Goal: Transaction & Acquisition: Purchase product/service

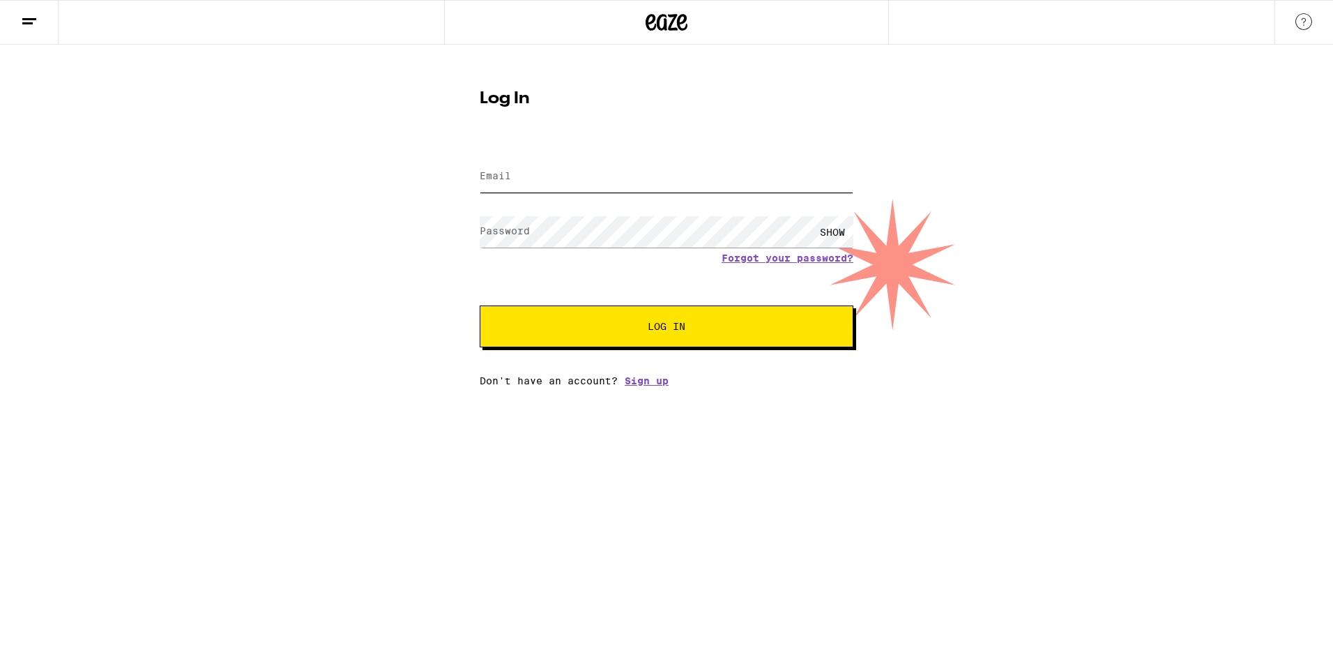
click at [756, 175] on input "Email" at bounding box center [667, 176] width 374 height 31
click at [661, 340] on button "Log In" at bounding box center [667, 326] width 374 height 42
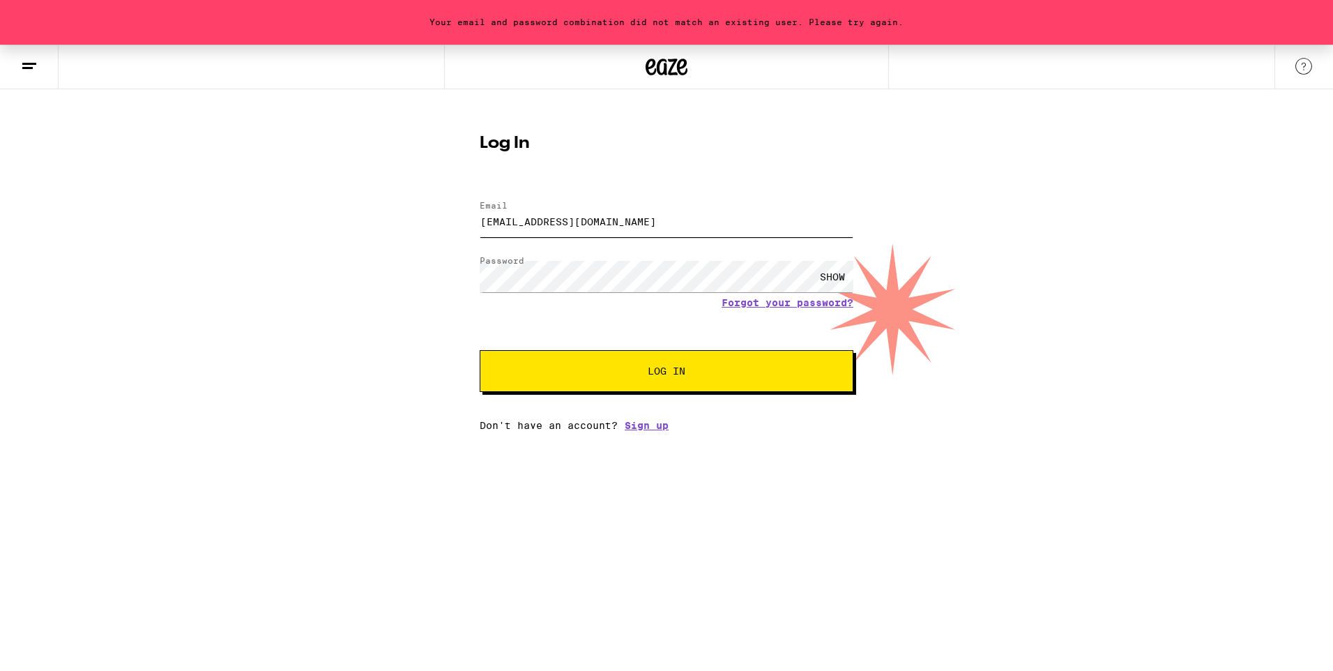
click at [684, 215] on input "[EMAIL_ADDRESS][DOMAIN_NAME]" at bounding box center [667, 221] width 374 height 31
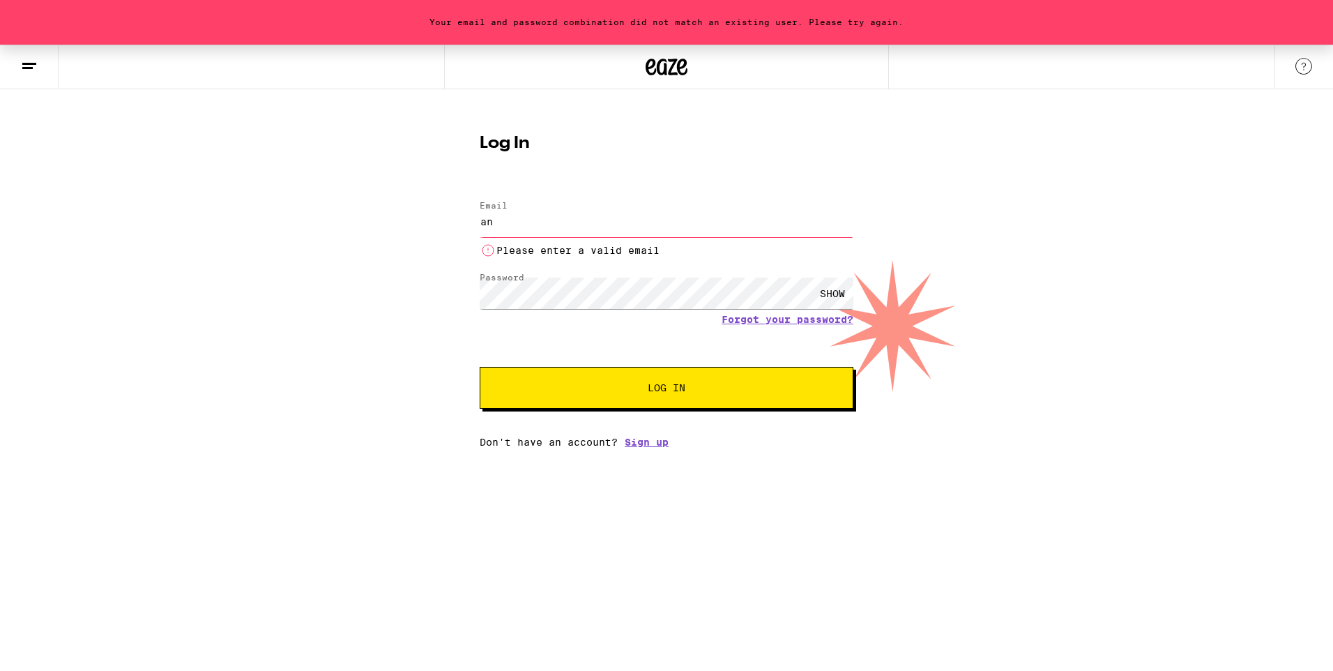
type input "a"
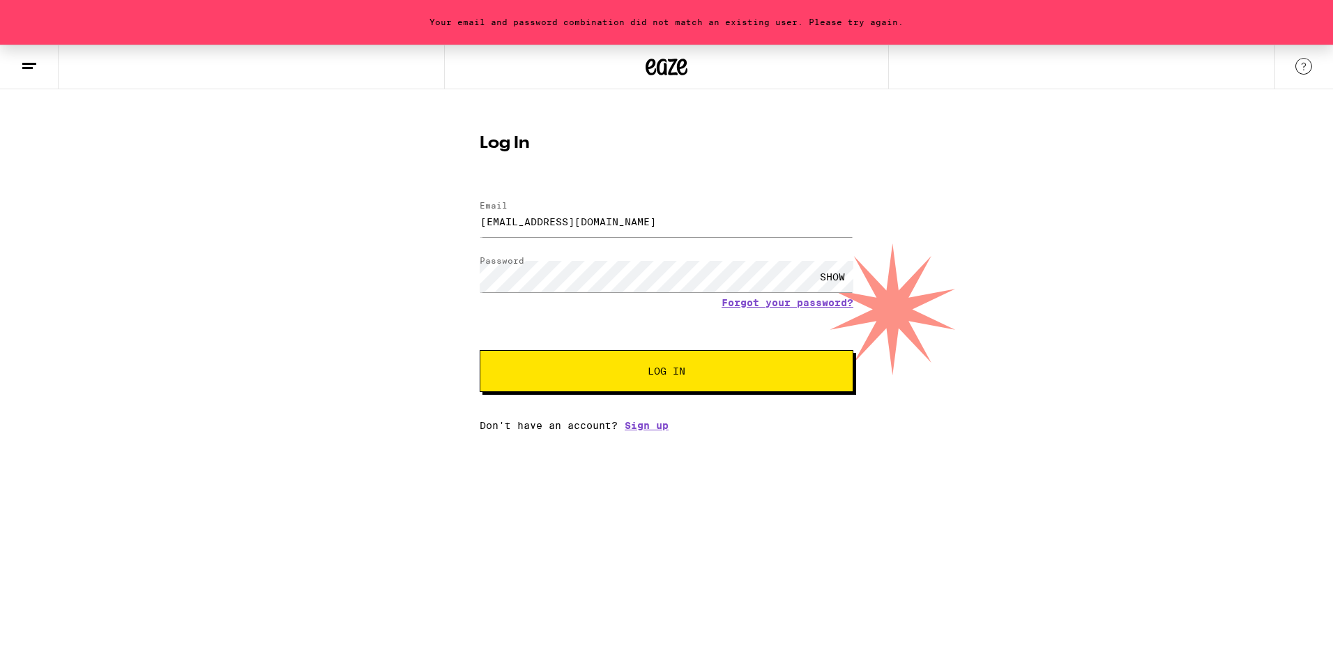
click at [667, 373] on span "Log In" at bounding box center [667, 371] width 38 height 10
click at [679, 231] on input "jmasummer2020@gmail.com" at bounding box center [667, 221] width 374 height 31
click at [702, 222] on input "jmasummer2020@gmail.com" at bounding box center [667, 221] width 374 height 31
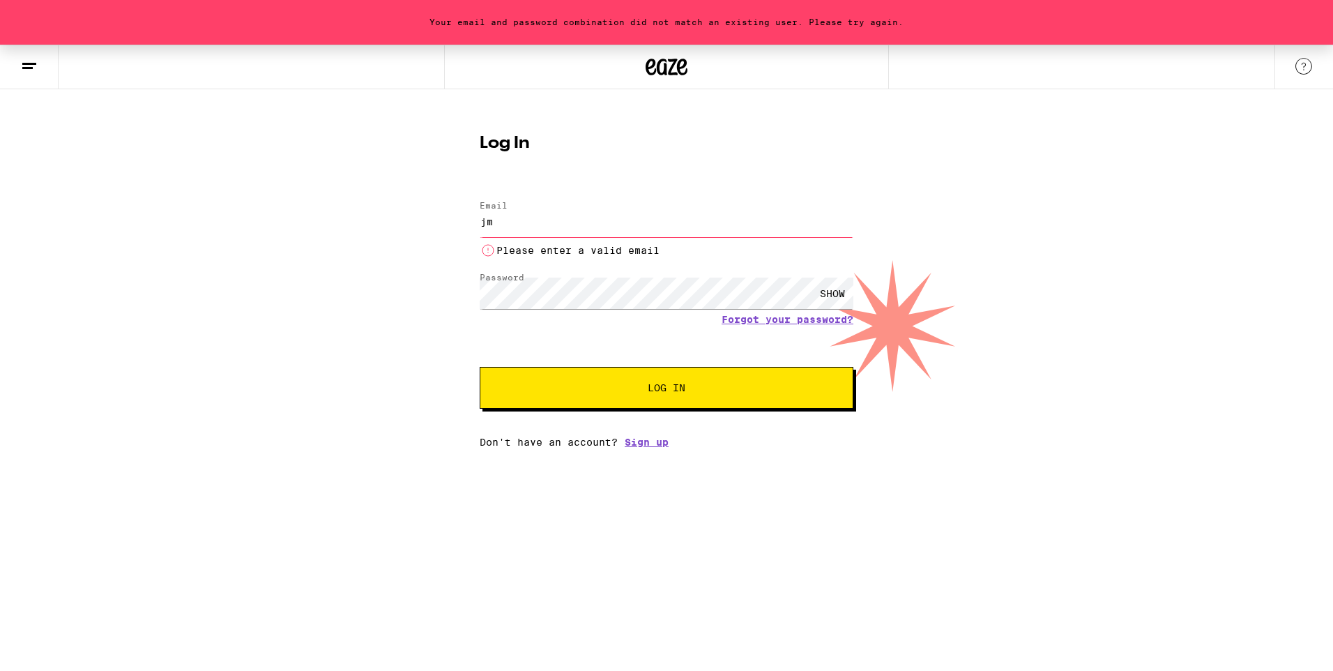
type input "j"
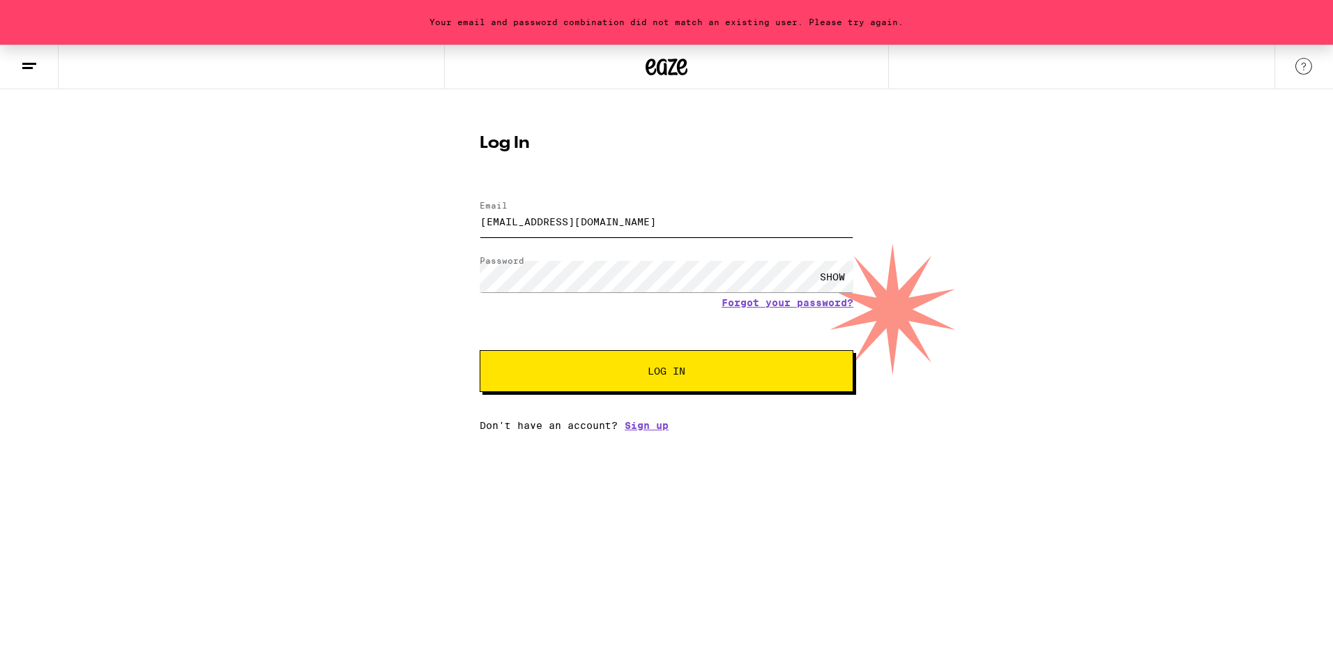
type input "anzorajaime99@gmail.com"
click at [669, 374] on span "Log In" at bounding box center [667, 371] width 38 height 10
click at [838, 271] on div "SHOW" at bounding box center [833, 276] width 42 height 31
click at [838, 271] on div "HIDE" at bounding box center [833, 276] width 42 height 31
click at [832, 275] on div "SHOW" at bounding box center [833, 276] width 42 height 31
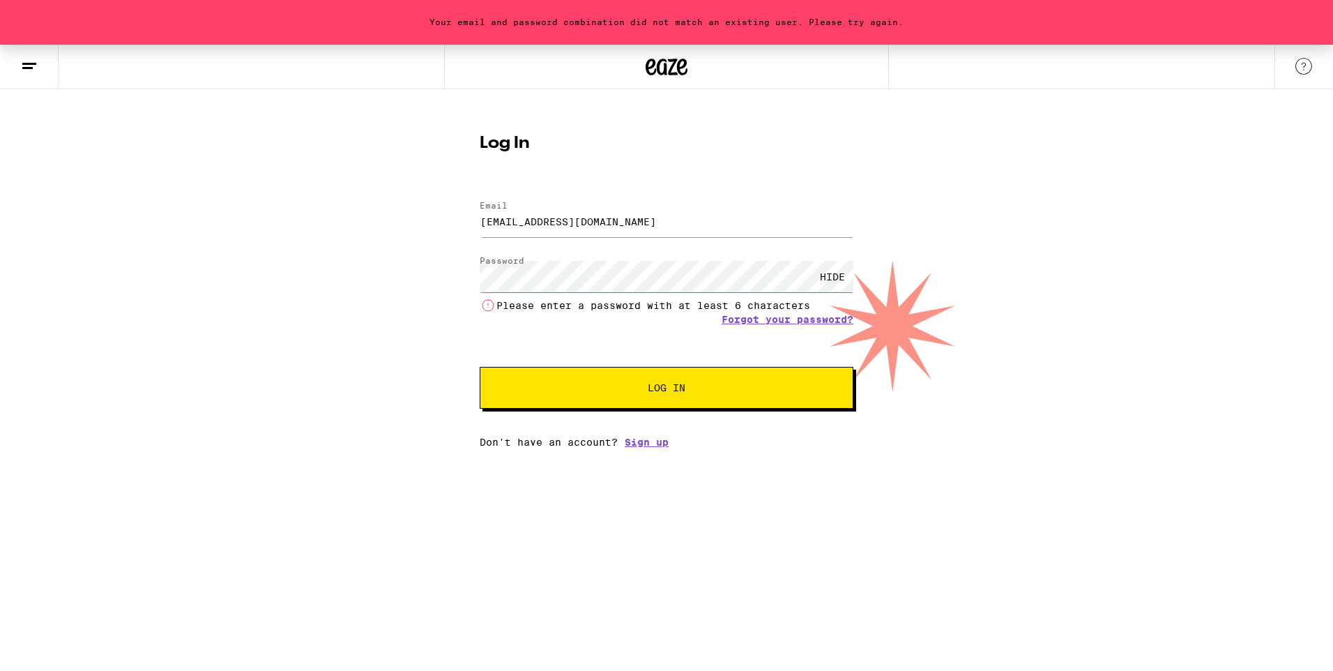
click at [832, 275] on div "HIDE" at bounding box center [833, 276] width 42 height 31
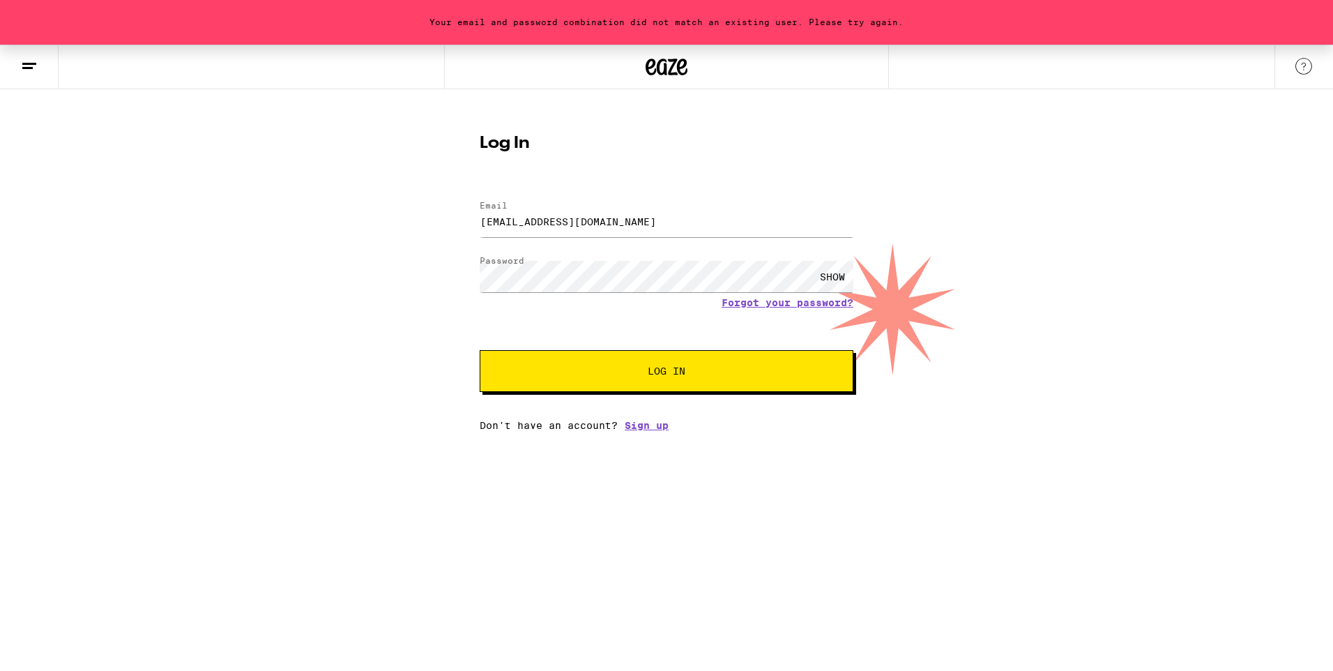
click at [644, 366] on button "Log In" at bounding box center [667, 371] width 374 height 42
click at [824, 300] on link "Forgot your password?" at bounding box center [788, 302] width 132 height 11
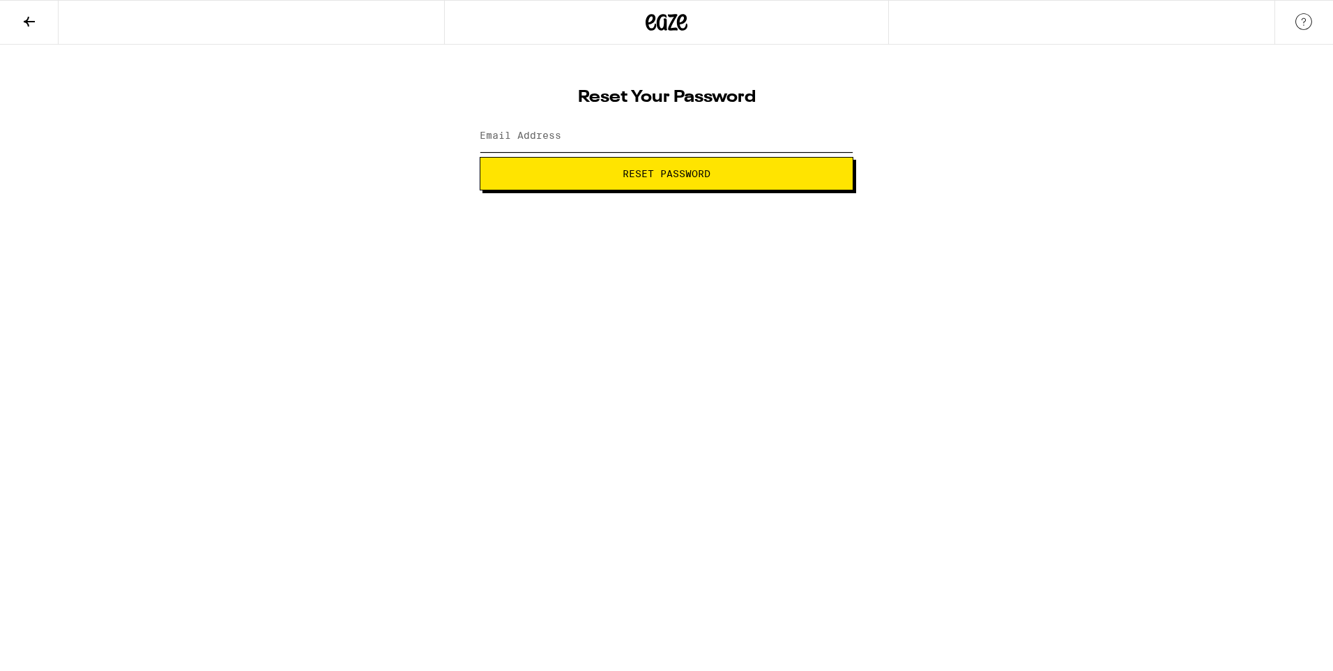
click at [678, 144] on input "Email Address" at bounding box center [667, 136] width 374 height 31
type input "anzorajaime99@gmail.com"
click at [678, 172] on span "Reset Password" at bounding box center [667, 174] width 88 height 10
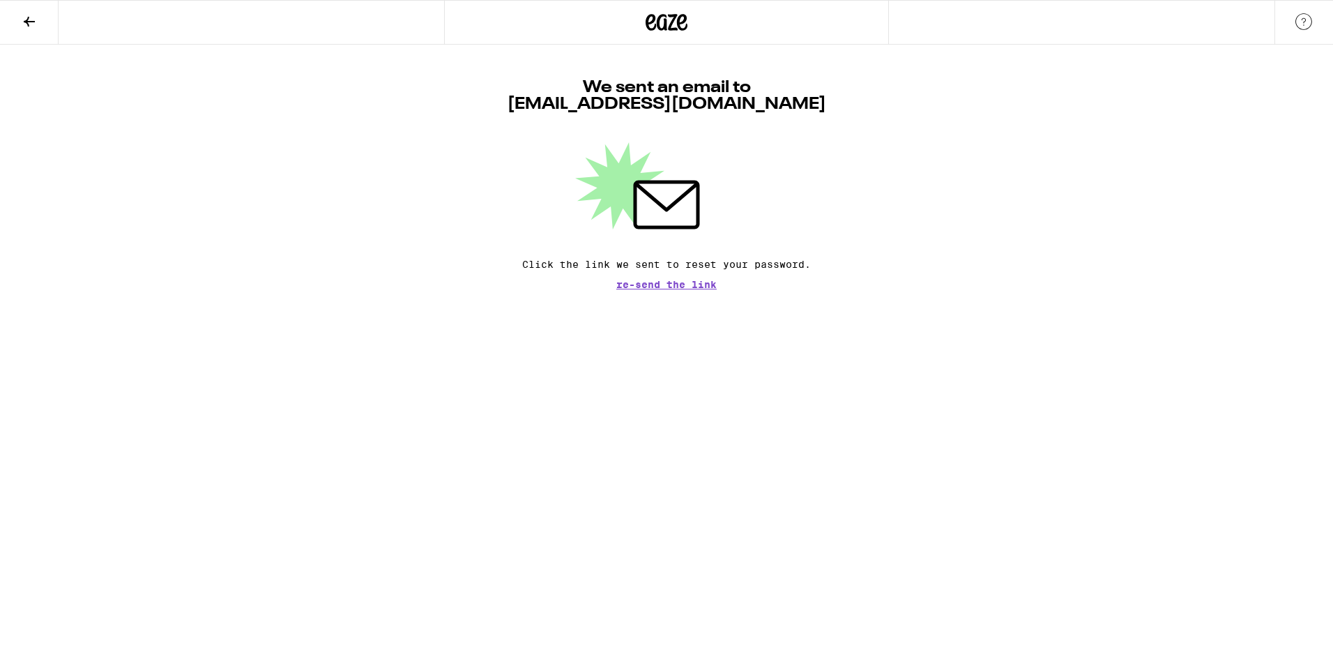
click at [24, 20] on icon at bounding box center [29, 21] width 17 height 17
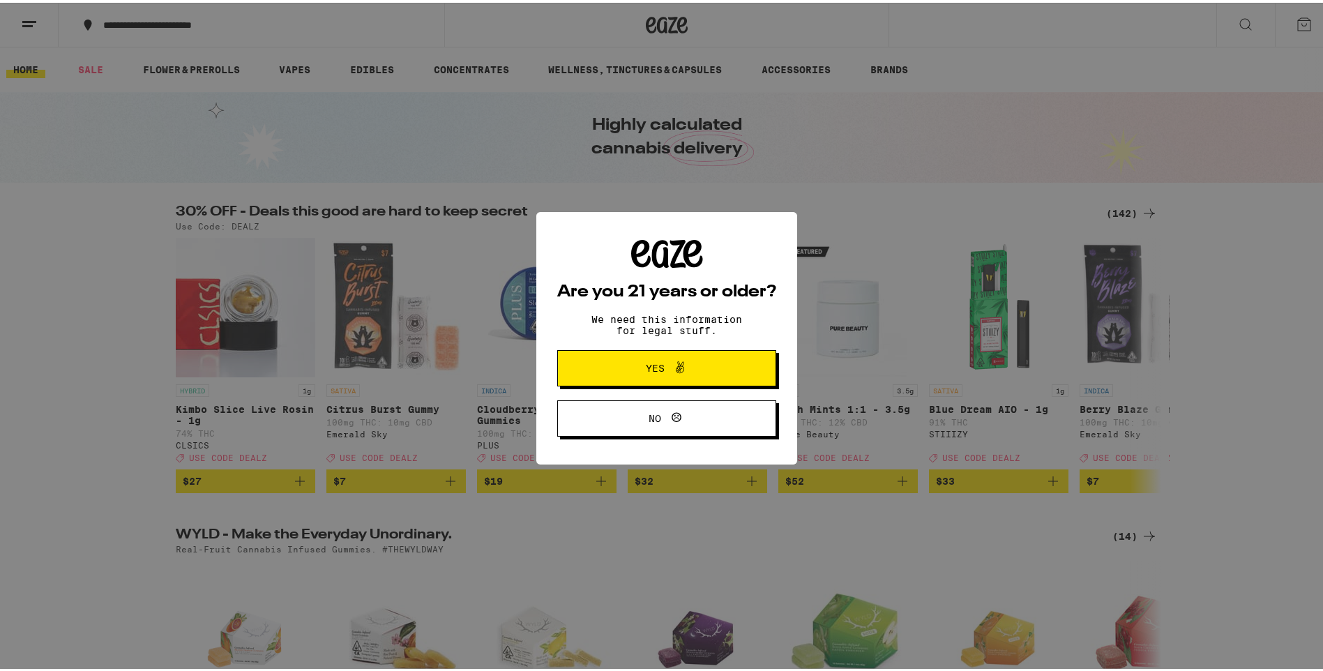
click at [1040, 153] on div "Are you 21 years or older? We need this information for legal stuff. Yes No" at bounding box center [666, 335] width 1333 height 671
click at [689, 361] on span "Yes" at bounding box center [667, 365] width 106 height 18
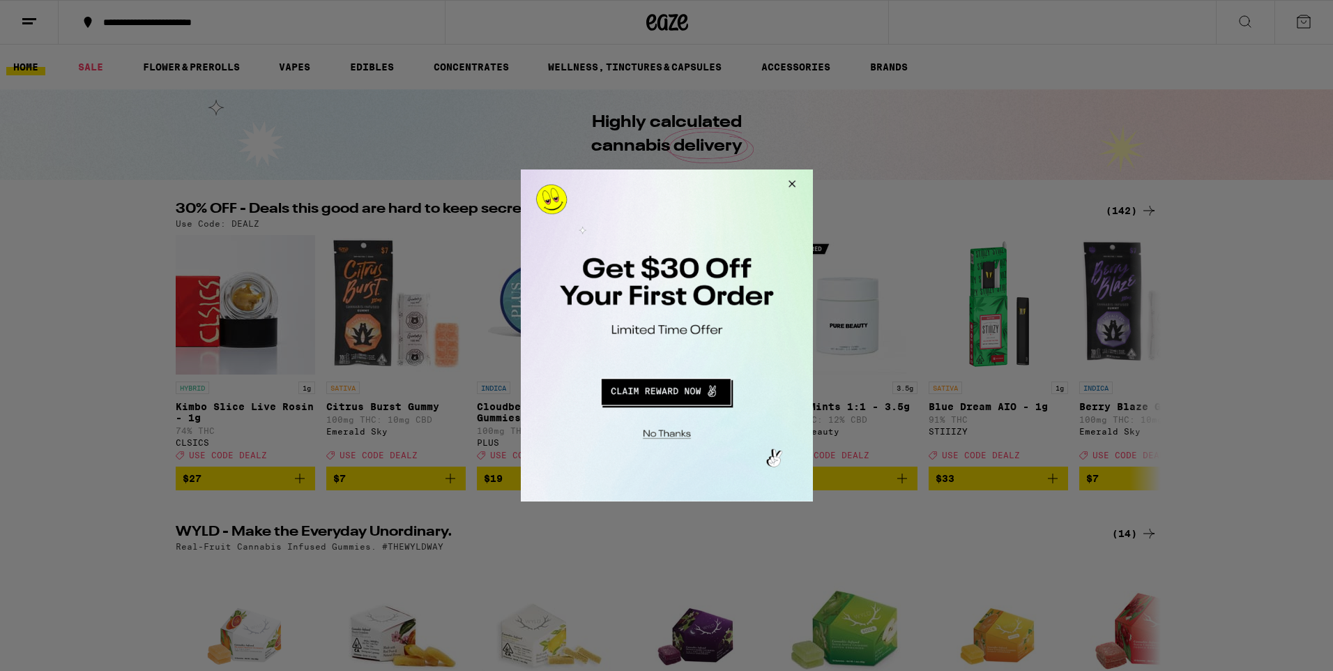
click at [659, 396] on button "Redirect to URL" at bounding box center [665, 389] width 243 height 33
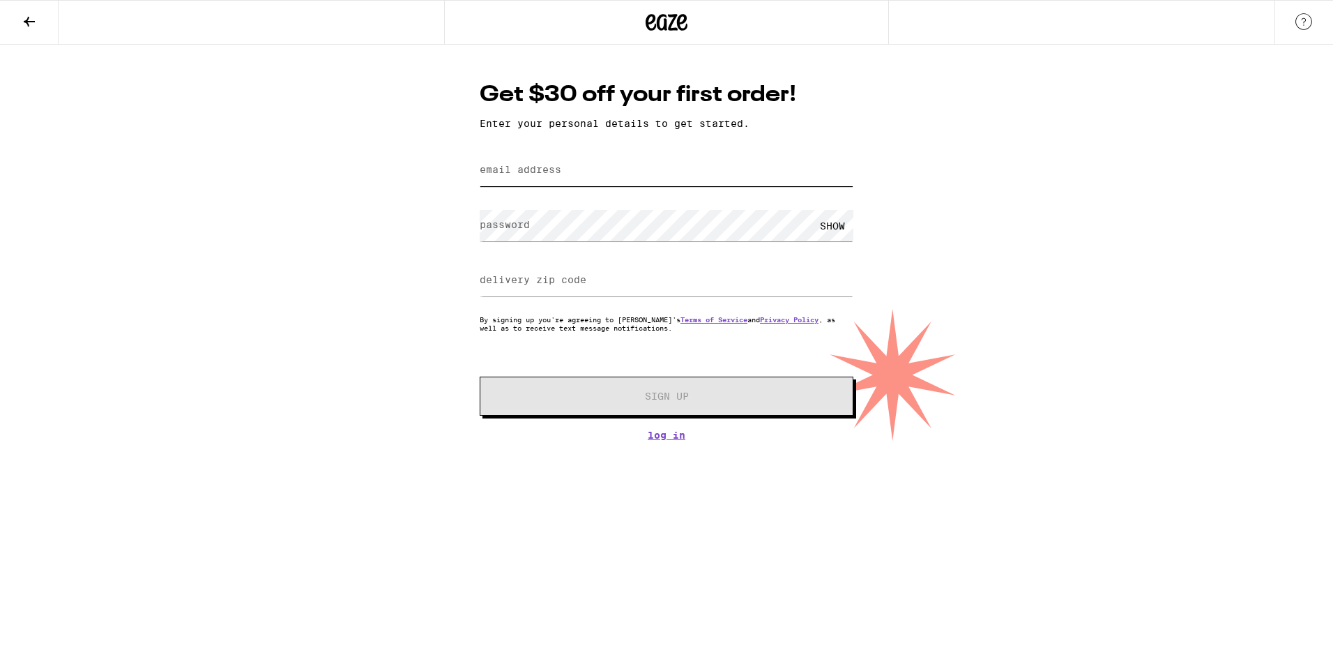
click at [568, 172] on input "email address" at bounding box center [667, 170] width 374 height 31
type input "[EMAIL_ADDRESS][DOMAIN_NAME]"
type input "95330"
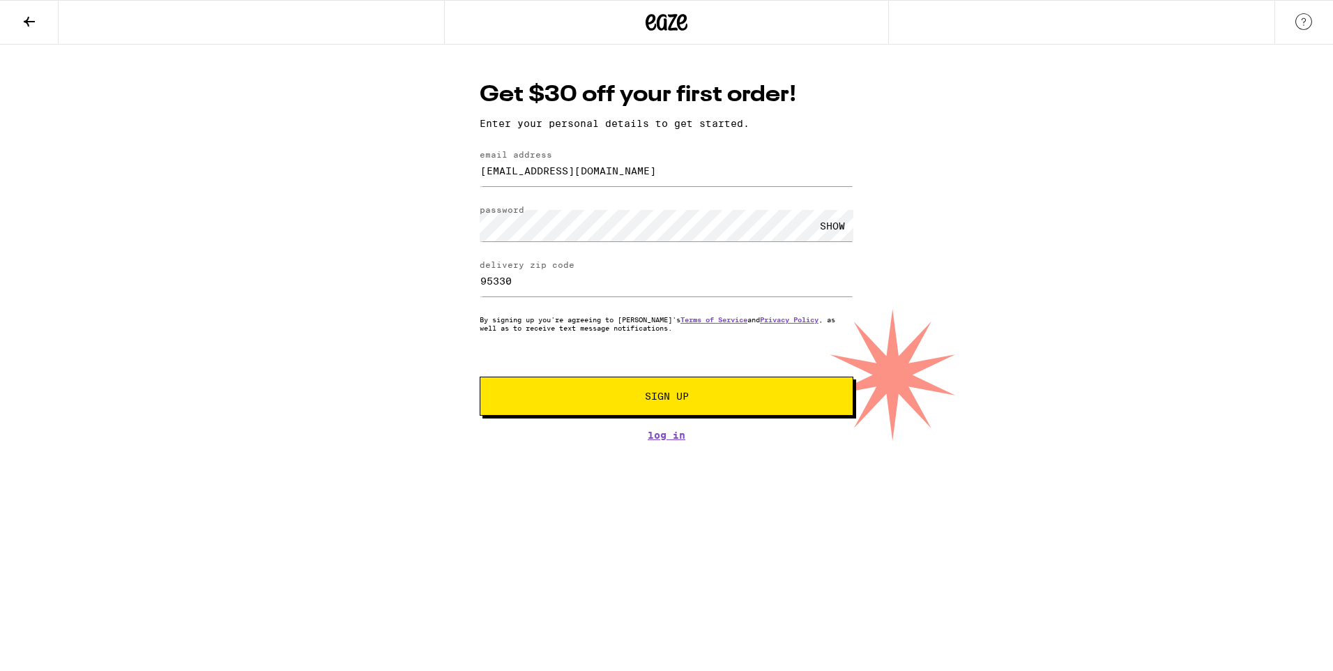
click at [664, 411] on button "Sign Up" at bounding box center [667, 395] width 374 height 39
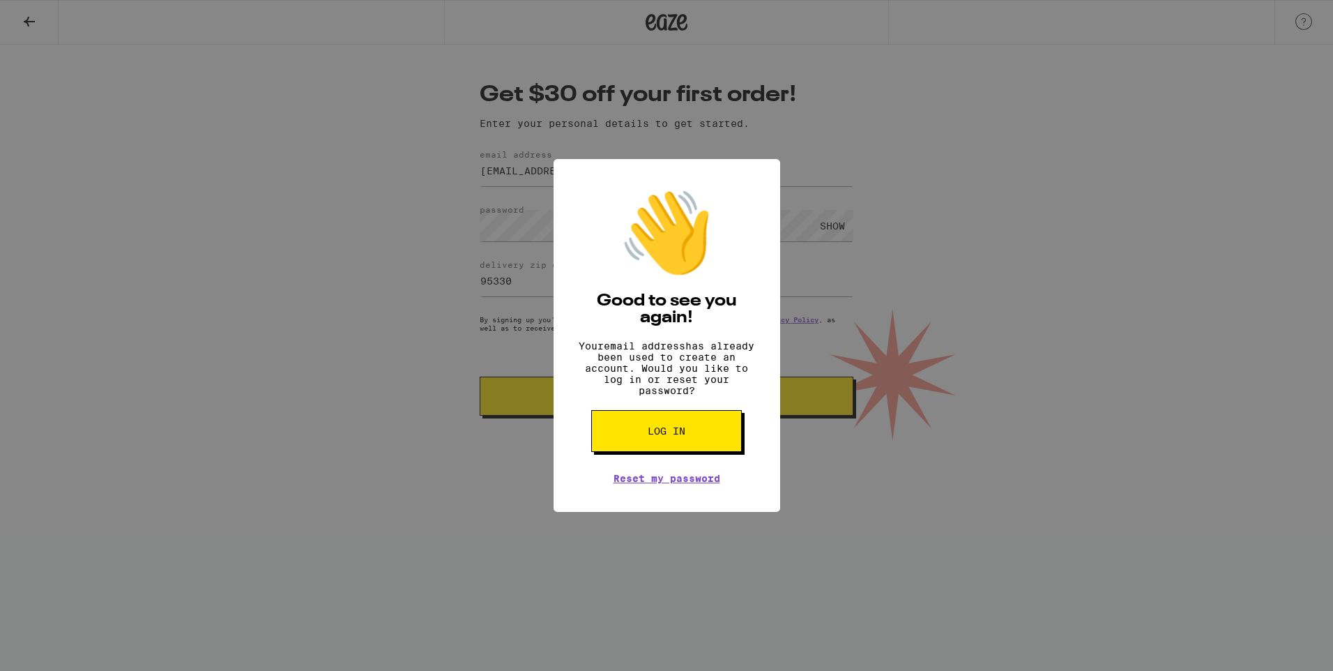
click at [693, 450] on button "Log in" at bounding box center [666, 431] width 151 height 42
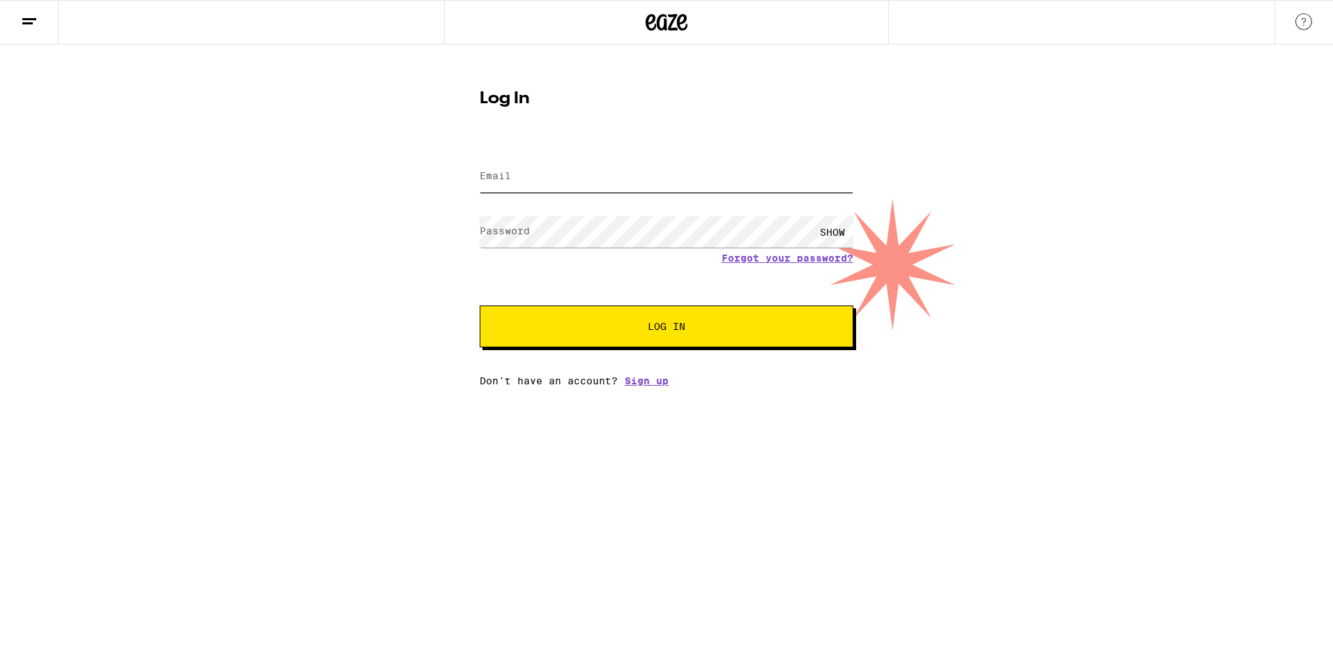
click at [668, 181] on input "Email" at bounding box center [667, 176] width 374 height 31
type input "j"
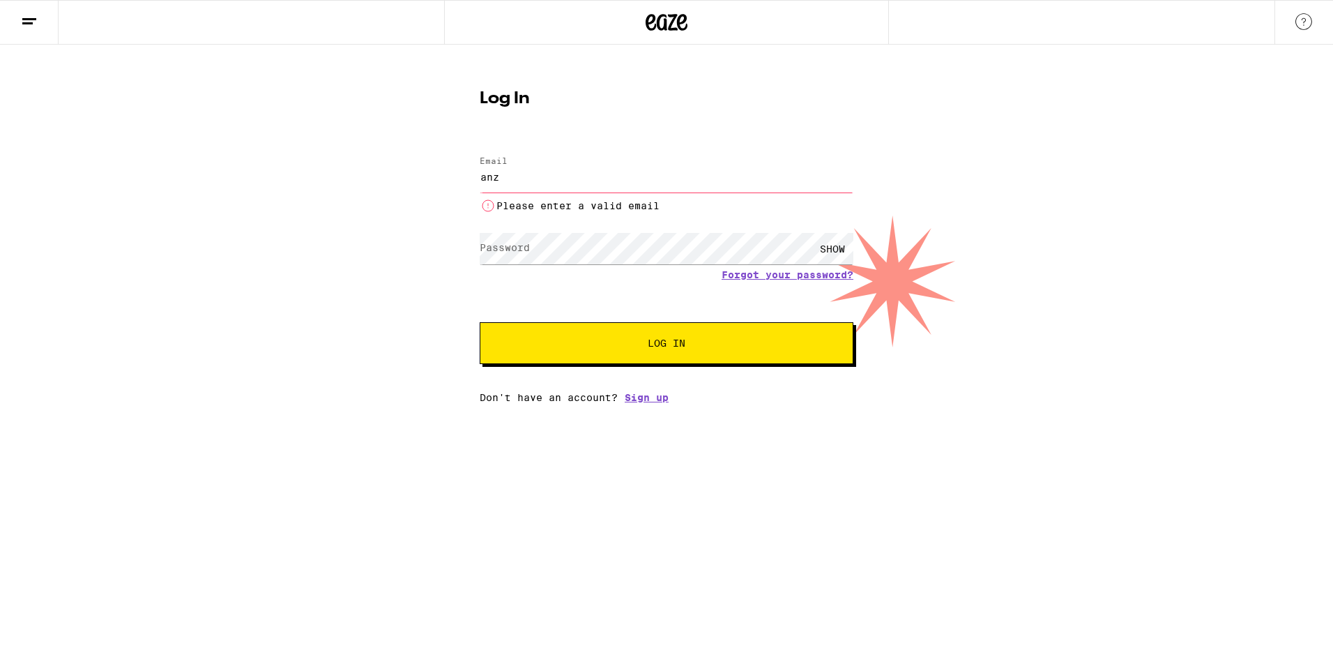
click at [680, 206] on li "Please enter a valid email" at bounding box center [667, 205] width 374 height 17
click at [672, 173] on input "anz" at bounding box center [667, 176] width 374 height 31
type input "a"
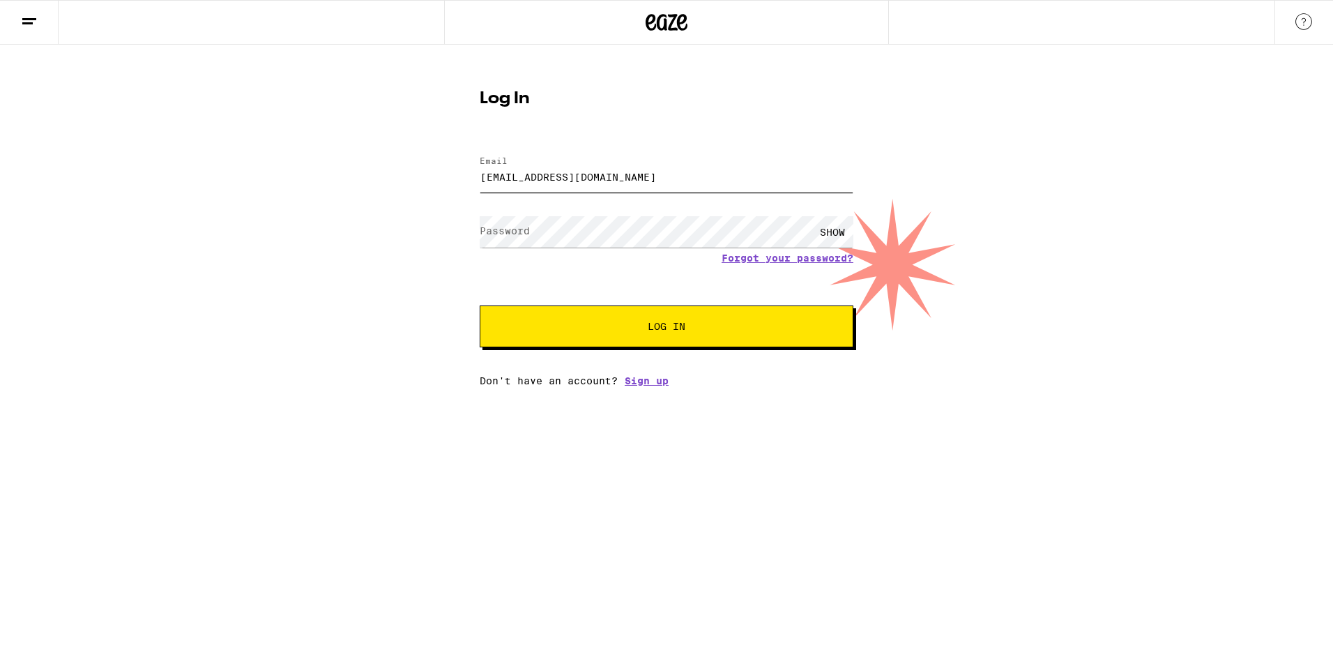
type input "anzorajaime99@gmail.com"
click at [795, 336] on button "Log In" at bounding box center [667, 326] width 374 height 42
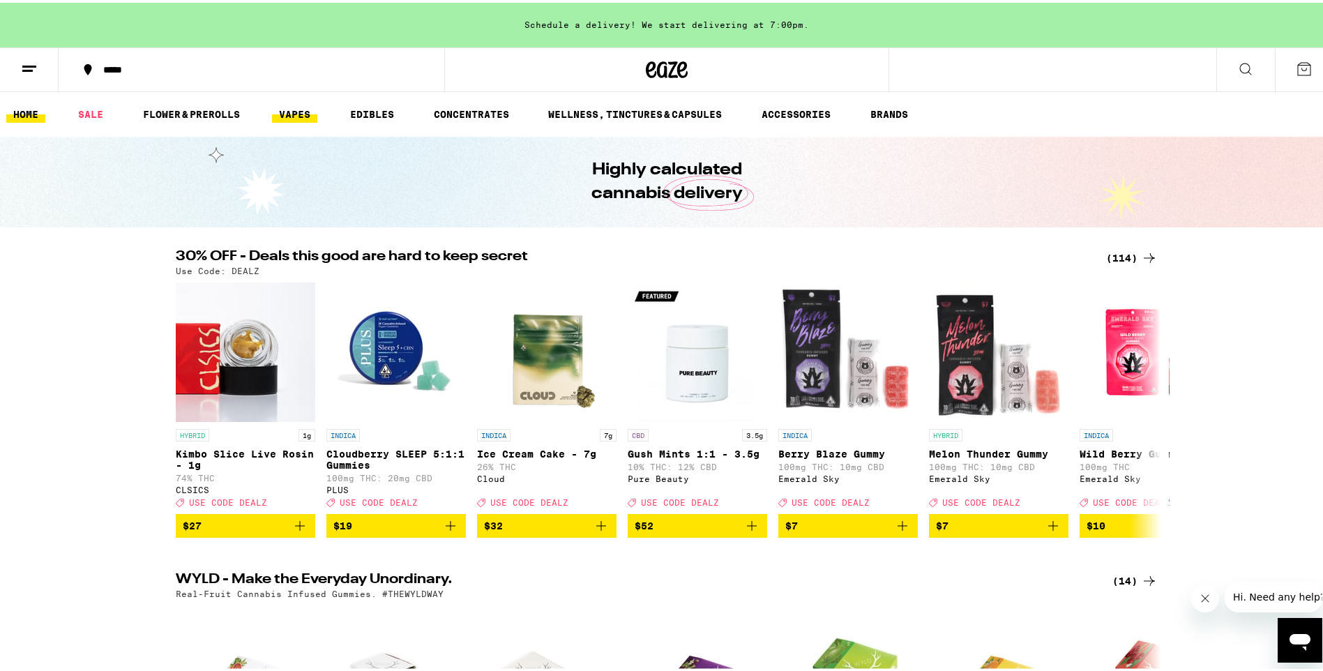
click at [306, 115] on link "VAPES" at bounding box center [294, 111] width 45 height 17
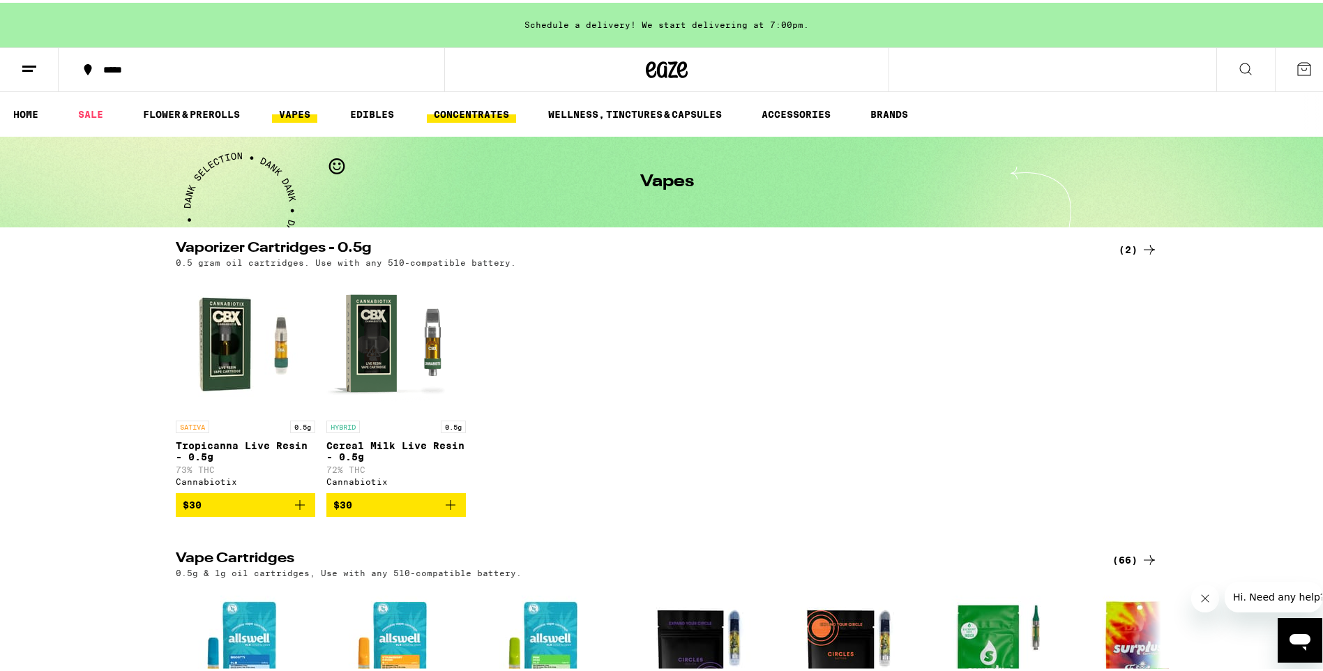
click at [464, 120] on link "CONCENTRATES" at bounding box center [471, 111] width 89 height 17
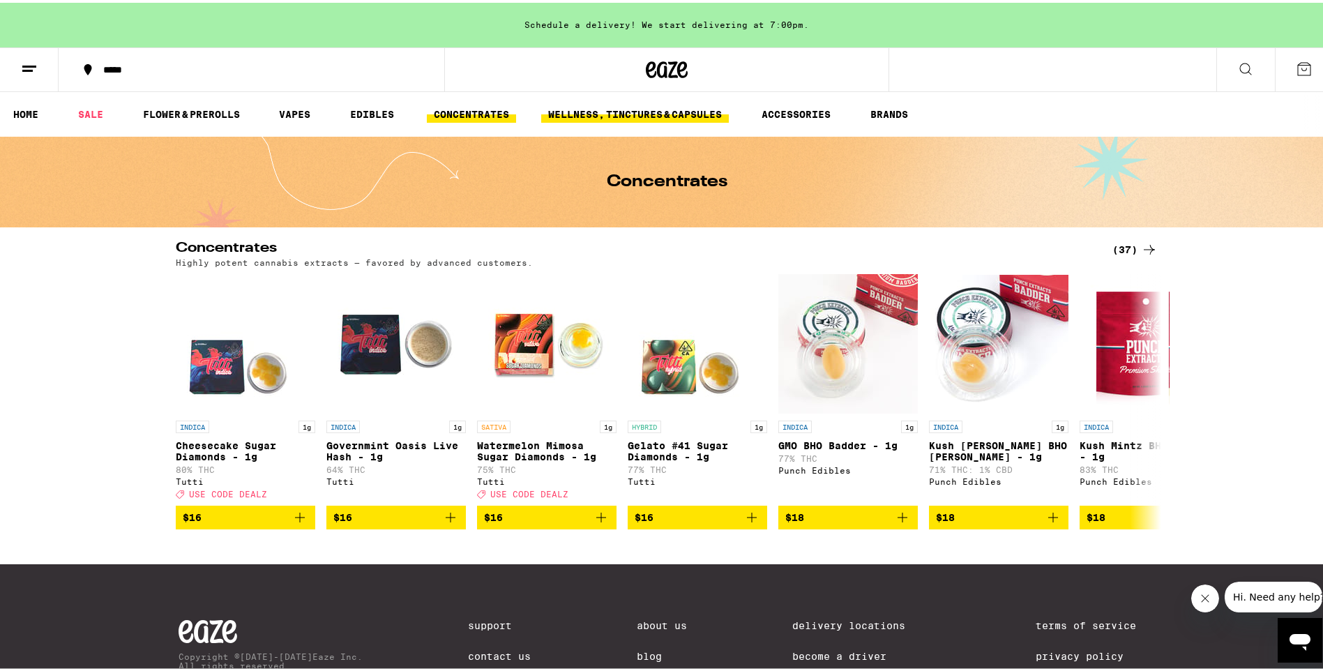
click at [667, 109] on link "WELLNESS, TINCTURES & CAPSULES" at bounding box center [635, 111] width 188 height 17
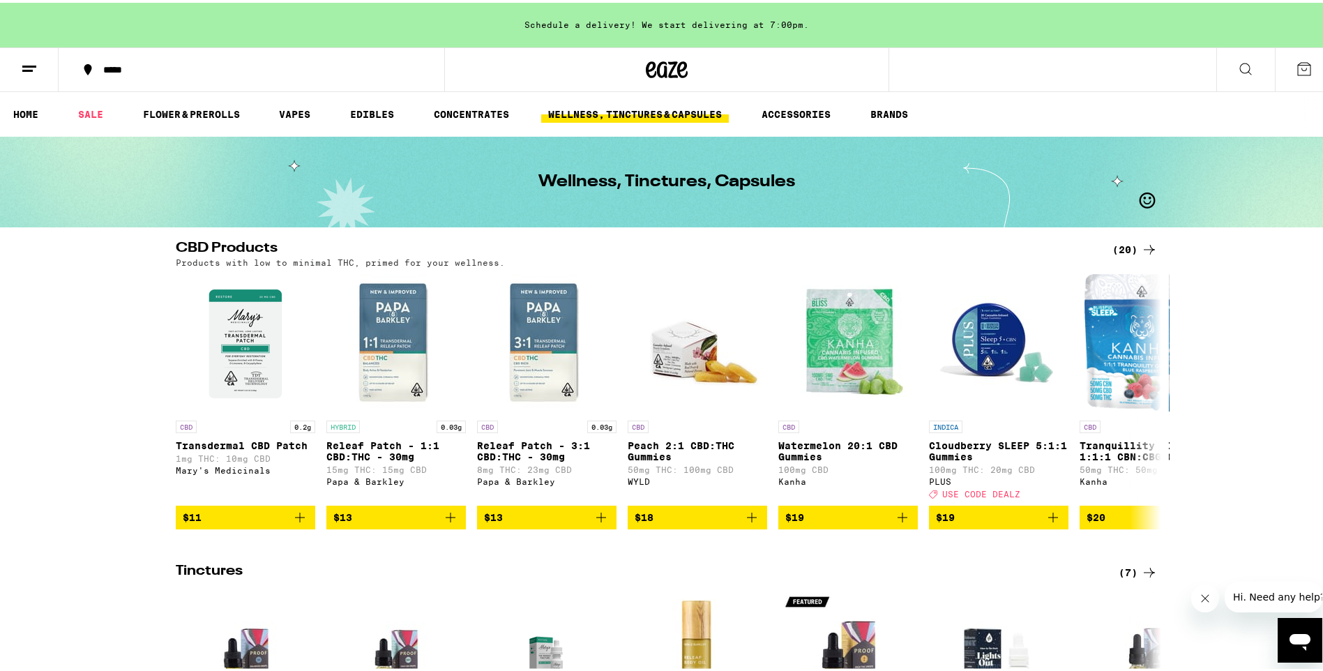
drag, startPoint x: 915, startPoint y: 321, endPoint x: 770, endPoint y: 325, distance: 145.1
click at [770, 325] on div "CBD 0.2g Transdermal CBD Patch 1mg THC: 10mg CBD Mary's Medicinals $11 HYBRID 0…" at bounding box center [667, 398] width 1004 height 255
click at [1143, 240] on icon at bounding box center [1149, 246] width 17 height 17
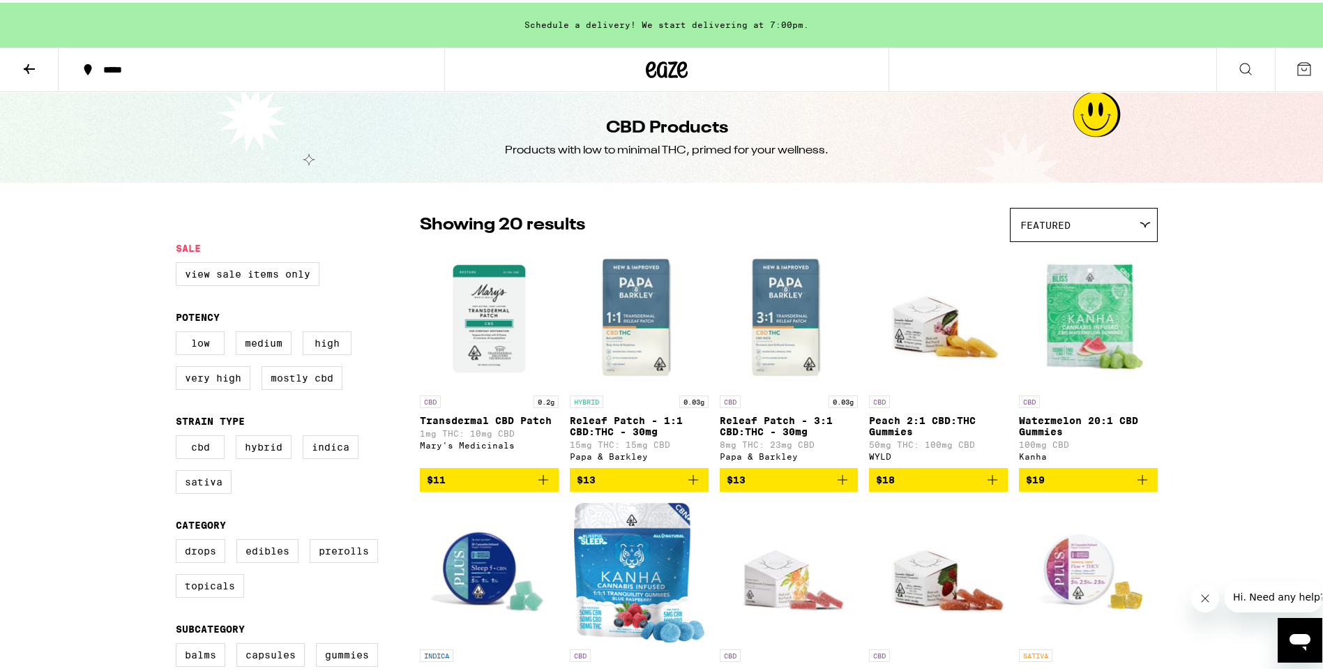
click at [33, 66] on icon at bounding box center [29, 66] width 11 height 10
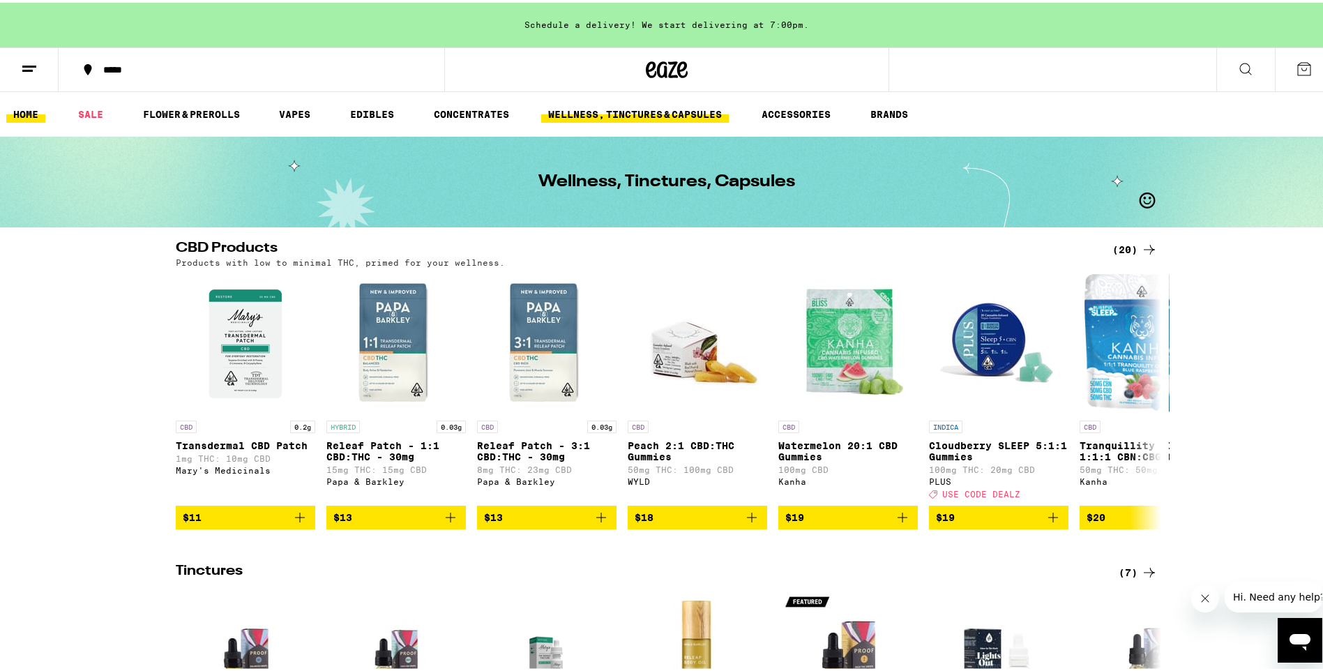
click at [24, 117] on link "HOME" at bounding box center [25, 111] width 39 height 17
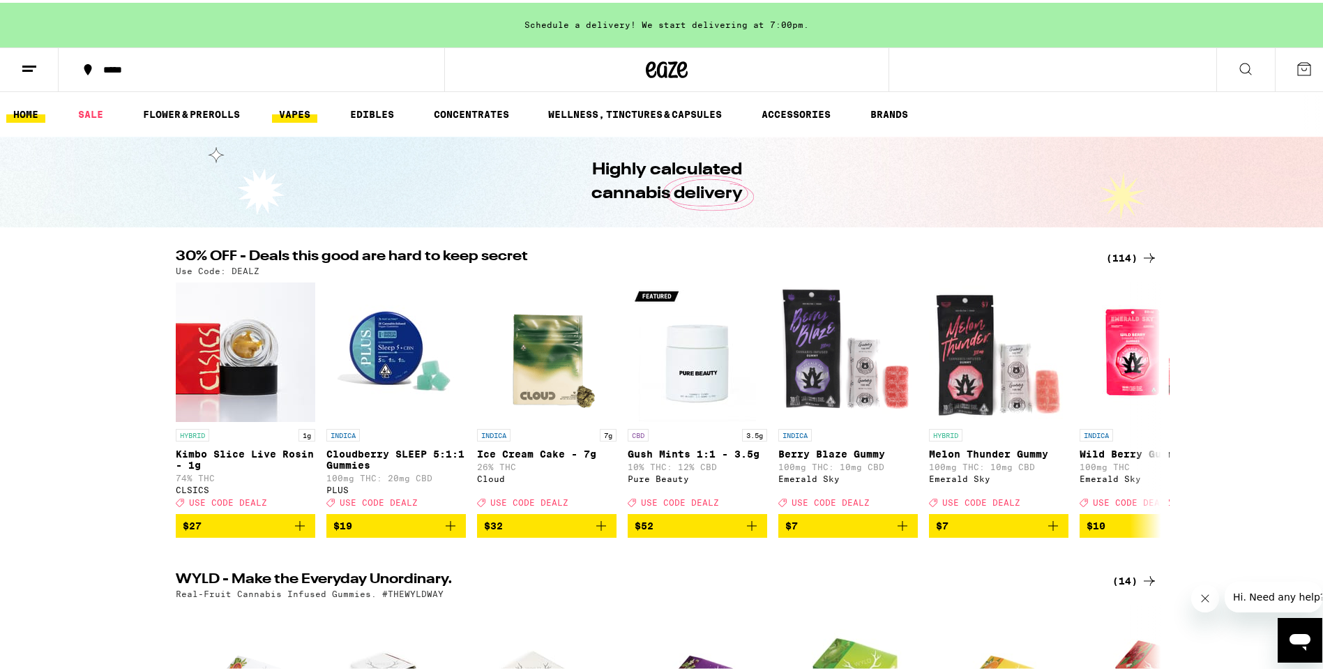
click at [303, 116] on link "VAPES" at bounding box center [294, 111] width 45 height 17
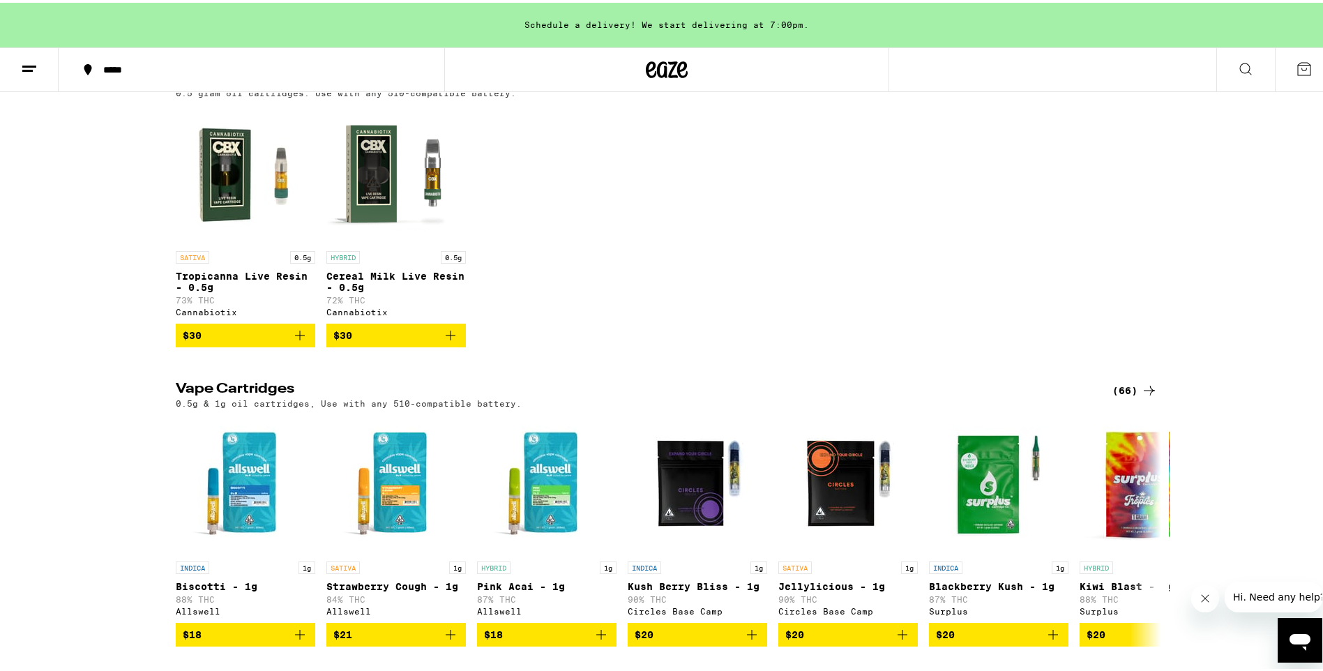
scroll to position [279, 0]
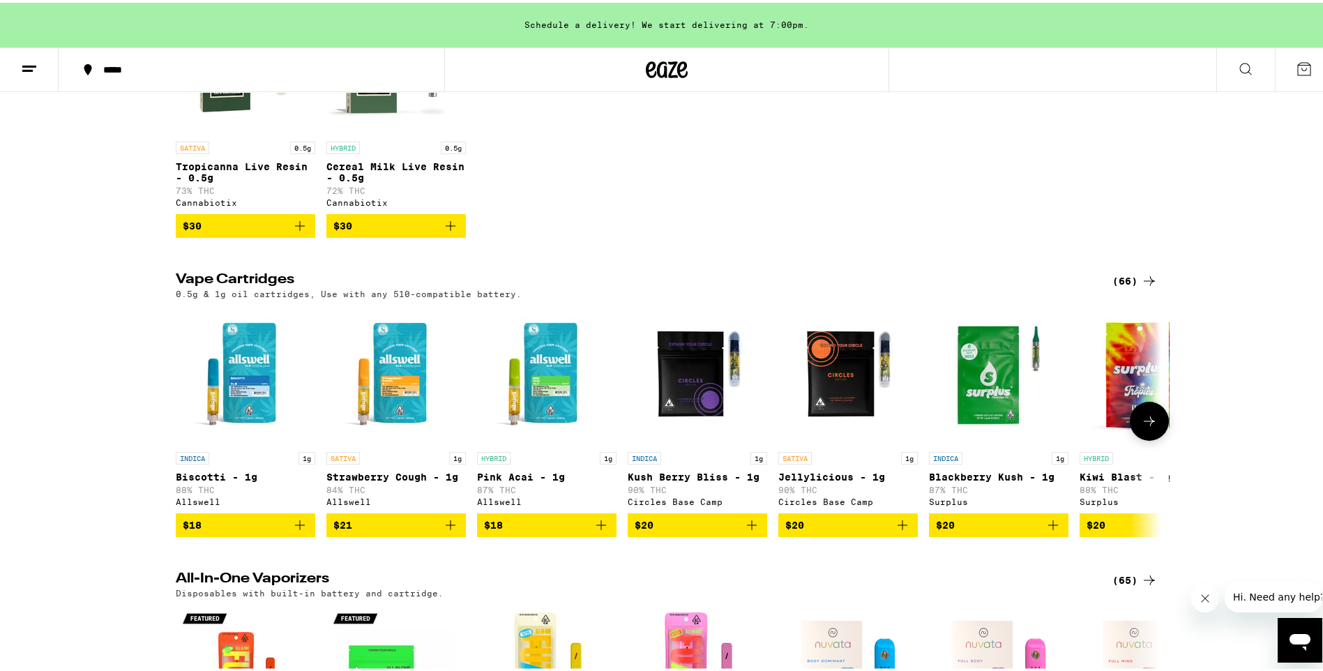
click at [1143, 427] on icon at bounding box center [1149, 418] width 17 height 17
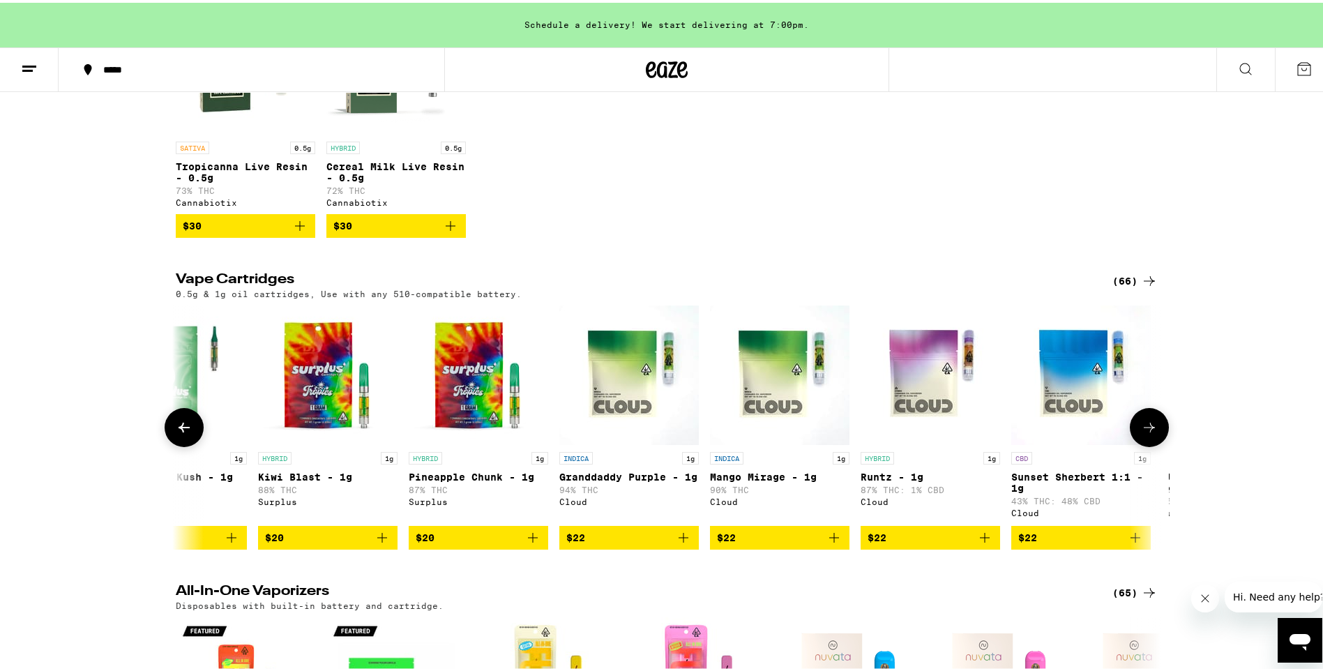
scroll to position [0, 830]
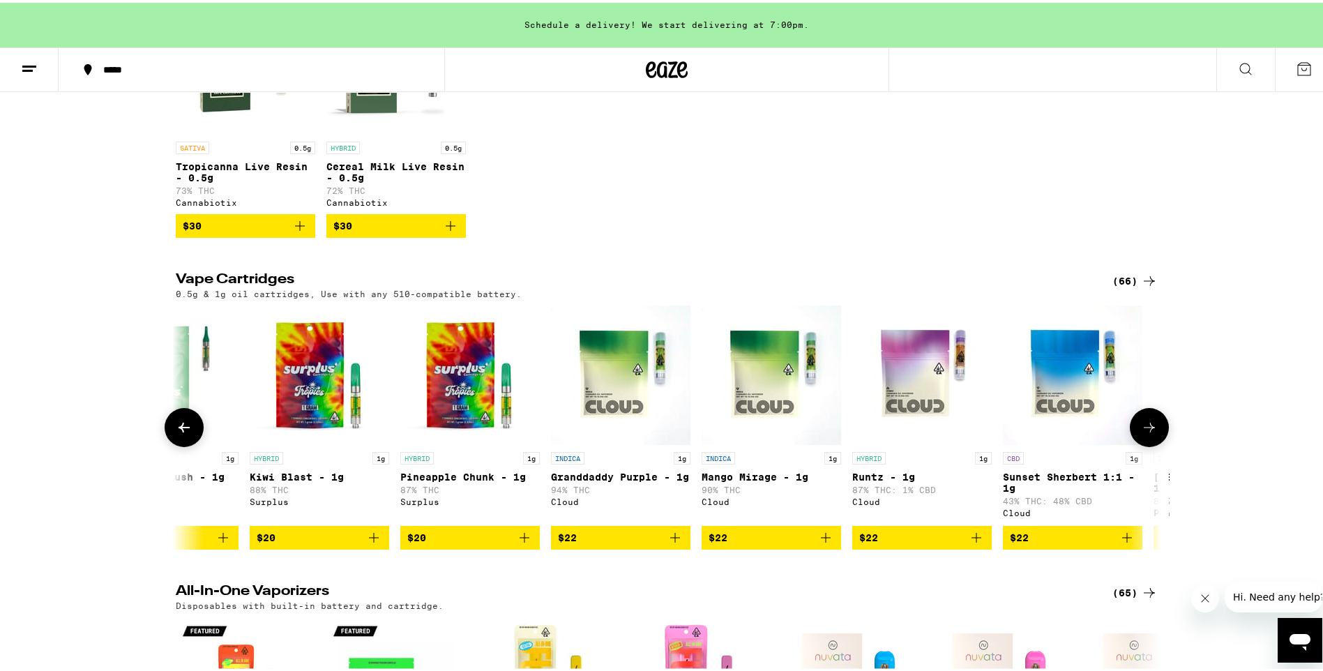
click at [1118, 543] on icon "Add to bag" at bounding box center [1126, 534] width 17 height 17
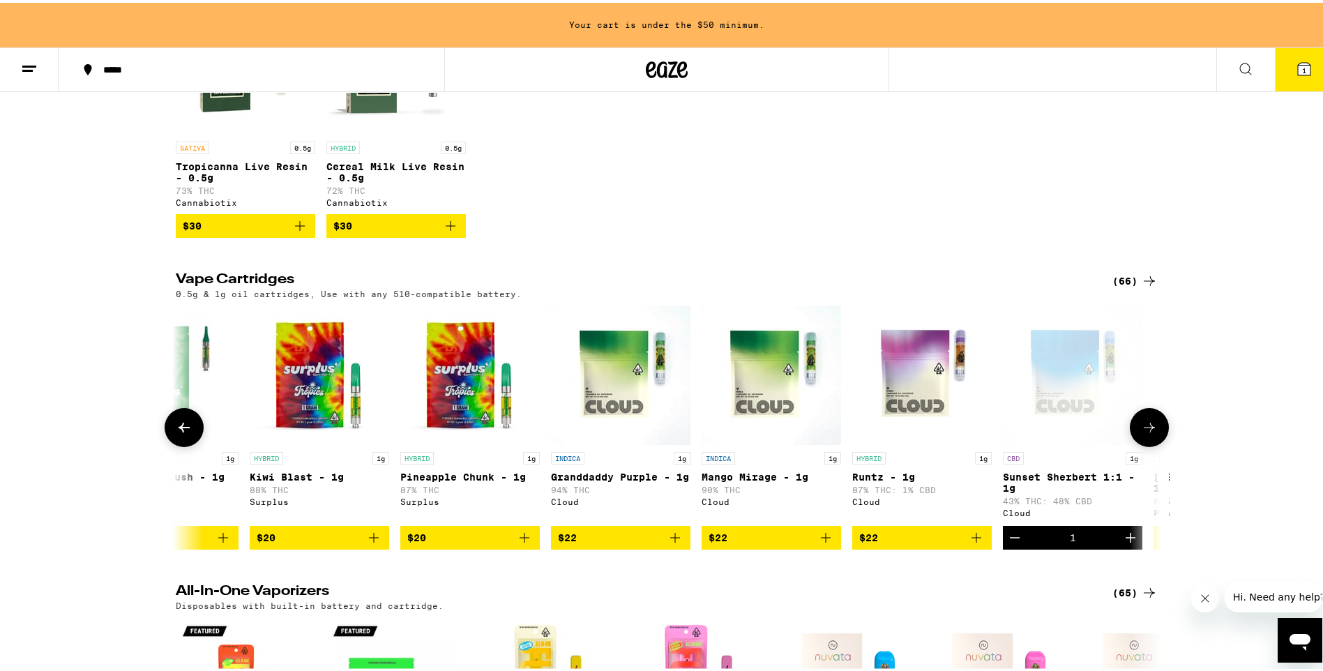
click at [1069, 540] on div "1" at bounding box center [1072, 534] width 6 height 11
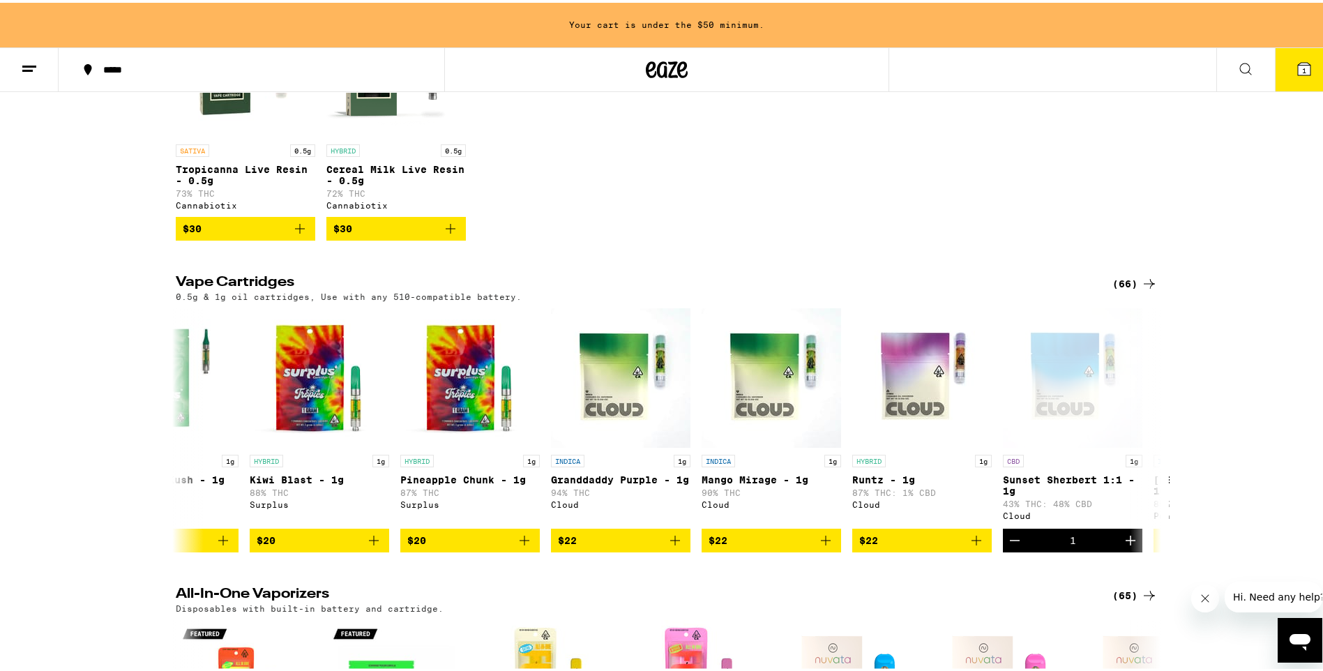
scroll to position [279, 0]
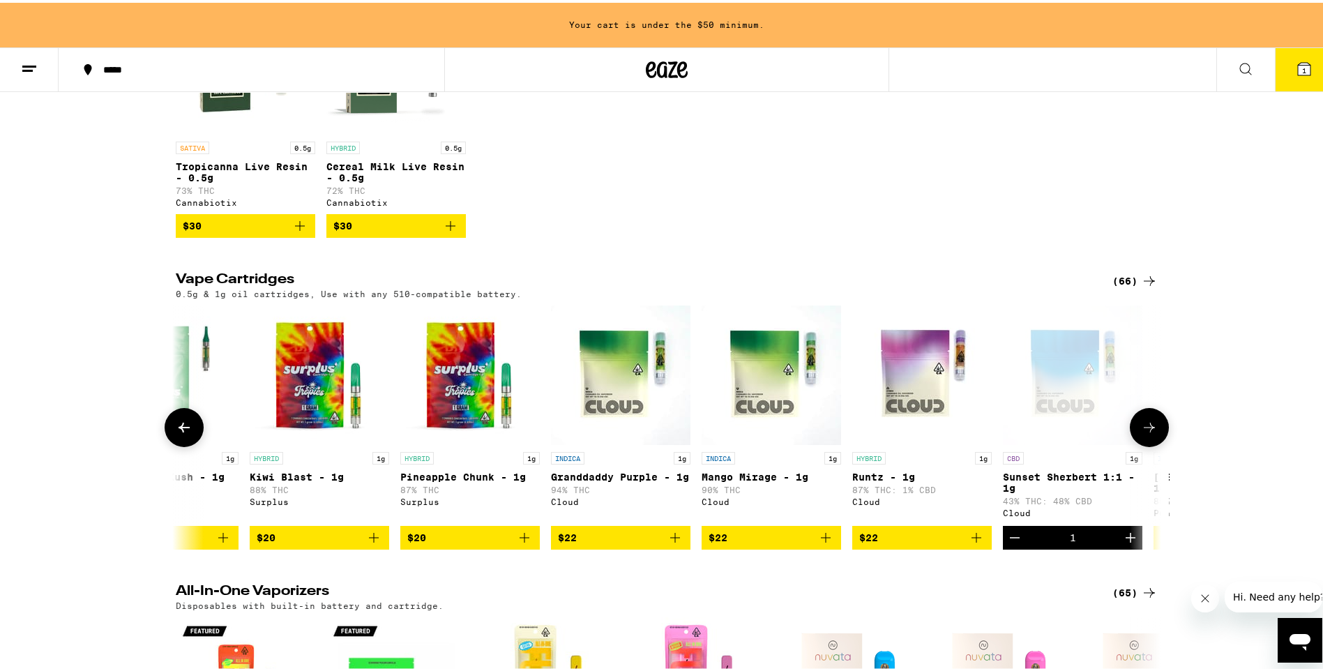
click at [1161, 441] on button at bounding box center [1148, 424] width 39 height 39
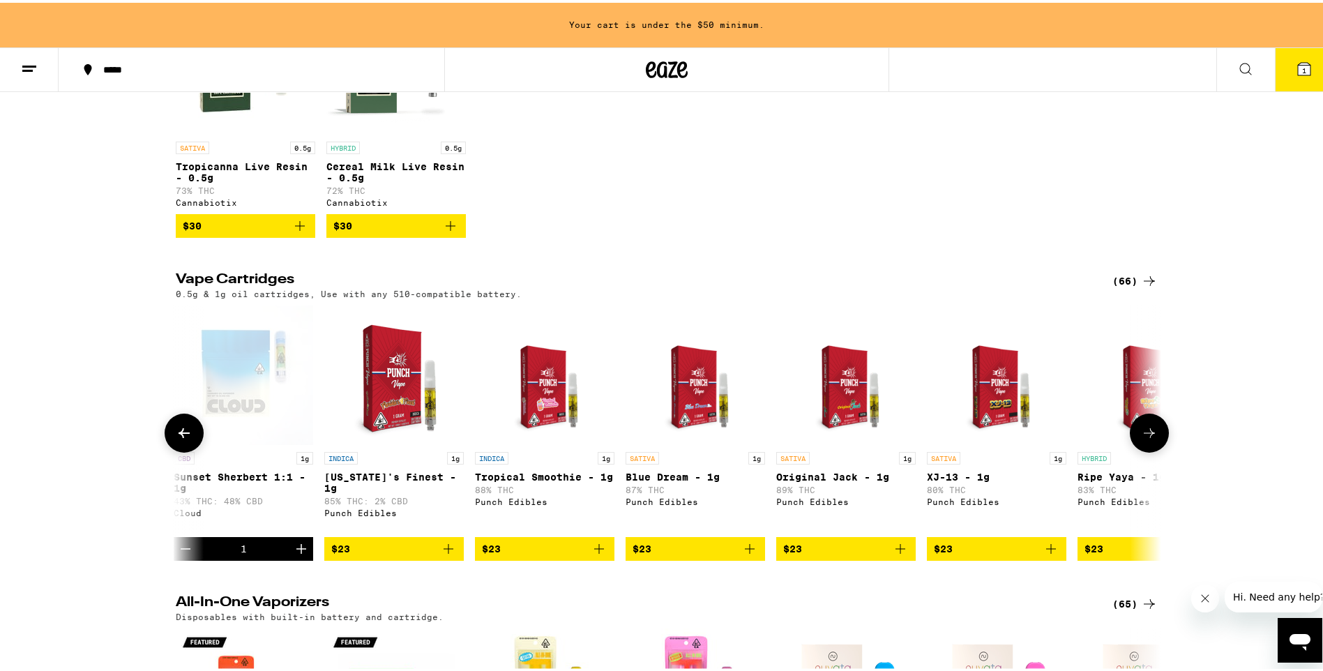
scroll to position [0, 1659]
click at [1146, 439] on icon at bounding box center [1149, 430] width 17 height 17
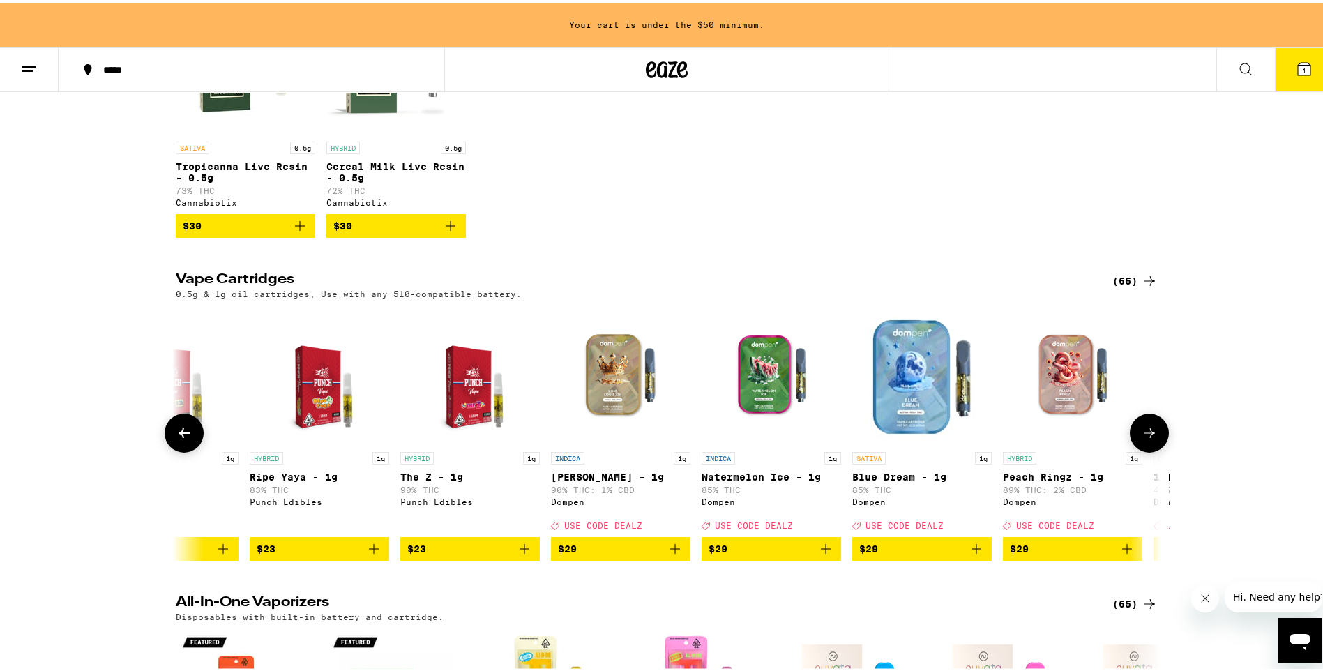
scroll to position [0, 2489]
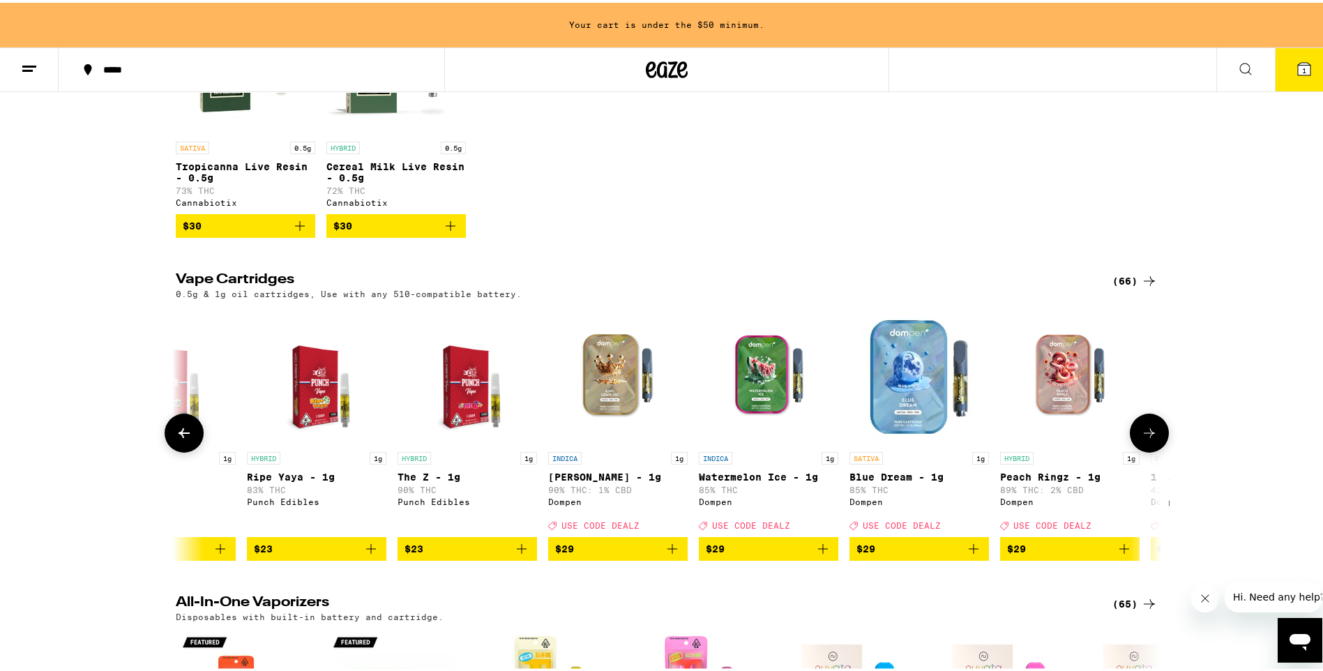
click at [1141, 436] on button at bounding box center [1148, 430] width 39 height 39
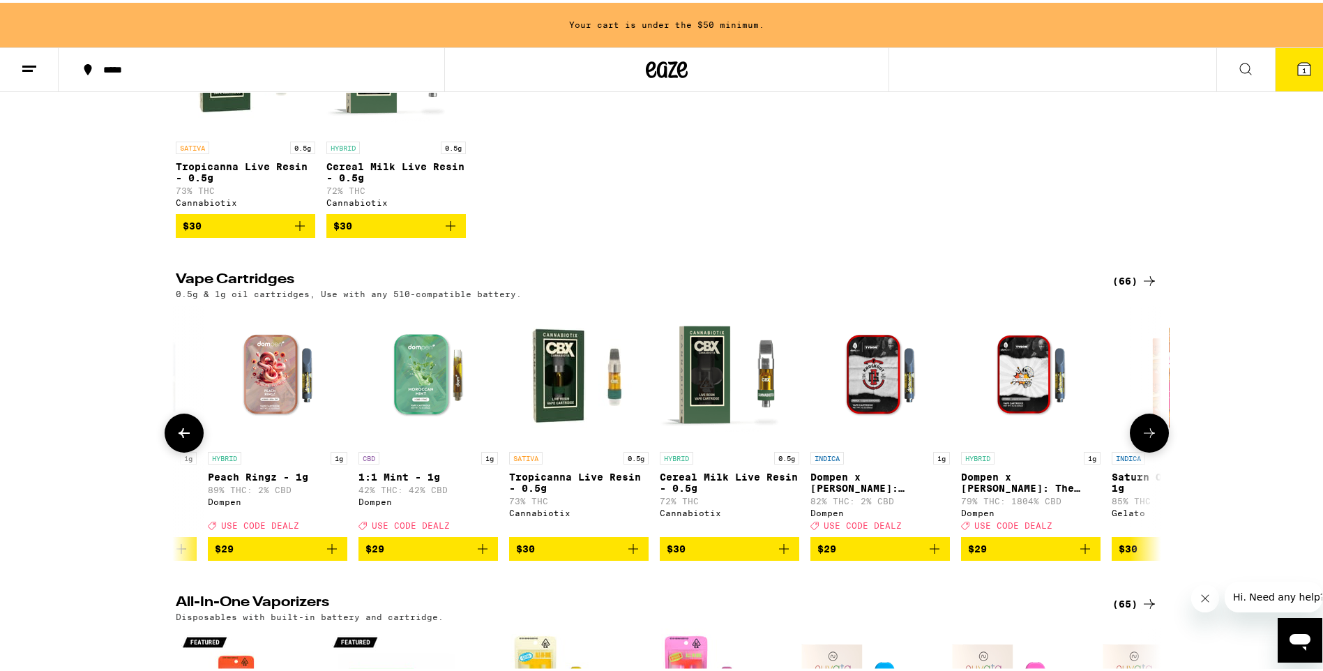
scroll to position [0, 3319]
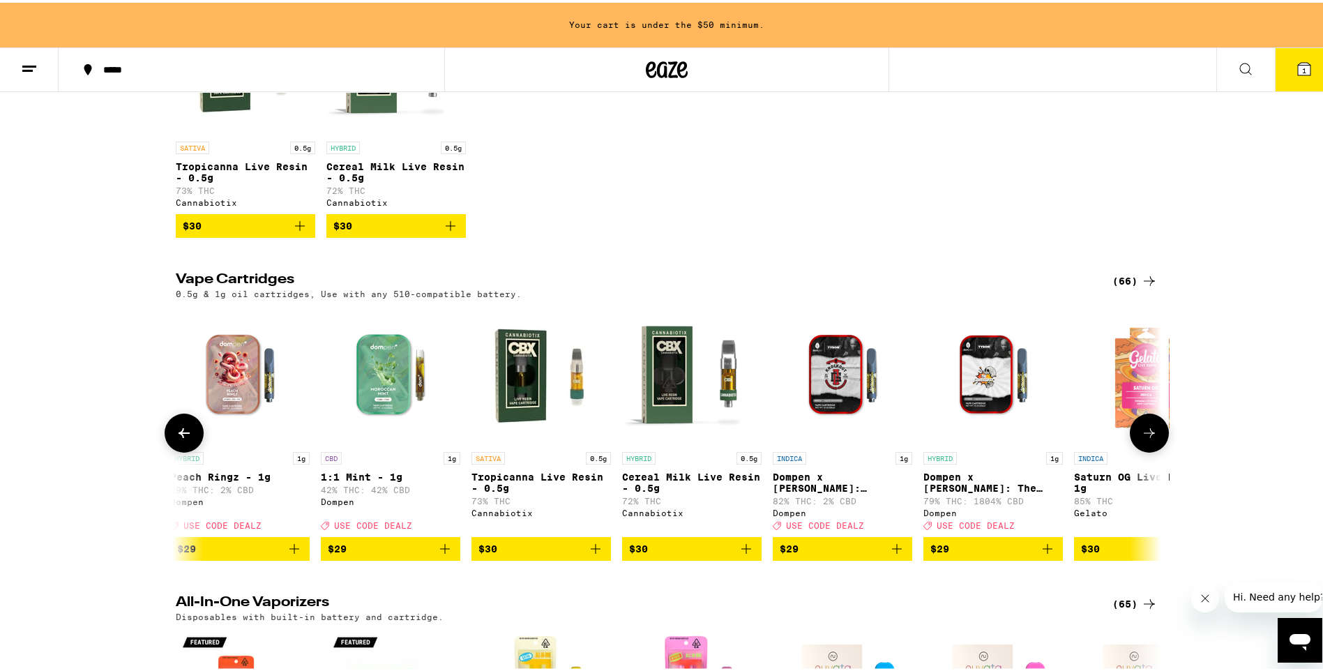
click at [1141, 439] on icon at bounding box center [1149, 430] width 17 height 17
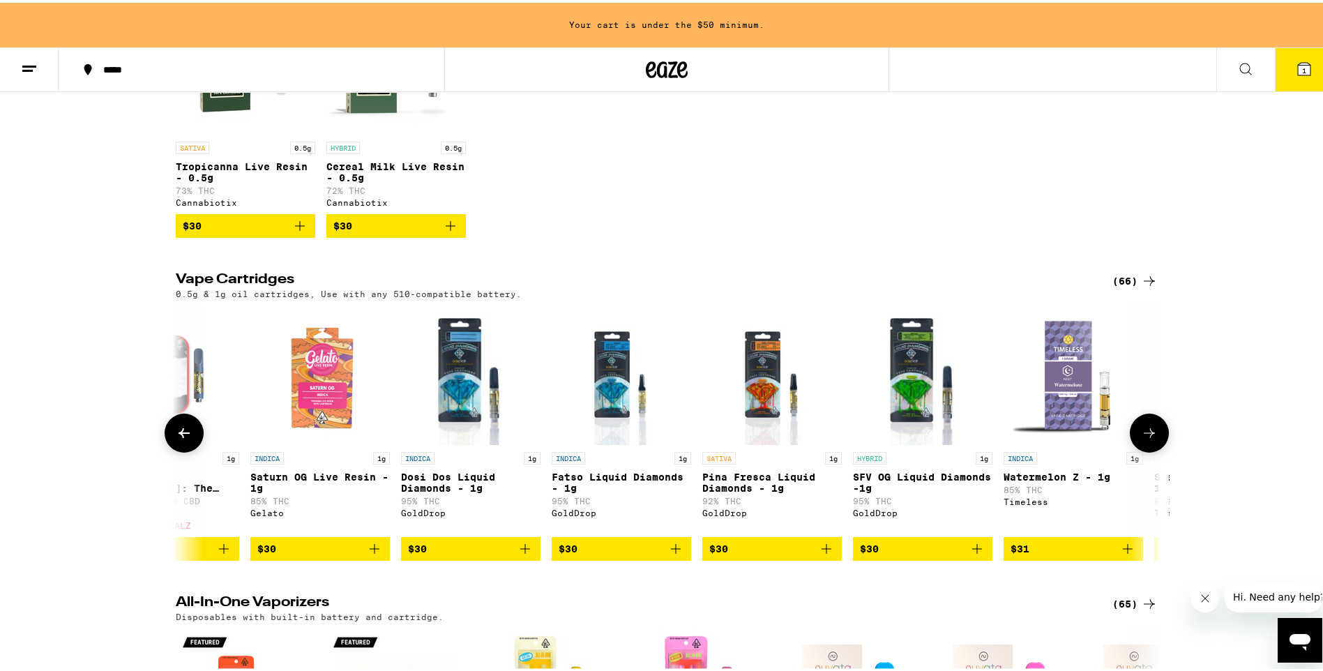
scroll to position [0, 4148]
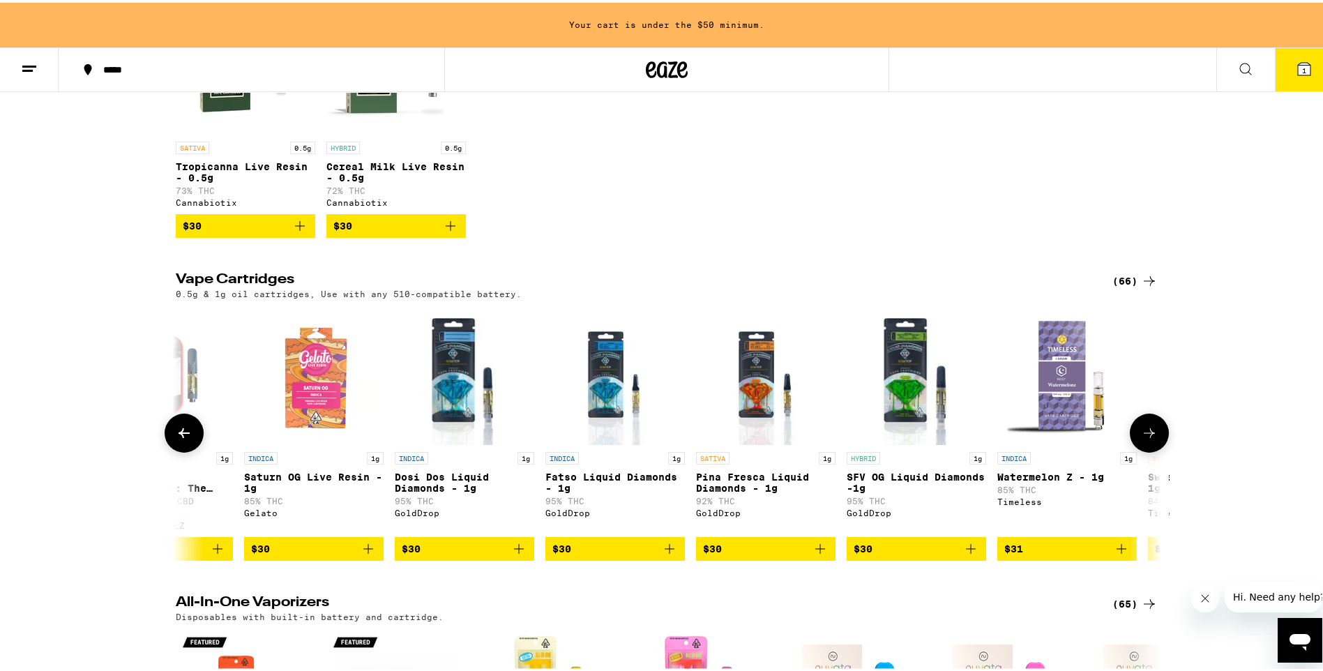
click at [1150, 439] on icon at bounding box center [1149, 430] width 17 height 17
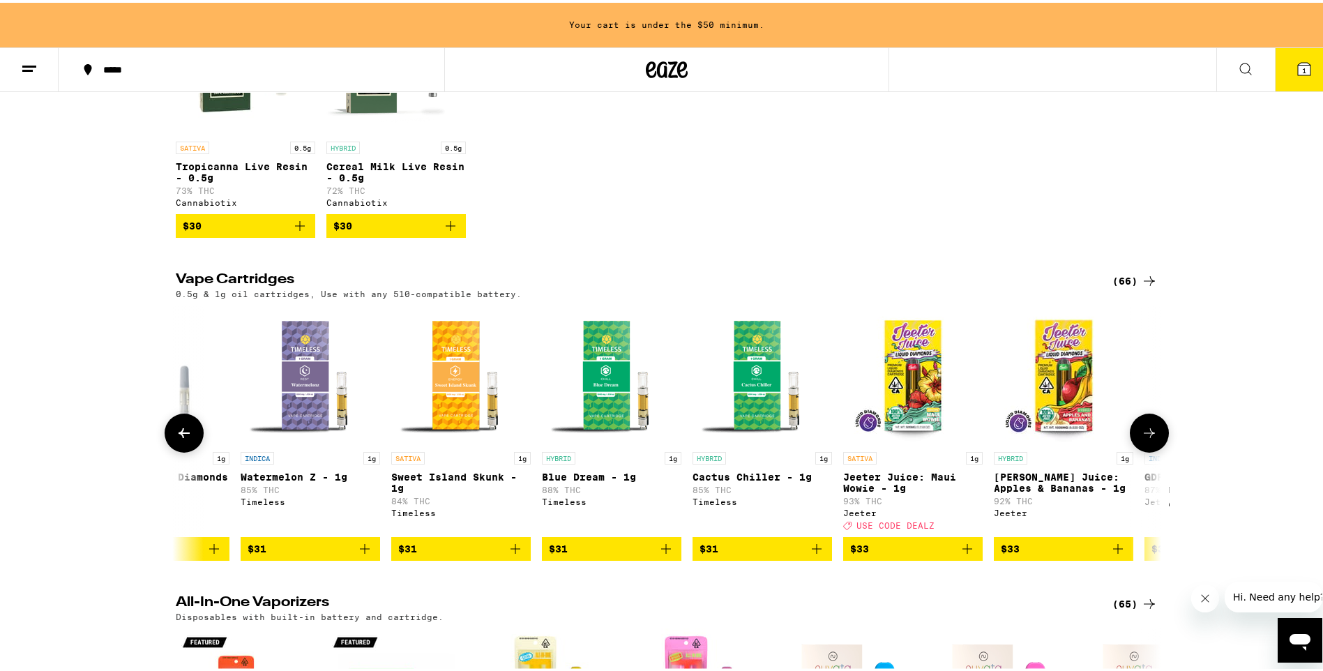
scroll to position [0, 4978]
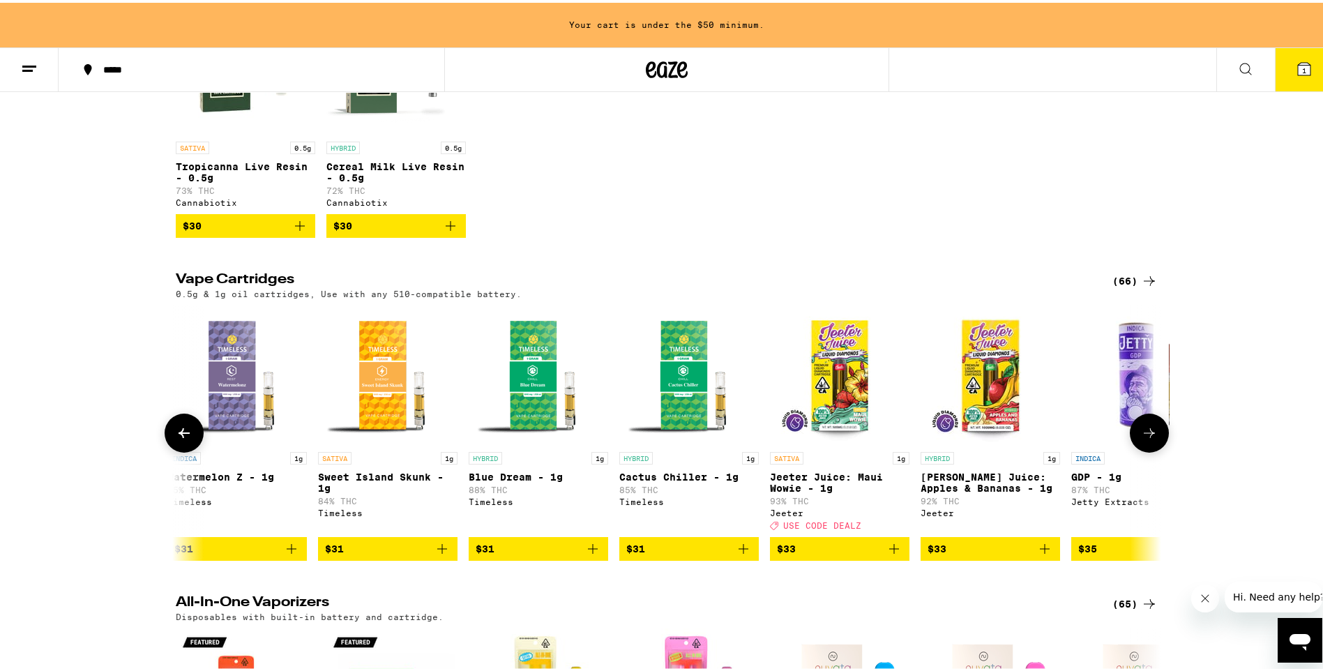
click at [1150, 450] on button at bounding box center [1148, 430] width 39 height 39
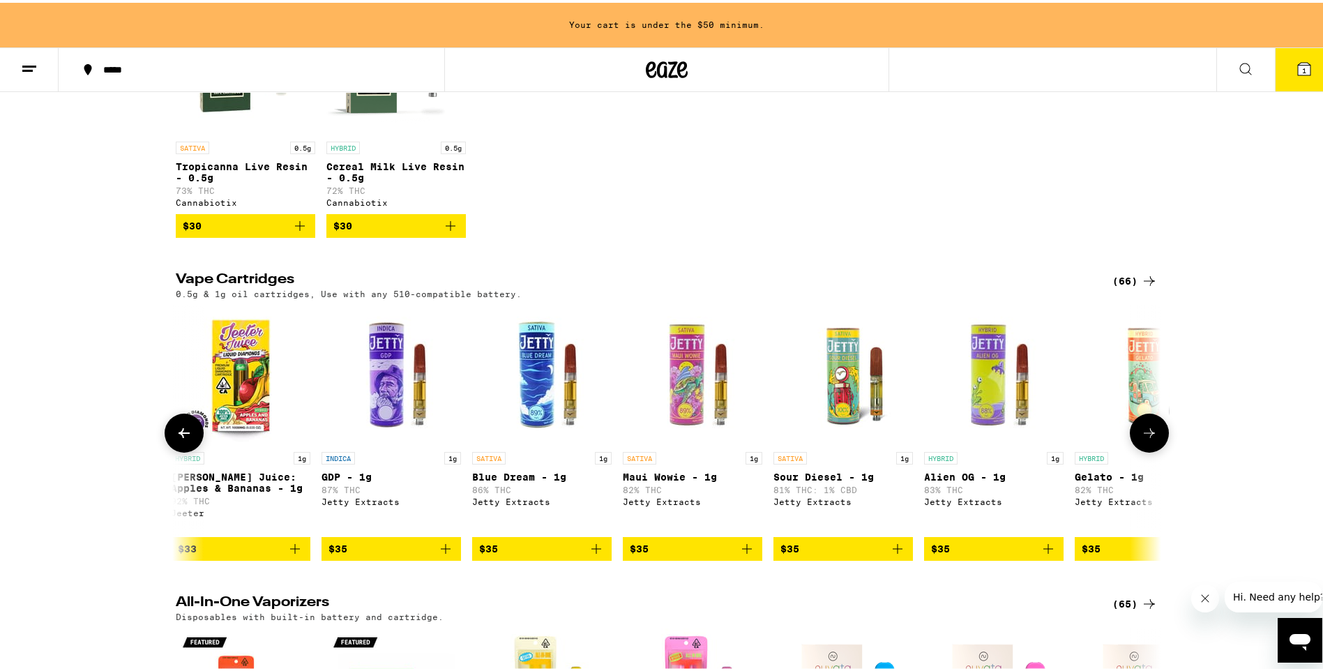
scroll to position [0, 5808]
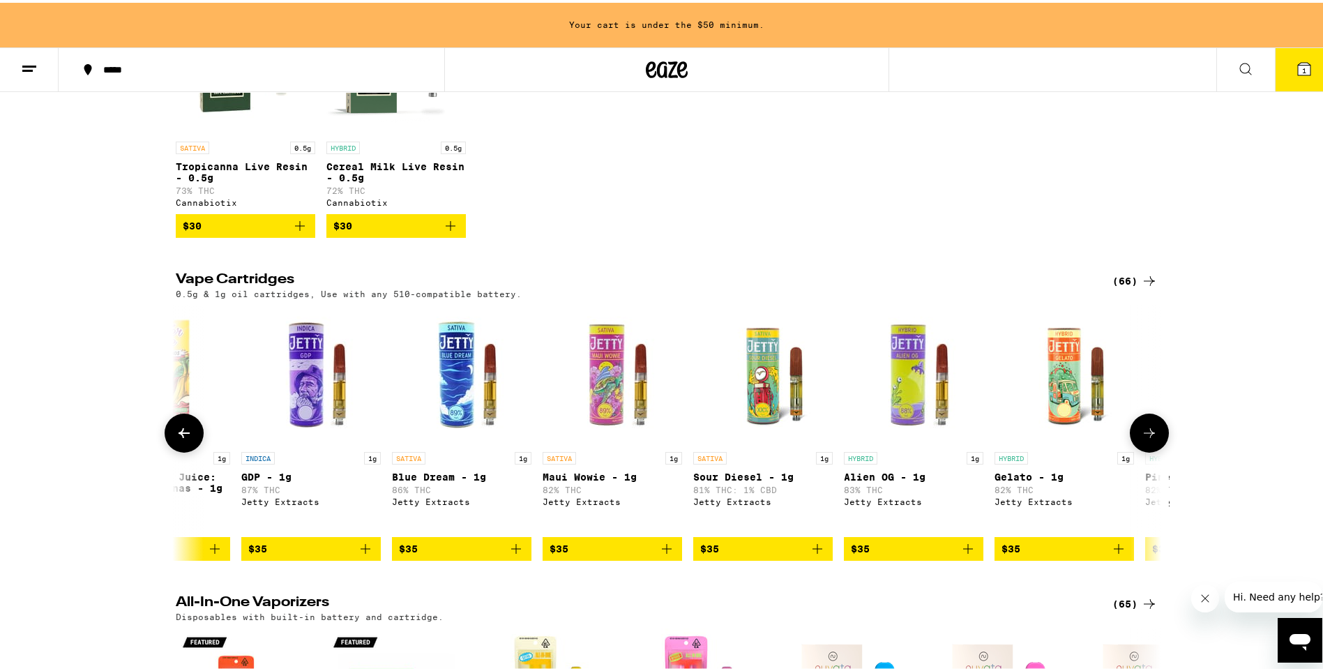
click at [1154, 450] on button at bounding box center [1148, 430] width 39 height 39
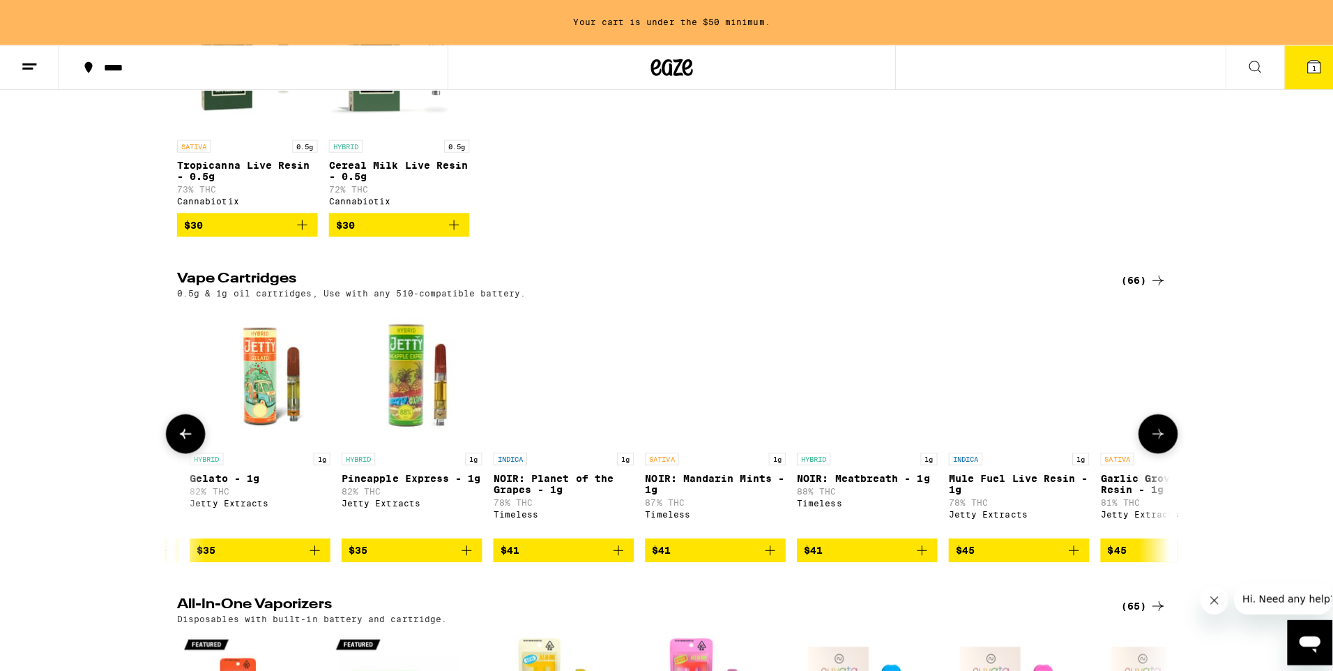
scroll to position [0, 6637]
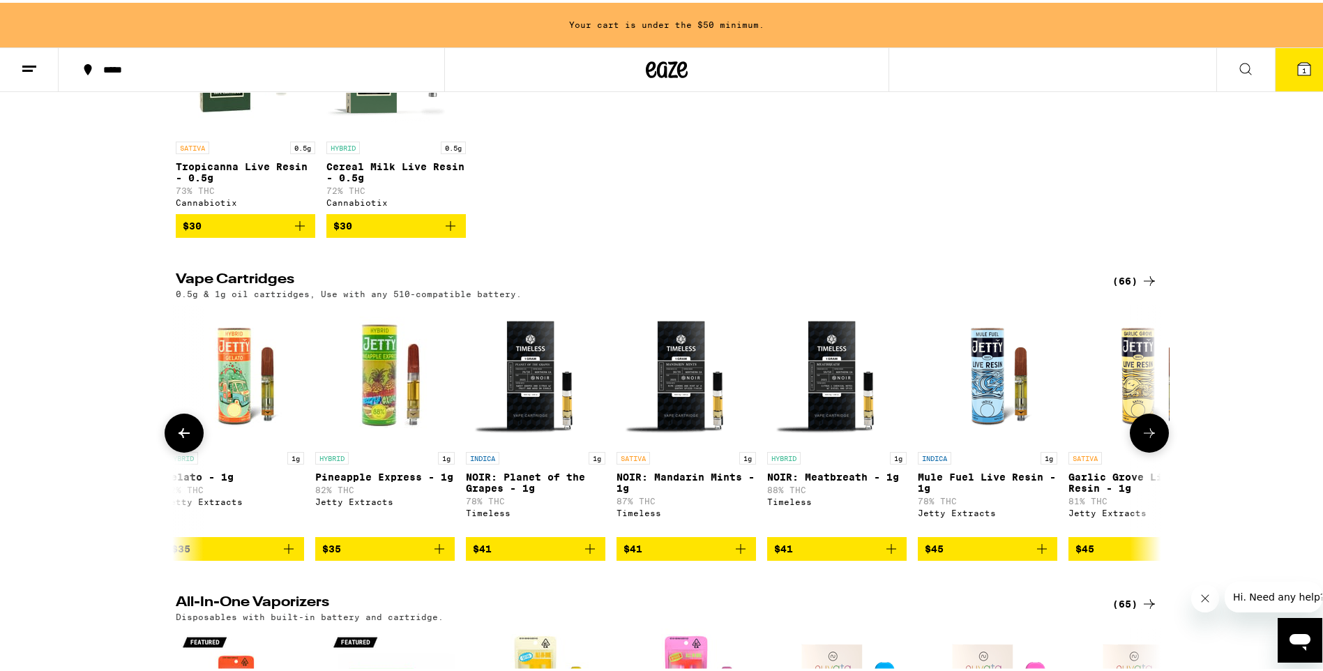
click at [366, 413] on img "Open page for Pineapple Express - 1g from Jetty Extracts" at bounding box center [384, 372] width 139 height 139
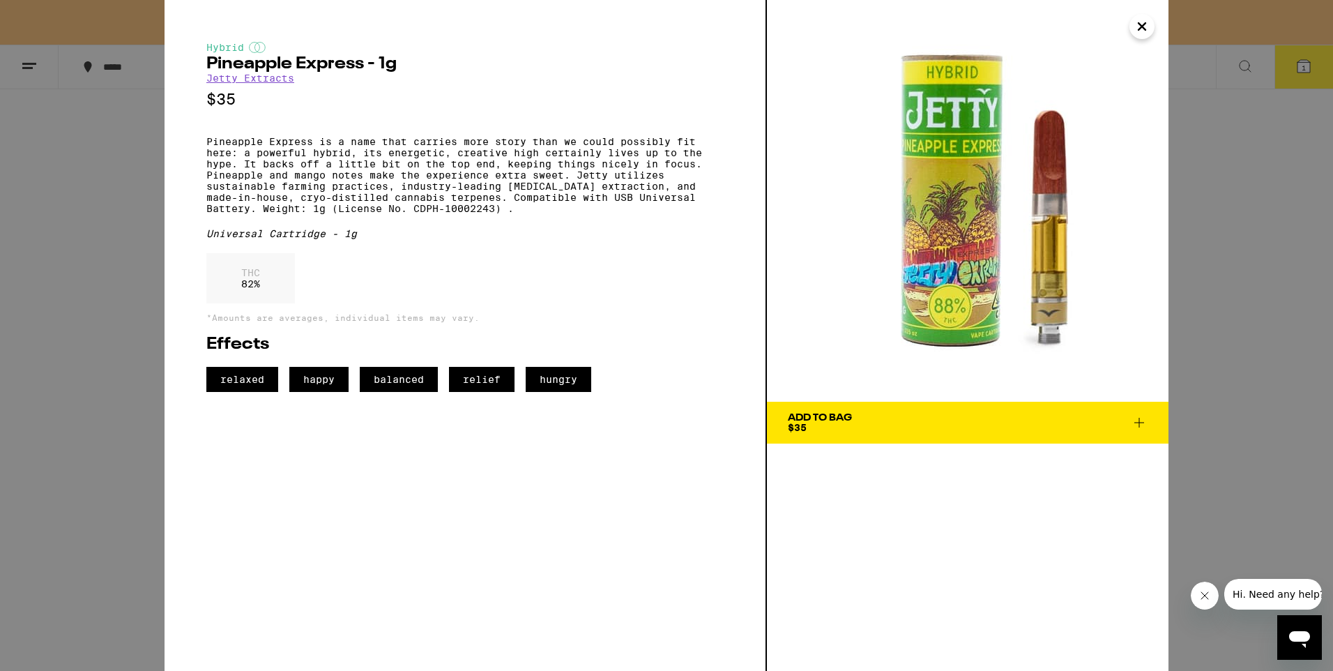
click at [1139, 425] on icon at bounding box center [1139, 422] width 17 height 17
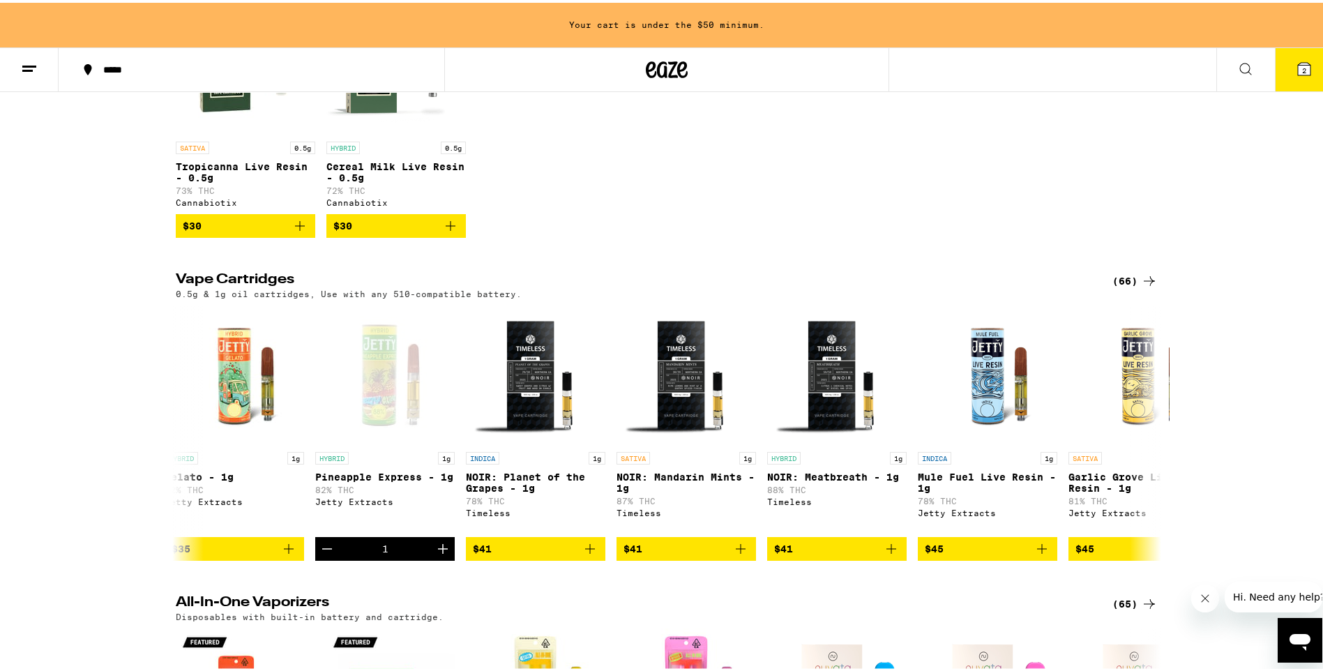
click at [1302, 63] on button "2" at bounding box center [1303, 66] width 59 height 43
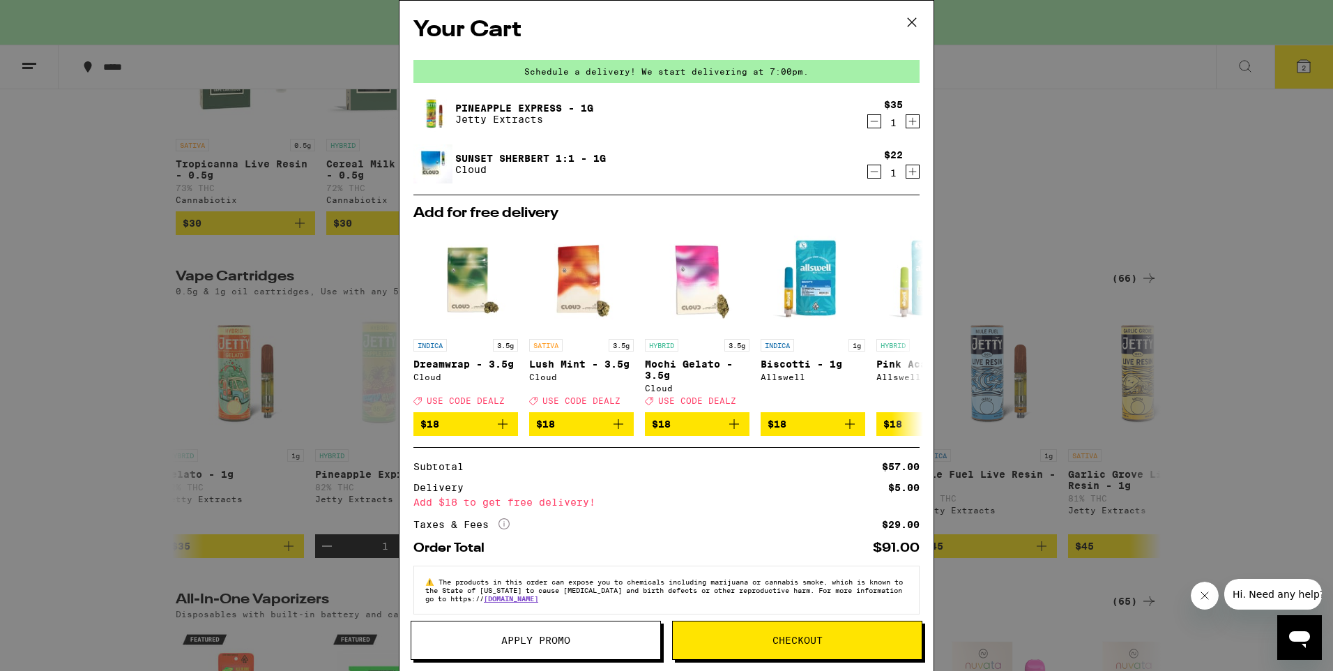
click at [798, 642] on span "Checkout" at bounding box center [797, 640] width 50 height 10
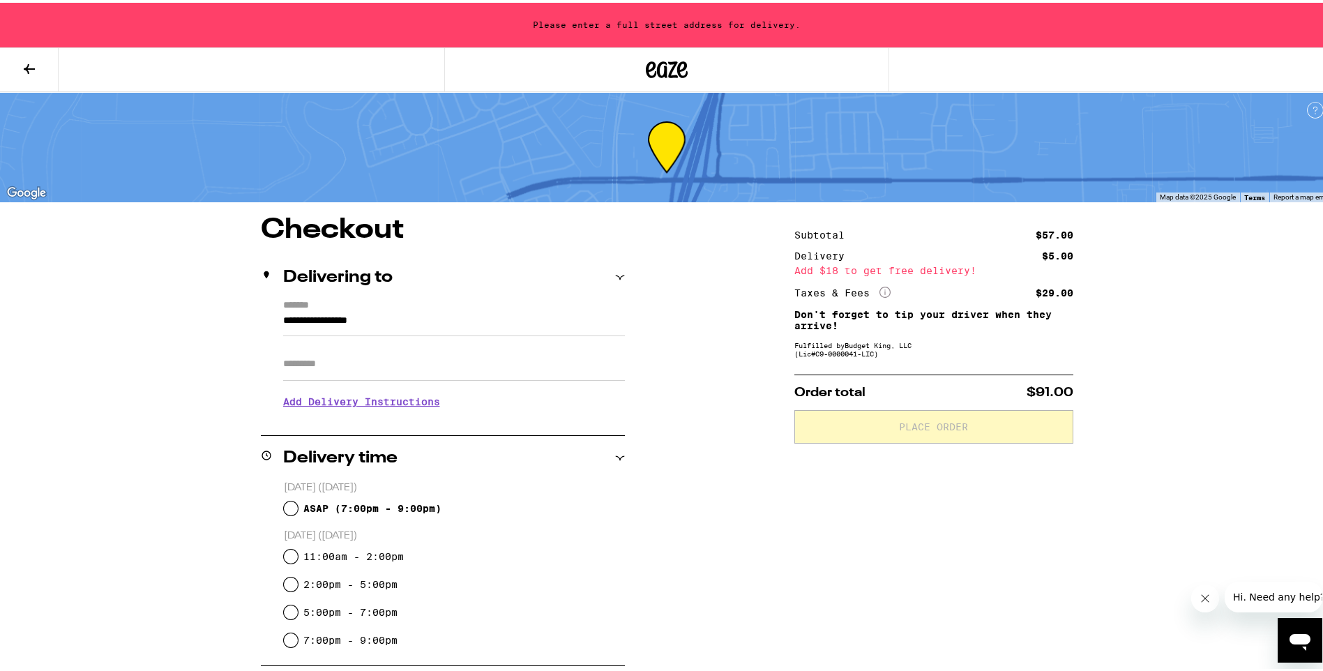
click at [31, 68] on icon at bounding box center [29, 66] width 17 height 17
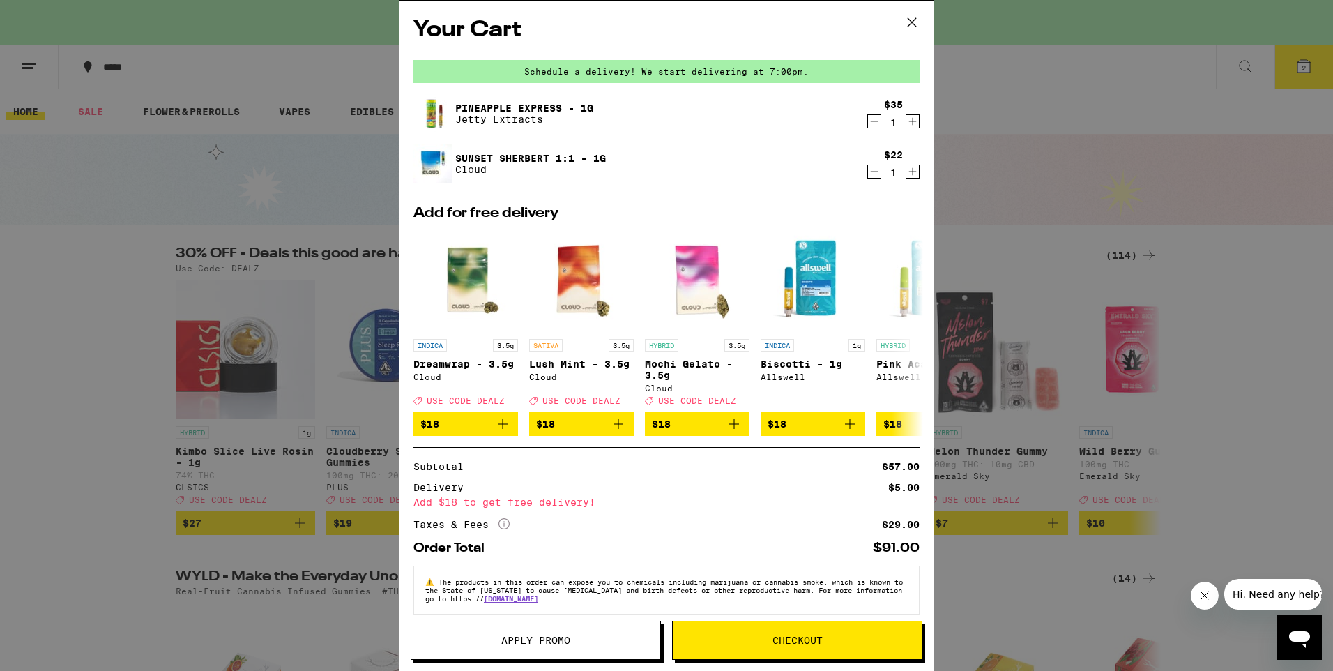
click at [581, 632] on button "Apply Promo" at bounding box center [536, 639] width 250 height 39
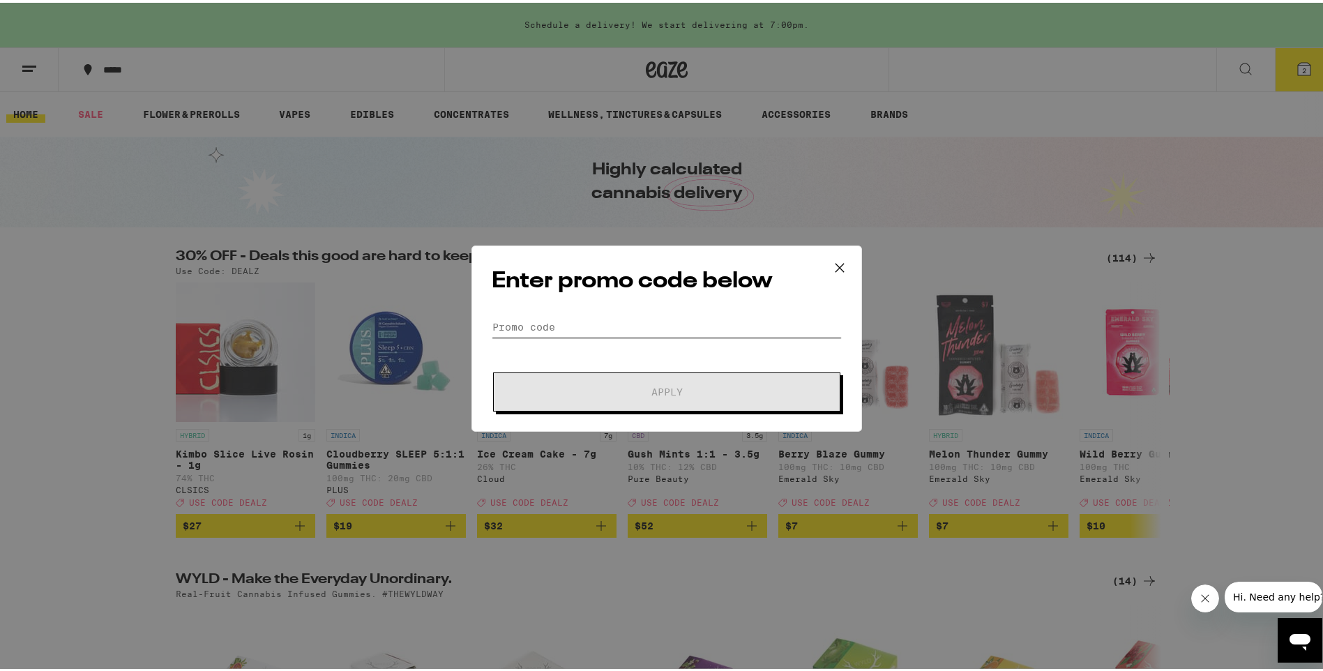
click at [657, 317] on input "Promo Code" at bounding box center [667, 324] width 350 height 21
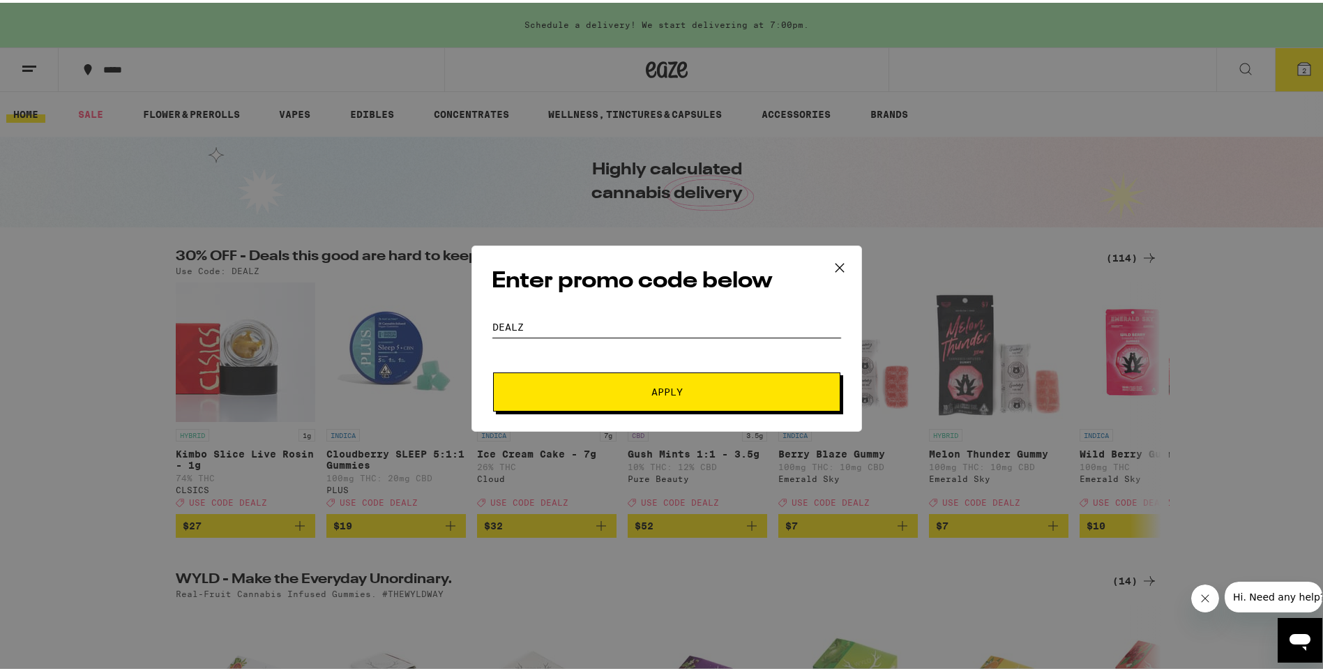
type input "dealz"
click at [692, 399] on button "Apply" at bounding box center [666, 389] width 347 height 39
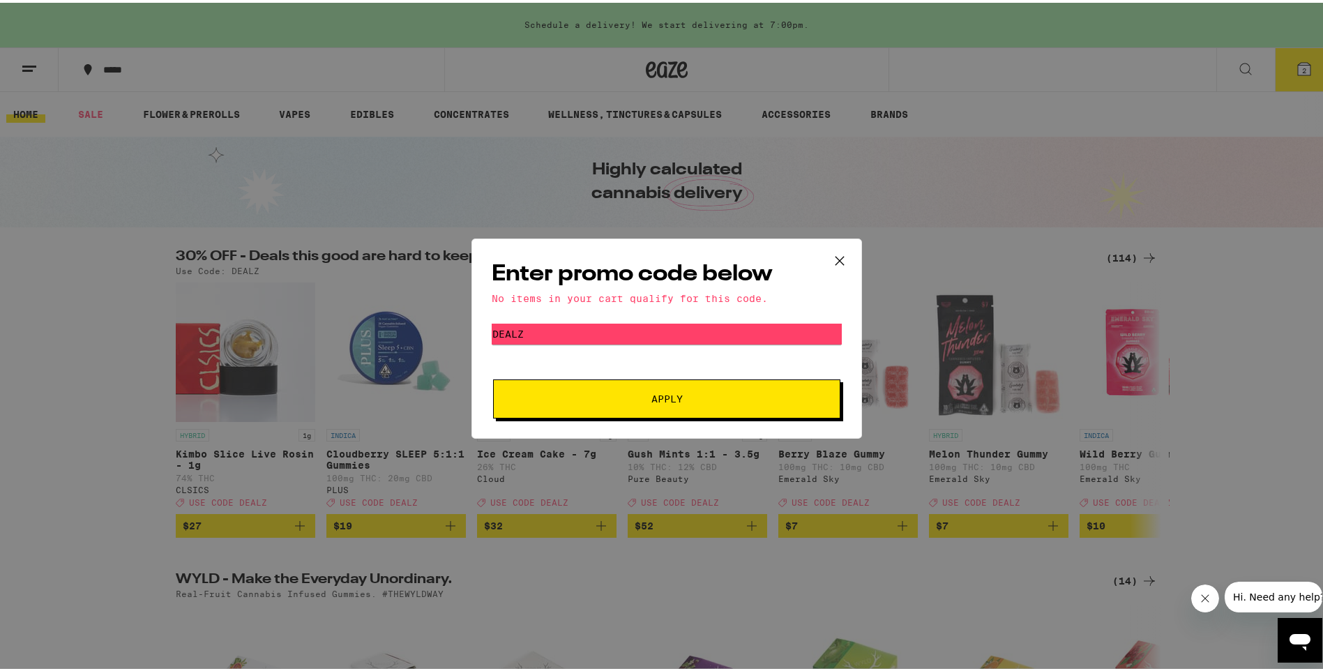
click at [836, 265] on icon at bounding box center [839, 258] width 21 height 21
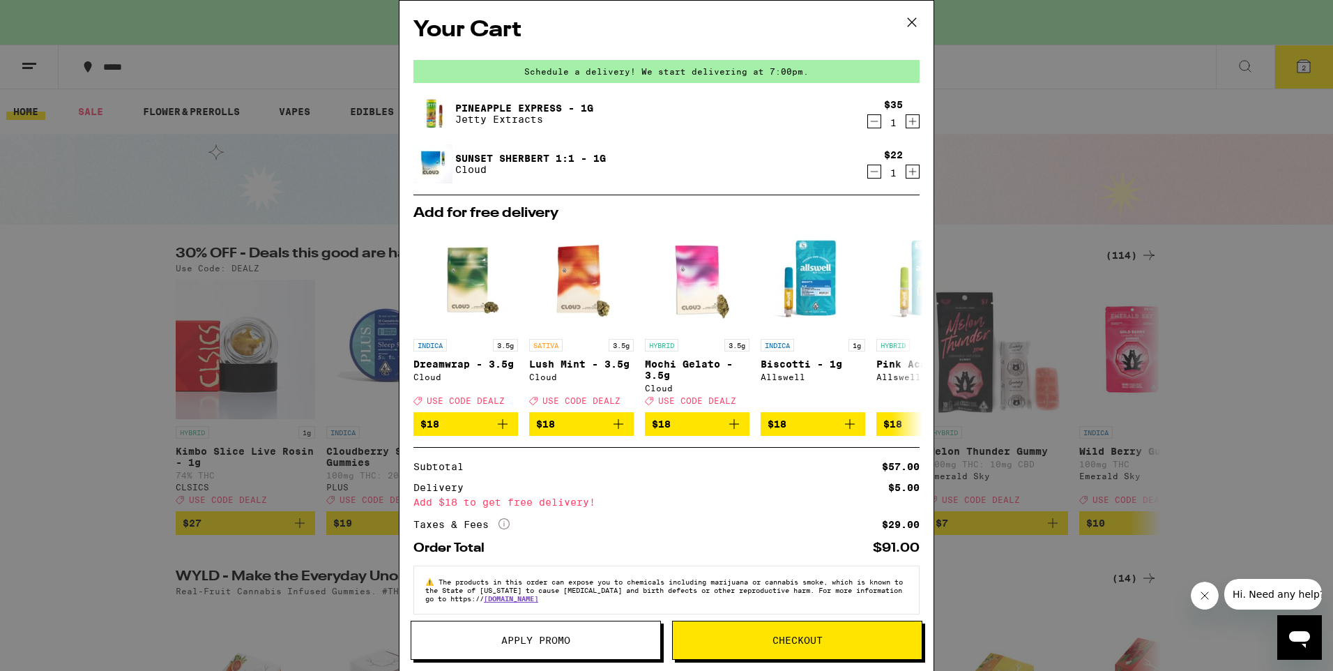
click at [868, 122] on icon "Decrement" at bounding box center [874, 121] width 13 height 17
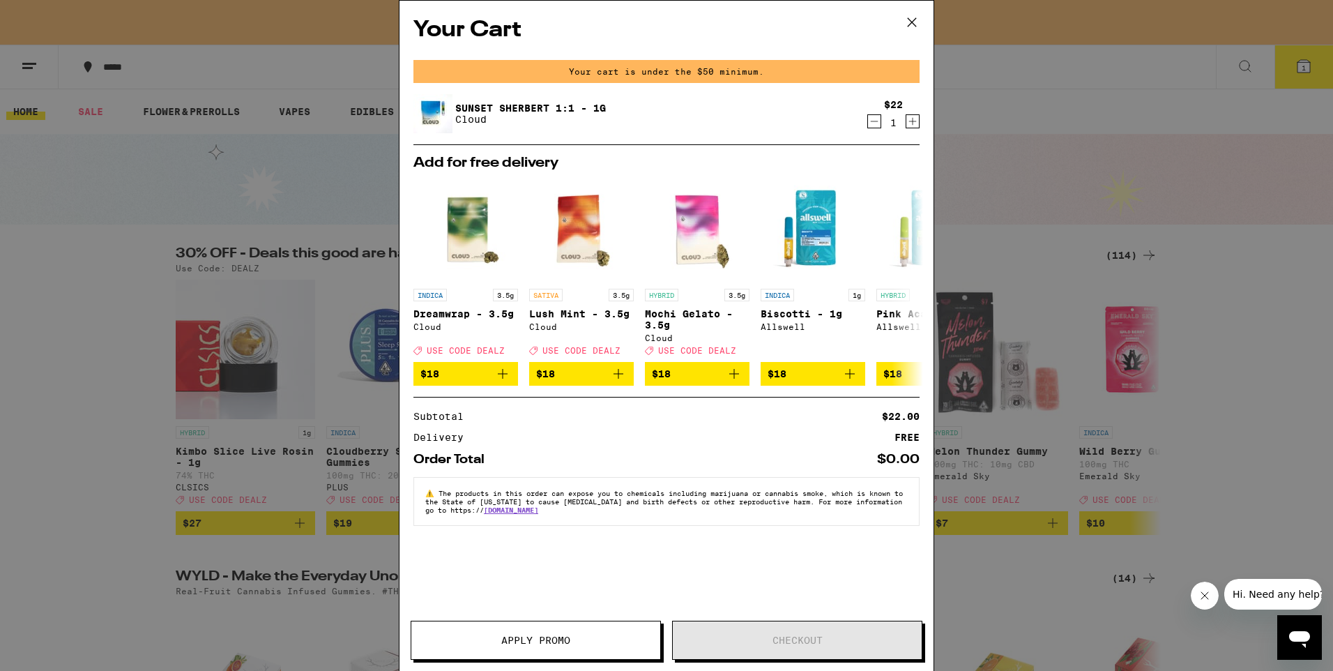
click at [450, 108] on img at bounding box center [432, 113] width 39 height 39
click at [496, 107] on link "Sunset Sherbert 1:1 - 1g" at bounding box center [530, 107] width 151 height 11
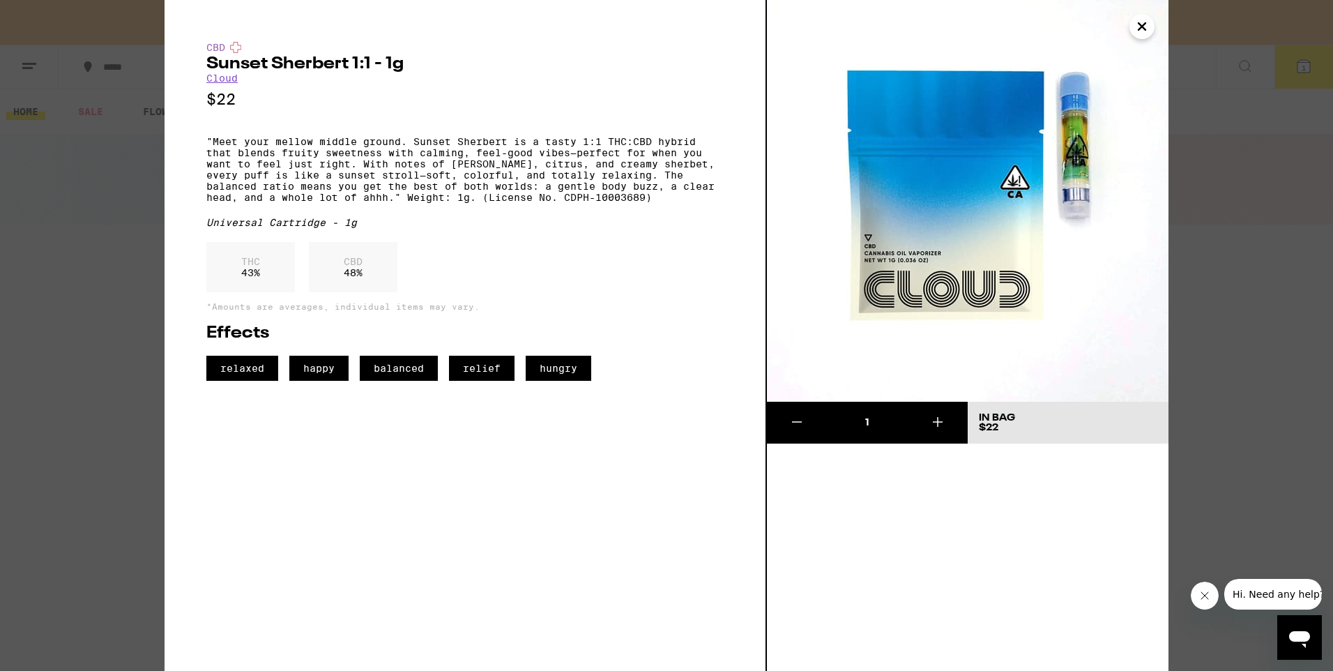
click at [1022, 558] on div "1 In Bag $22" at bounding box center [968, 335] width 402 height 671
click at [1139, 40] on img at bounding box center [968, 201] width 402 height 402
click at [1140, 33] on icon "Close" at bounding box center [1142, 26] width 17 height 21
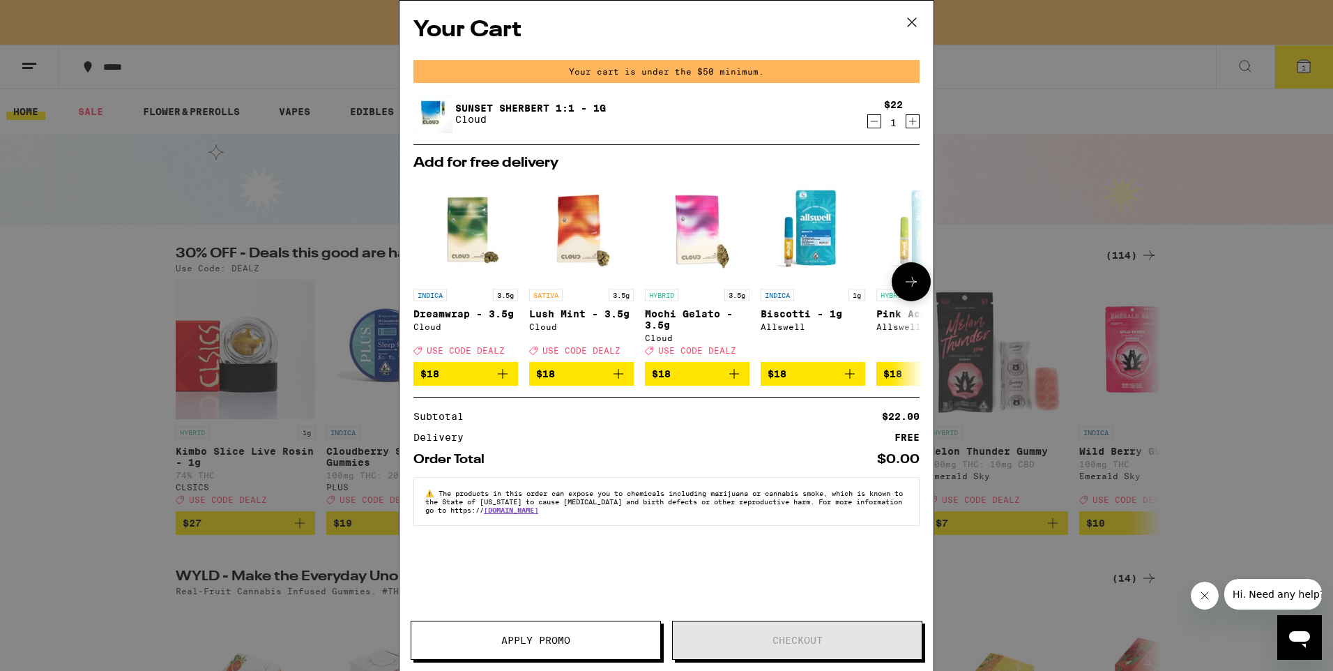
click at [905, 283] on icon at bounding box center [911, 281] width 17 height 17
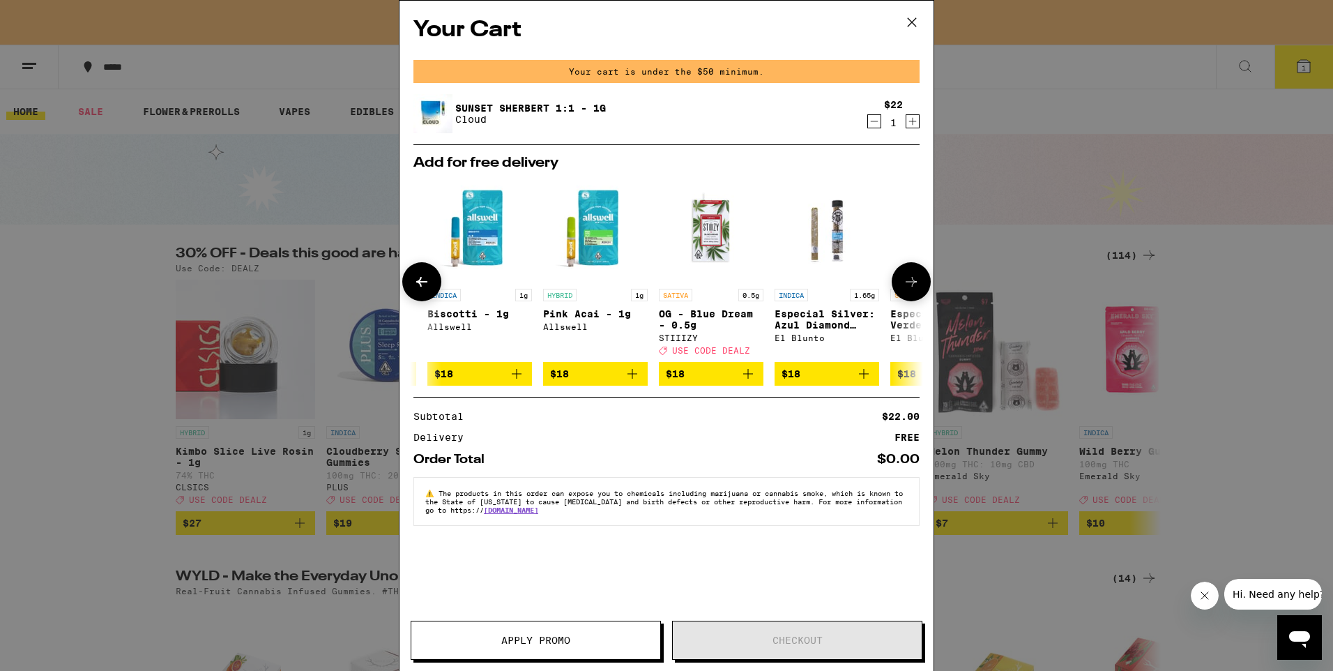
scroll to position [0, 354]
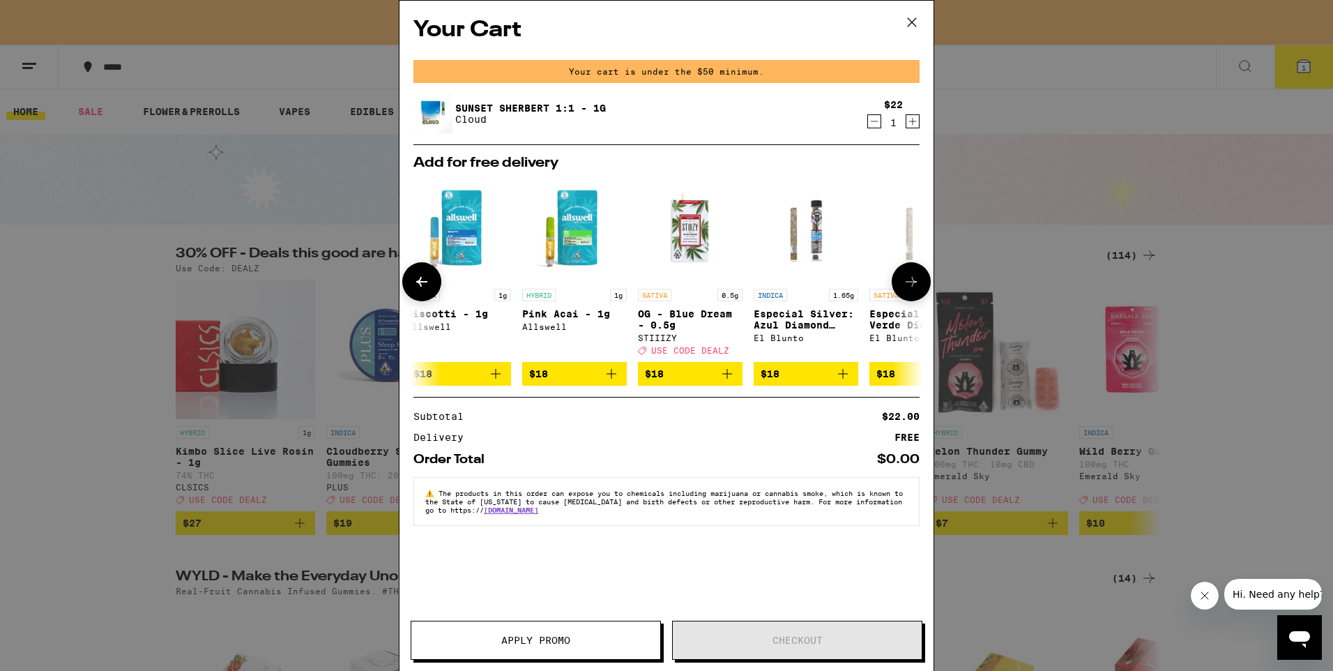
click at [918, 280] on icon at bounding box center [911, 281] width 17 height 17
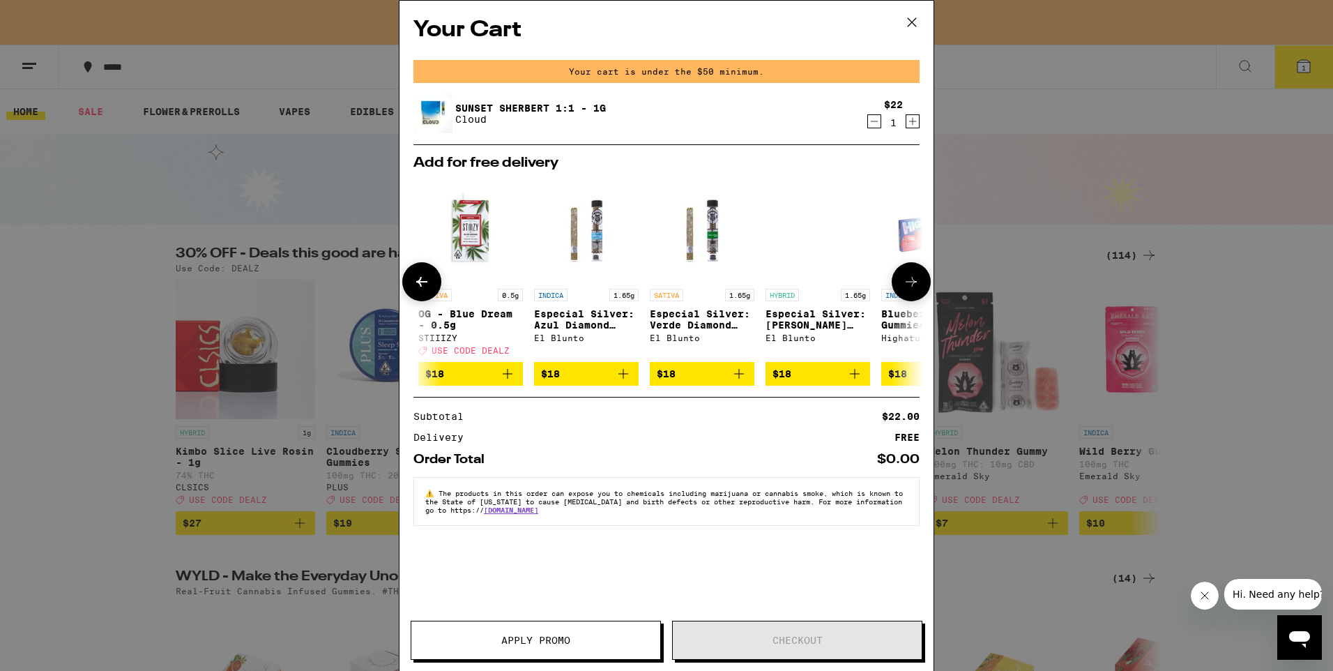
scroll to position [0, 651]
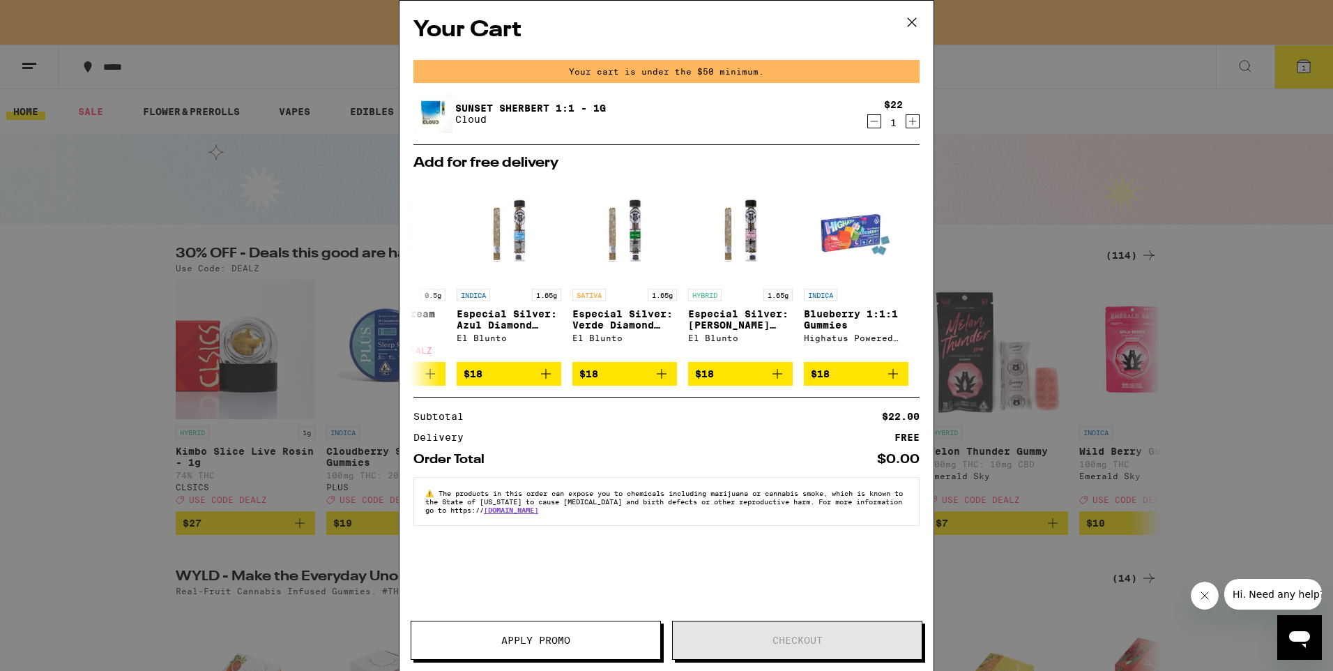
click at [907, 20] on icon at bounding box center [911, 22] width 21 height 21
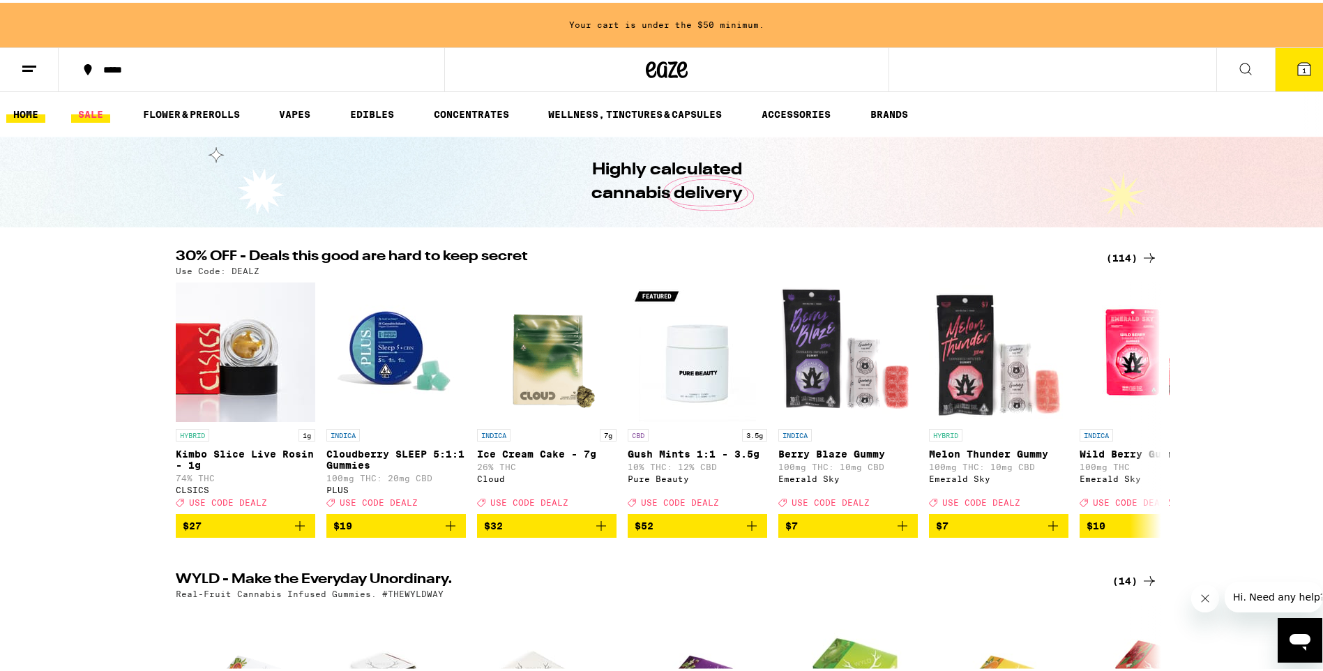
click at [96, 111] on link "SALE" at bounding box center [90, 111] width 39 height 17
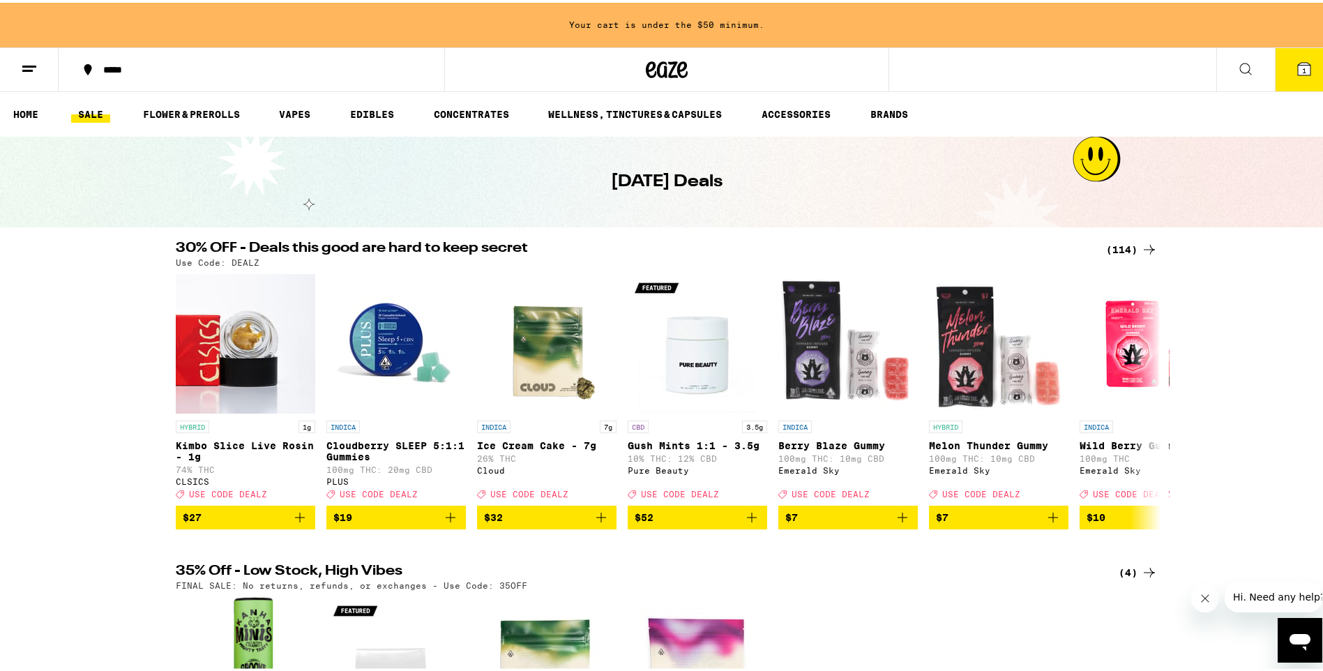
click at [1147, 245] on icon at bounding box center [1149, 246] width 17 height 17
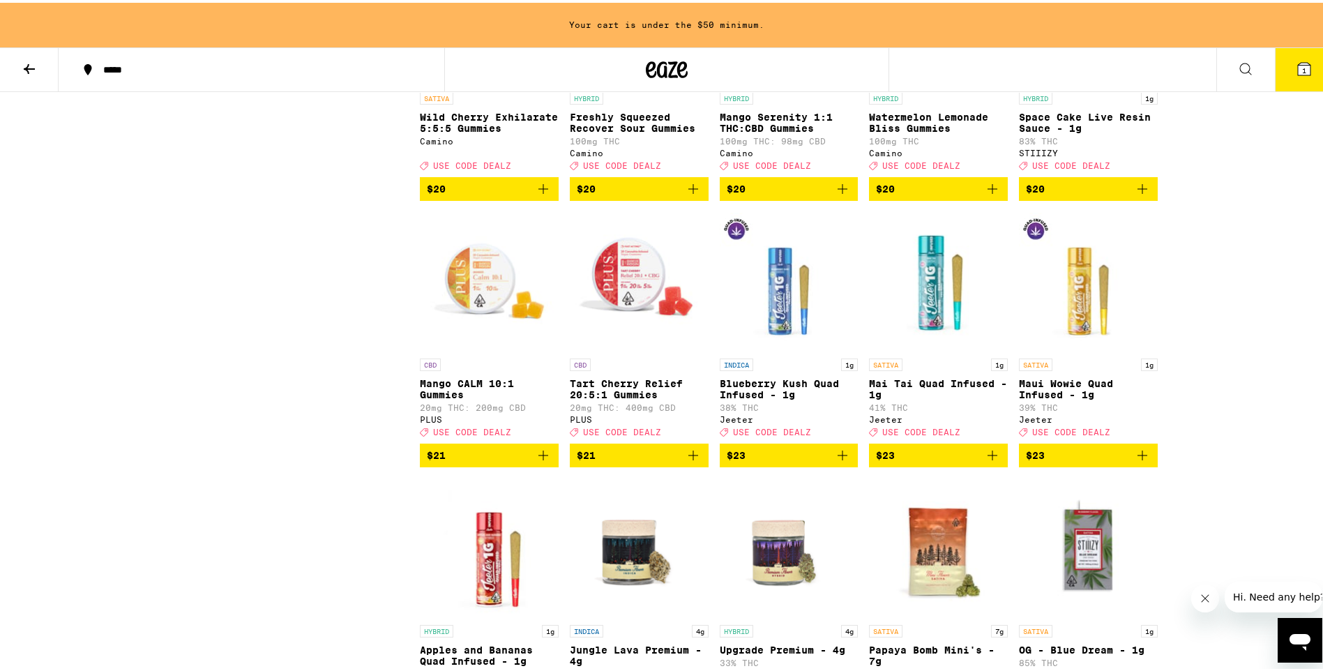
scroll to position [2161, 0]
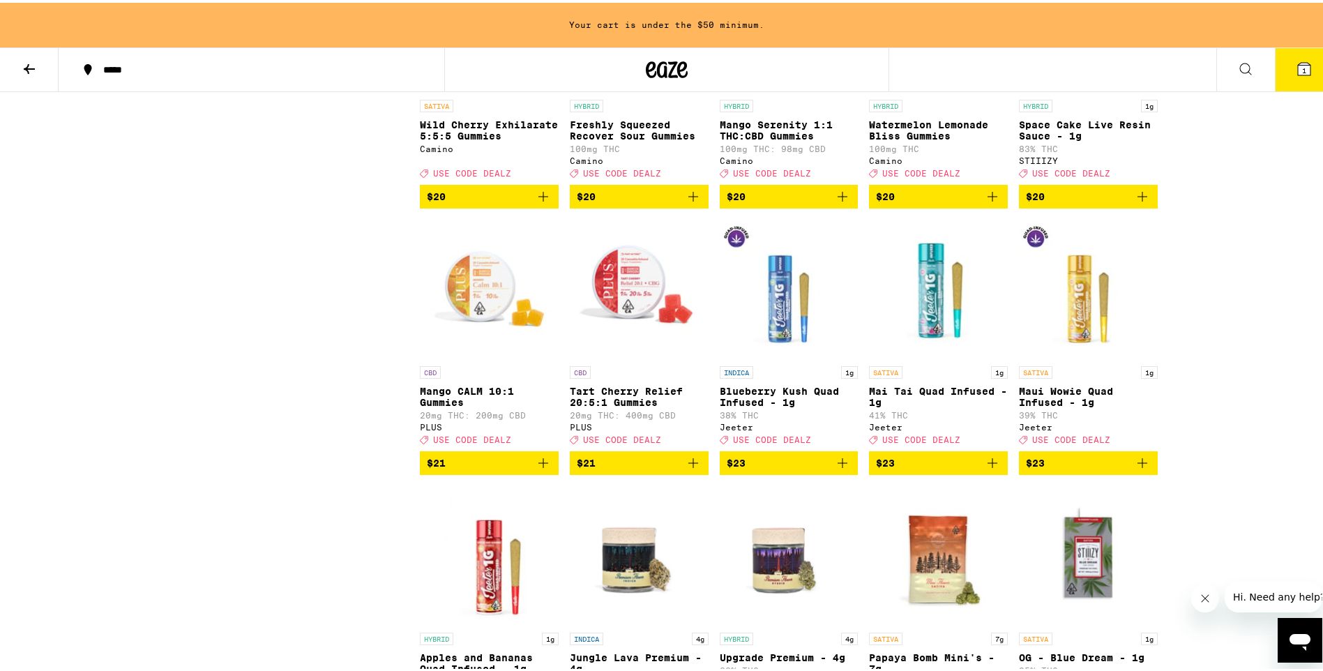
click at [773, 356] on img "Open page for Blueberry Kush Quad Infused - 1g from Jeeter" at bounding box center [789, 286] width 139 height 139
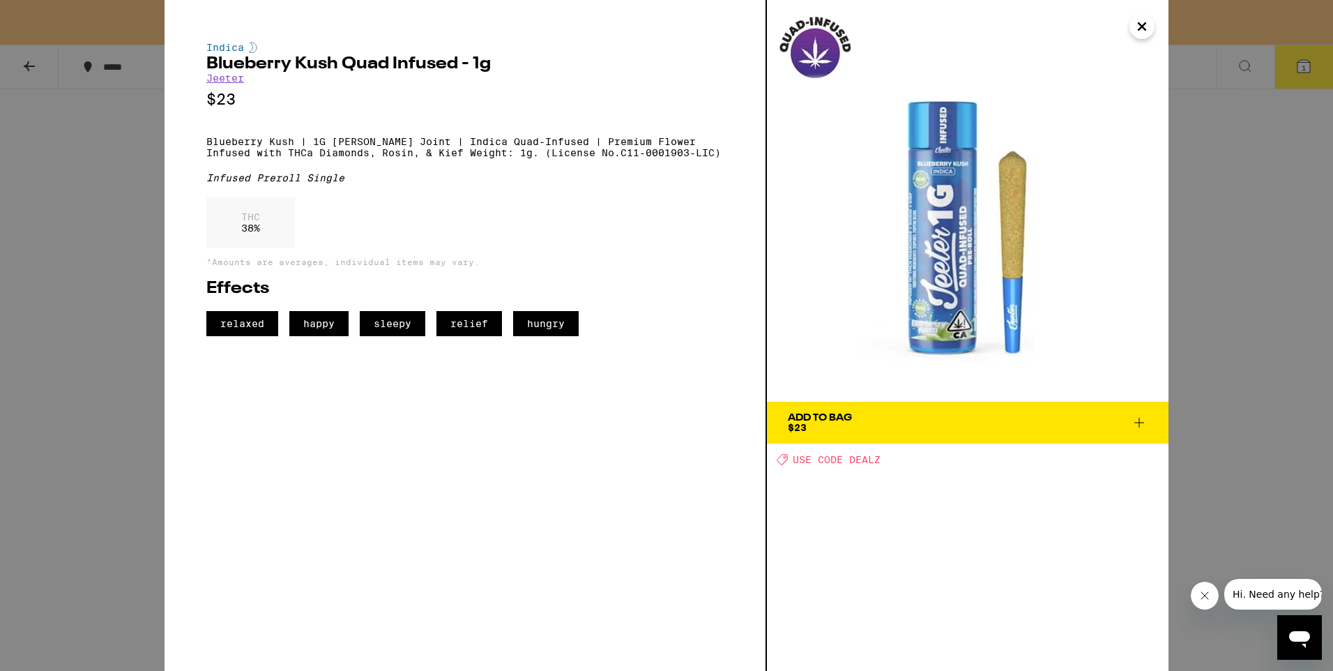
click at [1147, 34] on icon "Close" at bounding box center [1142, 26] width 17 height 21
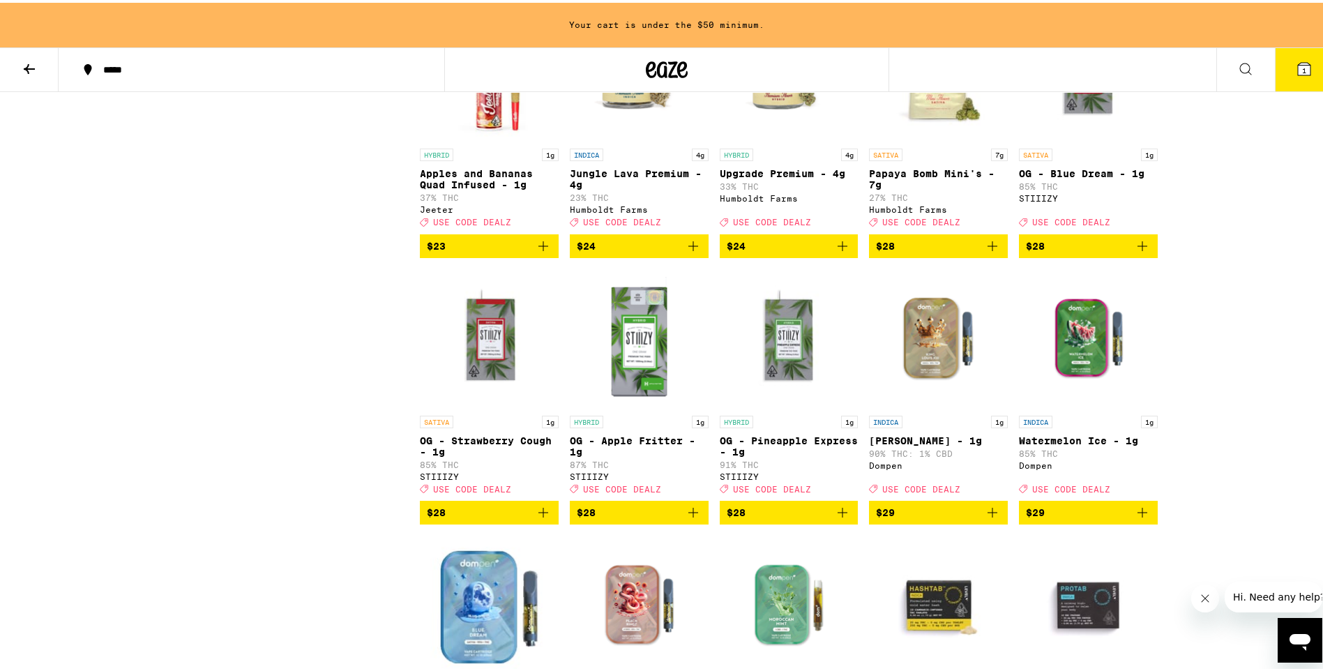
scroll to position [2649, 0]
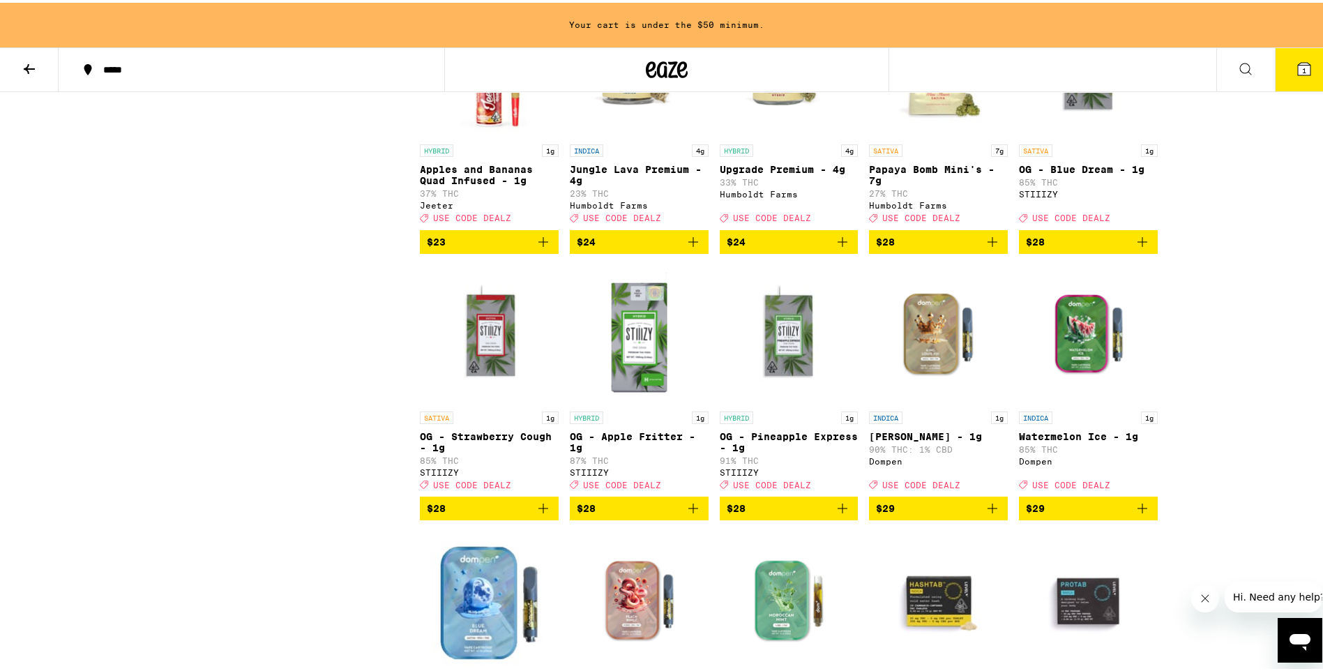
click at [922, 402] on img "Open page for King Louis XIII - 1g from Dompen" at bounding box center [938, 331] width 139 height 139
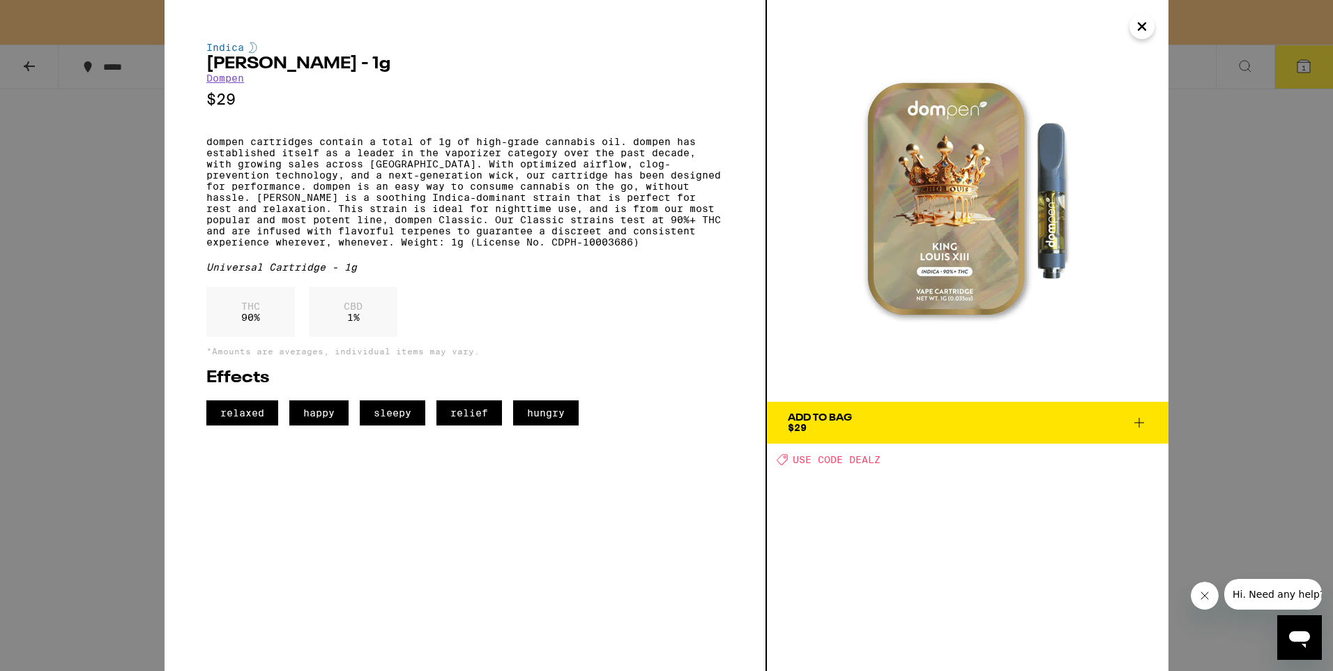
click at [1141, 420] on icon at bounding box center [1139, 422] width 17 height 17
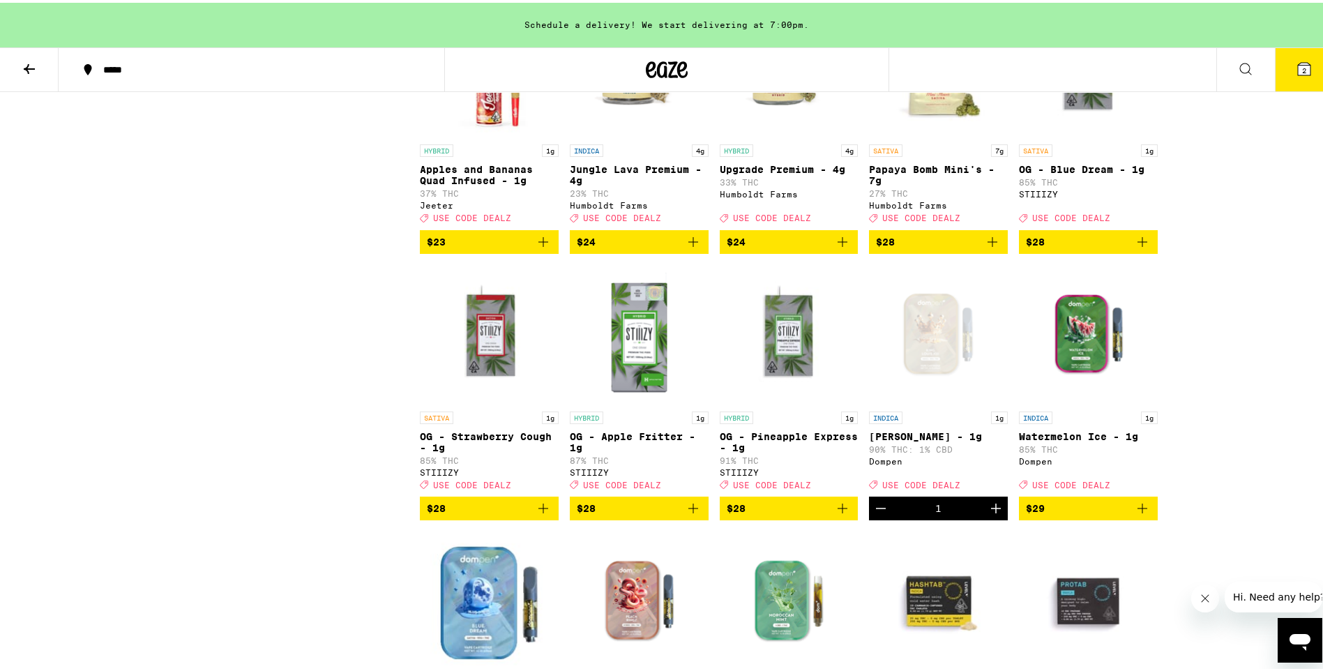
click at [1301, 61] on icon at bounding box center [1303, 66] width 17 height 17
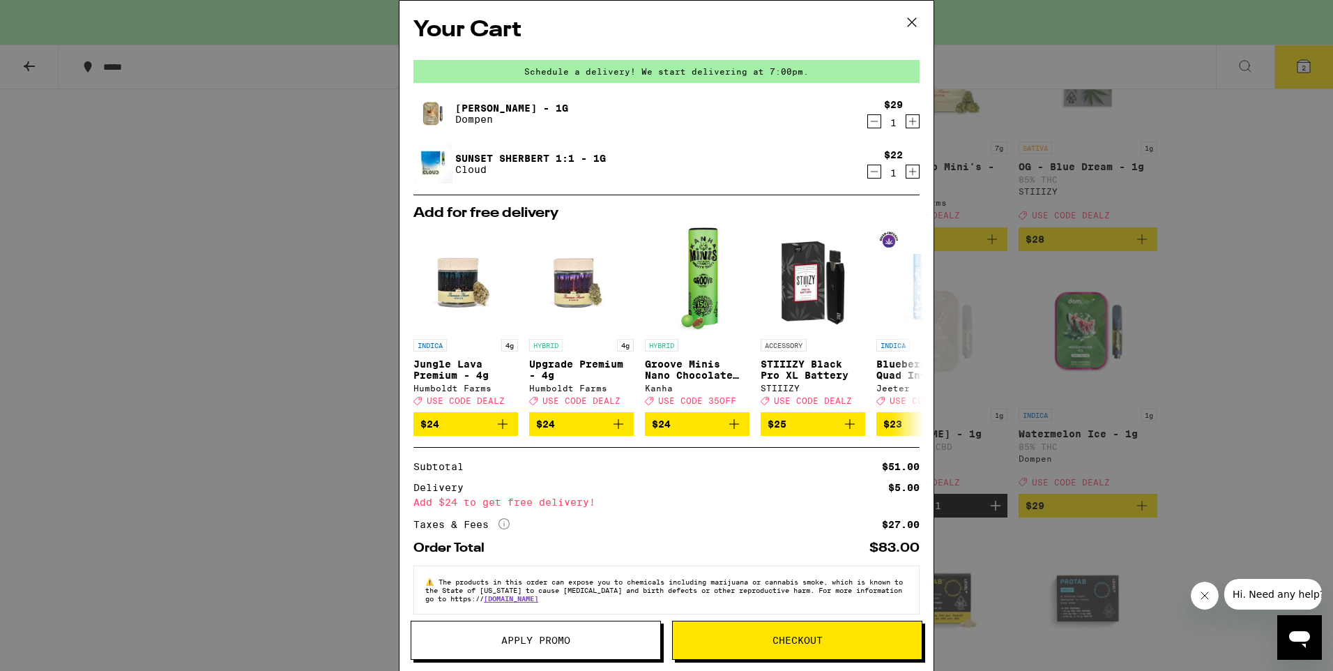
click at [868, 121] on icon "Decrement" at bounding box center [874, 121] width 13 height 17
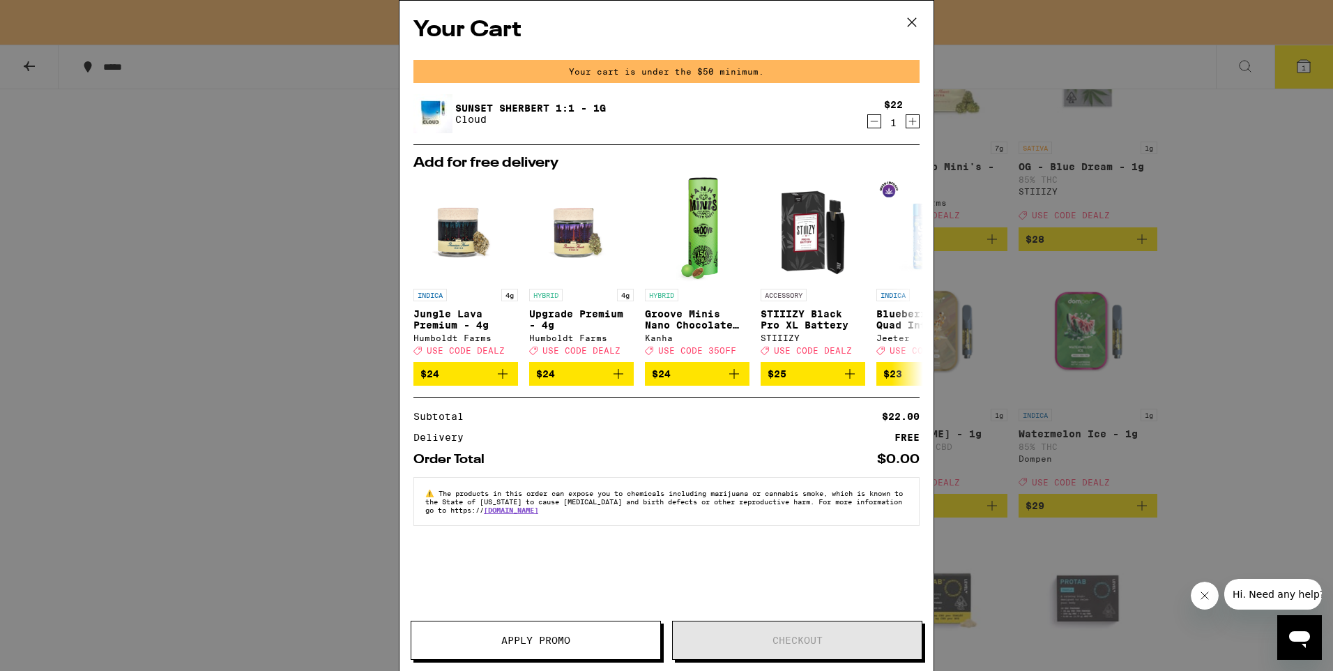
click at [1255, 319] on div "Your Cart Your cart is under the $50 minimum. Sunset Sherbert 1:1 - 1g Cloud $2…" at bounding box center [666, 335] width 1333 height 671
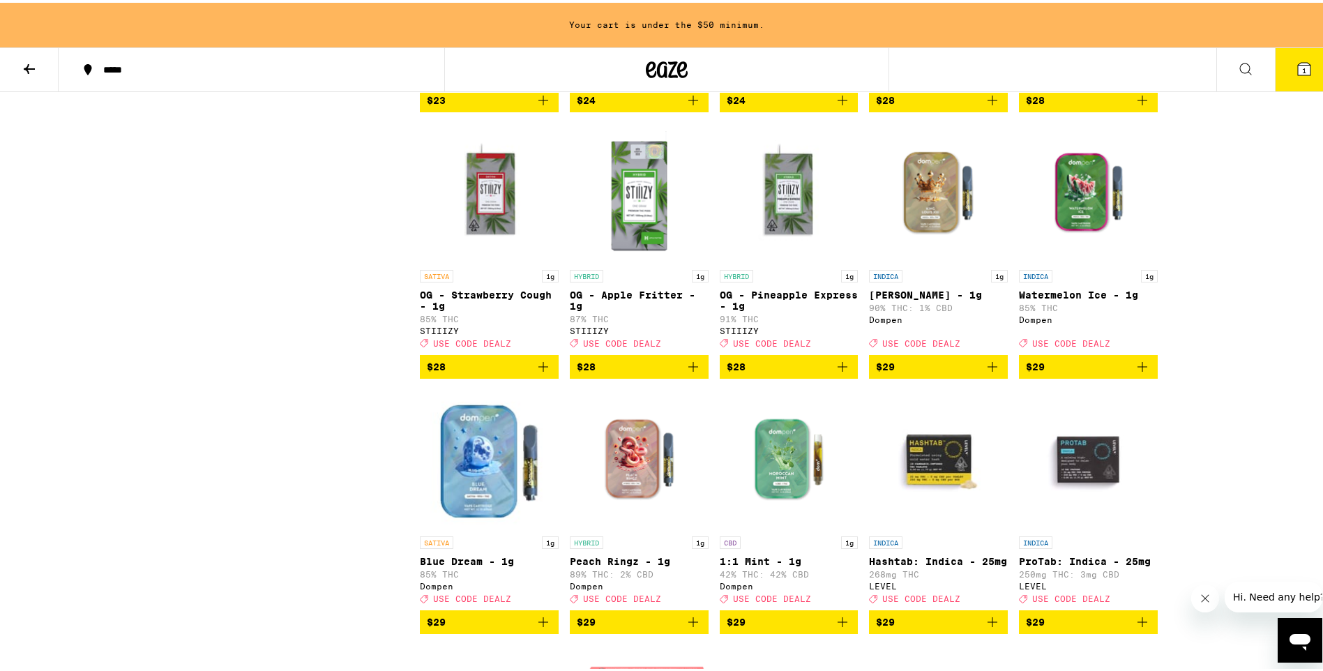
scroll to position [2789, 0]
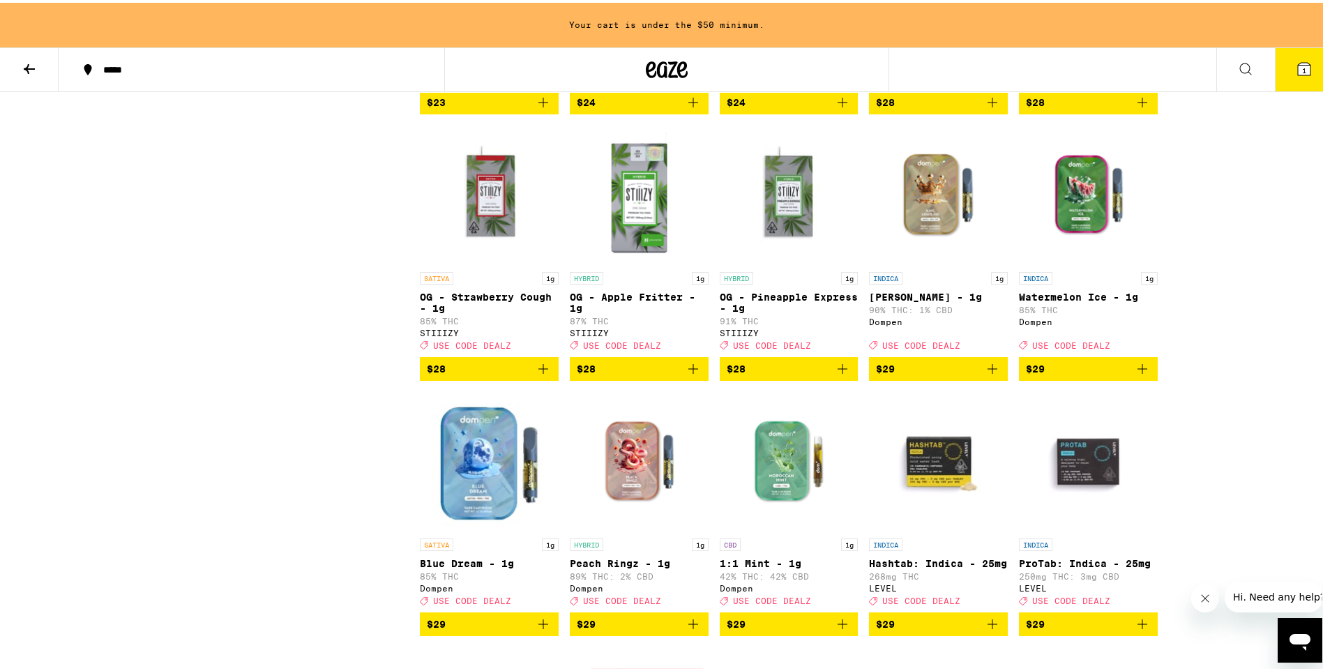
click at [897, 347] on span "USE CODE DEALZ" at bounding box center [921, 342] width 78 height 9
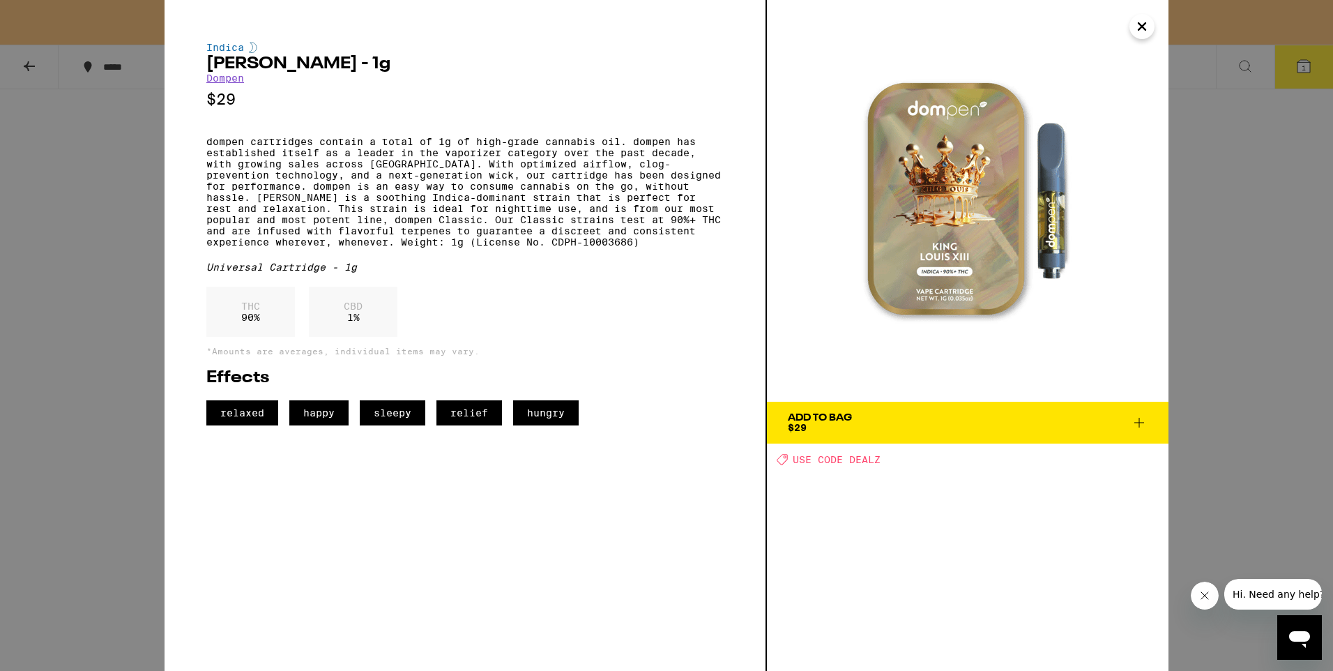
click at [862, 462] on span "USE CODE DEALZ" at bounding box center [837, 459] width 88 height 11
click at [1136, 422] on icon at bounding box center [1139, 423] width 10 height 10
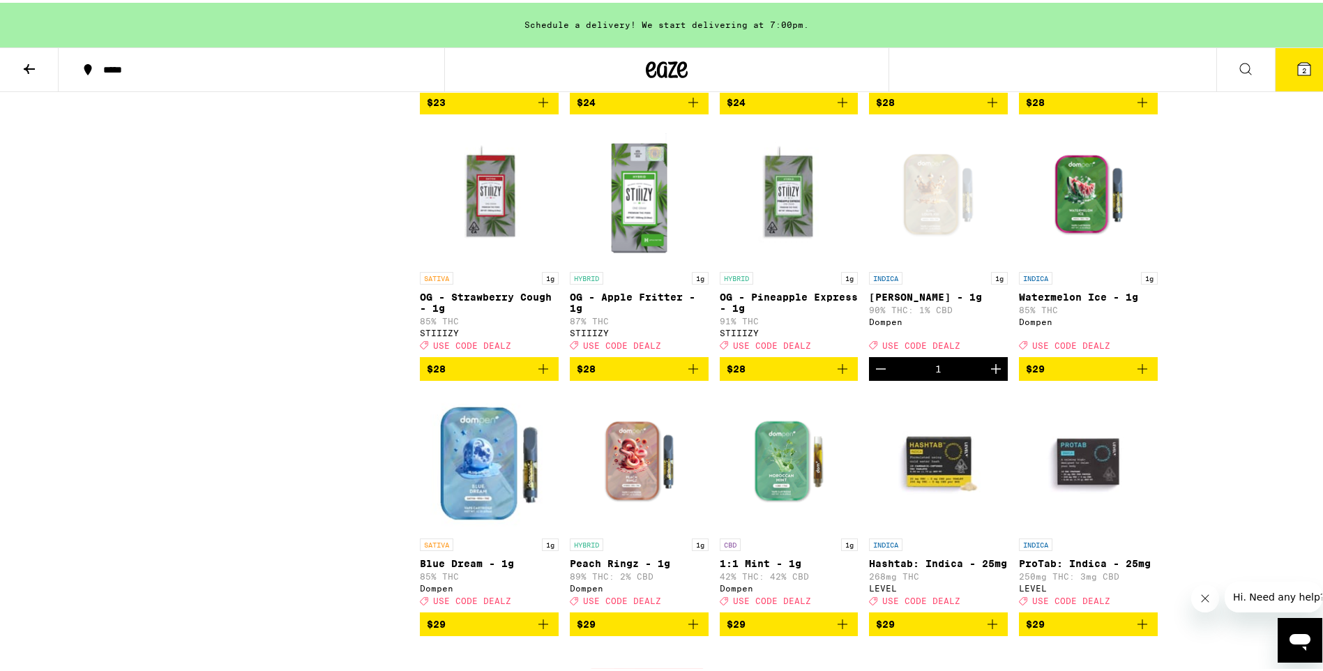
click at [1295, 63] on icon at bounding box center [1303, 66] width 17 height 17
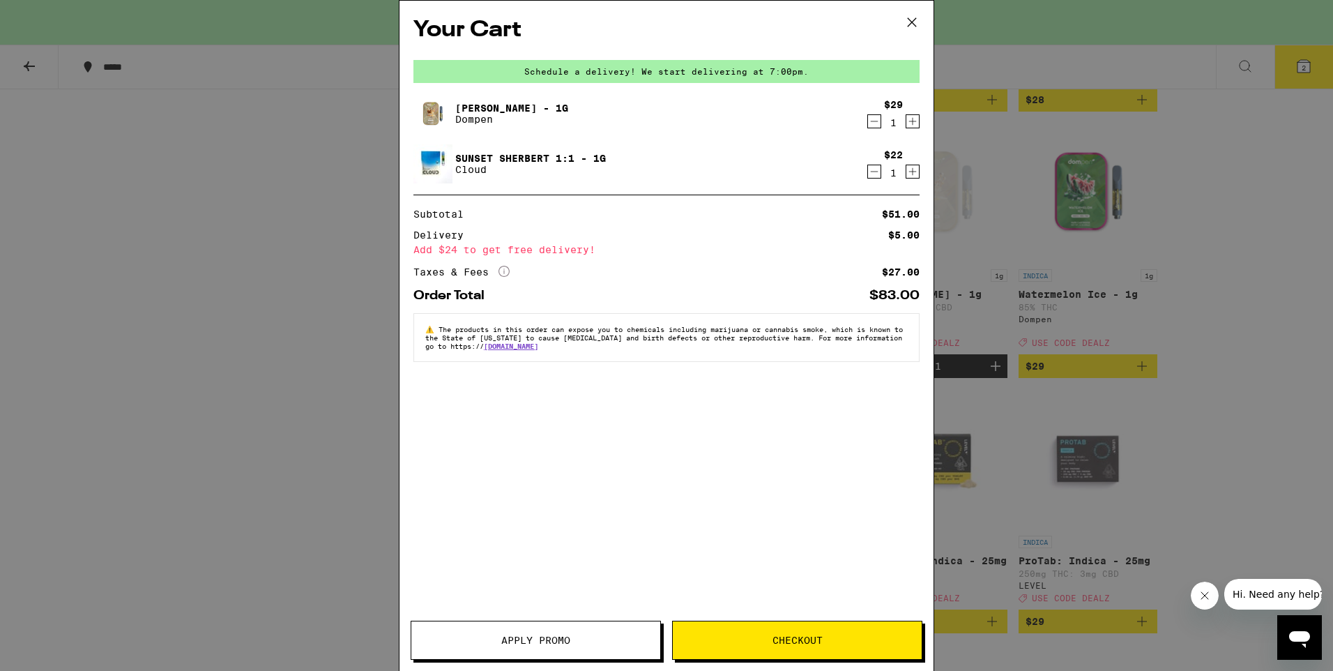
click at [568, 630] on button "Apply Promo" at bounding box center [536, 639] width 250 height 39
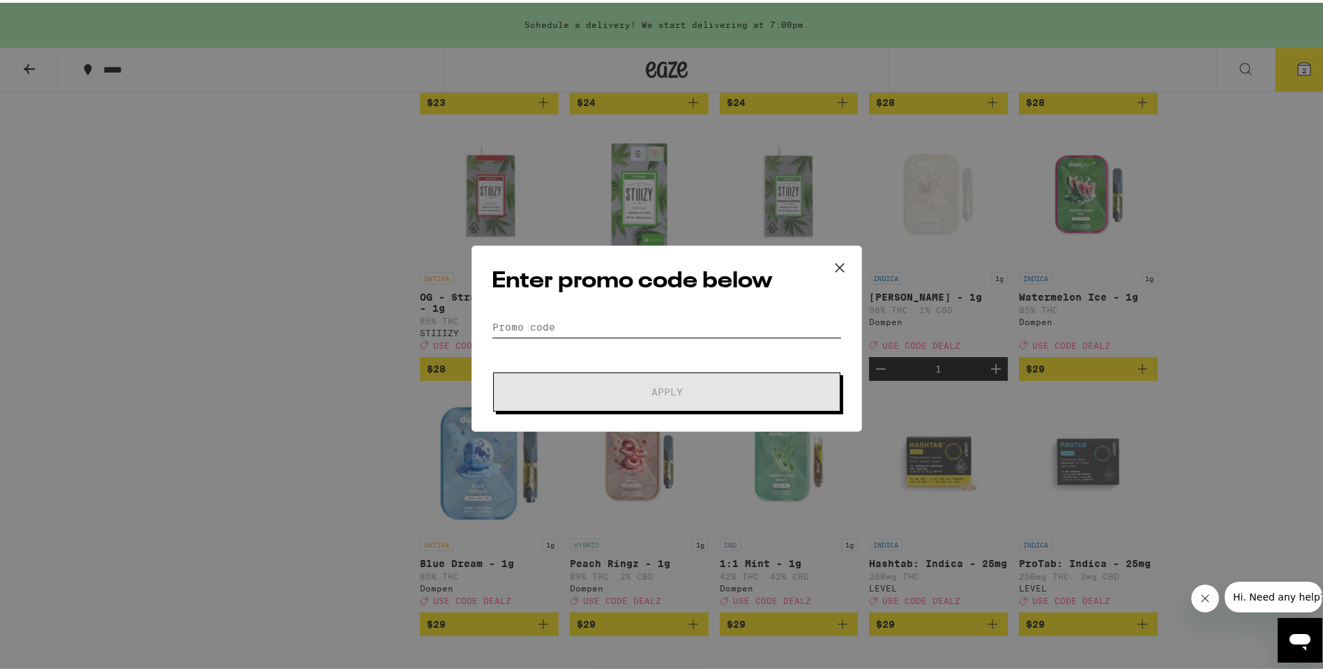
click at [653, 324] on input "Promo Code" at bounding box center [667, 324] width 350 height 21
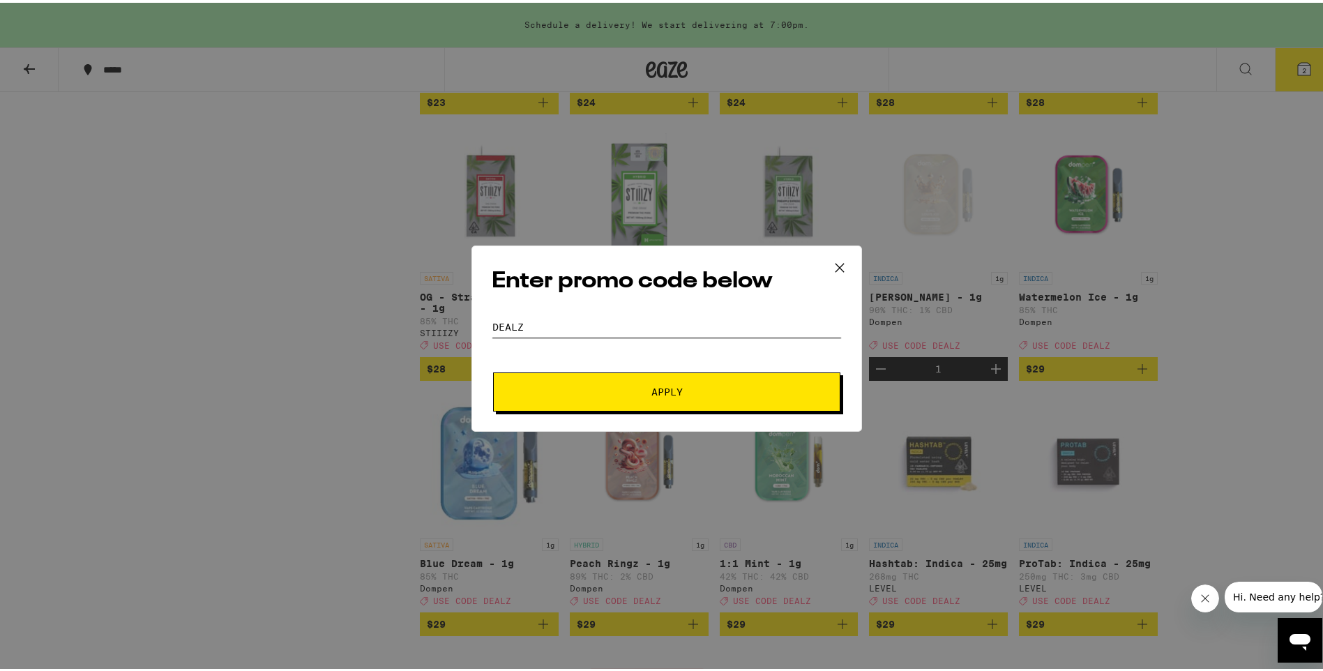
type input "dealz"
click at [616, 401] on button "Apply" at bounding box center [666, 389] width 347 height 39
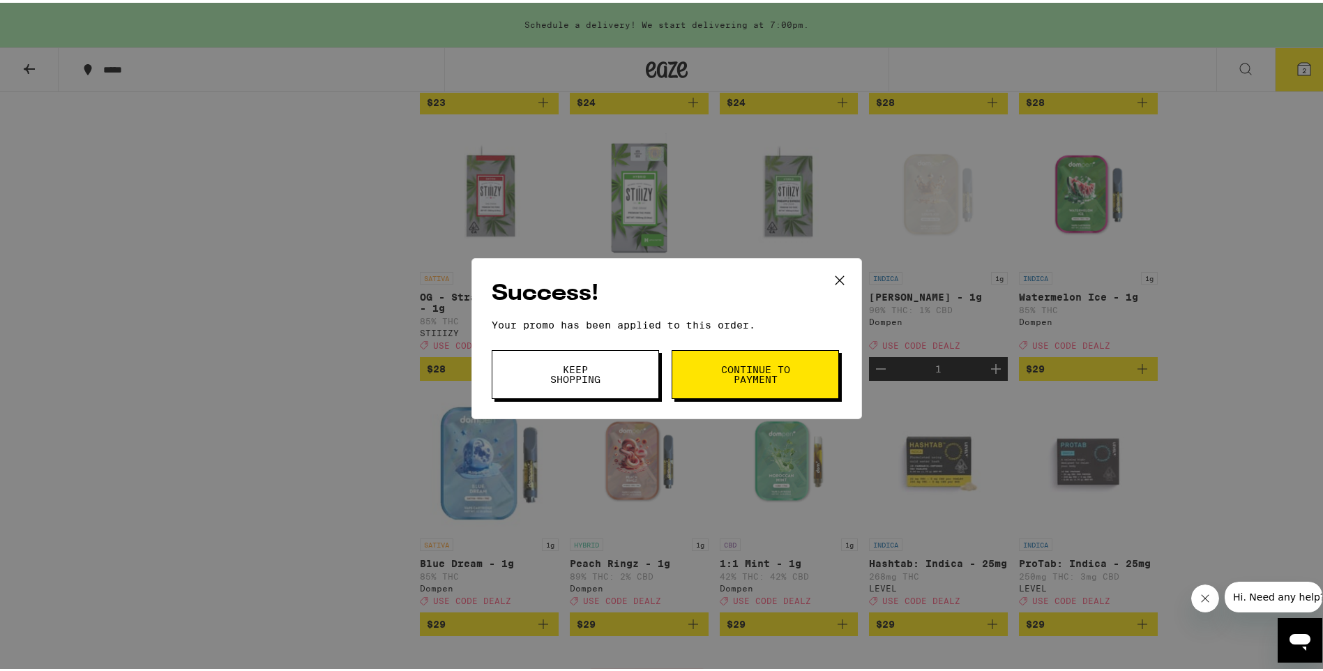
click at [756, 386] on button "Continue to payment" at bounding box center [754, 371] width 167 height 49
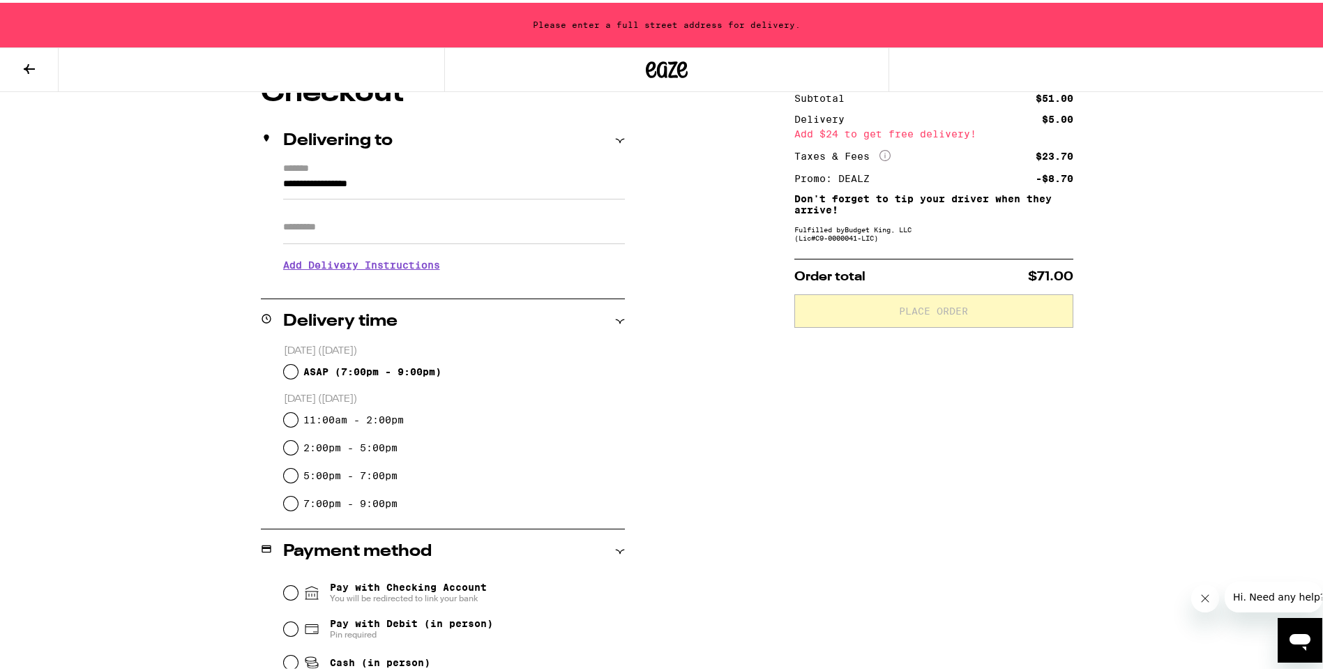
scroll to position [139, 0]
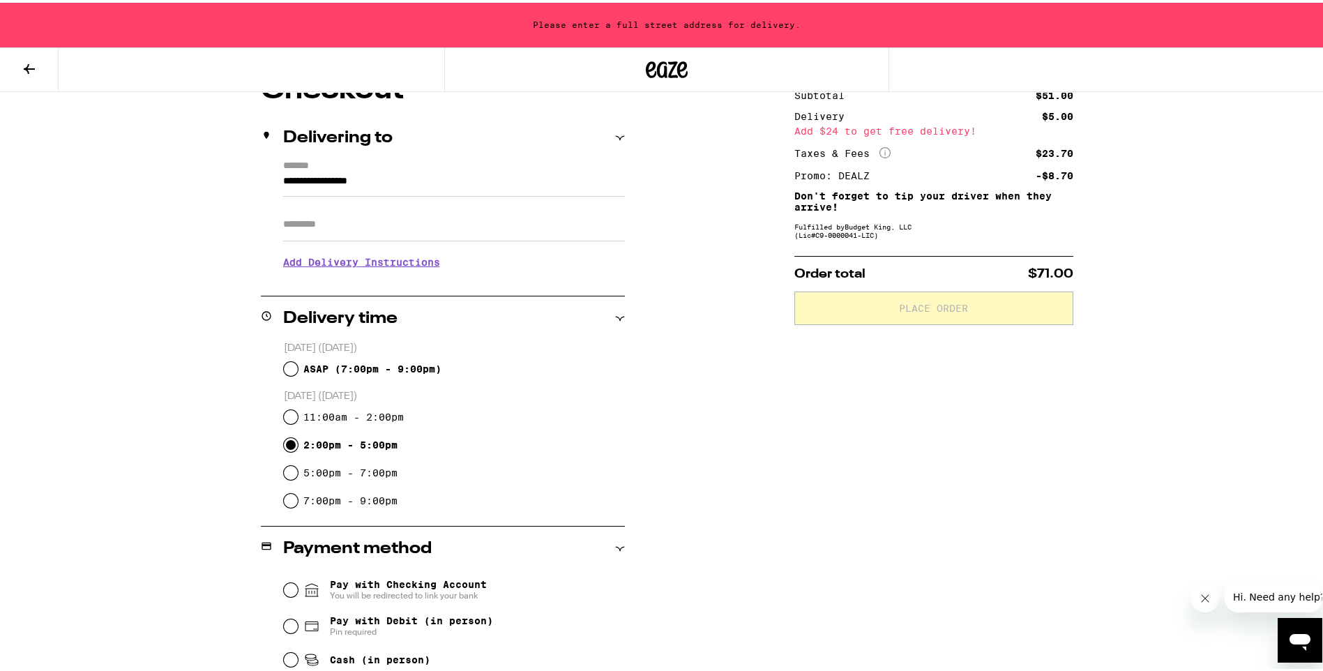
click at [287, 443] on input "2:00pm - 5:00pm" at bounding box center [291, 442] width 14 height 14
radio input "true"
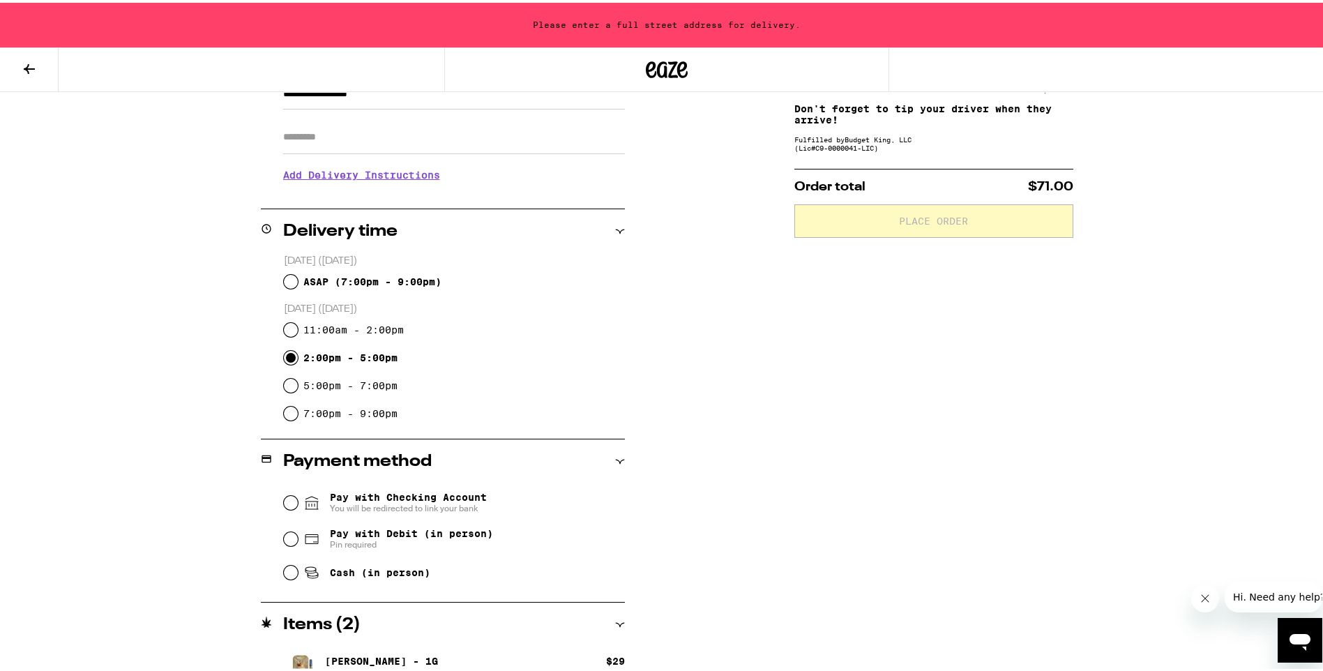
scroll to position [301, 0]
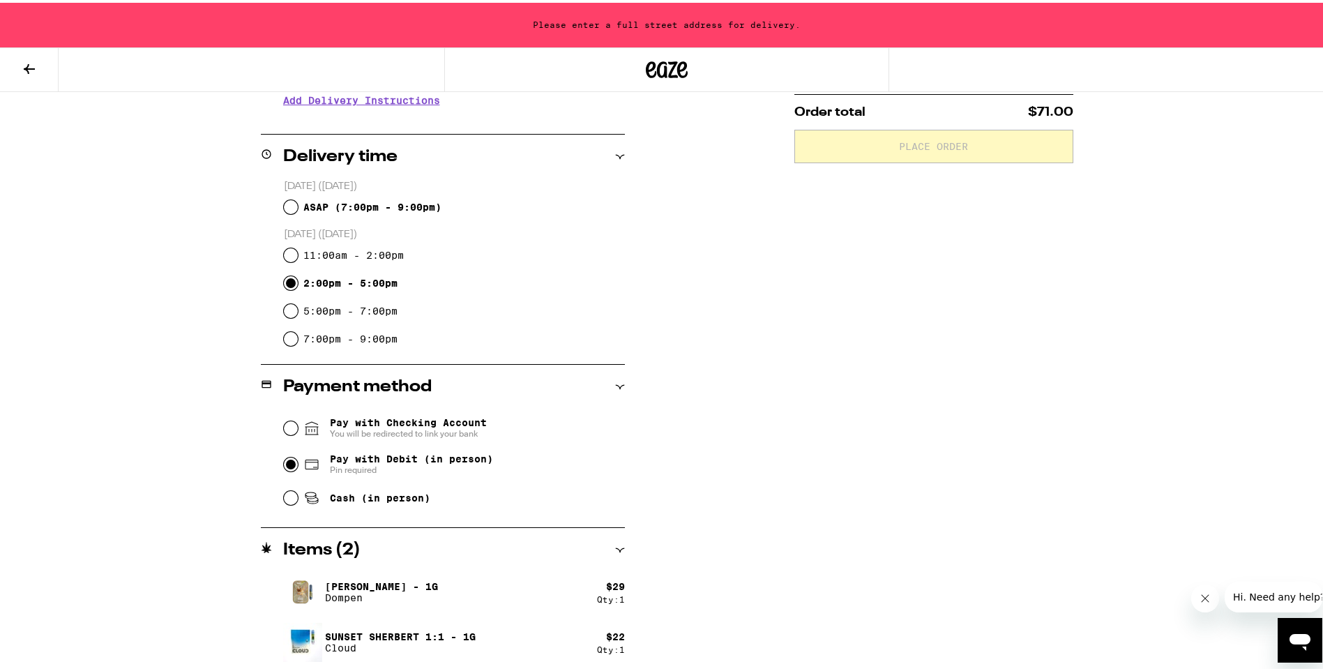
click at [284, 465] on input "Pay with Debit (in person) Pin required" at bounding box center [291, 462] width 14 height 14
radio input "true"
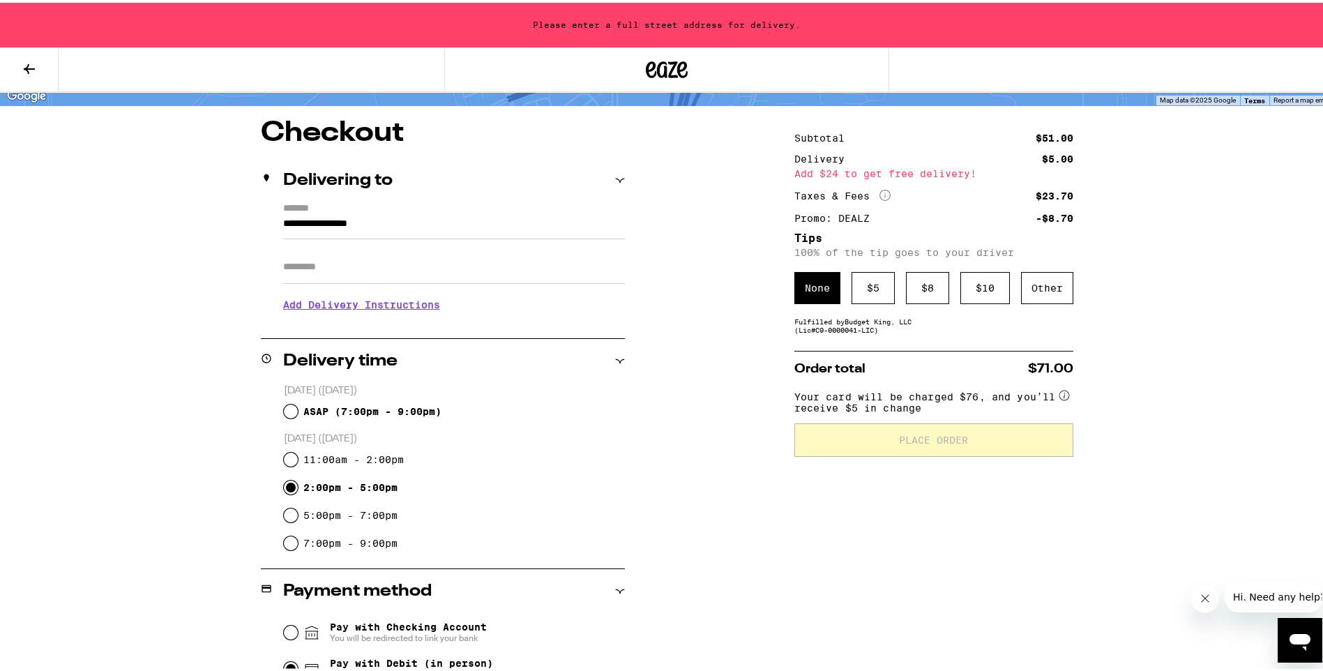
scroll to position [92, 0]
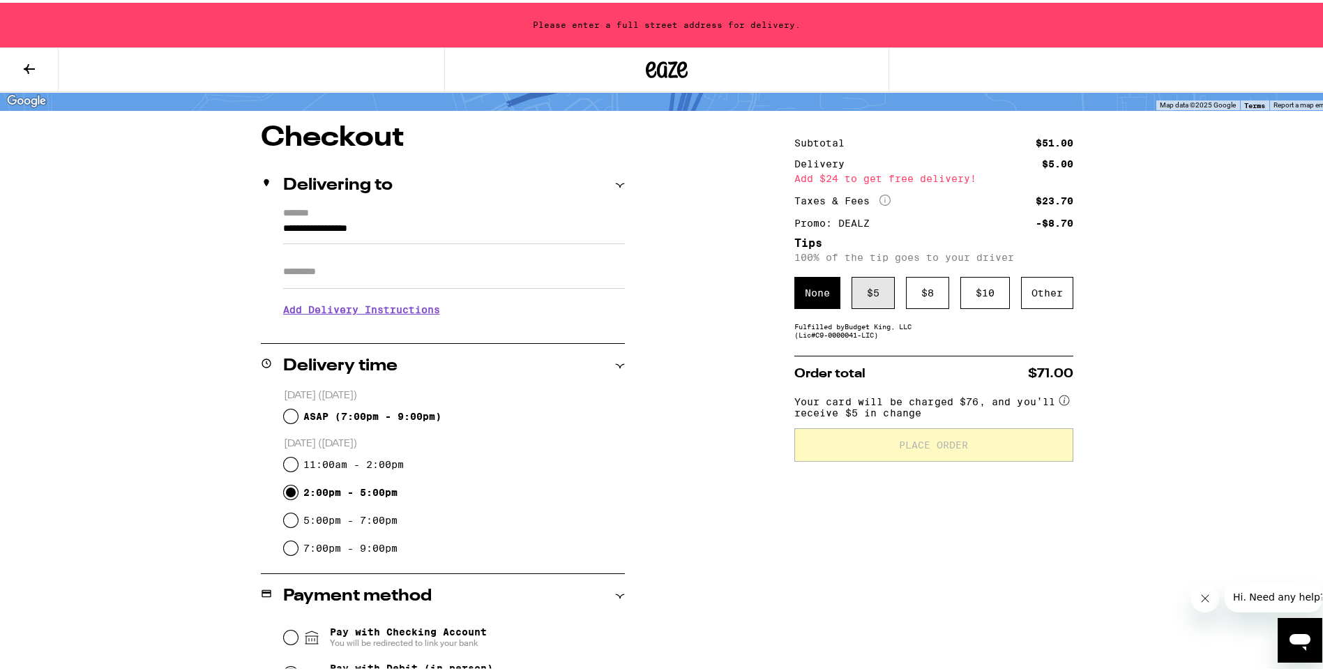
click at [862, 300] on div "$ 5" at bounding box center [872, 290] width 43 height 32
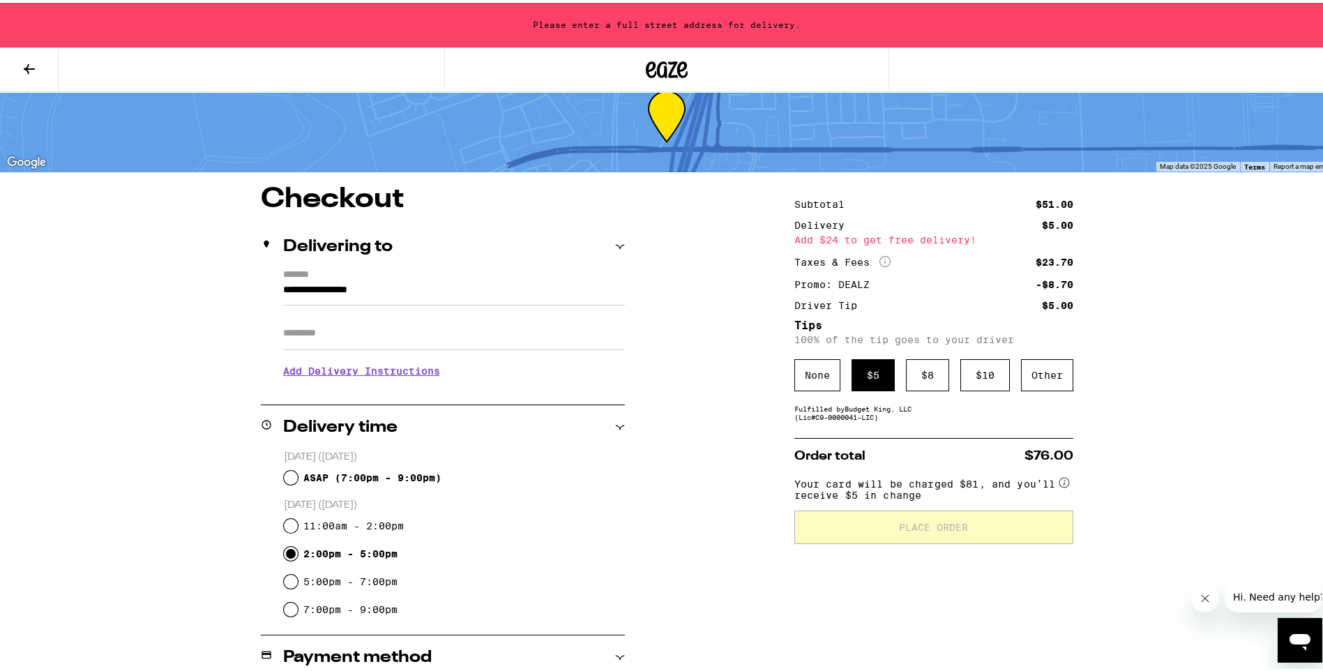
scroll to position [0, 0]
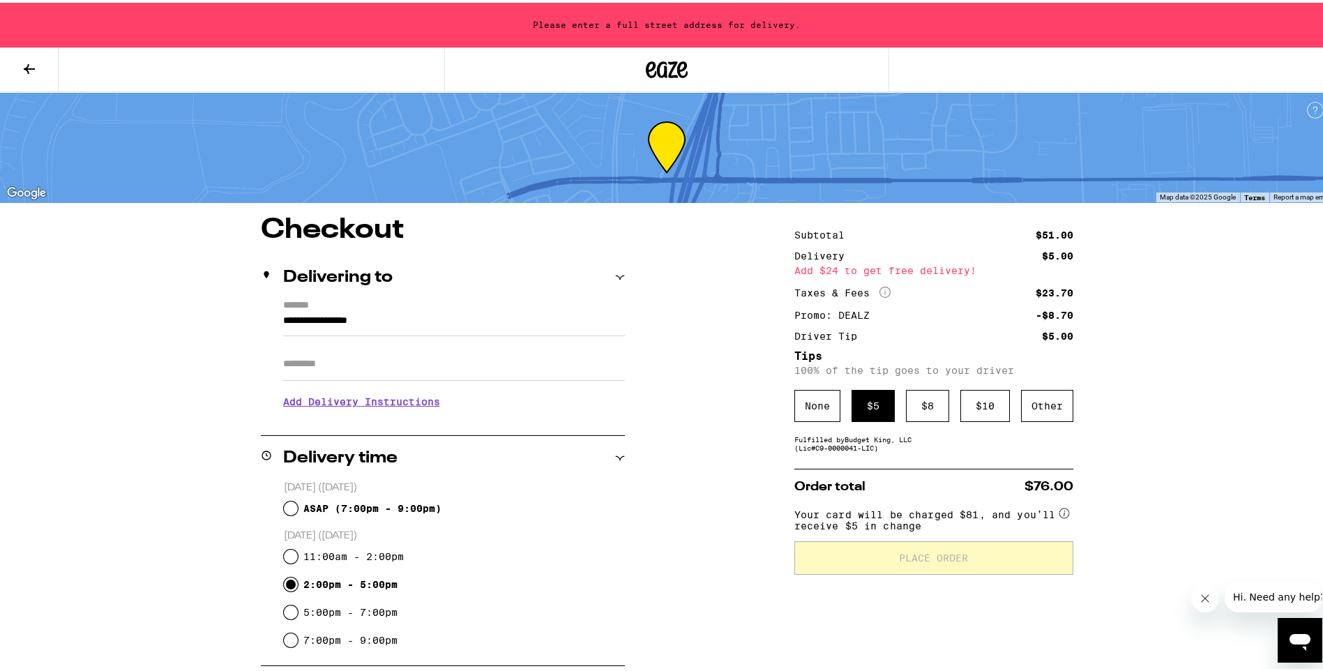
click at [566, 297] on label "*******" at bounding box center [454, 303] width 342 height 13
click at [566, 310] on input "**********" at bounding box center [454, 322] width 342 height 24
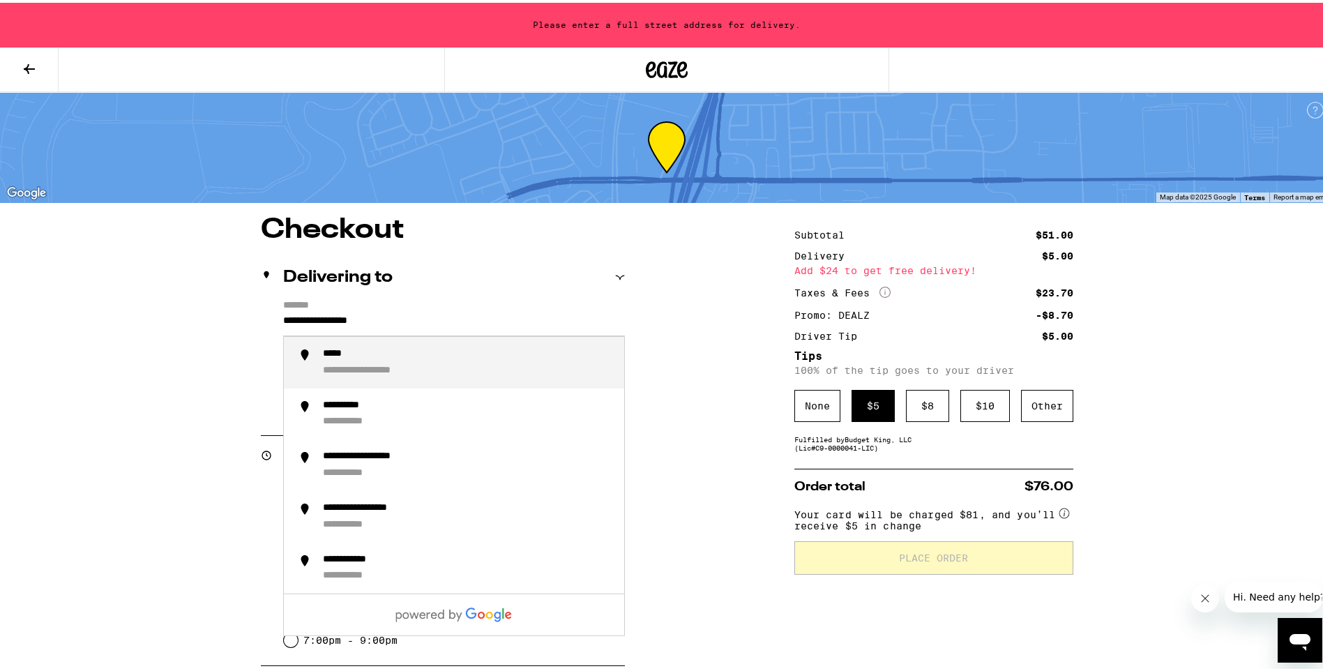
click at [562, 317] on input "**********" at bounding box center [454, 322] width 342 height 24
click at [531, 361] on div "**********" at bounding box center [468, 359] width 290 height 29
type input "**********"
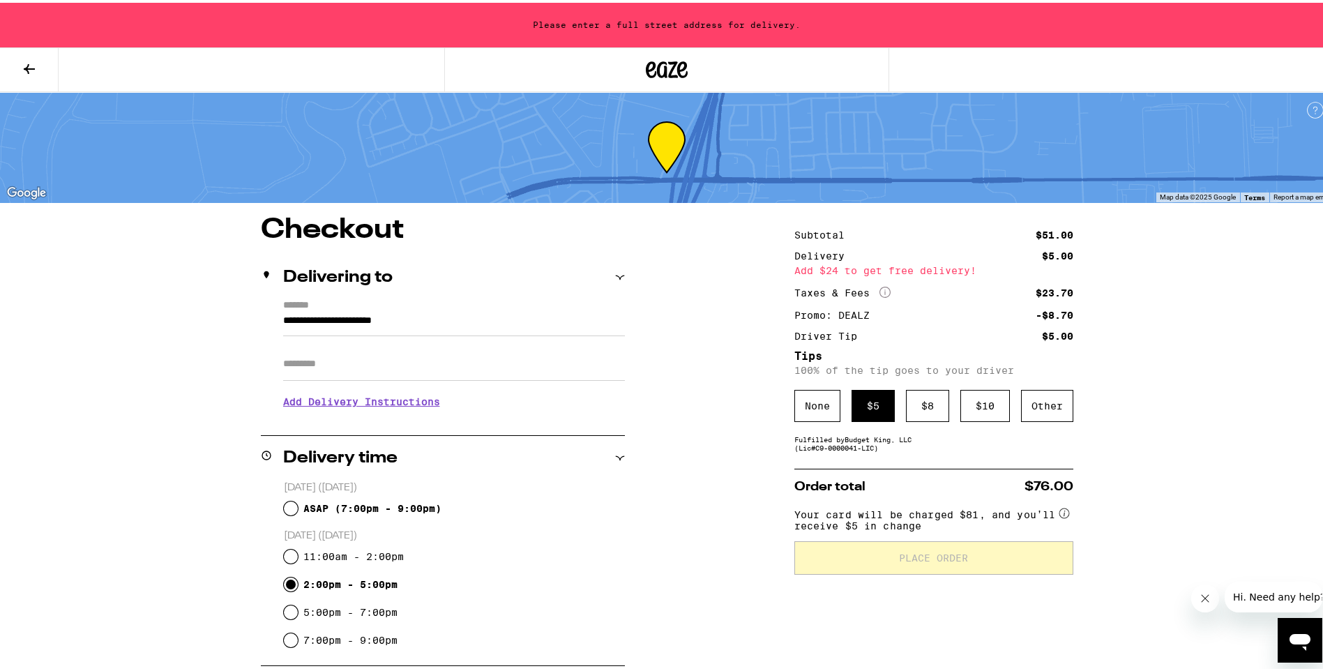
click at [531, 367] on input "Apt/Suite" at bounding box center [454, 360] width 342 height 33
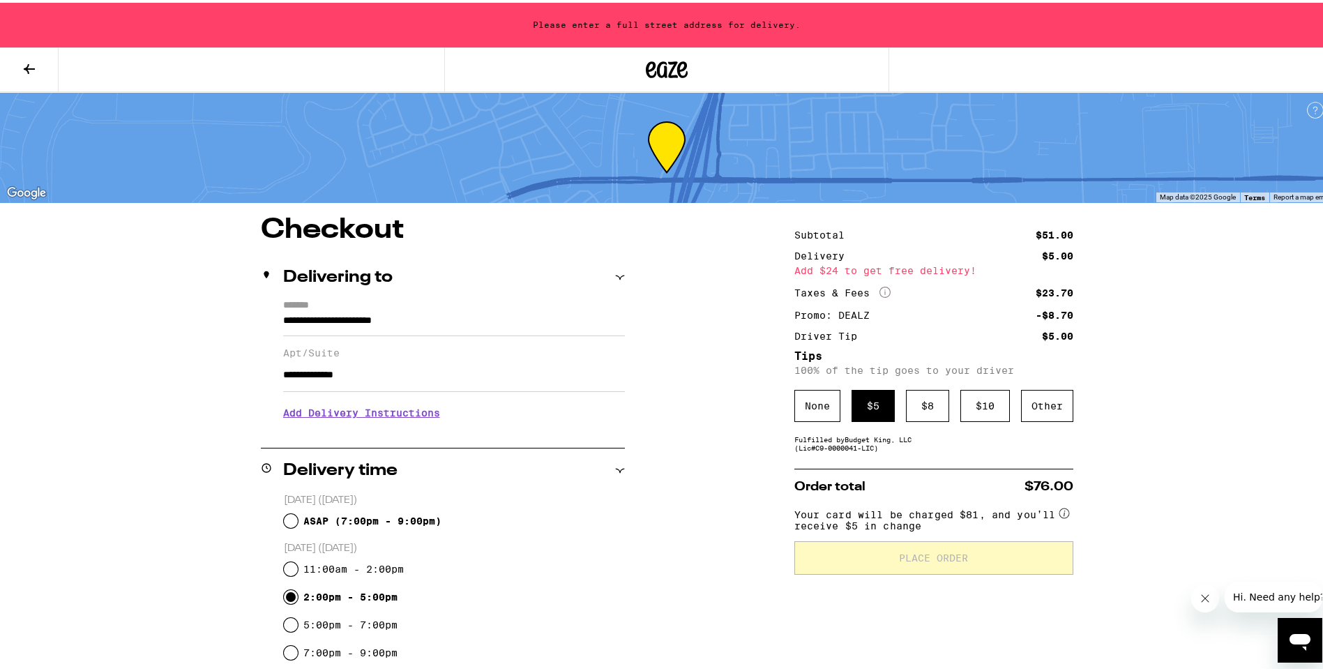
type input "**********"
click at [421, 415] on h3 "Add Delivery Instructions" at bounding box center [454, 410] width 342 height 32
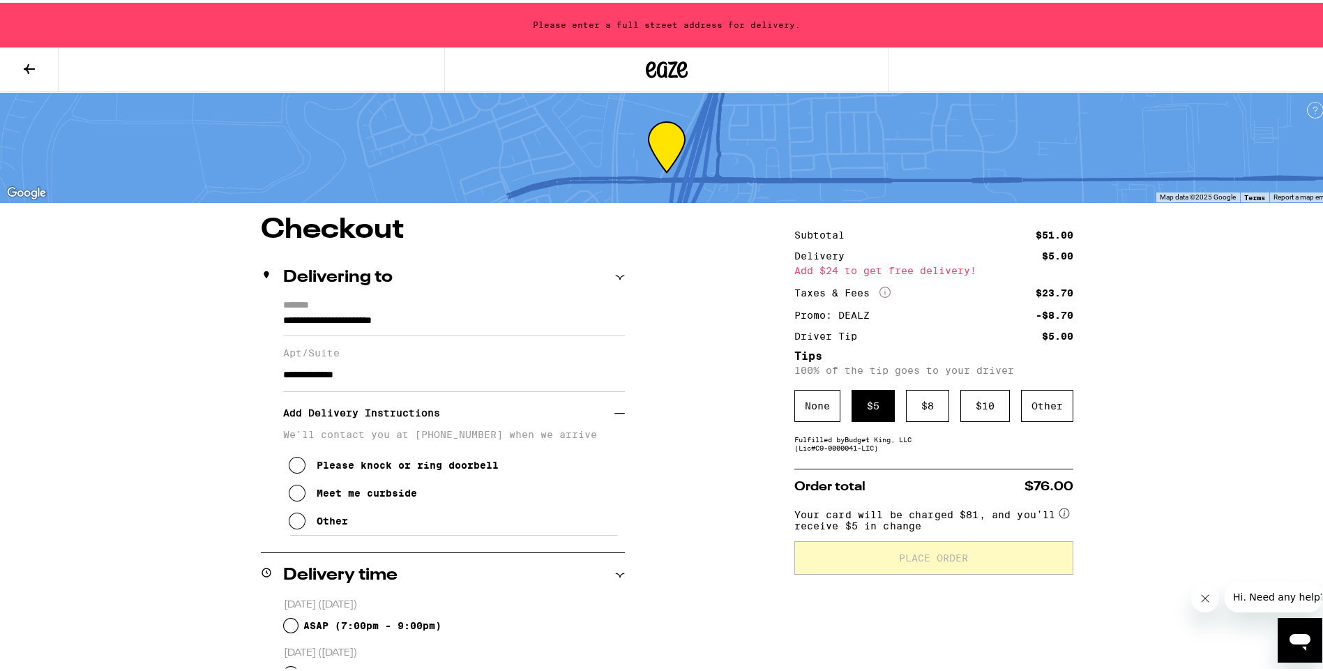
click at [289, 526] on icon at bounding box center [297, 518] width 17 height 17
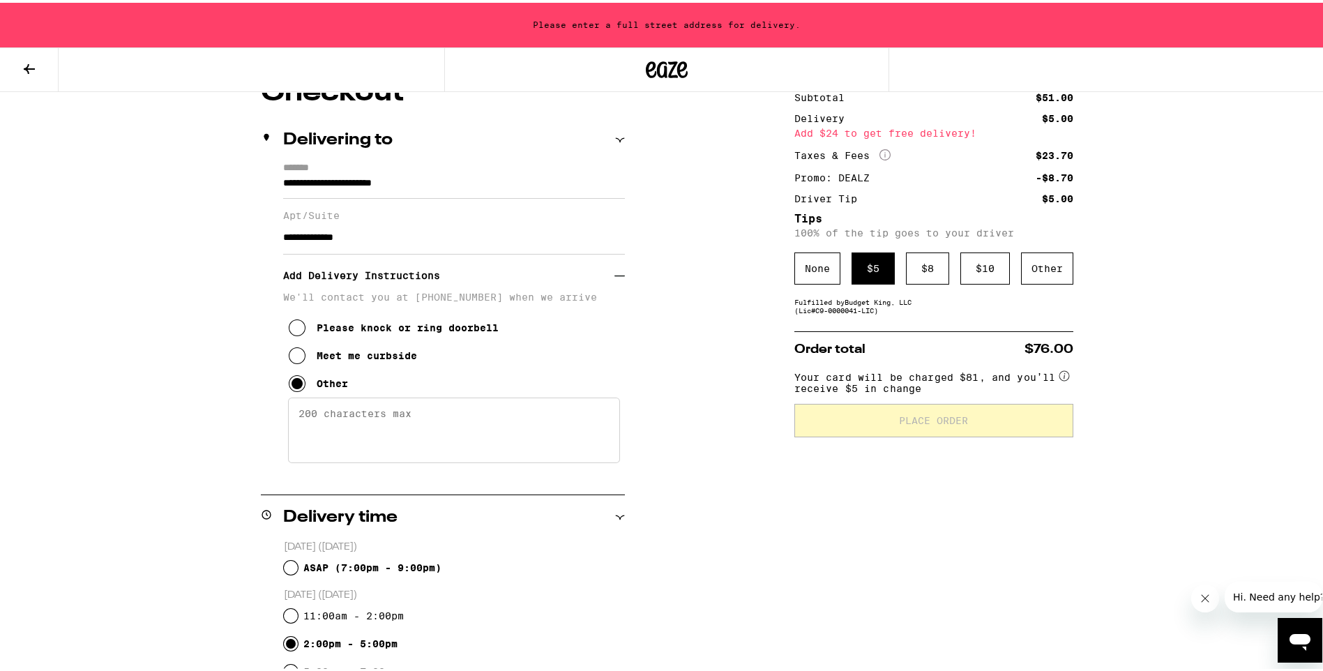
scroll to position [139, 0]
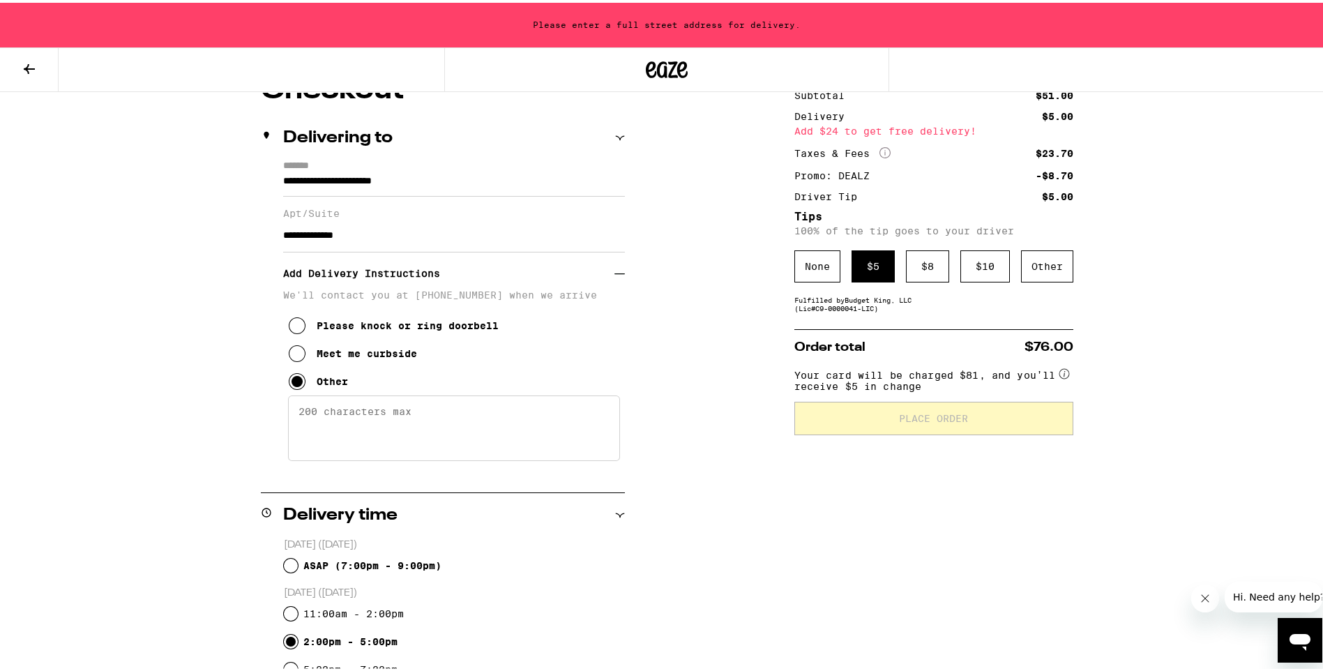
click at [457, 417] on textarea "Enter any other delivery instructions you want driver to know" at bounding box center [454, 426] width 332 height 66
click at [362, 442] on textarea "Please deliver to the second door to your left when walking towards the House. …" at bounding box center [454, 426] width 332 height 66
type textarea "Please deliver to the second door to your left when walking towards the House. …"
click at [671, 381] on div "**********" at bounding box center [667, 551] width 1004 height 955
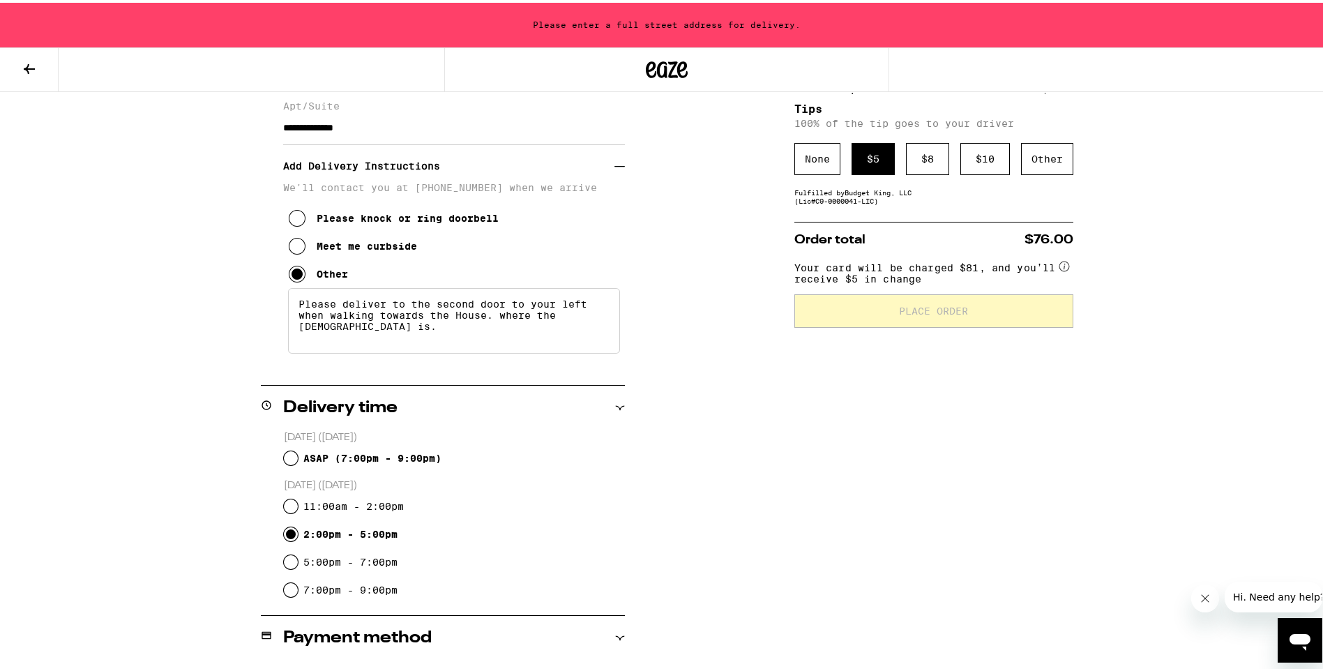
scroll to position [279, 0]
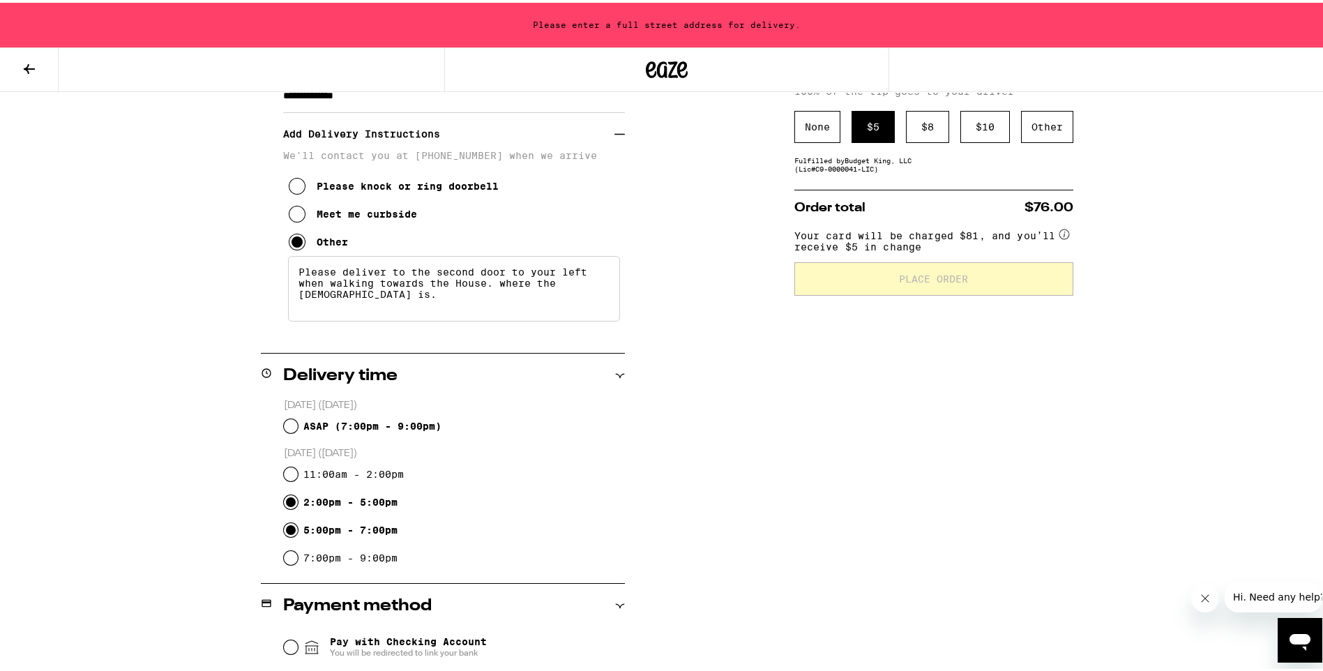
click at [284, 522] on input "5:00pm - 7:00pm" at bounding box center [291, 527] width 14 height 14
radio input "true"
click at [289, 418] on input "ASAP ( 7:00pm - 9:00pm )" at bounding box center [291, 423] width 14 height 14
radio input "true"
click at [786, 432] on div "**********" at bounding box center [667, 411] width 1004 height 955
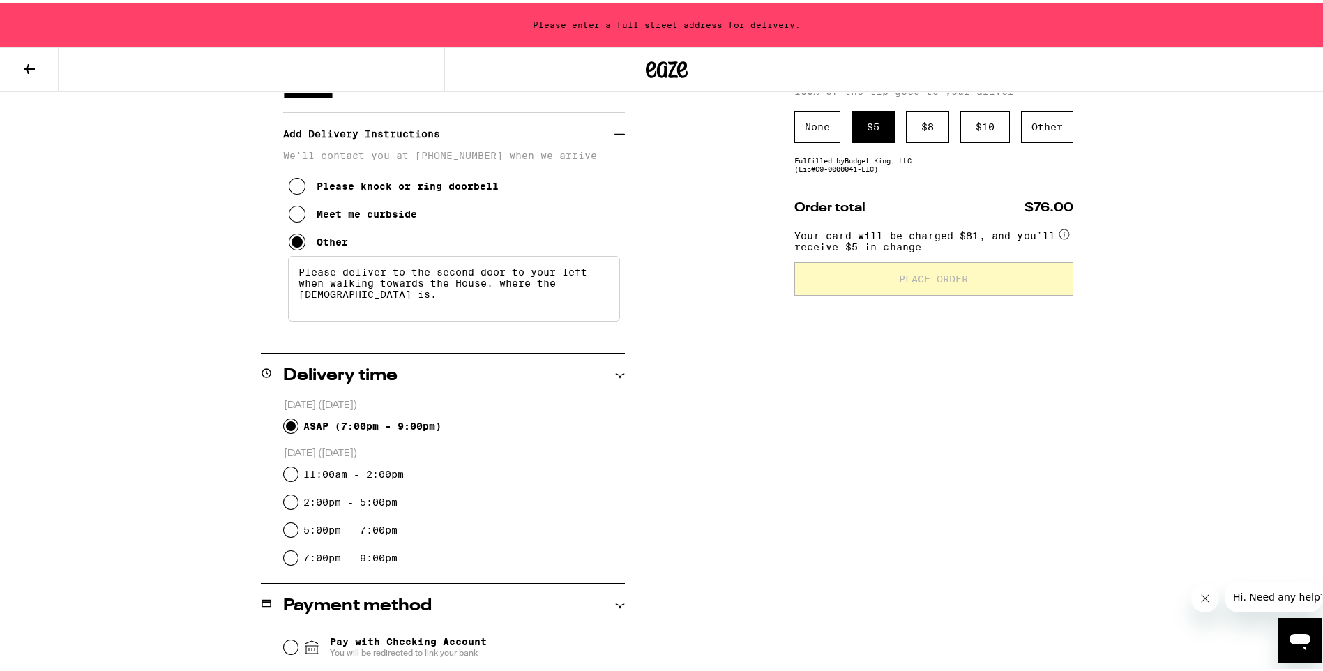
click at [1158, 410] on div "**********" at bounding box center [667, 411] width 1004 height 955
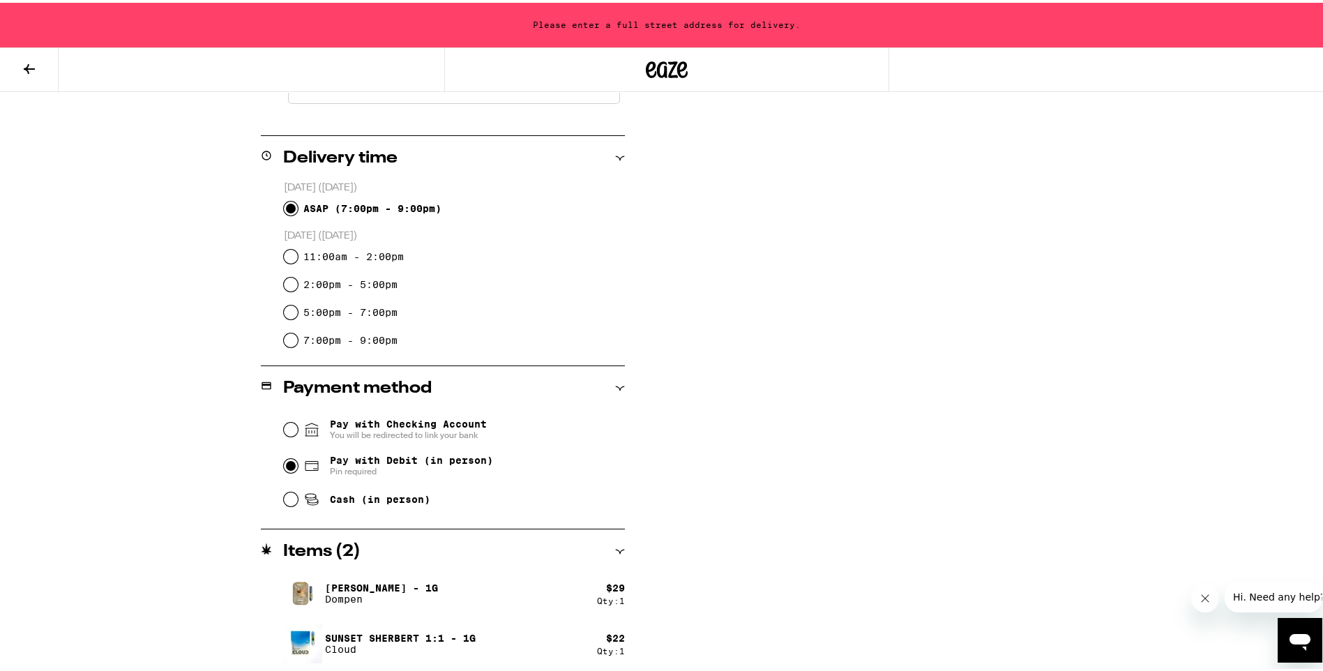
scroll to position [498, 0]
click at [360, 462] on span "Pay with Debit (in person)" at bounding box center [411, 455] width 163 height 11
click at [298, 463] on input "Pay with Debit (in person) Pin required" at bounding box center [291, 462] width 14 height 14
click at [287, 464] on input "Pay with Debit (in person) Pin required" at bounding box center [291, 462] width 14 height 14
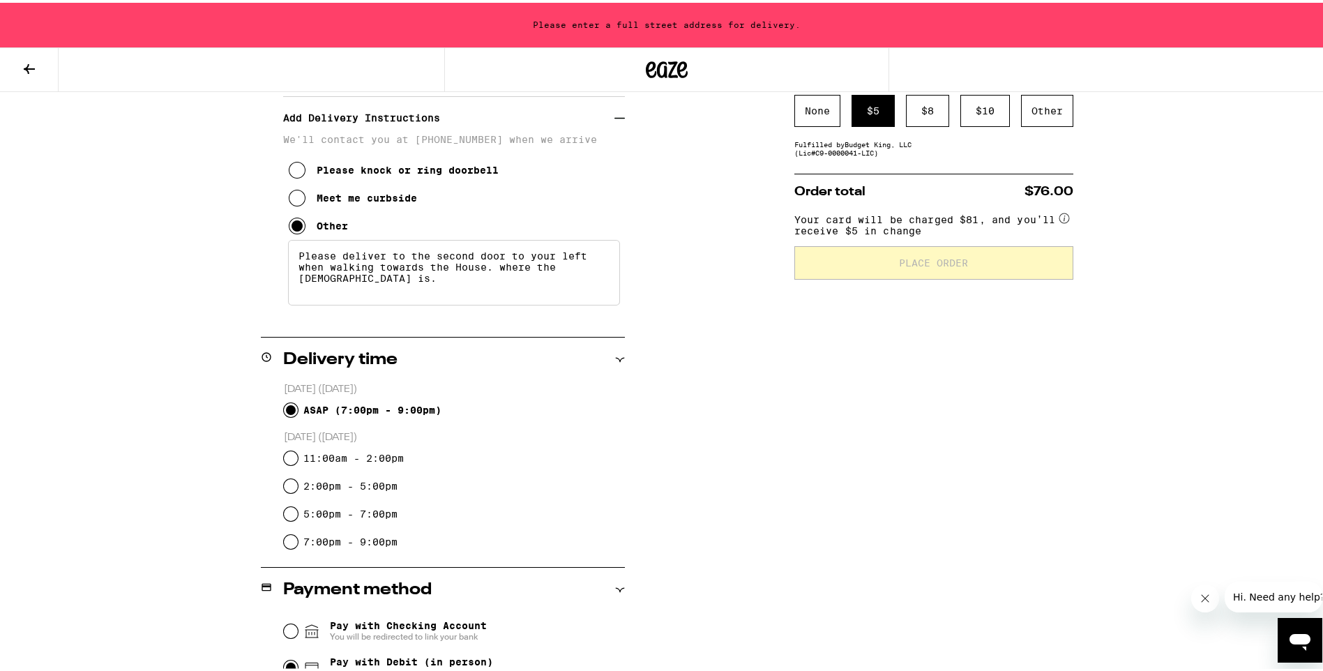
scroll to position [289, 0]
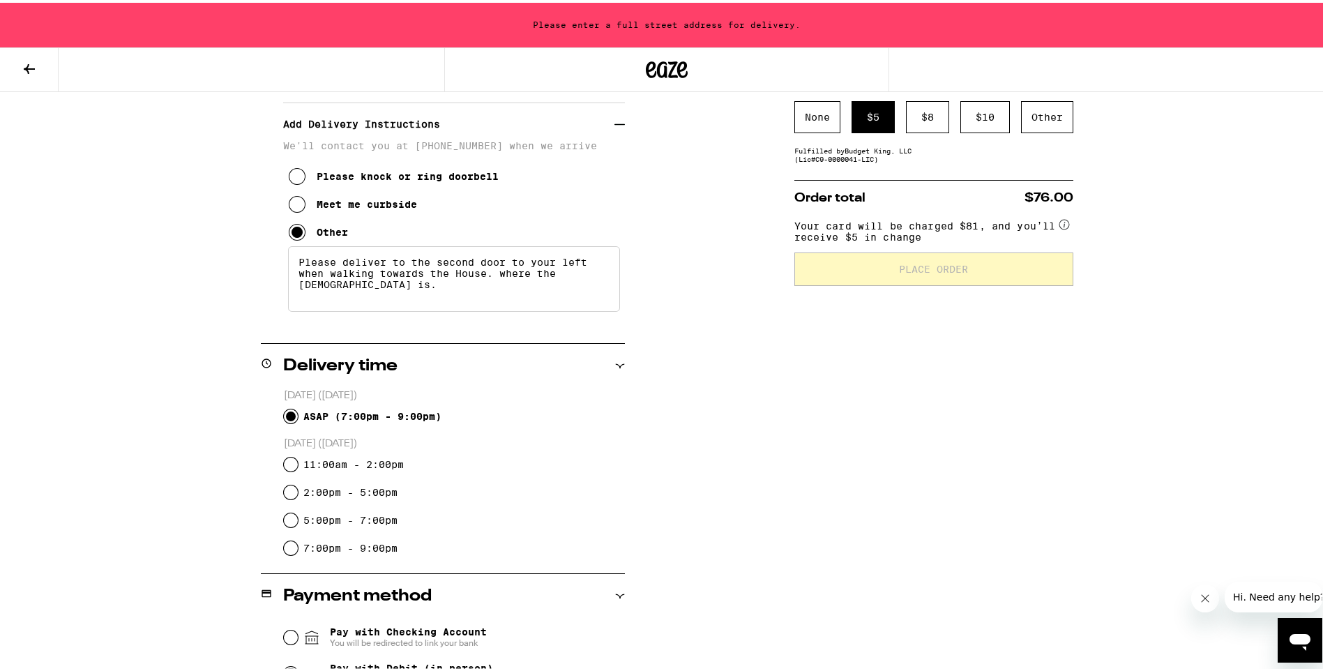
click at [747, 454] on div "**********" at bounding box center [667, 402] width 1004 height 955
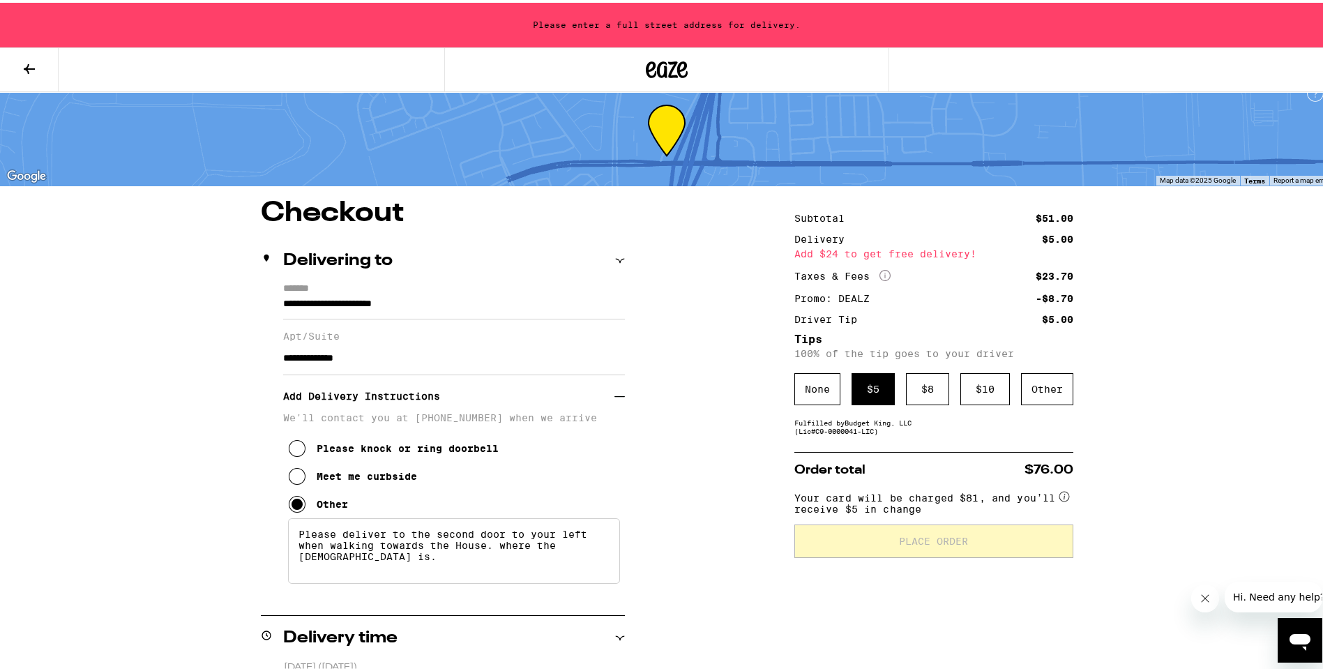
scroll to position [10, 0]
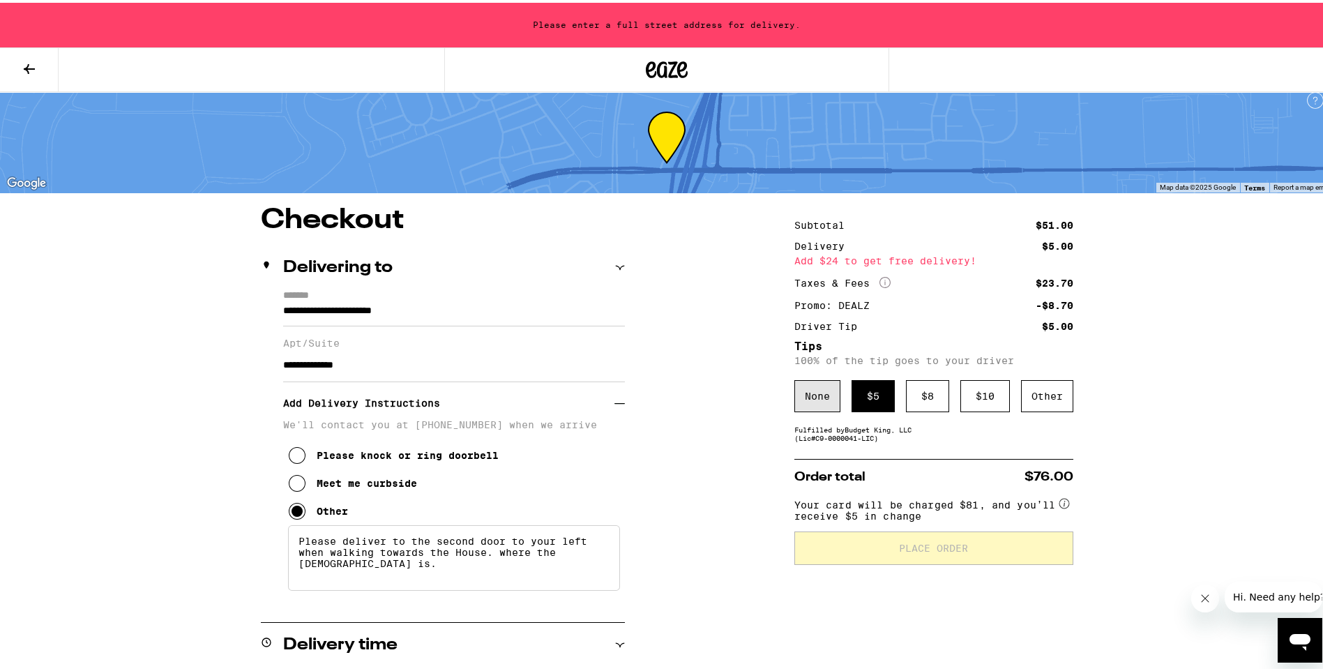
click at [805, 398] on div "None" at bounding box center [817, 393] width 46 height 32
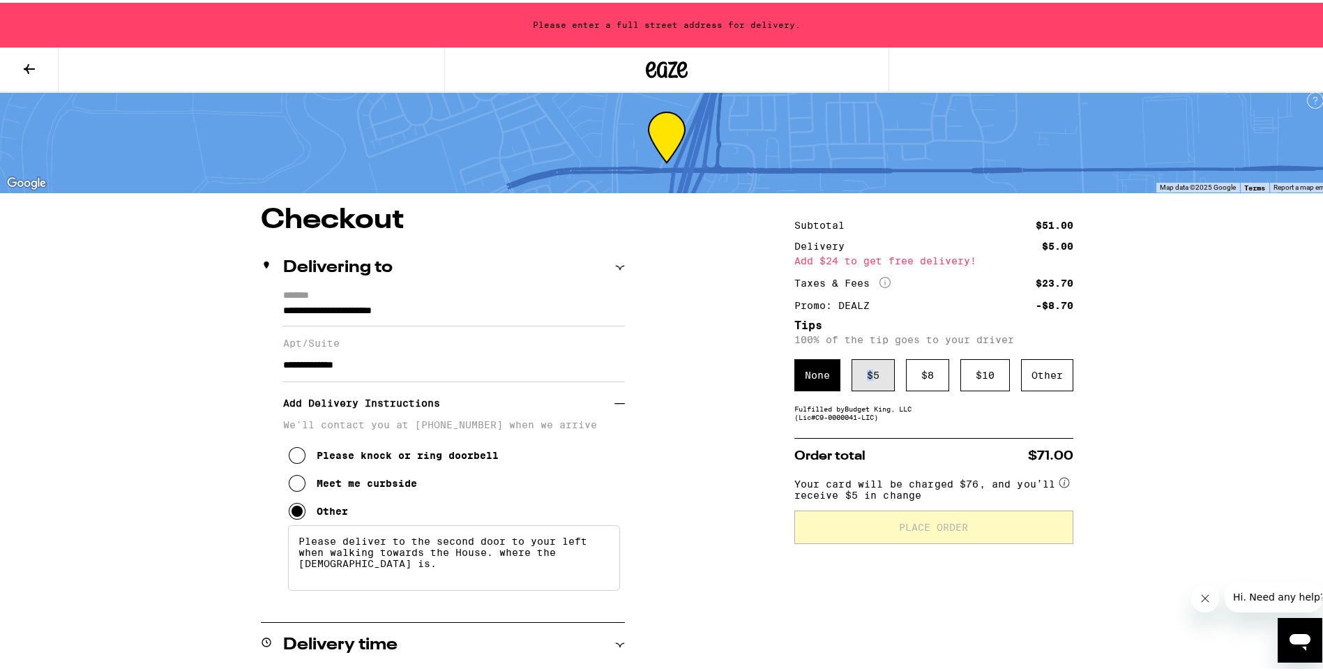
click at [861, 376] on div "$ 5" at bounding box center [872, 372] width 43 height 32
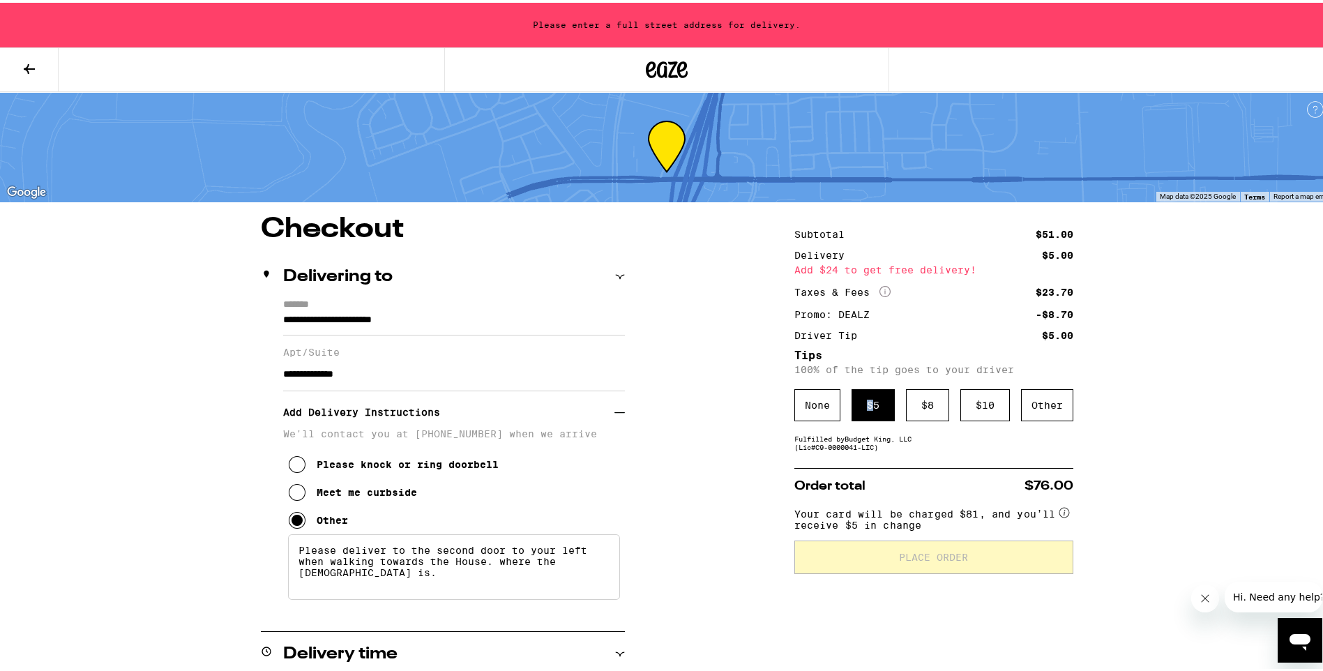
scroll to position [0, 0]
click at [25, 59] on icon at bounding box center [29, 66] width 17 height 17
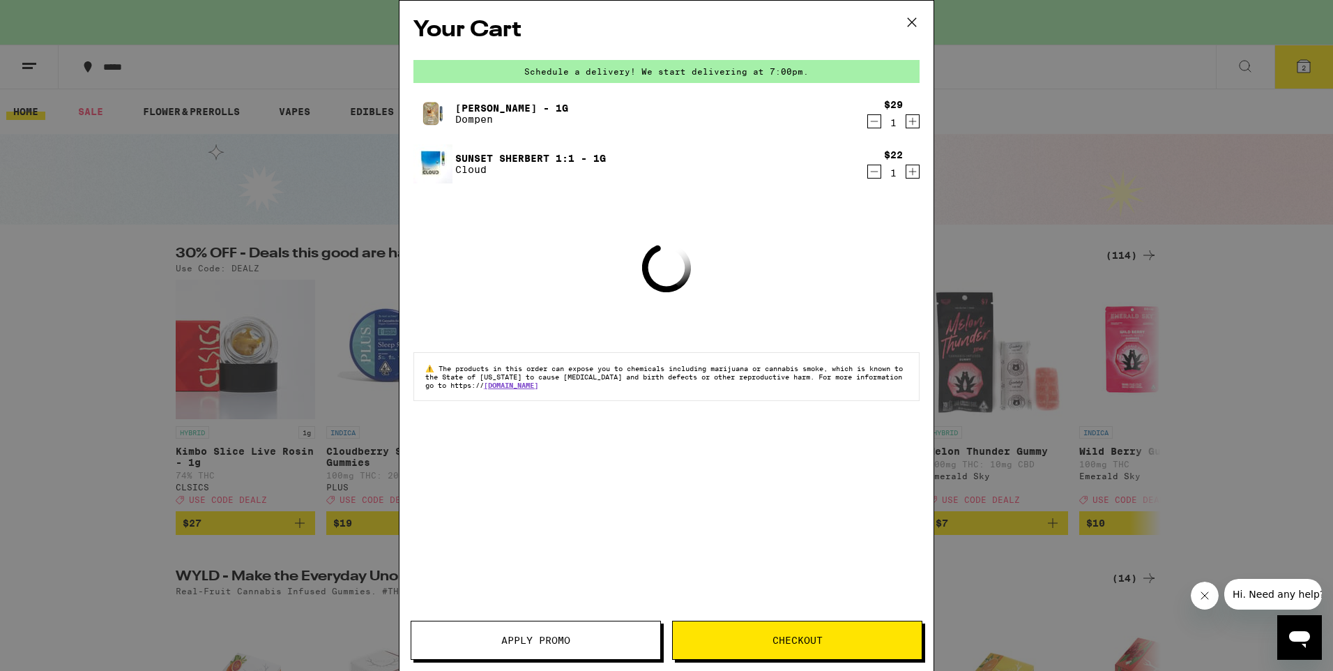
click at [911, 15] on icon at bounding box center [911, 22] width 21 height 21
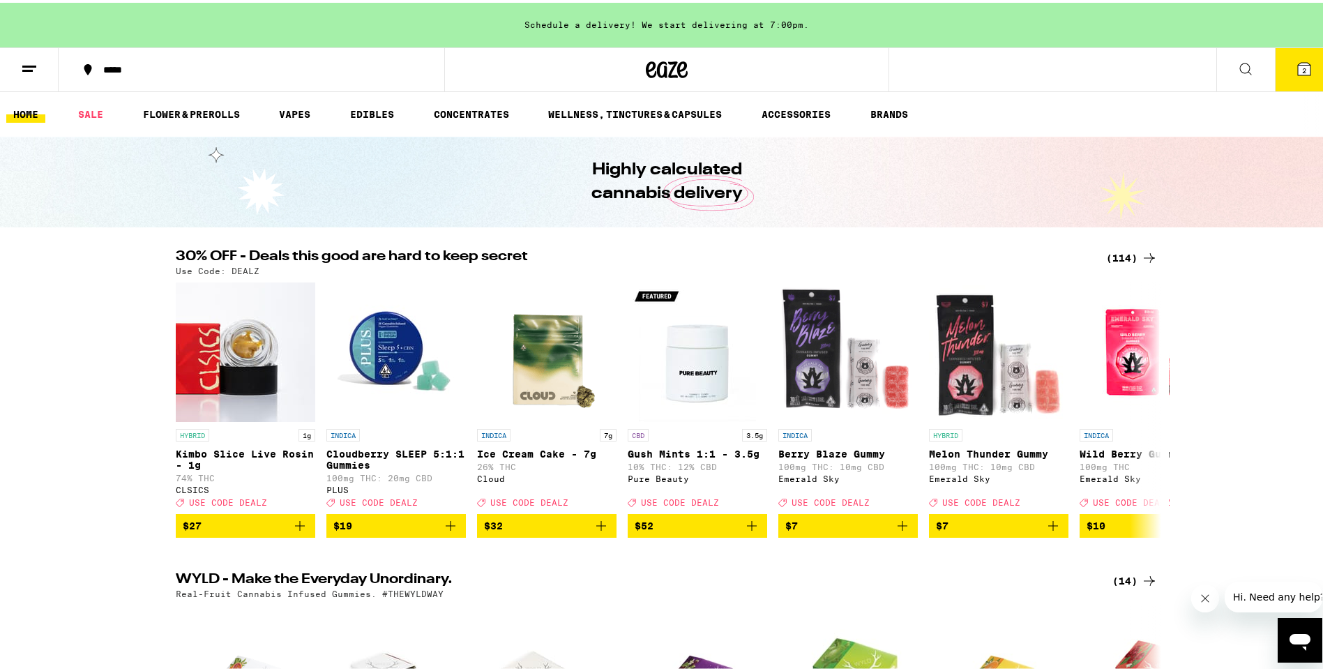
click at [1302, 63] on span "2" at bounding box center [1304, 67] width 4 height 8
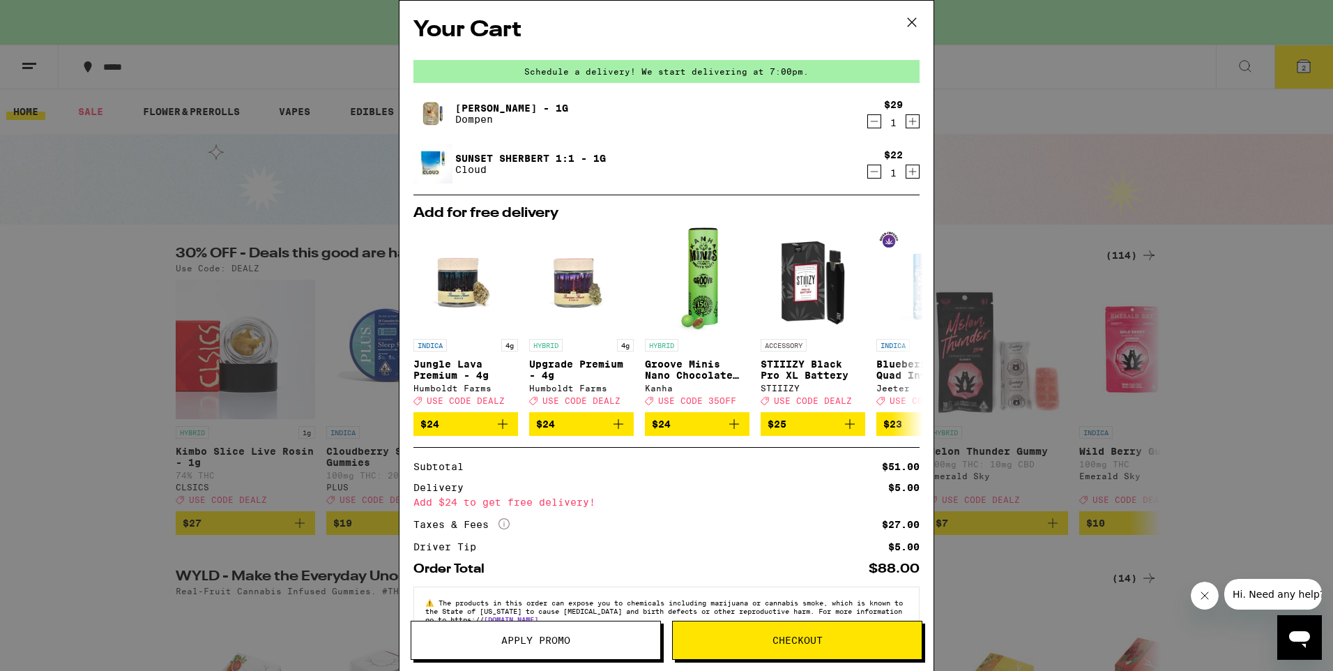
click at [607, 650] on button "Apply Promo" at bounding box center [536, 639] width 250 height 39
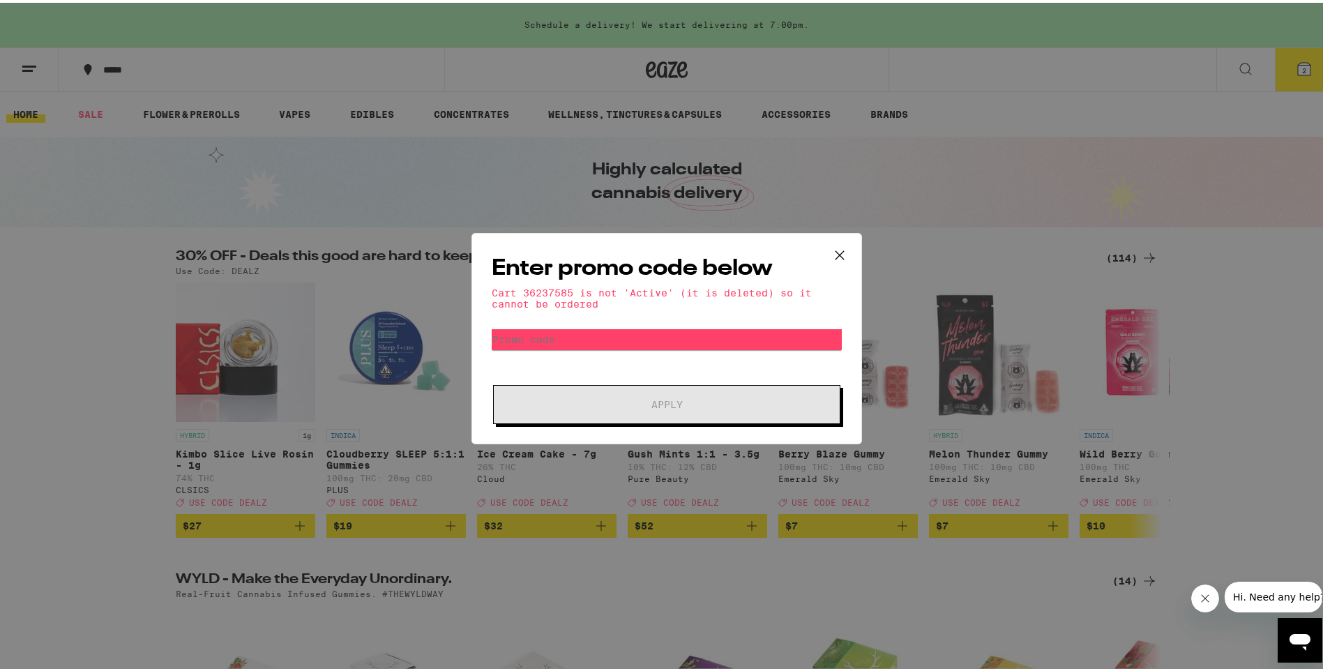
click at [829, 252] on icon at bounding box center [839, 252] width 21 height 21
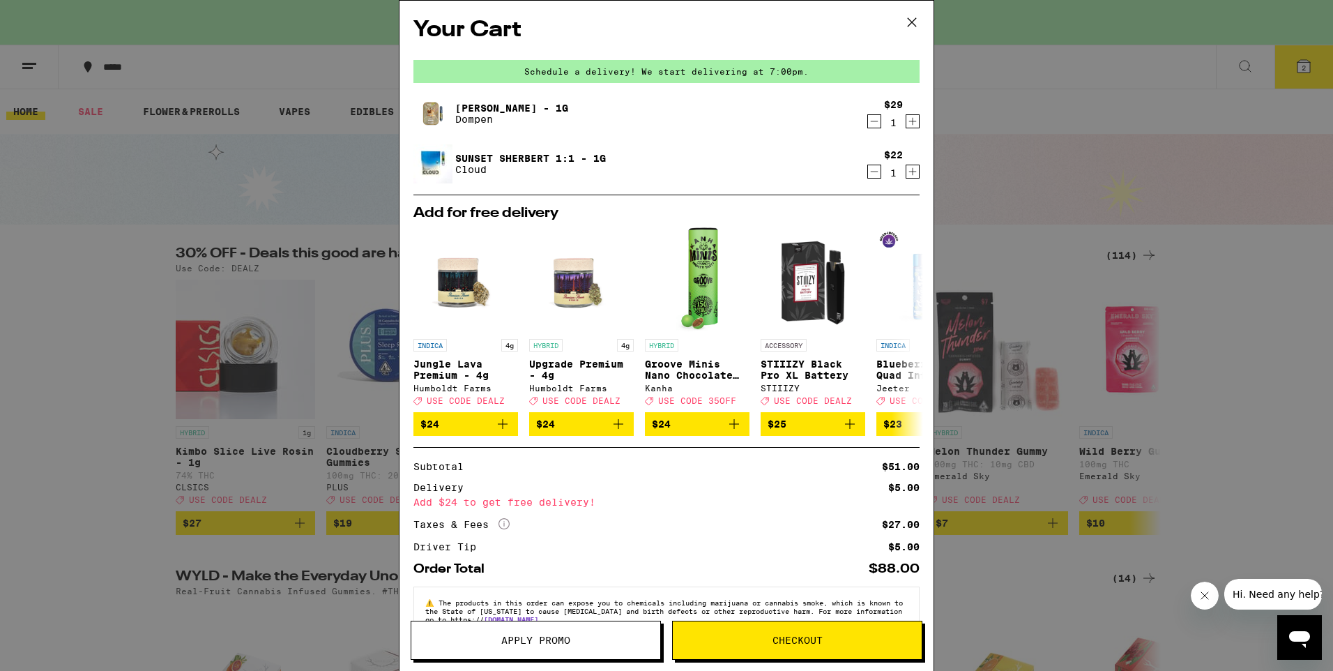
click at [789, 644] on span "Checkout" at bounding box center [797, 640] width 50 height 10
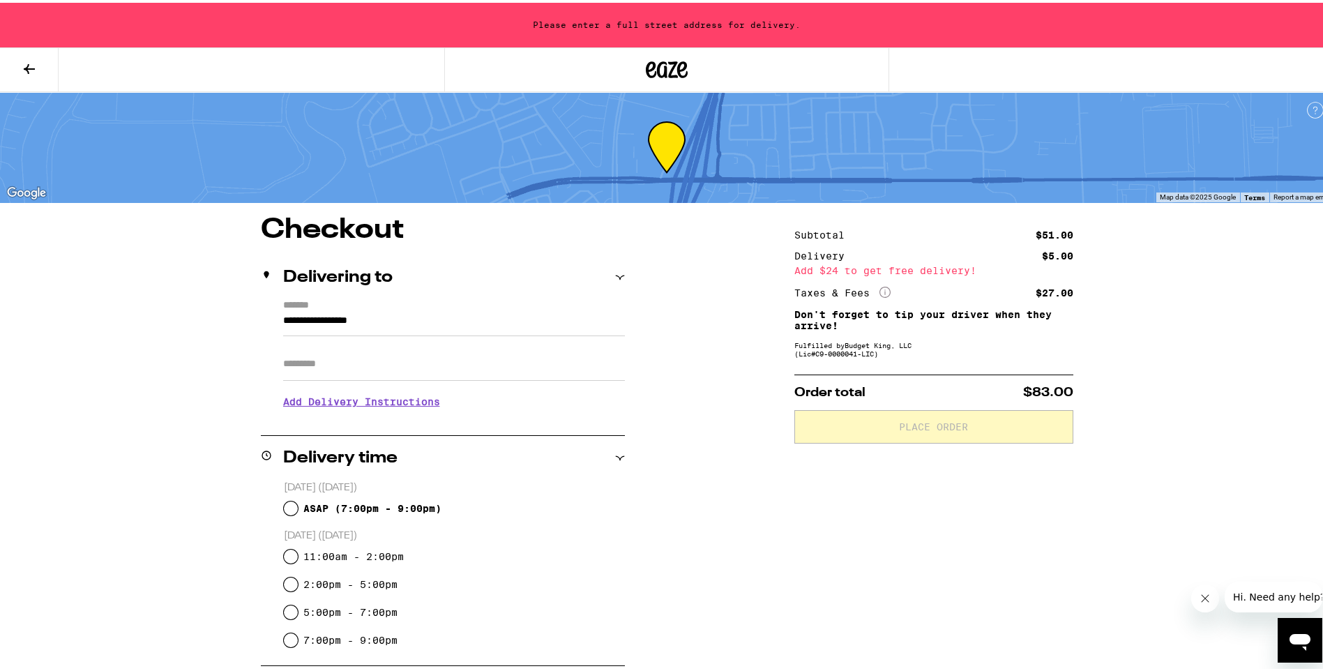
click at [466, 315] on input "**********" at bounding box center [454, 322] width 342 height 24
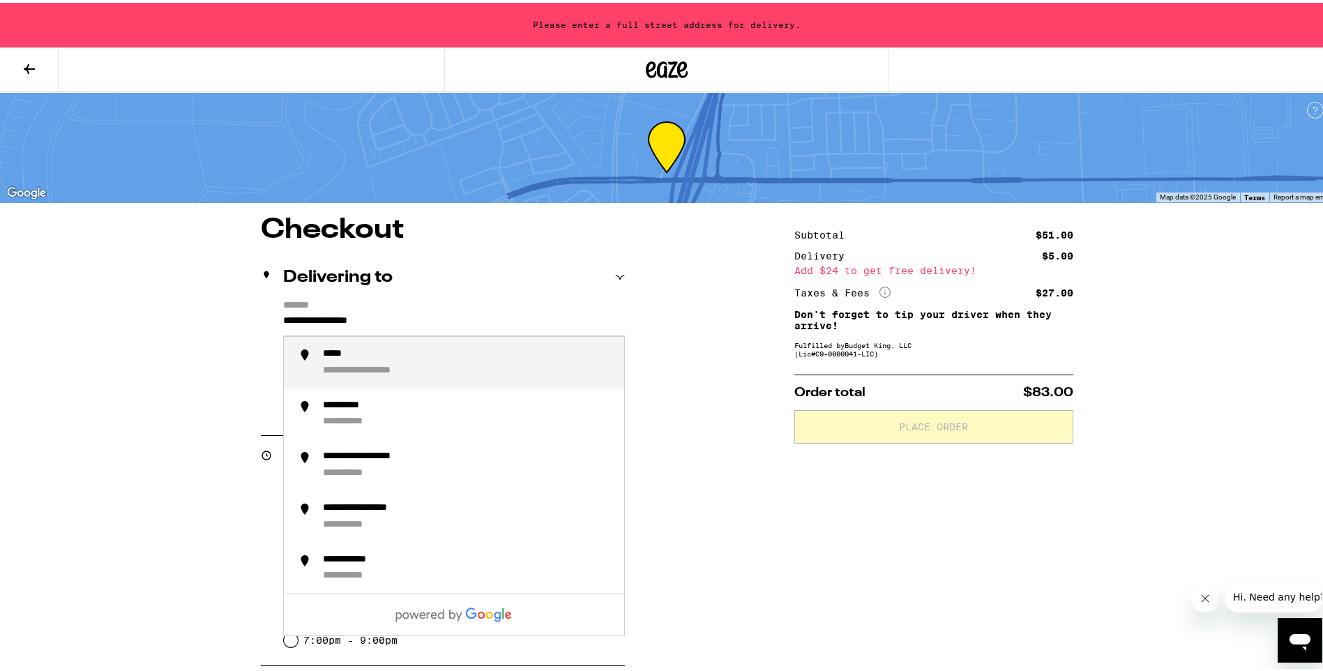
click at [433, 358] on div "**********" at bounding box center [468, 359] width 290 height 29
type input "**********"
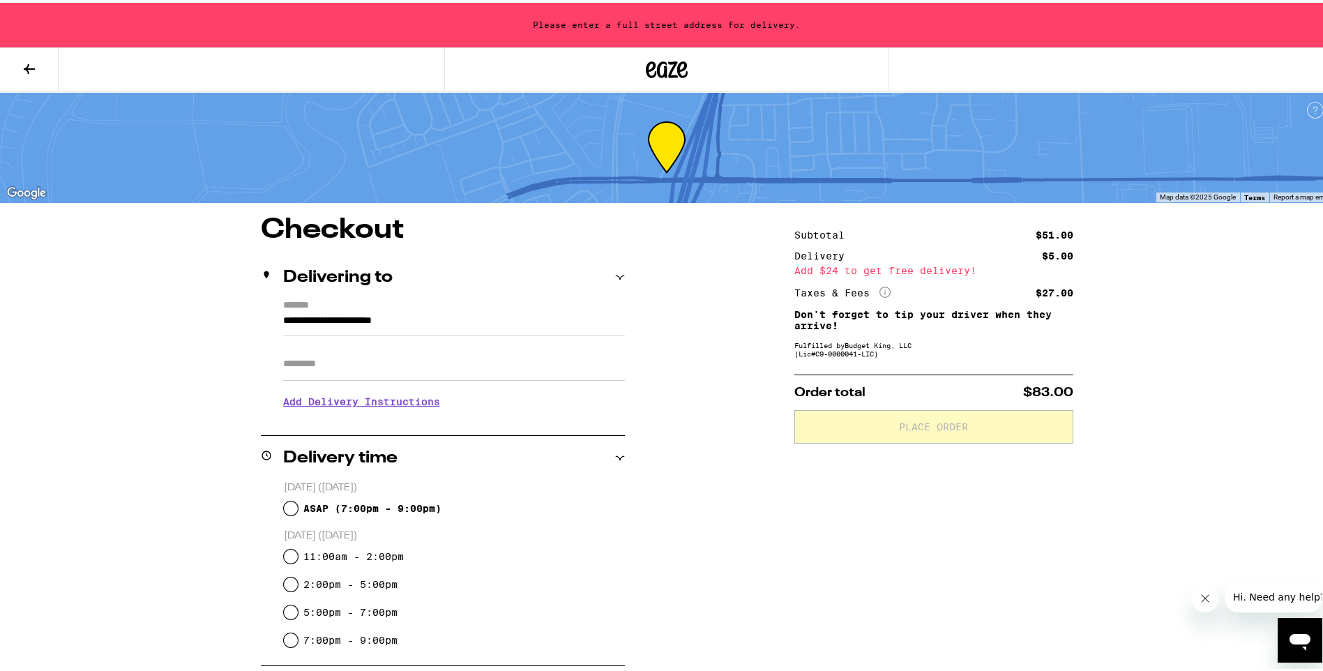
click at [389, 366] on input "Apt/Suite" at bounding box center [454, 360] width 342 height 33
type input "**********"
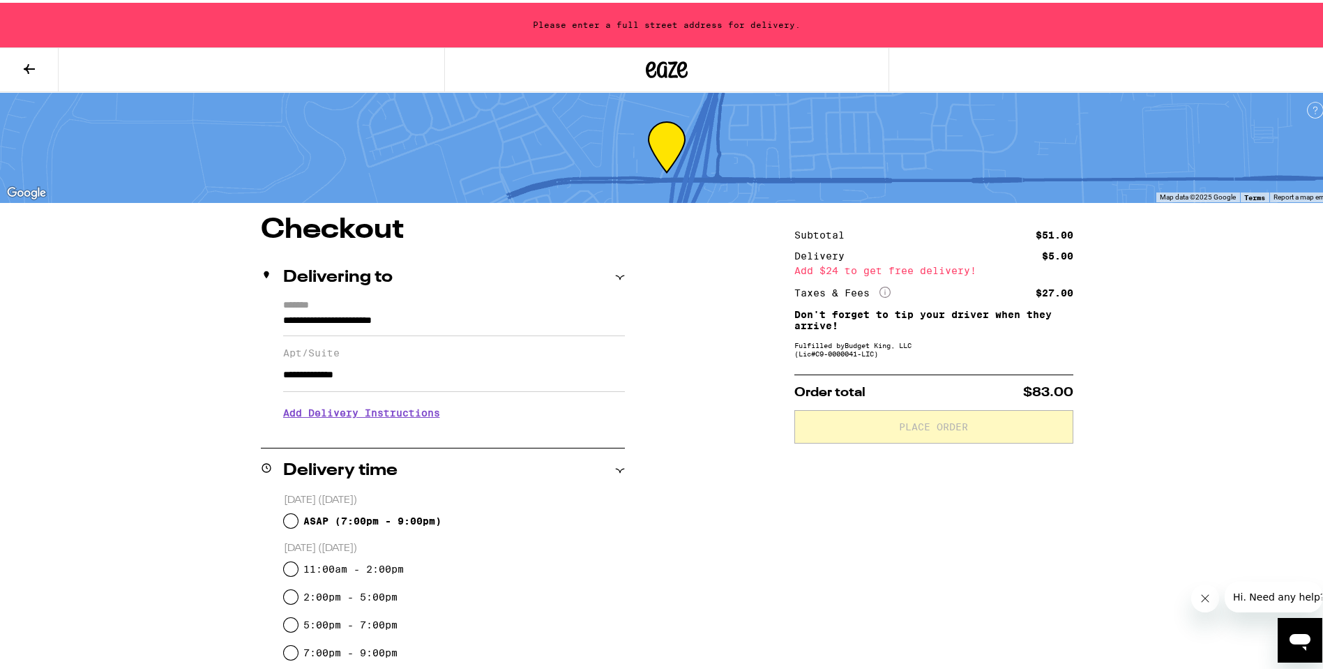
click at [463, 389] on input "**********" at bounding box center [454, 372] width 342 height 33
click at [481, 317] on input "**********" at bounding box center [454, 322] width 342 height 24
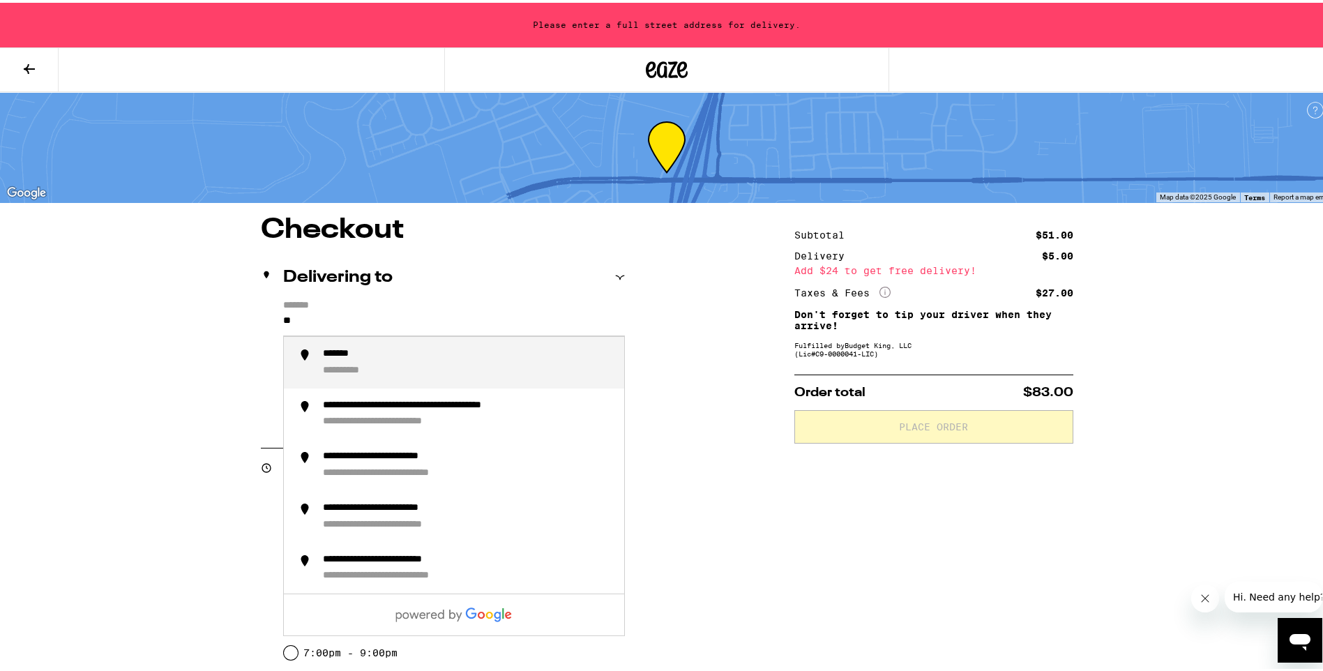
type input "*"
click at [425, 368] on li "**********" at bounding box center [454, 360] width 340 height 52
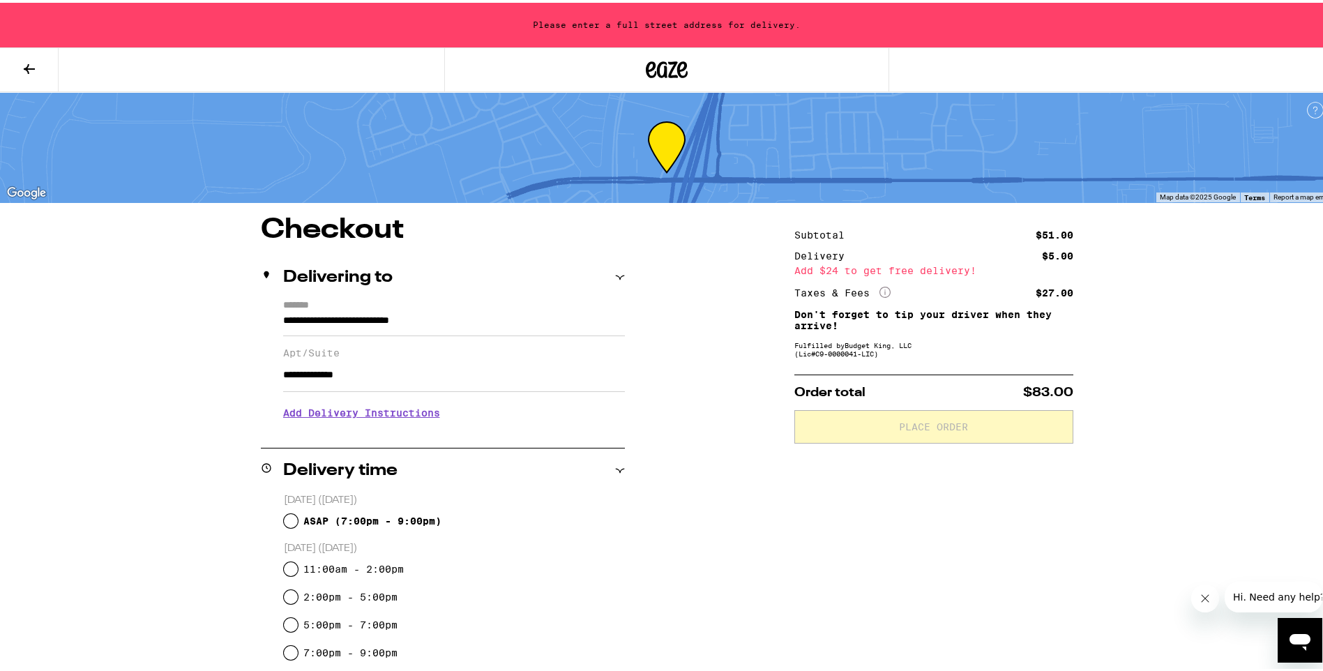
type input "**********"
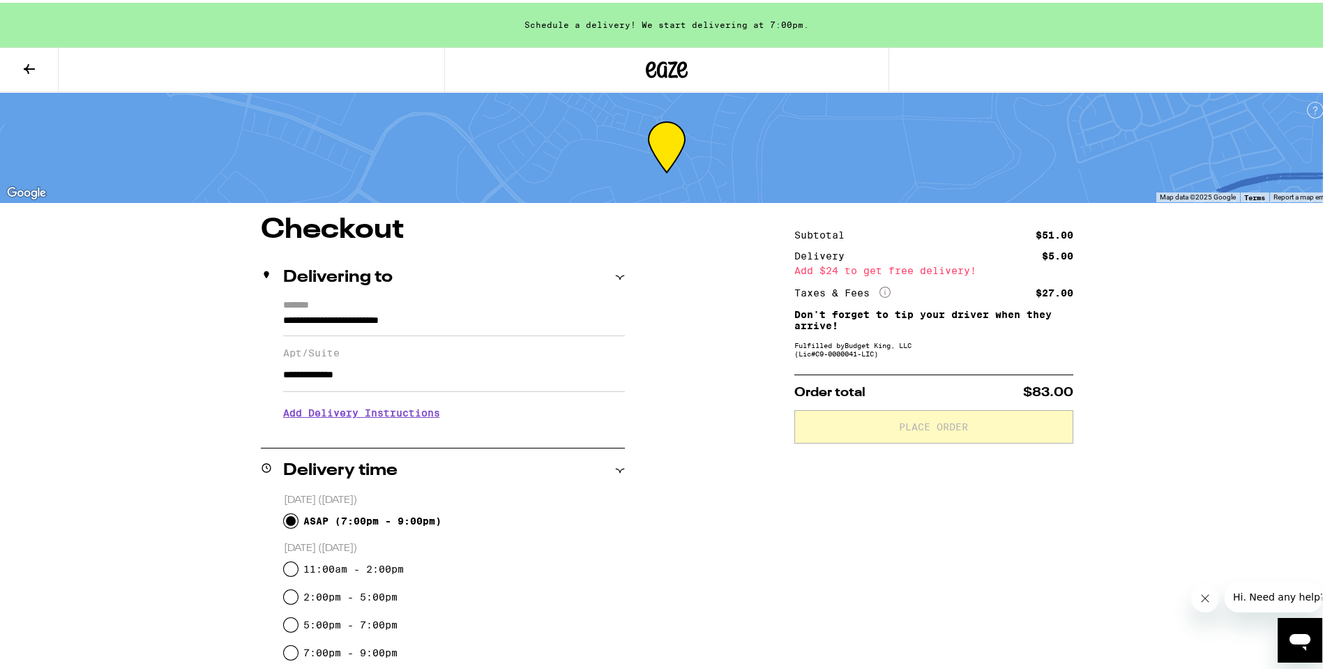
click at [288, 514] on input "ASAP ( 7:00pm - 9:00pm )" at bounding box center [291, 518] width 14 height 14
radio input "true"
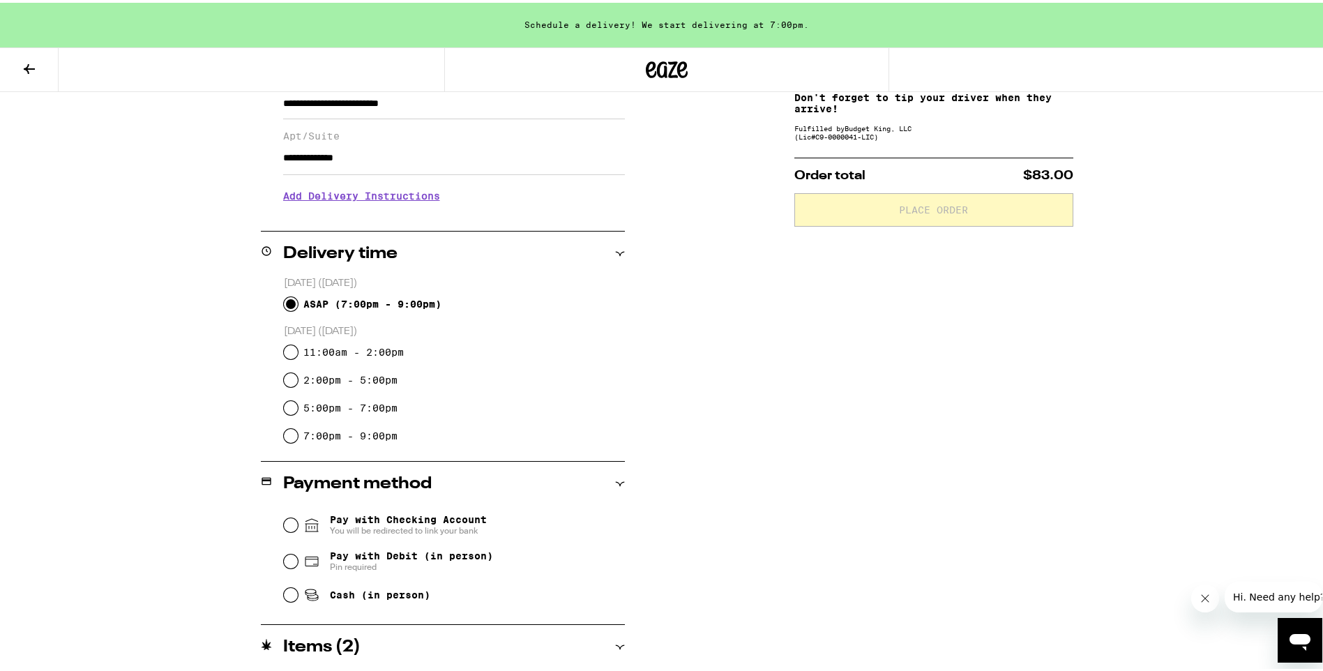
scroll to position [279, 0]
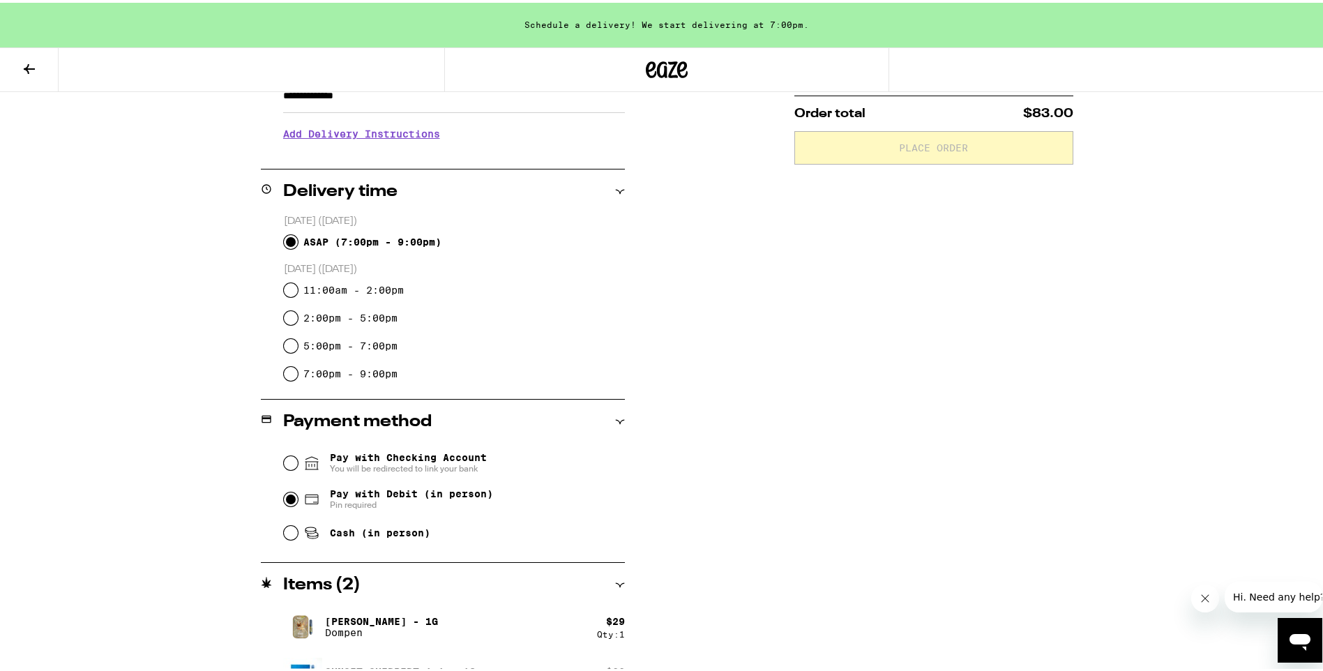
click at [291, 499] on input "Pay with Debit (in person) Pin required" at bounding box center [291, 496] width 14 height 14
radio input "true"
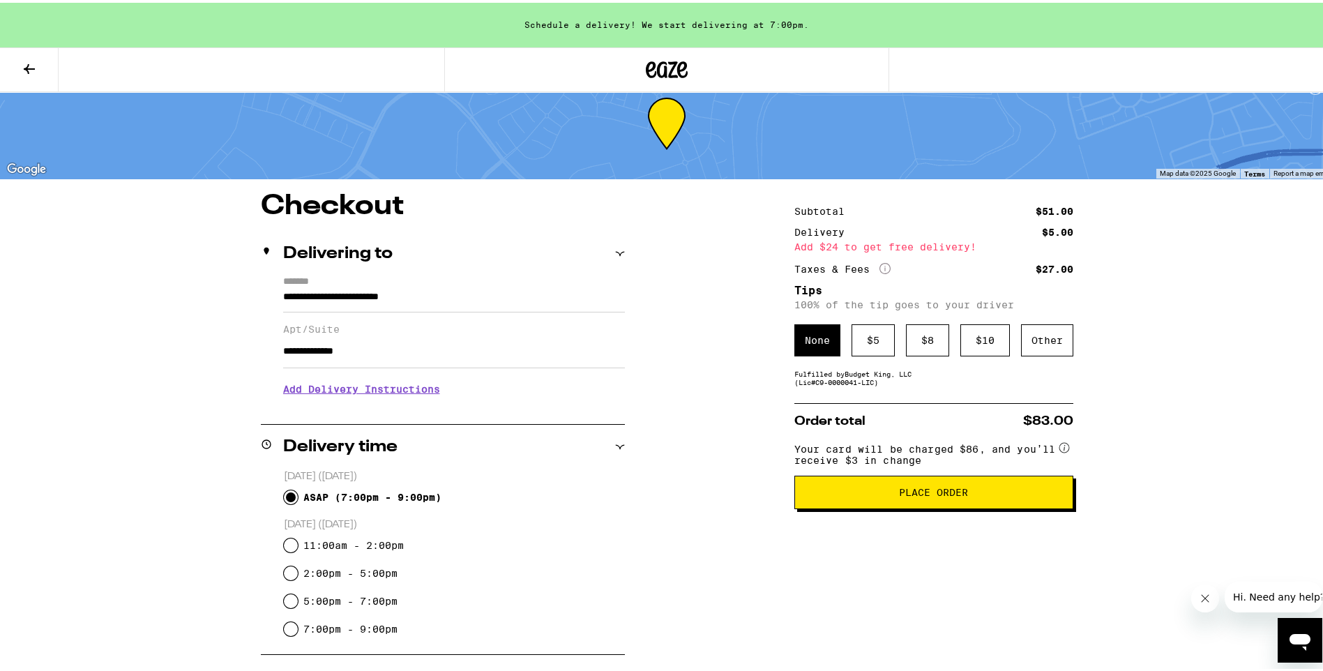
scroll to position [0, 0]
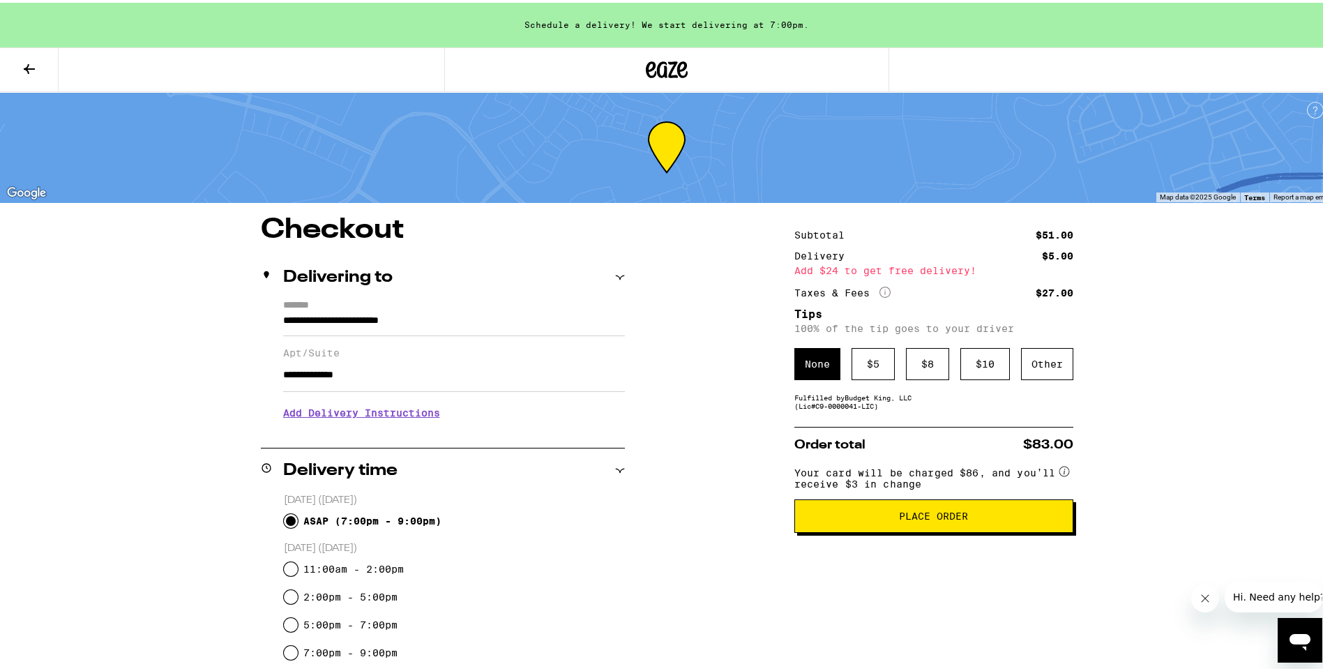
click at [24, 69] on icon at bounding box center [29, 66] width 17 height 17
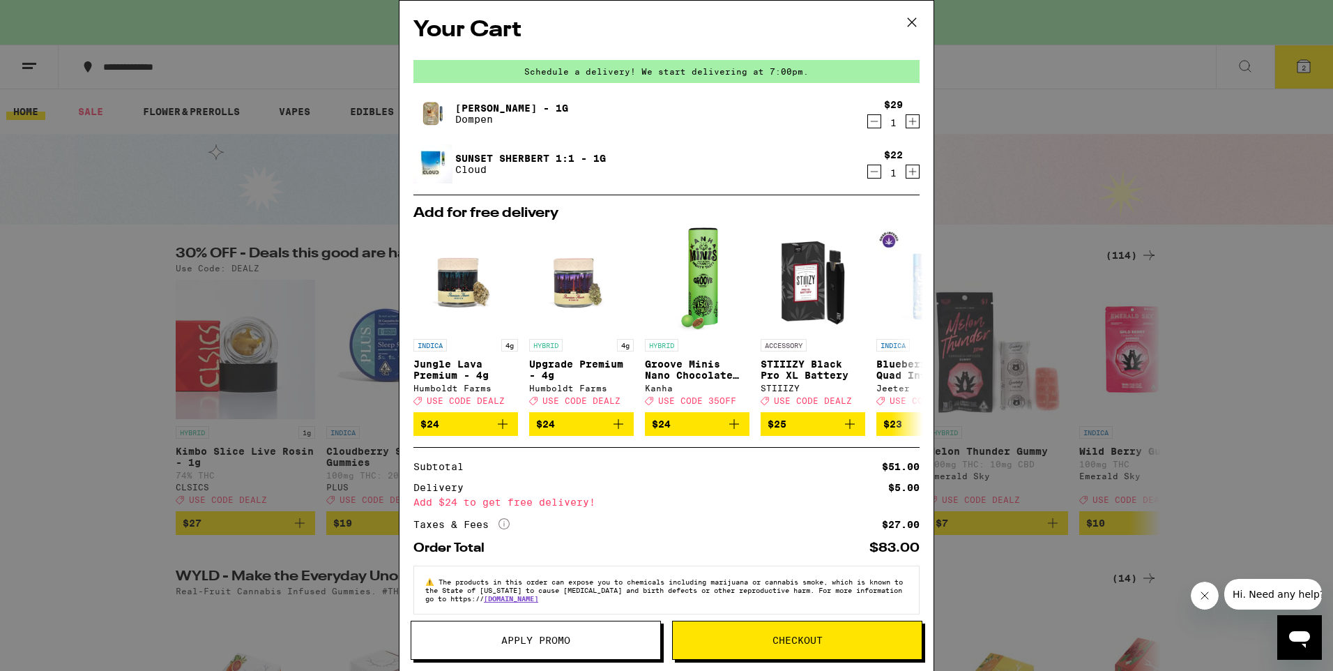
click at [504, 639] on span "Apply Promo" at bounding box center [535, 640] width 69 height 10
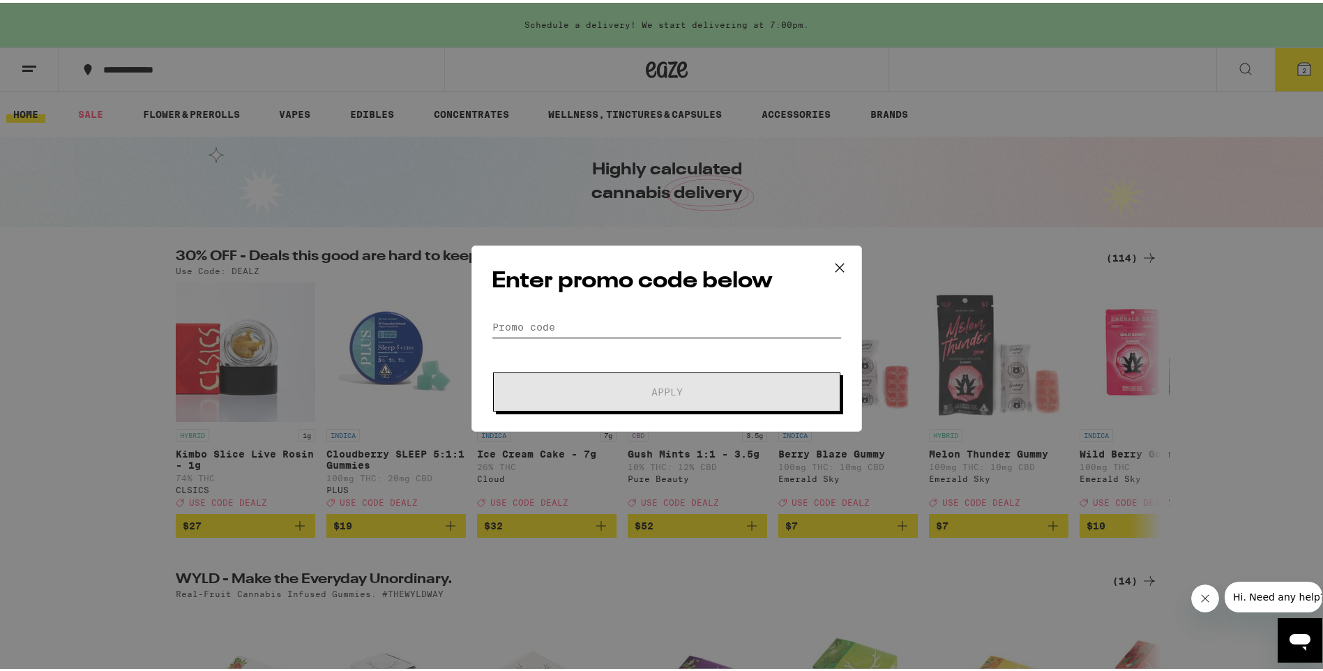
click at [629, 321] on input "Promo Code" at bounding box center [667, 324] width 350 height 21
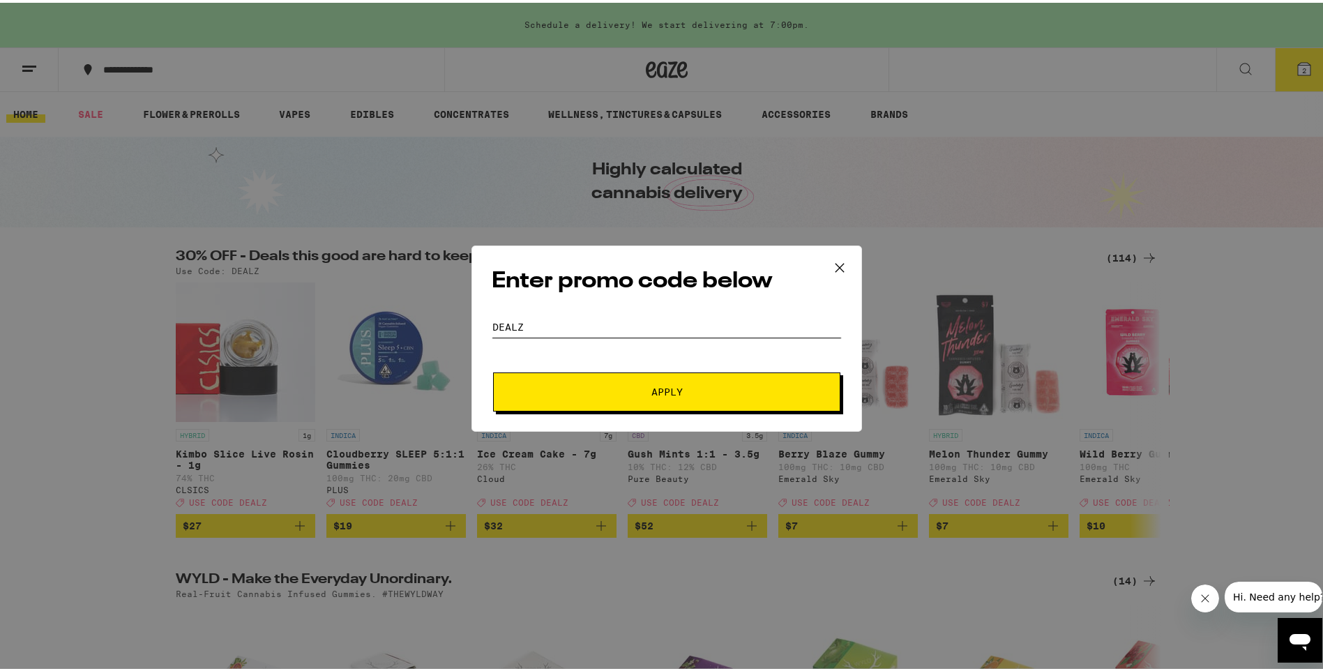
type input "dealz"
click at [665, 393] on span "Apply" at bounding box center [666, 389] width 31 height 10
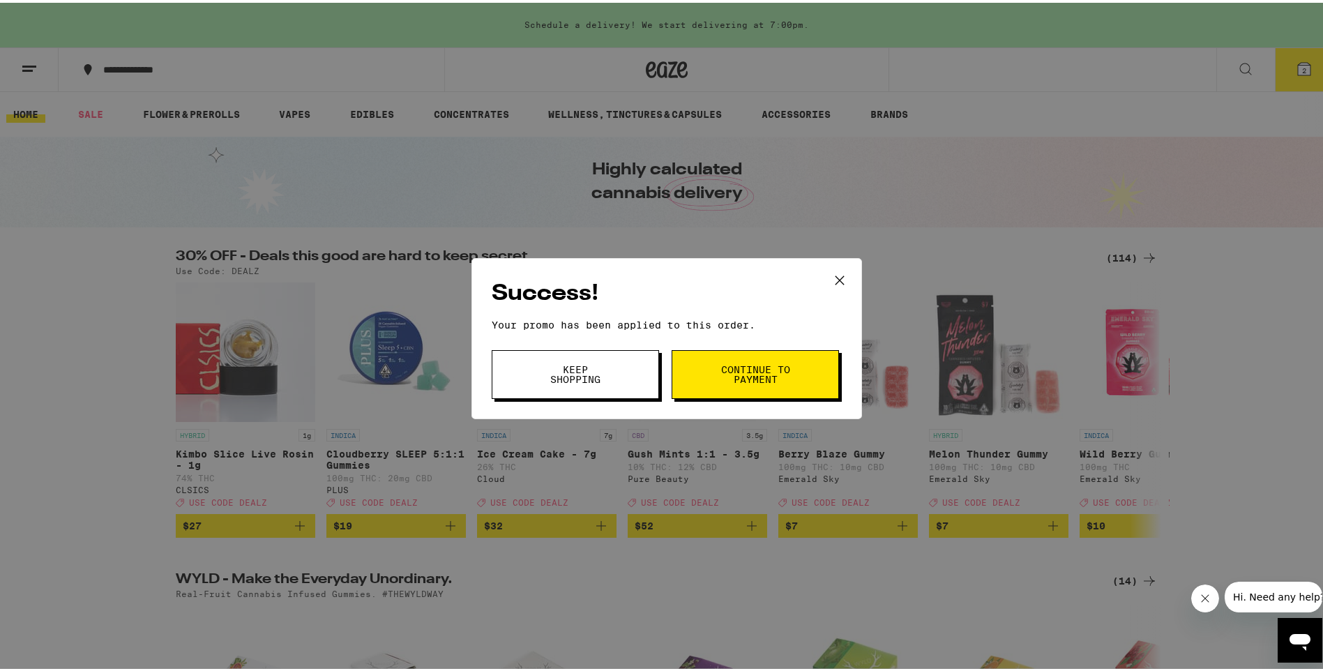
click at [731, 365] on span "Continue to payment" at bounding box center [755, 372] width 71 height 20
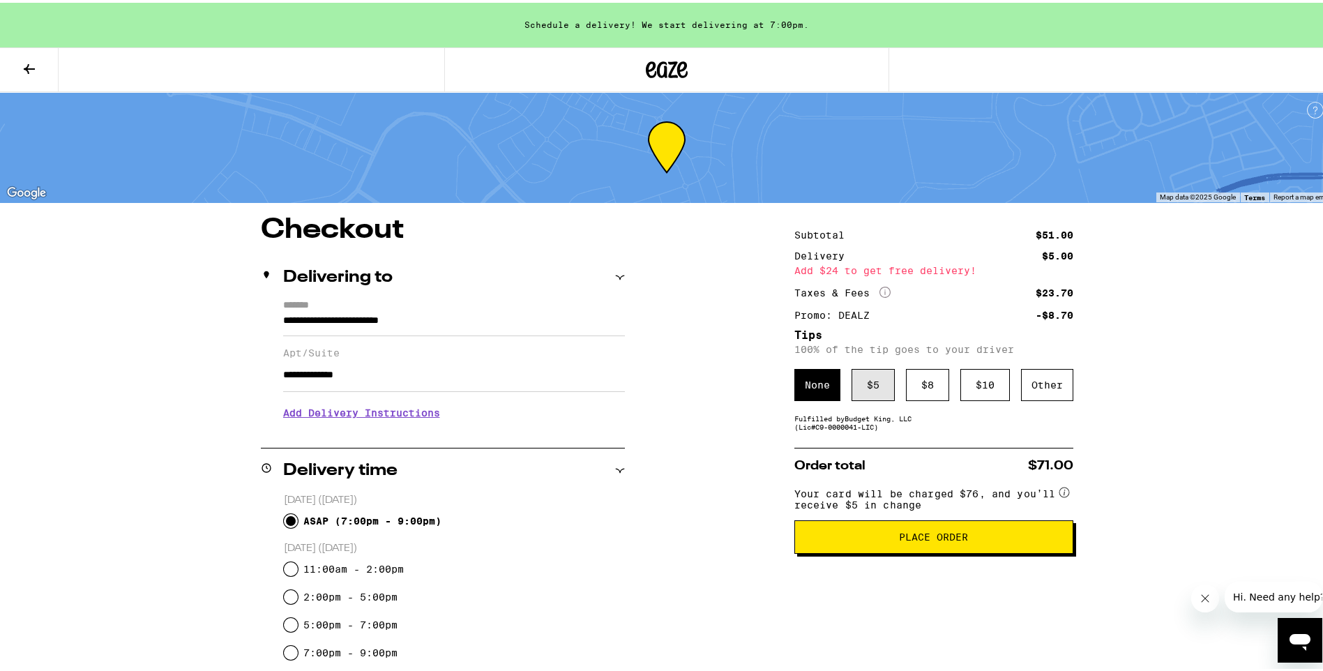
click at [870, 378] on div "$ 5" at bounding box center [872, 382] width 43 height 32
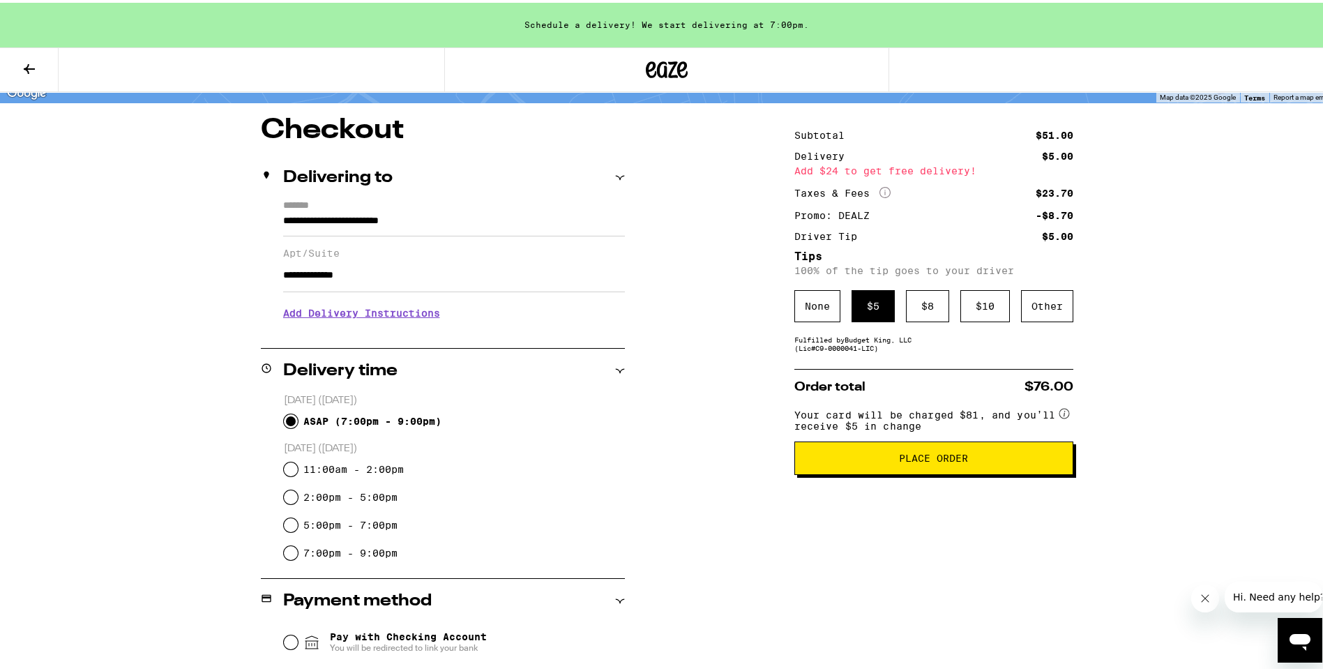
scroll to position [139, 0]
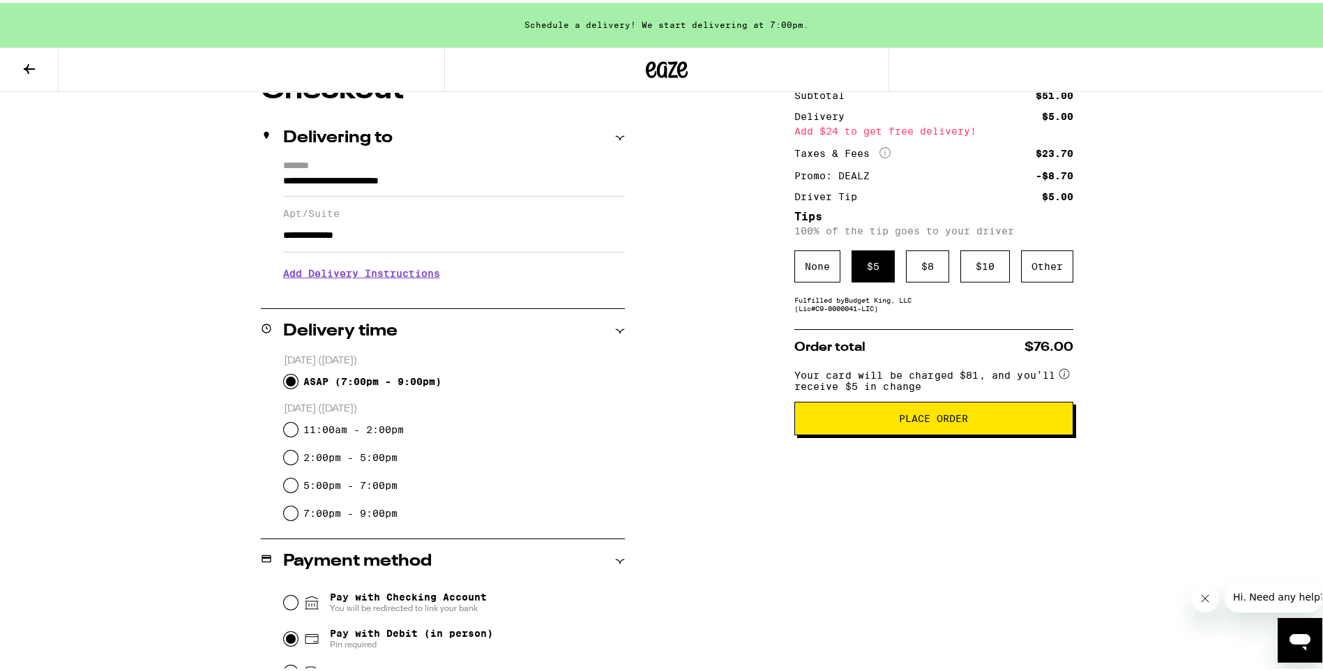
click at [973, 420] on span "Place Order" at bounding box center [933, 416] width 255 height 10
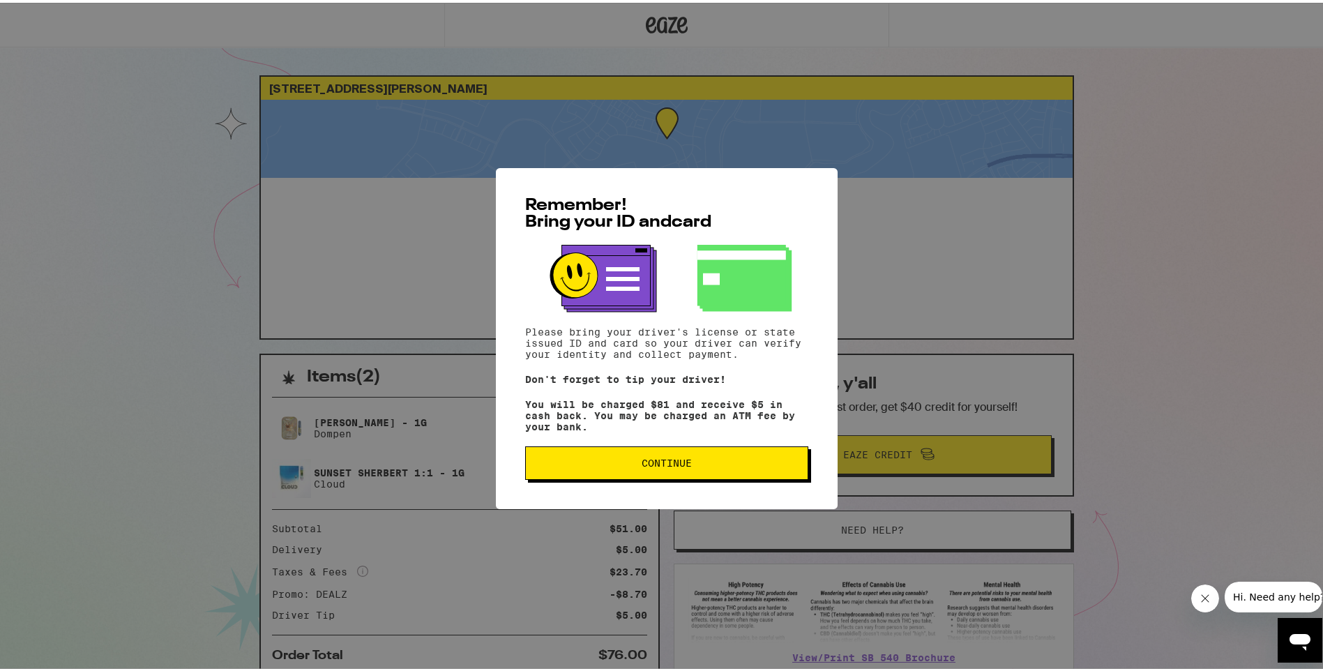
click at [745, 462] on span "Continue" at bounding box center [666, 460] width 259 height 10
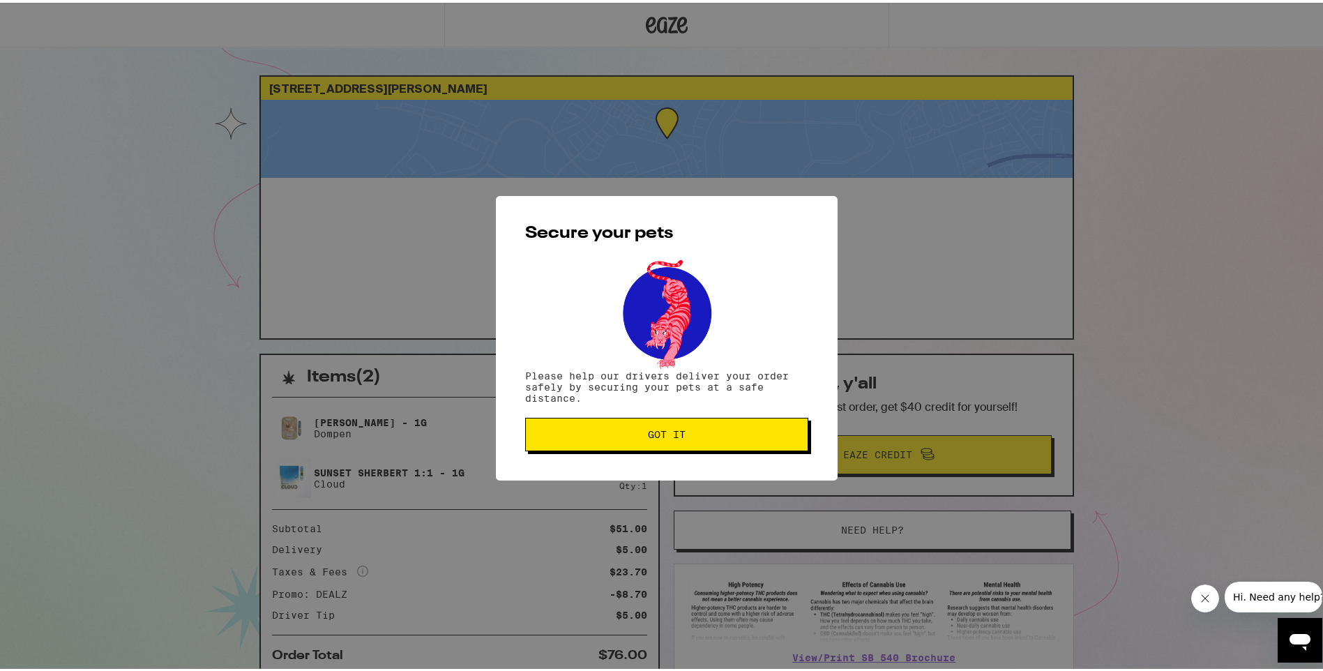
click at [729, 440] on button "Got it" at bounding box center [666, 431] width 283 height 33
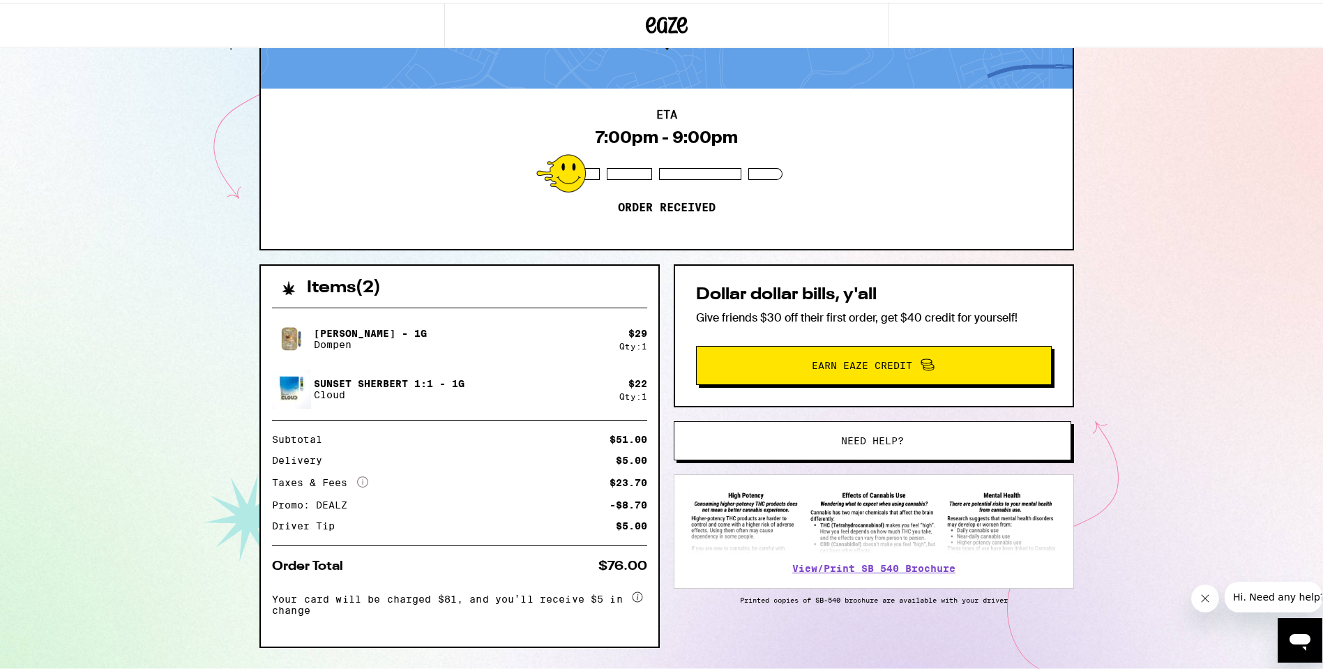
scroll to position [122, 0]
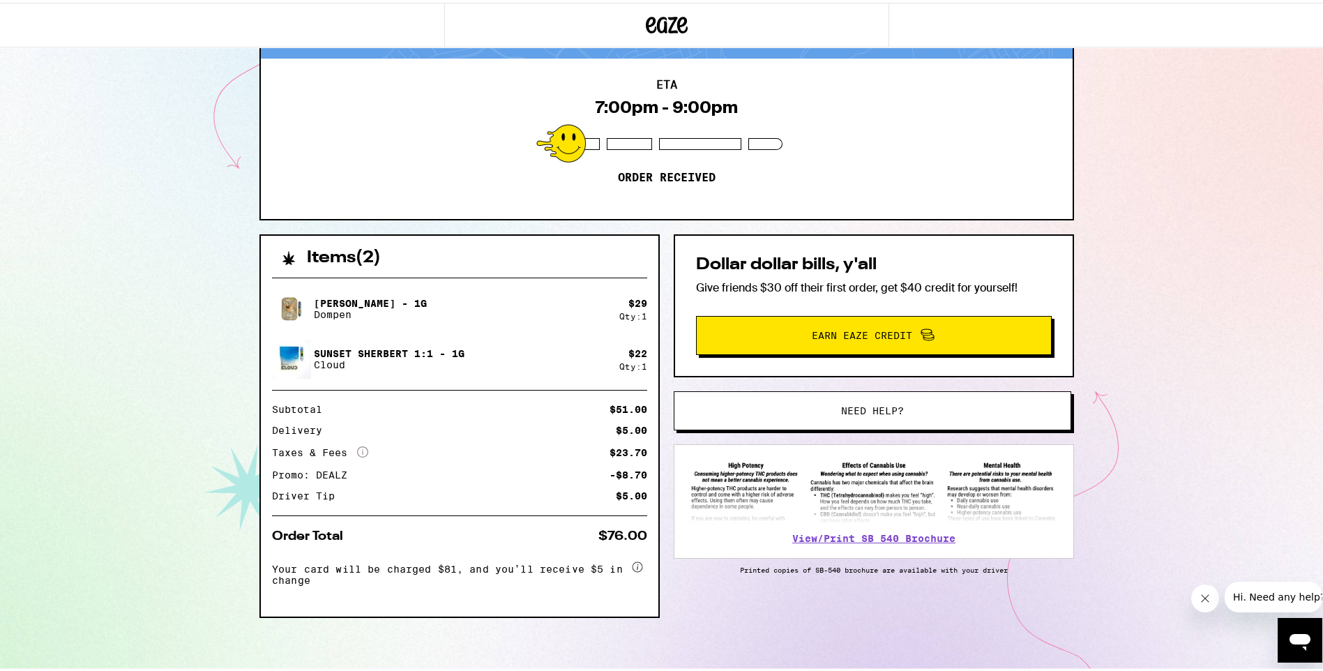
click at [879, 336] on span "Earn Eaze Credit" at bounding box center [873, 332] width 335 height 18
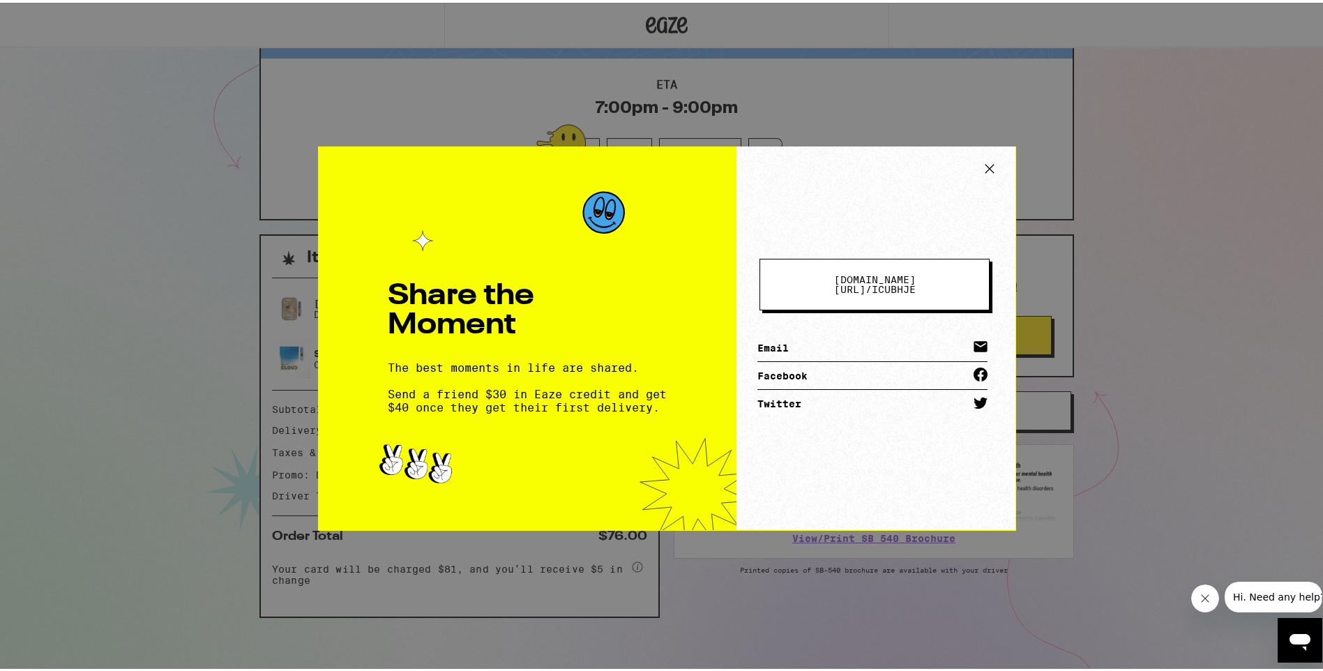
click at [979, 159] on icon at bounding box center [989, 165] width 21 height 21
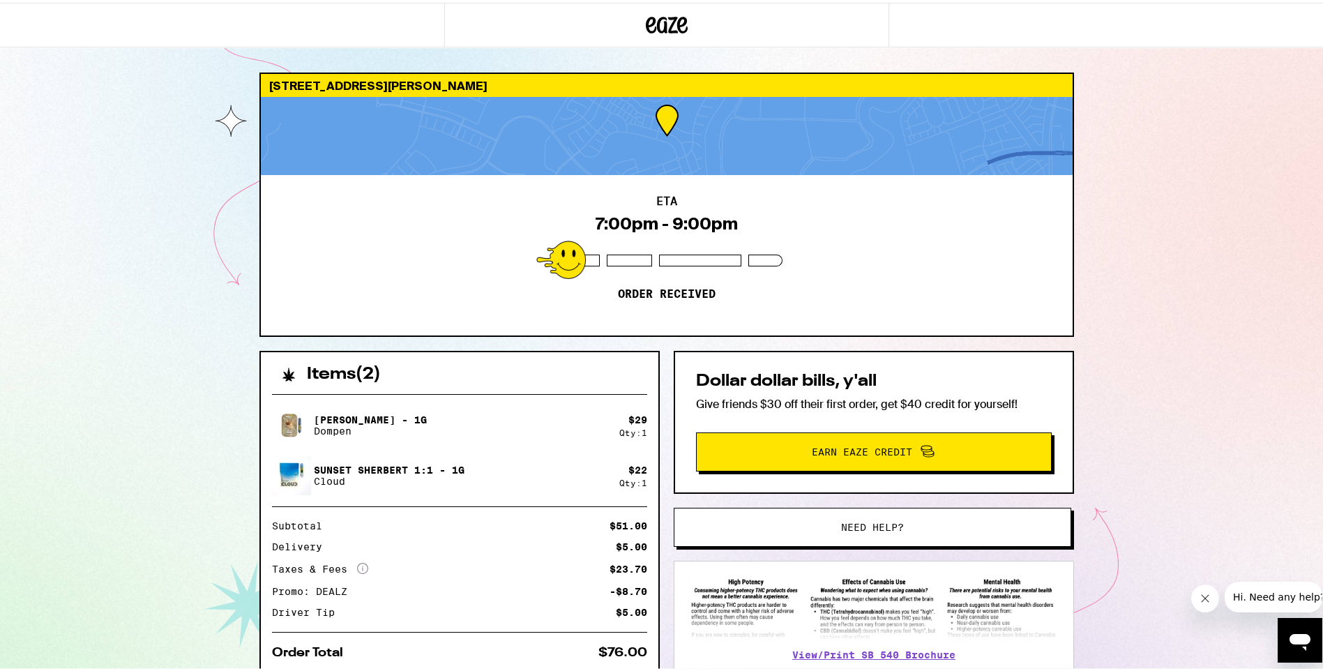
scroll to position [0, 0]
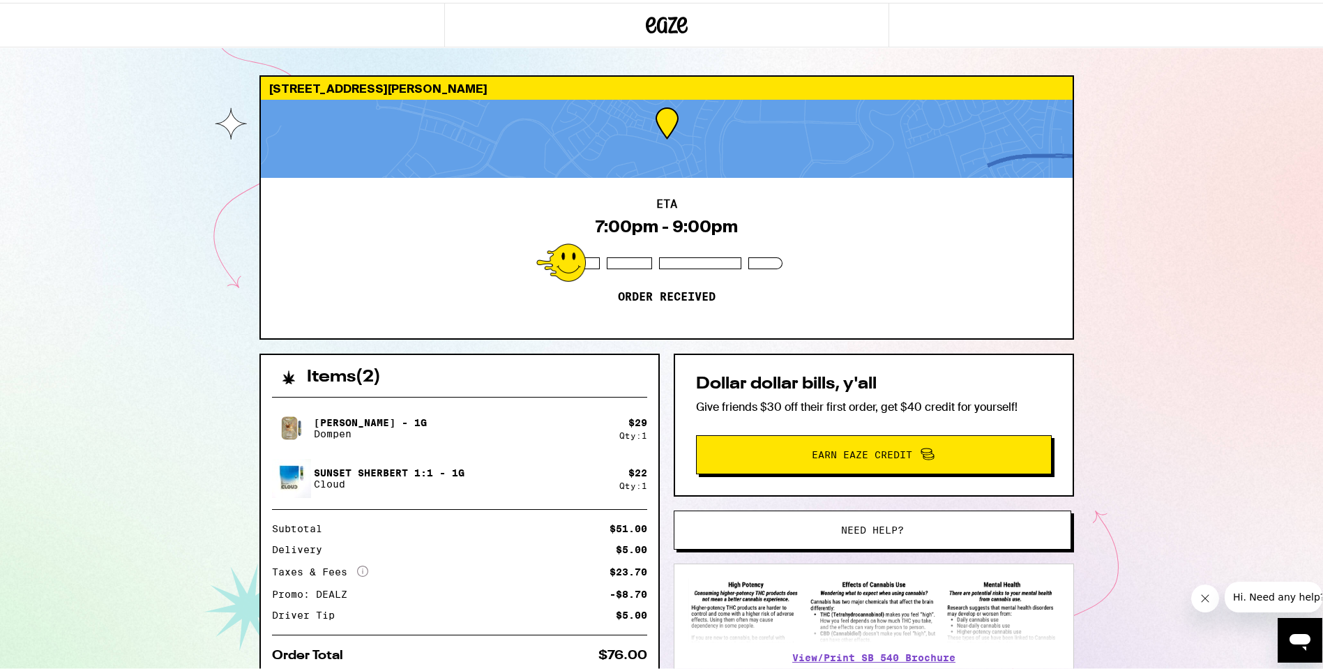
click at [695, 112] on div at bounding box center [667, 136] width 812 height 78
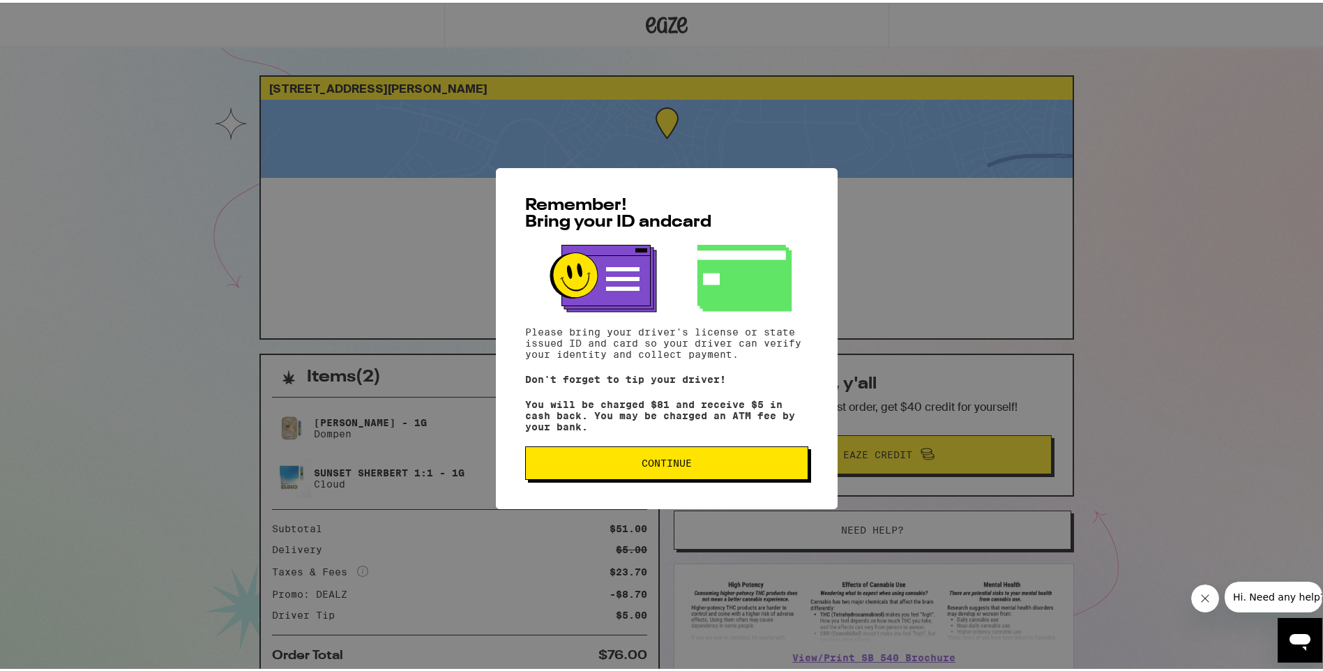
click at [772, 454] on button "Continue" at bounding box center [666, 459] width 283 height 33
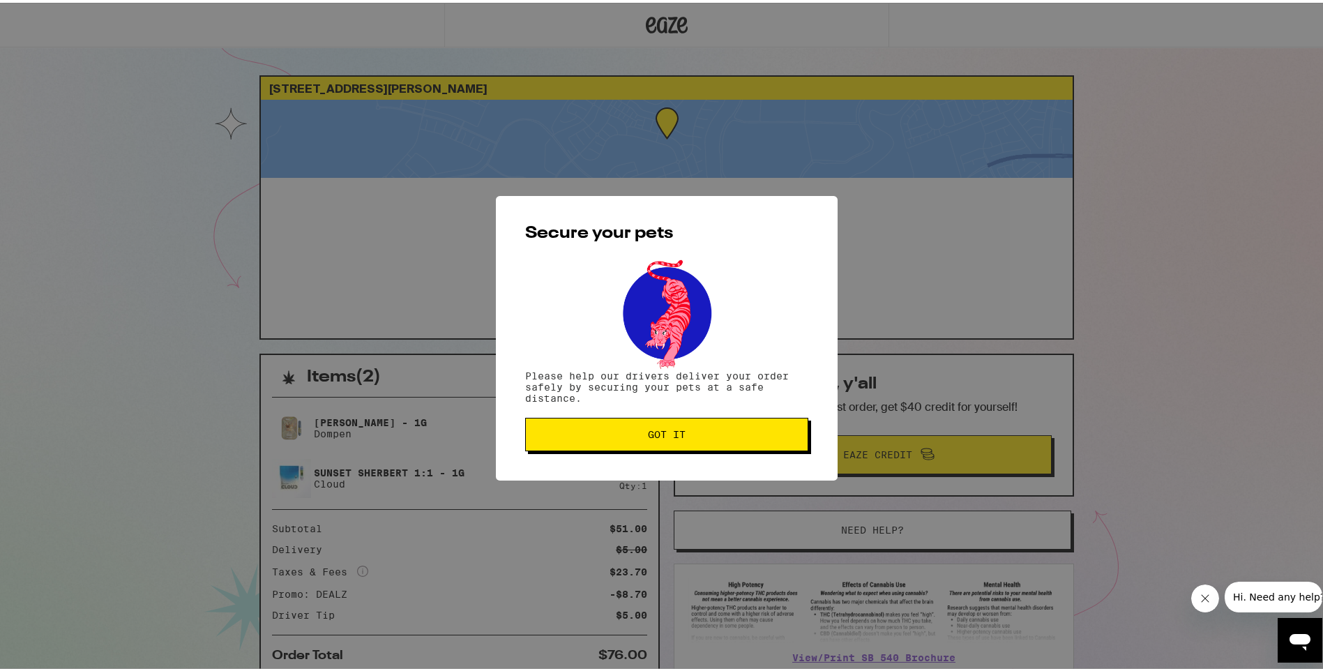
click at [765, 436] on span "Got it" at bounding box center [666, 432] width 259 height 10
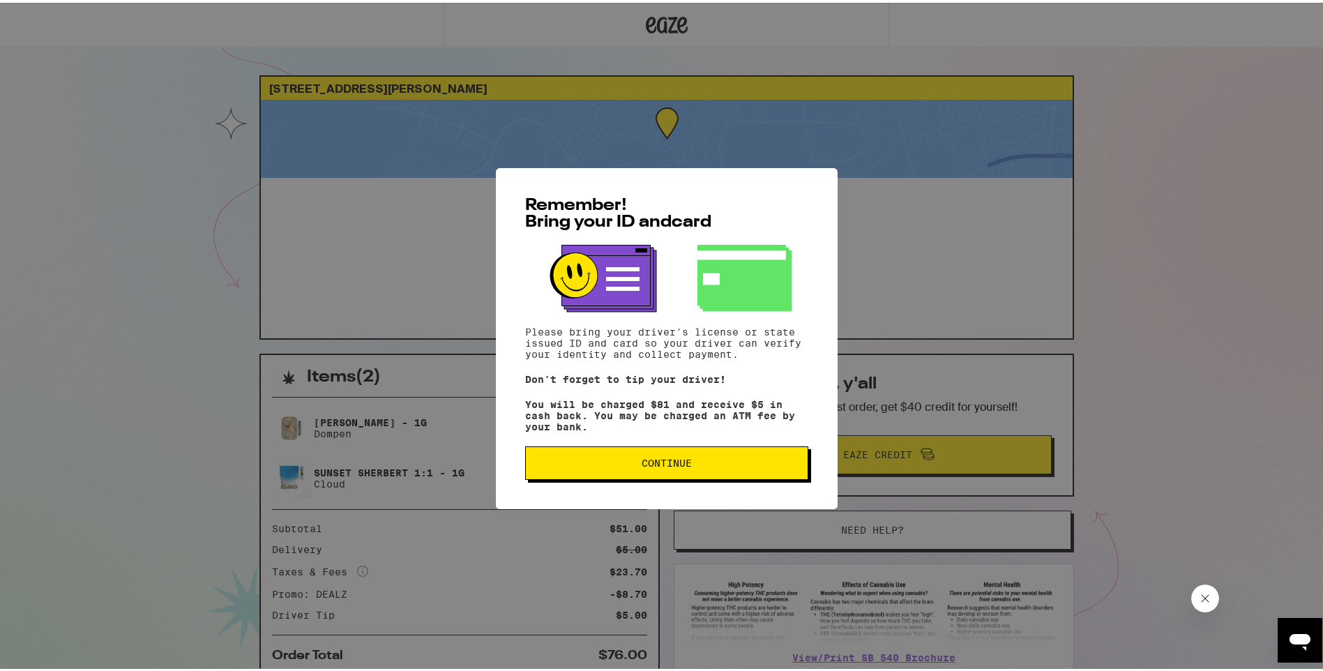
click at [644, 462] on span "Continue" at bounding box center [666, 460] width 50 height 10
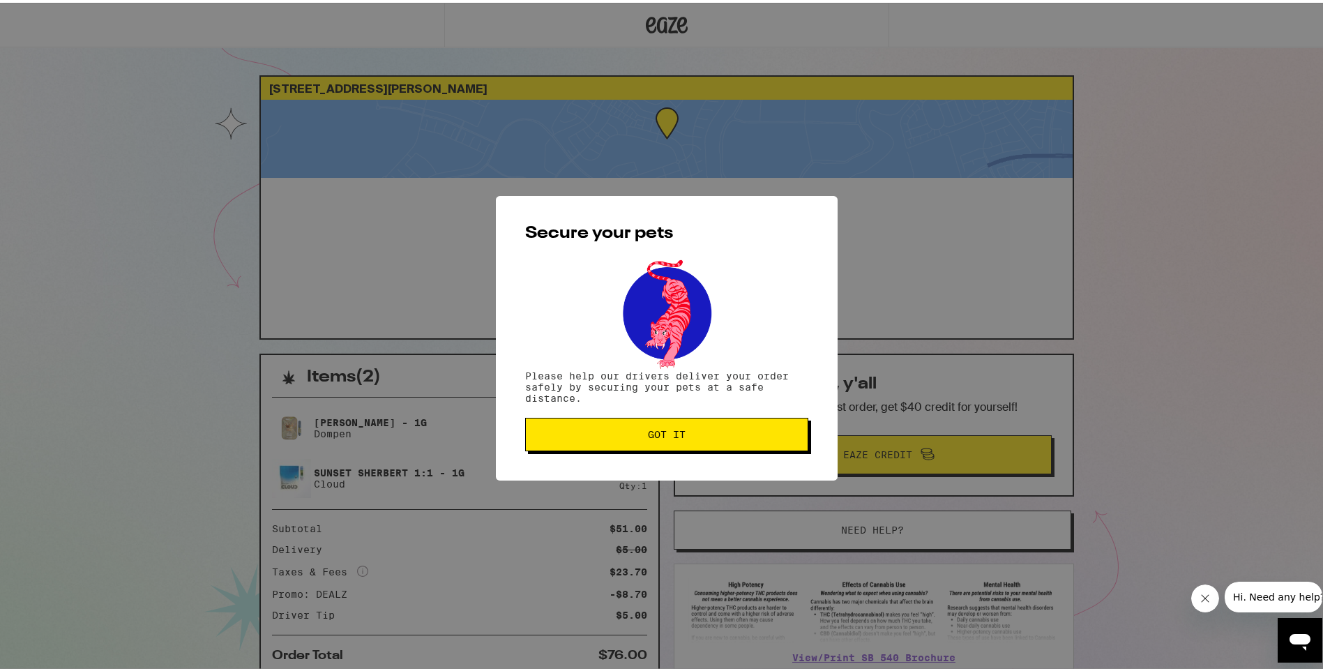
click at [671, 435] on span "Got it" at bounding box center [667, 432] width 38 height 10
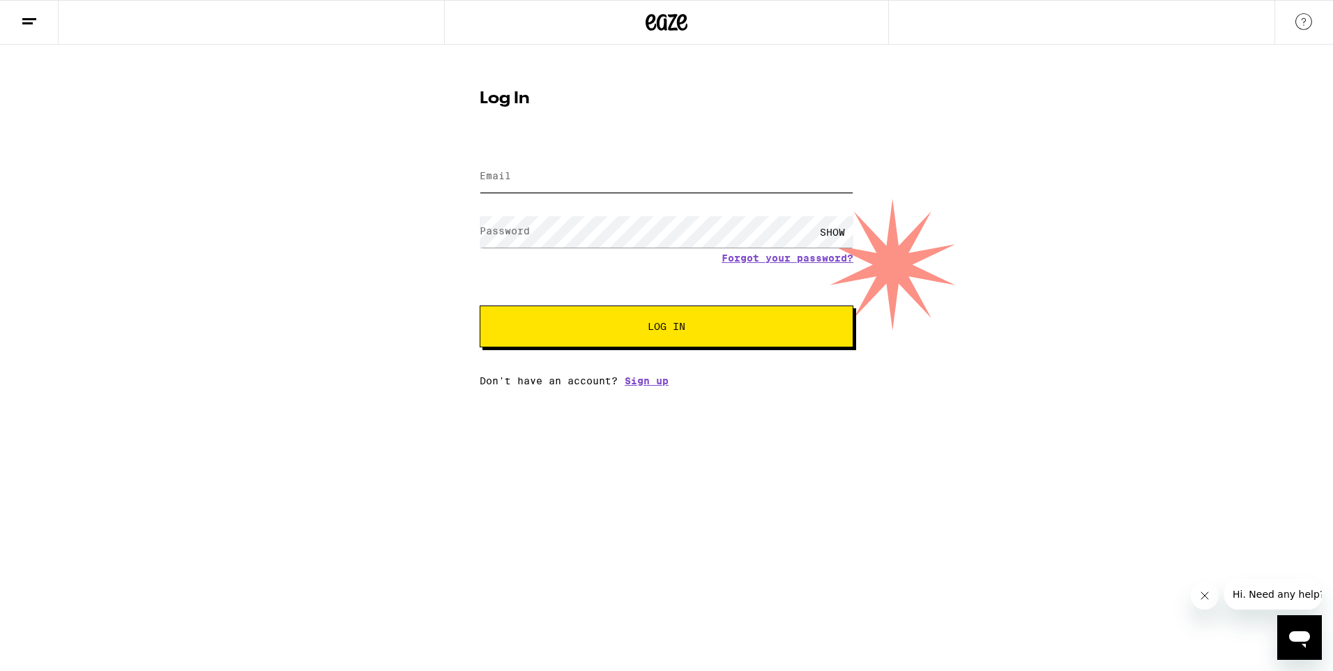
type input "[EMAIL_ADDRESS][DOMAIN_NAME]"
click at [699, 323] on span "Log In" at bounding box center [666, 326] width 261 height 10
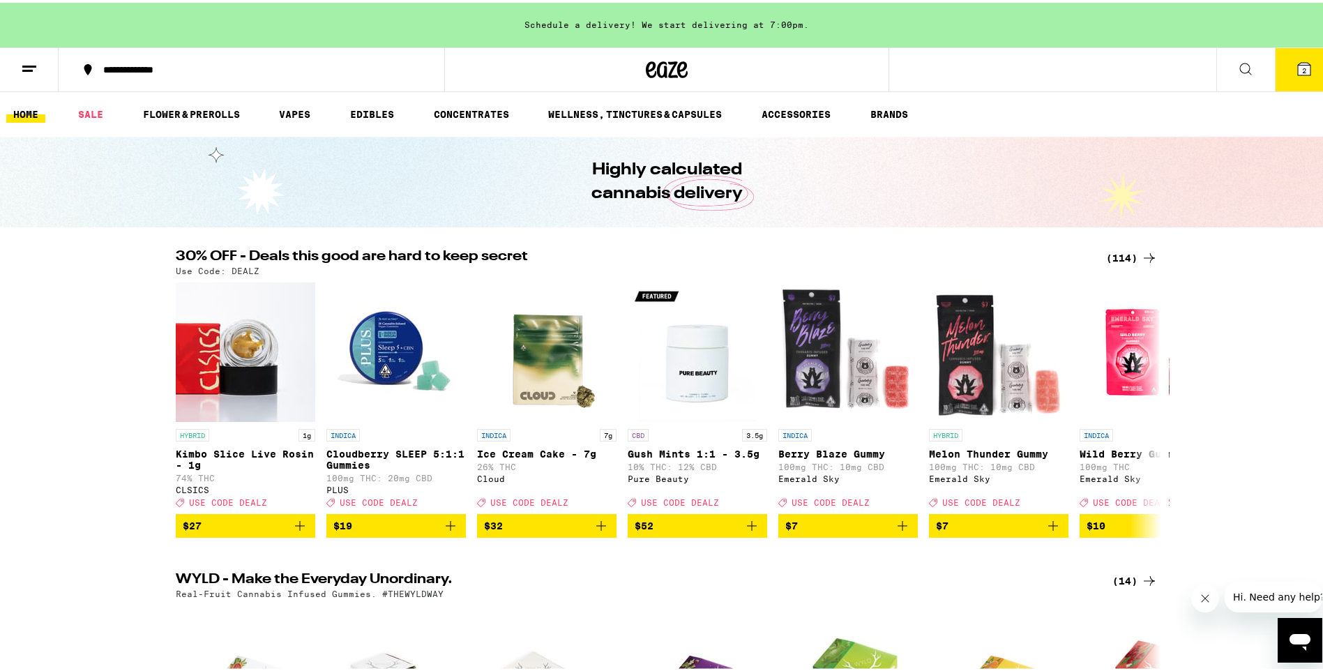
click at [1237, 62] on icon at bounding box center [1245, 66] width 17 height 17
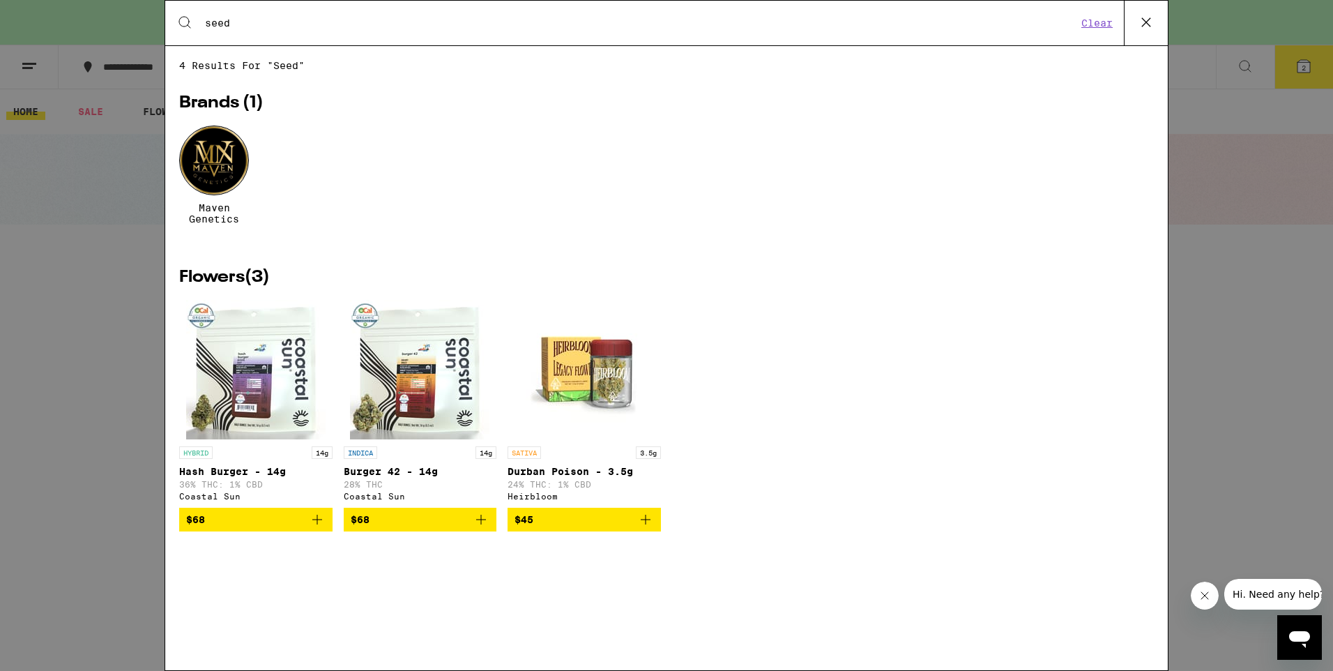
type input "seed"
click at [444, 412] on img "Open page for Burger 42 - 14g from Coastal Sun" at bounding box center [419, 369] width 139 height 139
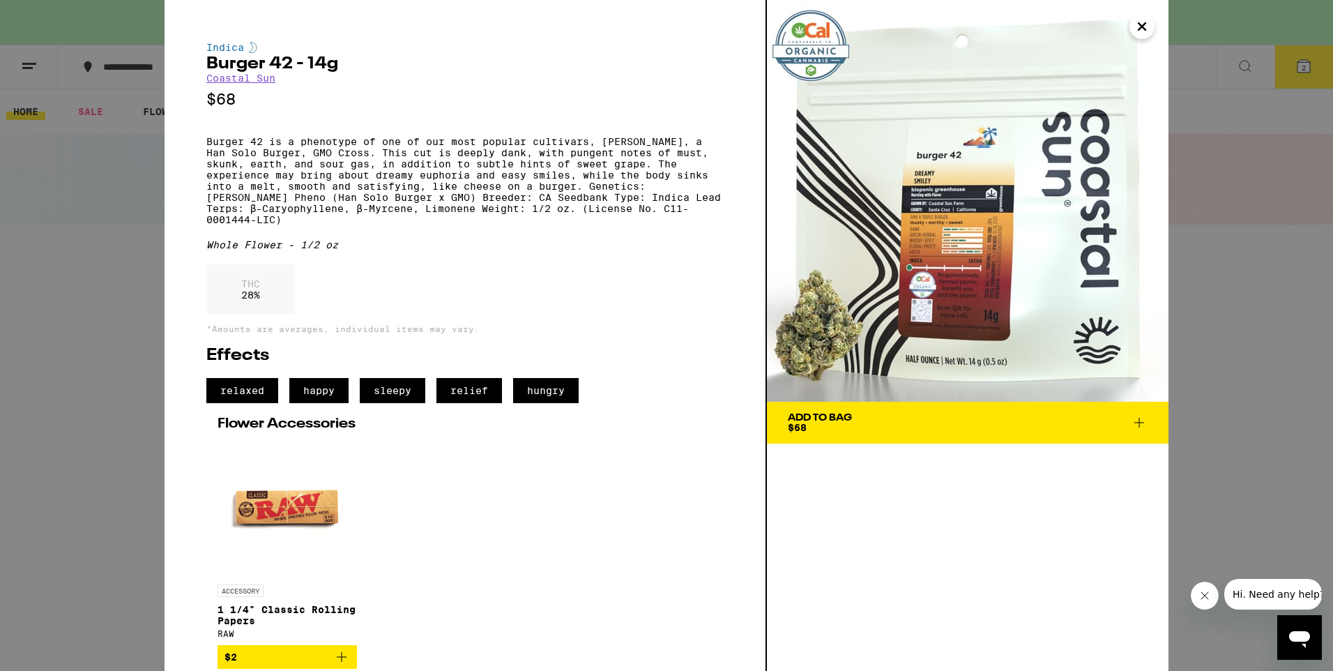
click at [1143, 26] on icon "Close" at bounding box center [1142, 26] width 7 height 7
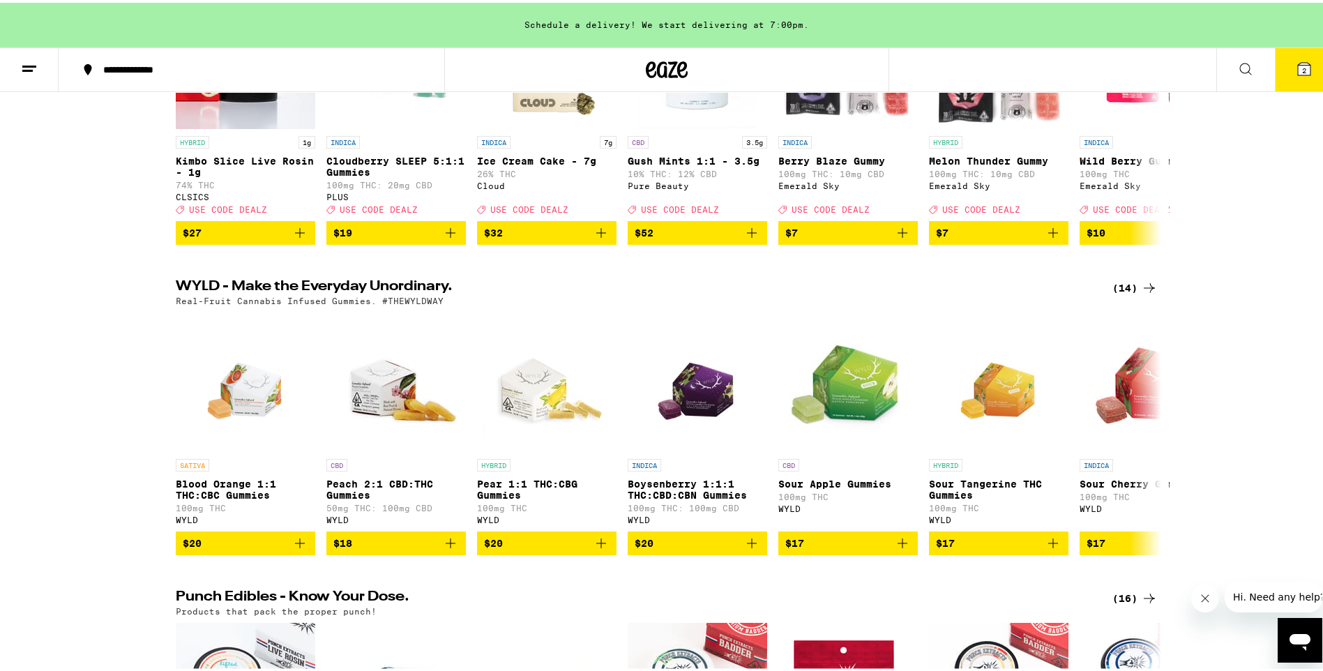
scroll to position [279, 0]
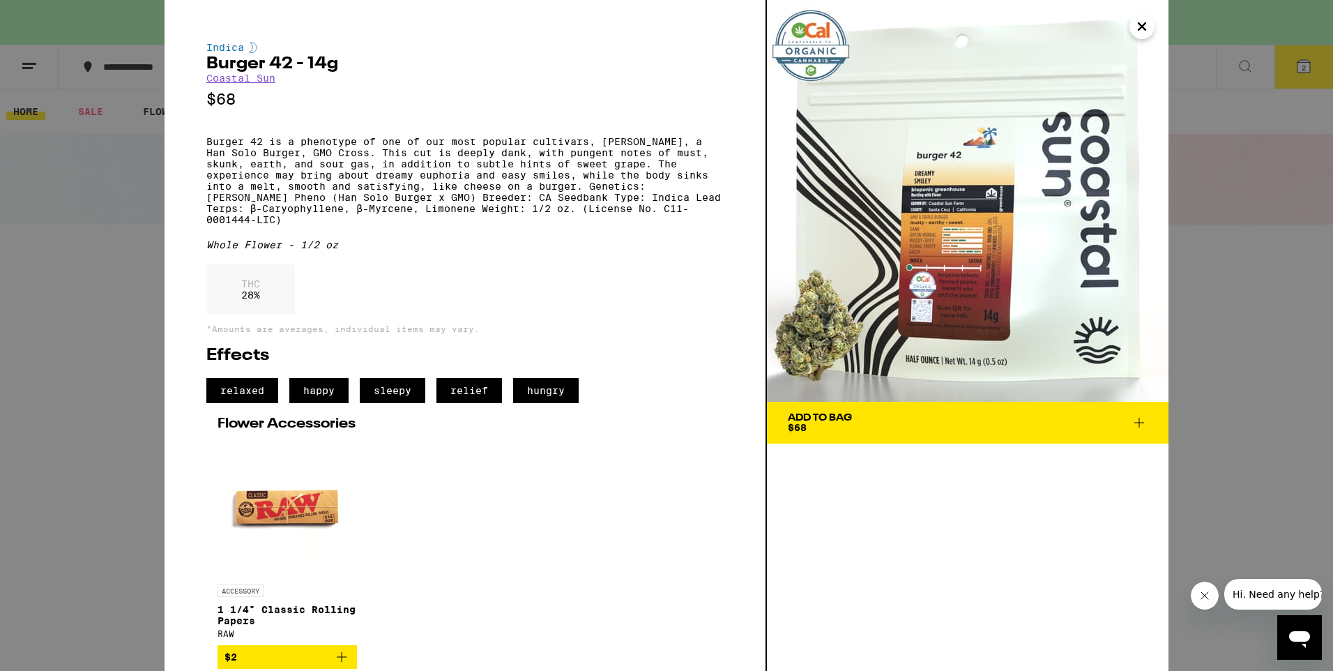
click at [1140, 31] on icon "Close" at bounding box center [1142, 26] width 17 height 21
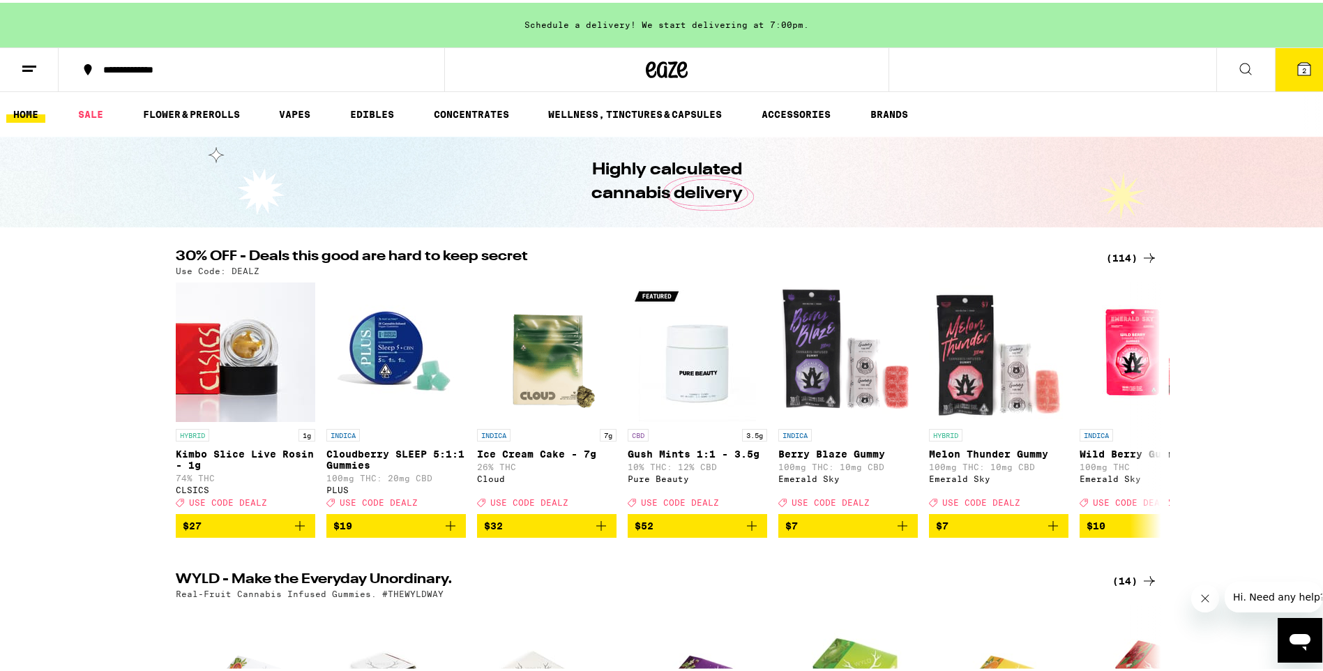
click at [1301, 70] on button "2" at bounding box center [1303, 66] width 59 height 43
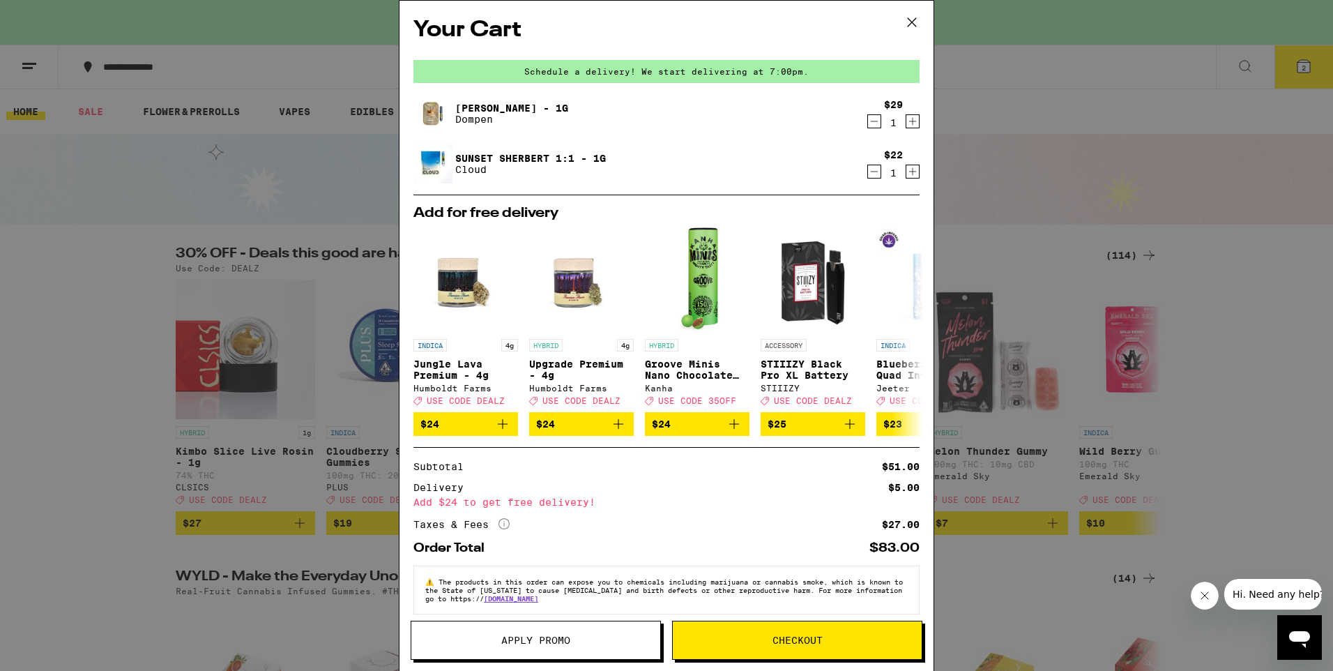
click at [915, 22] on icon at bounding box center [911, 22] width 21 height 21
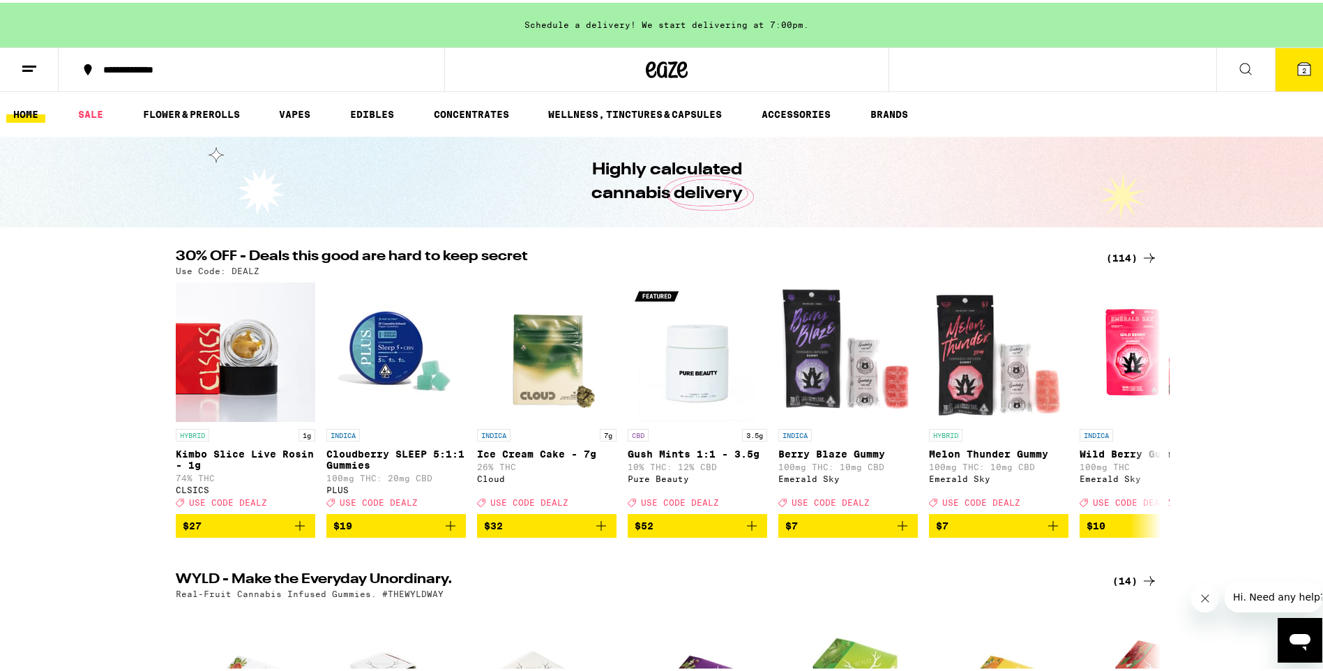
click at [1295, 61] on icon at bounding box center [1303, 66] width 17 height 17
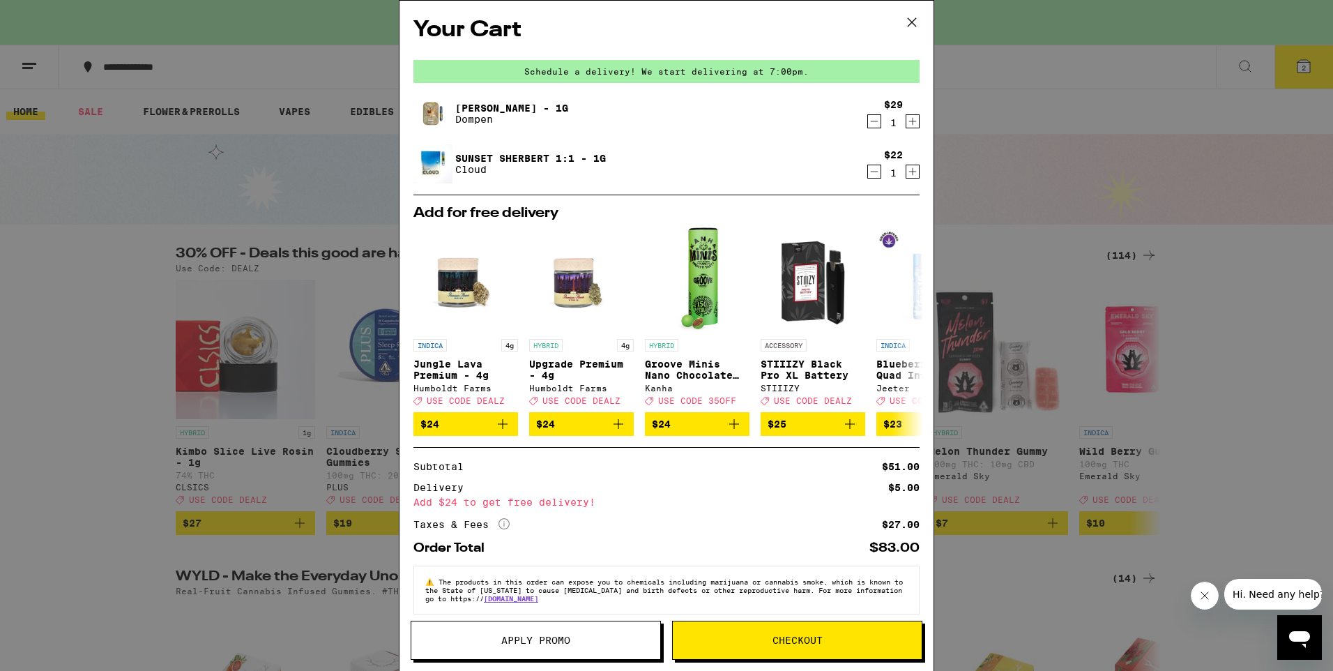
click at [912, 28] on icon at bounding box center [911, 22] width 21 height 21
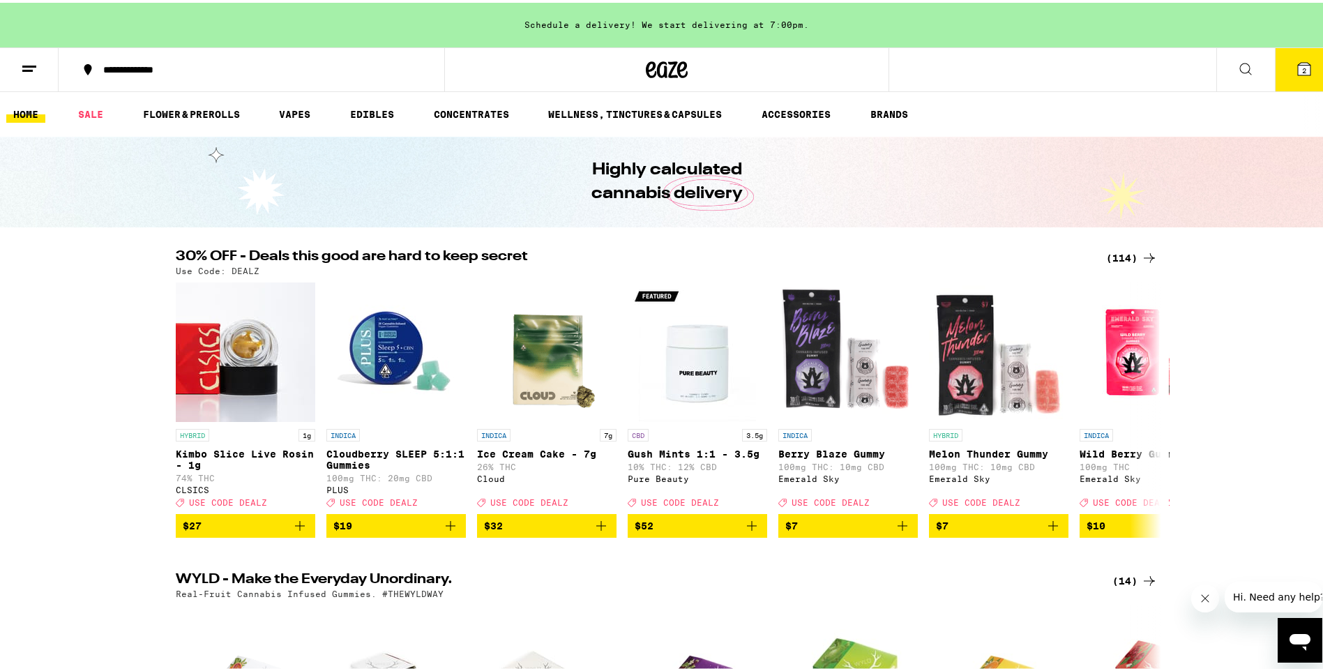
click at [30, 69] on icon at bounding box center [29, 66] width 17 height 17
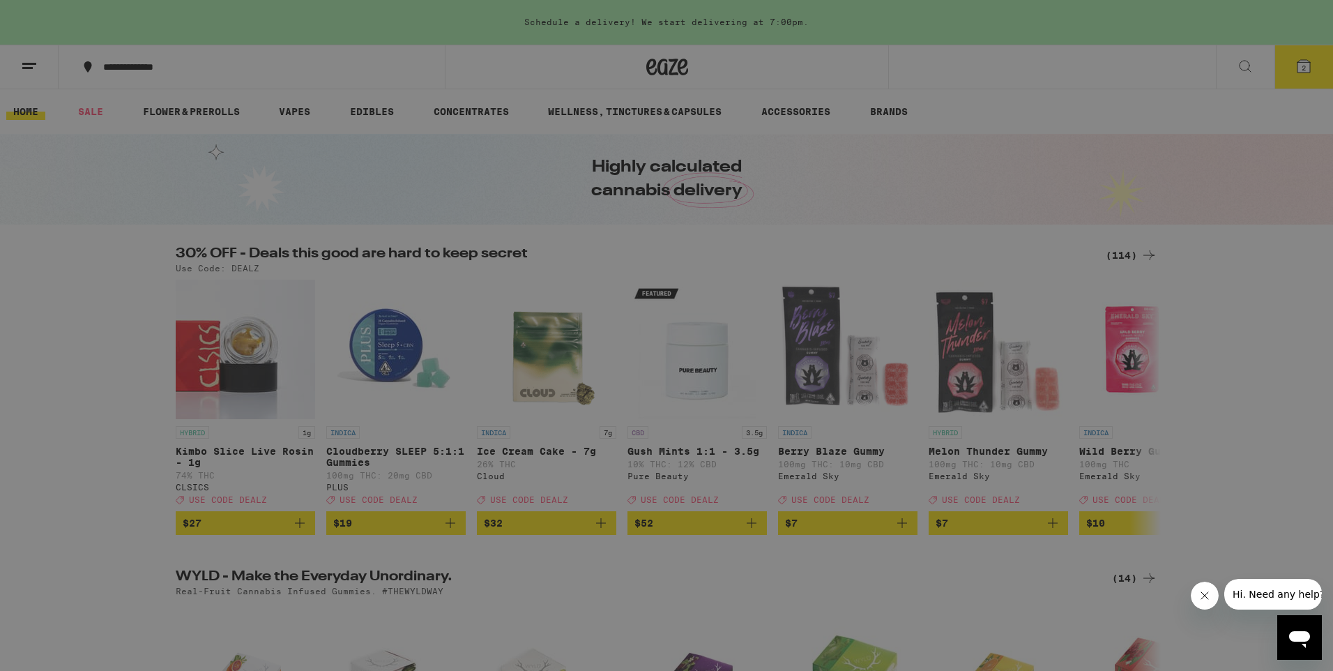
click at [1233, 114] on div "Menu Shop Buy It Again Sale Flower & Prerolls Vapes Edibles Concentrates Wellne…" at bounding box center [666, 335] width 1333 height 671
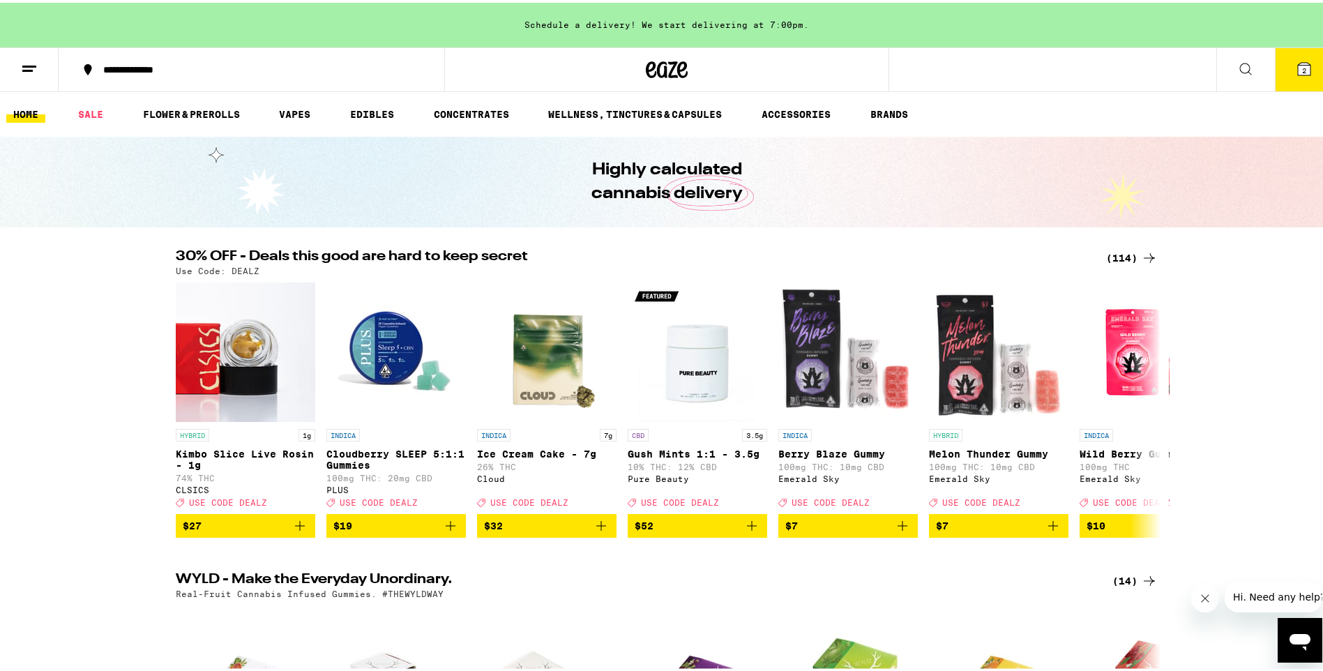
click at [173, 58] on button "**********" at bounding box center [252, 67] width 386 height 42
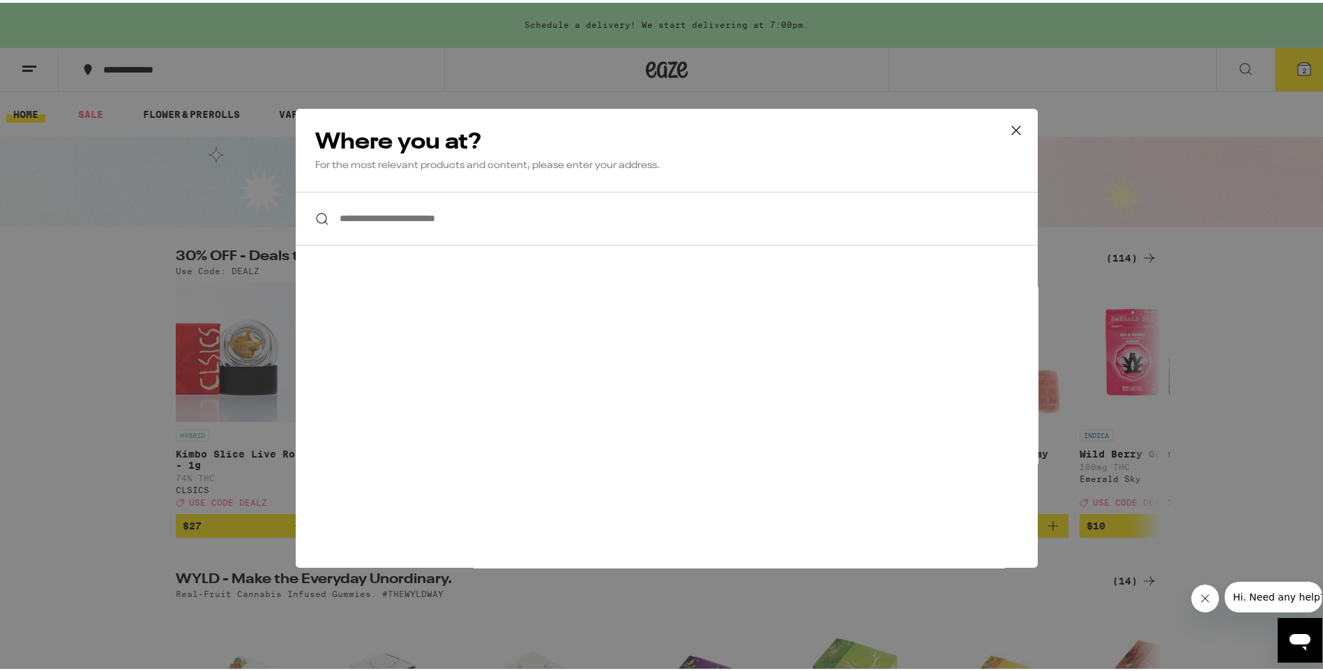
drag, startPoint x: 1013, startPoint y: 128, endPoint x: 1030, endPoint y: 114, distance: 21.9
click at [1012, 128] on icon at bounding box center [1015, 127] width 21 height 21
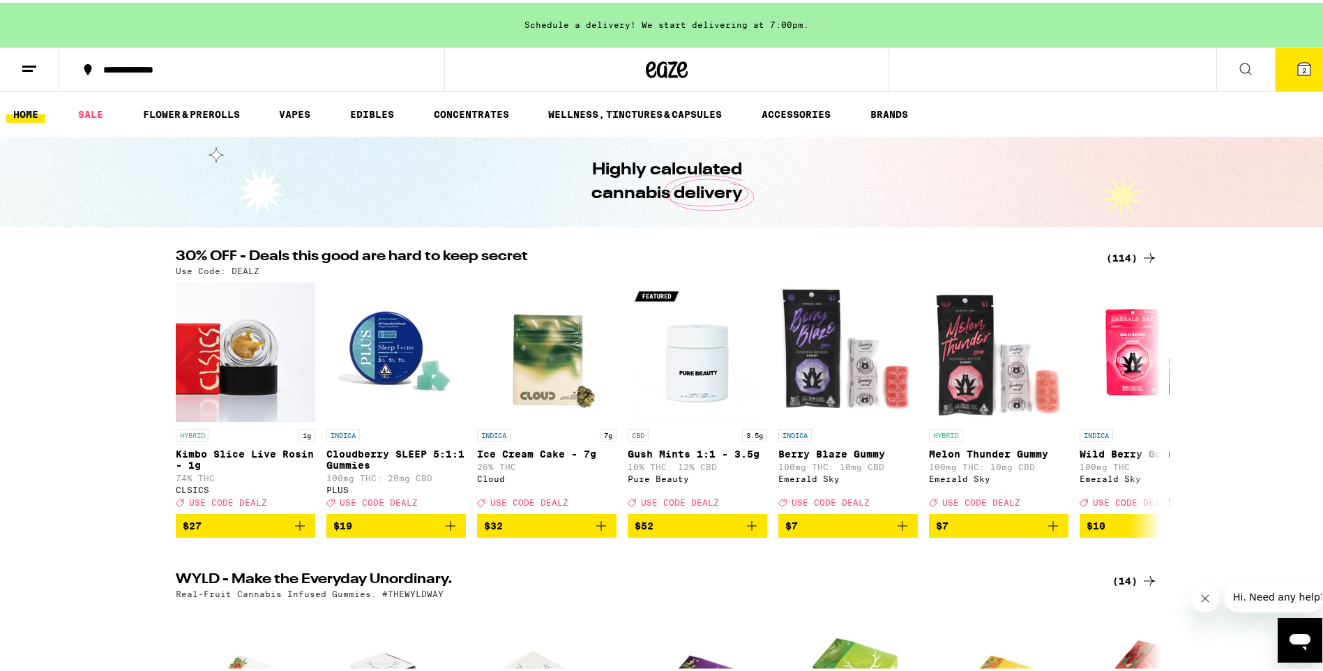
click at [1297, 70] on icon at bounding box center [1303, 66] width 13 height 13
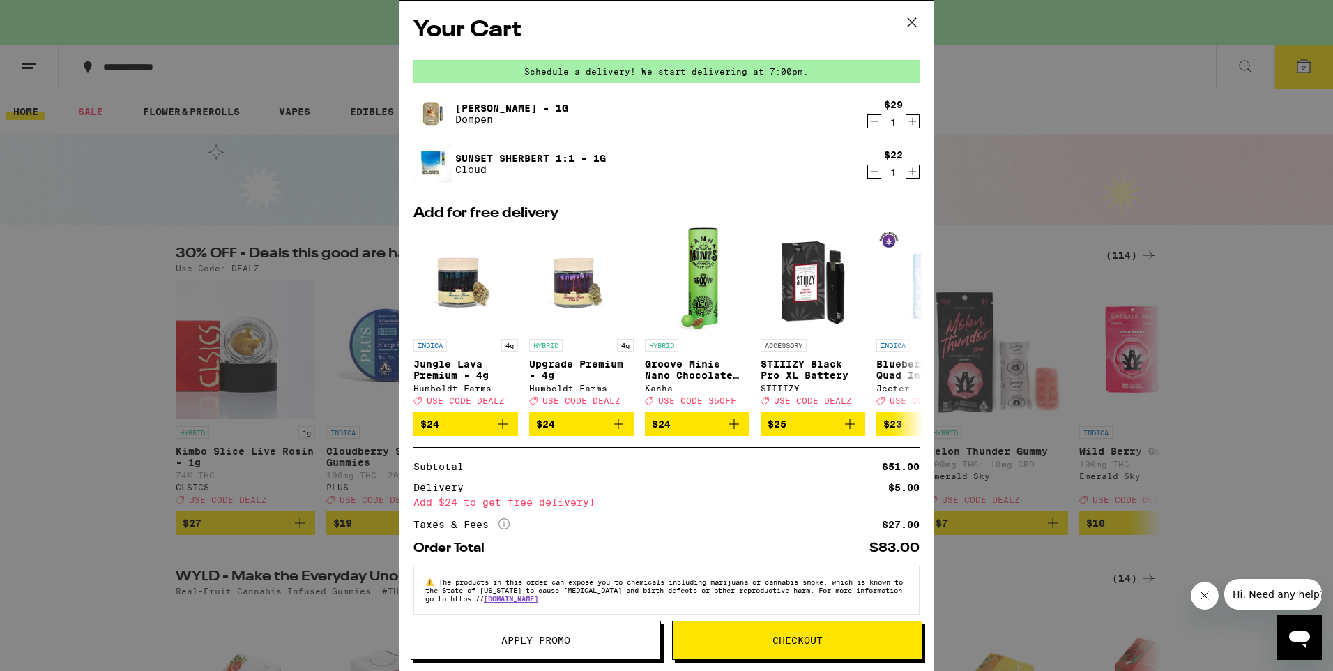
click at [767, 641] on span "Checkout" at bounding box center [797, 640] width 249 height 10
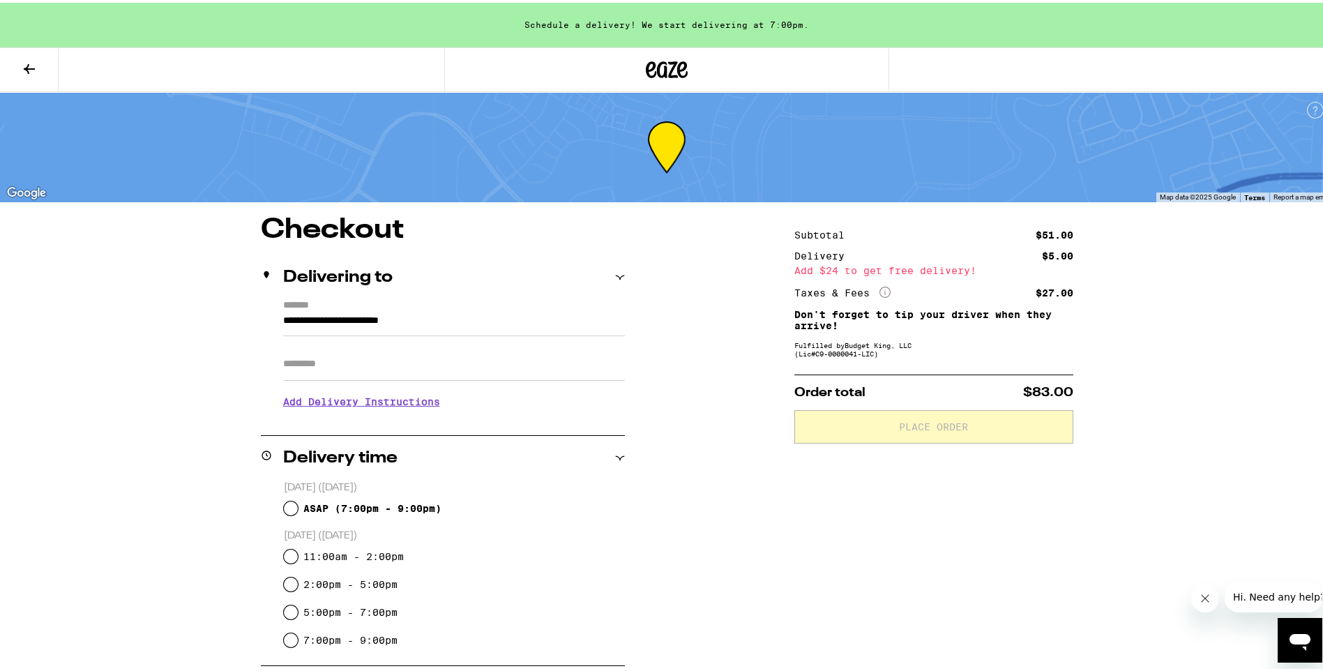
click at [25, 61] on icon at bounding box center [29, 66] width 17 height 17
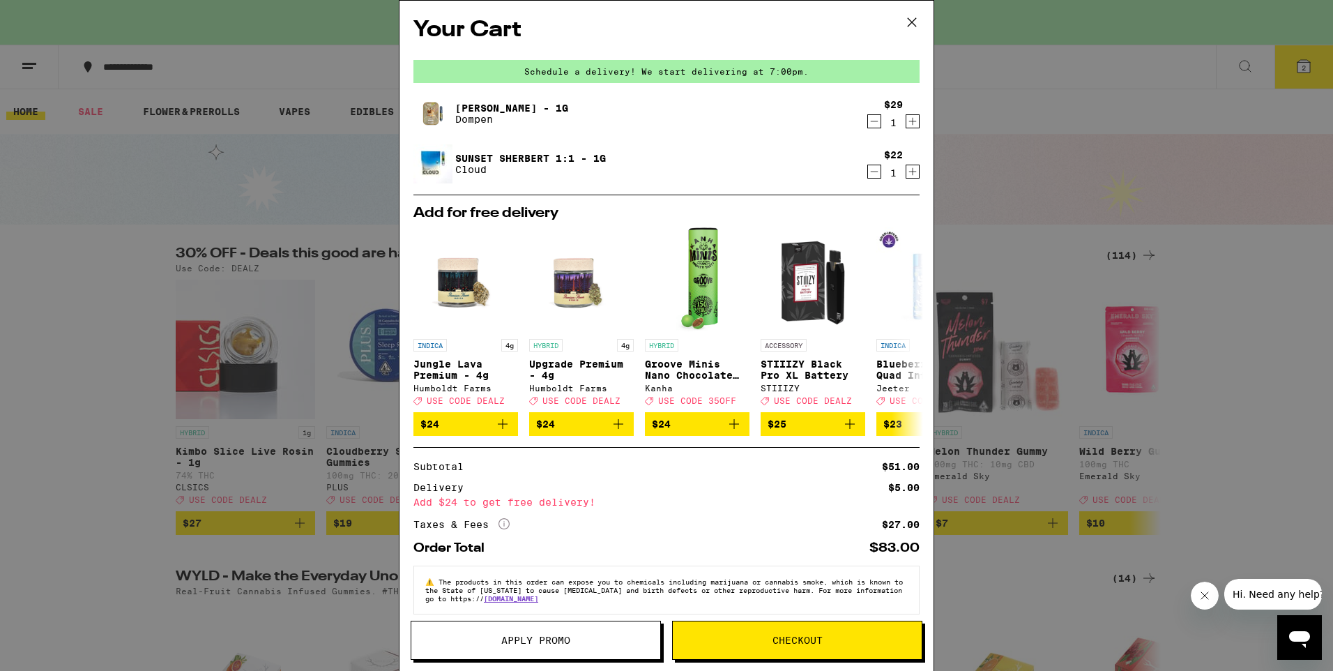
click at [920, 17] on icon at bounding box center [911, 22] width 21 height 21
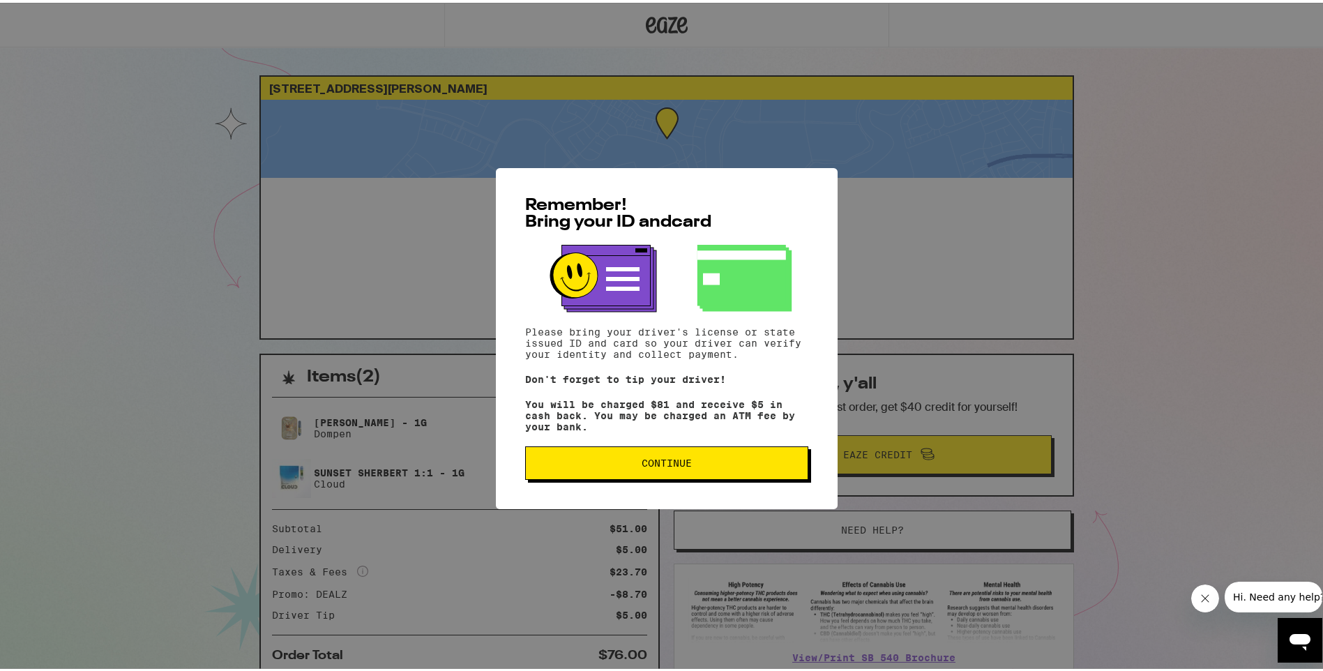
click at [653, 464] on span "Continue" at bounding box center [666, 460] width 50 height 10
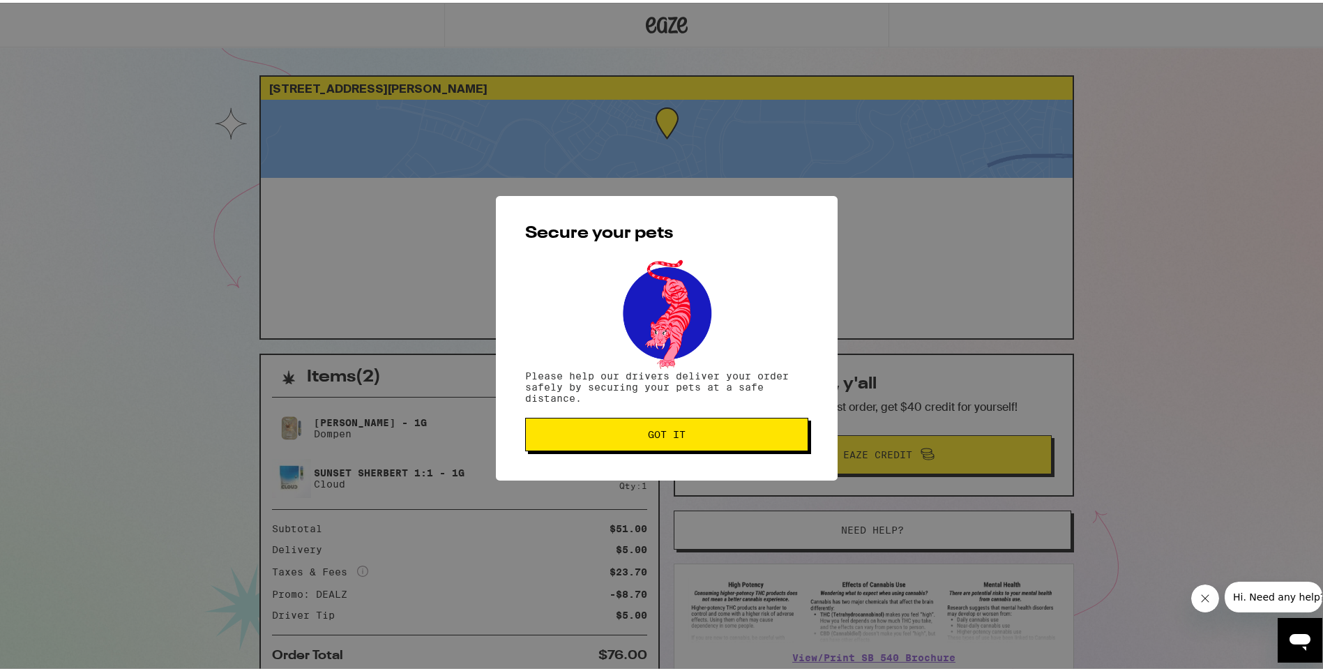
click at [653, 424] on button "Got it" at bounding box center [666, 431] width 283 height 33
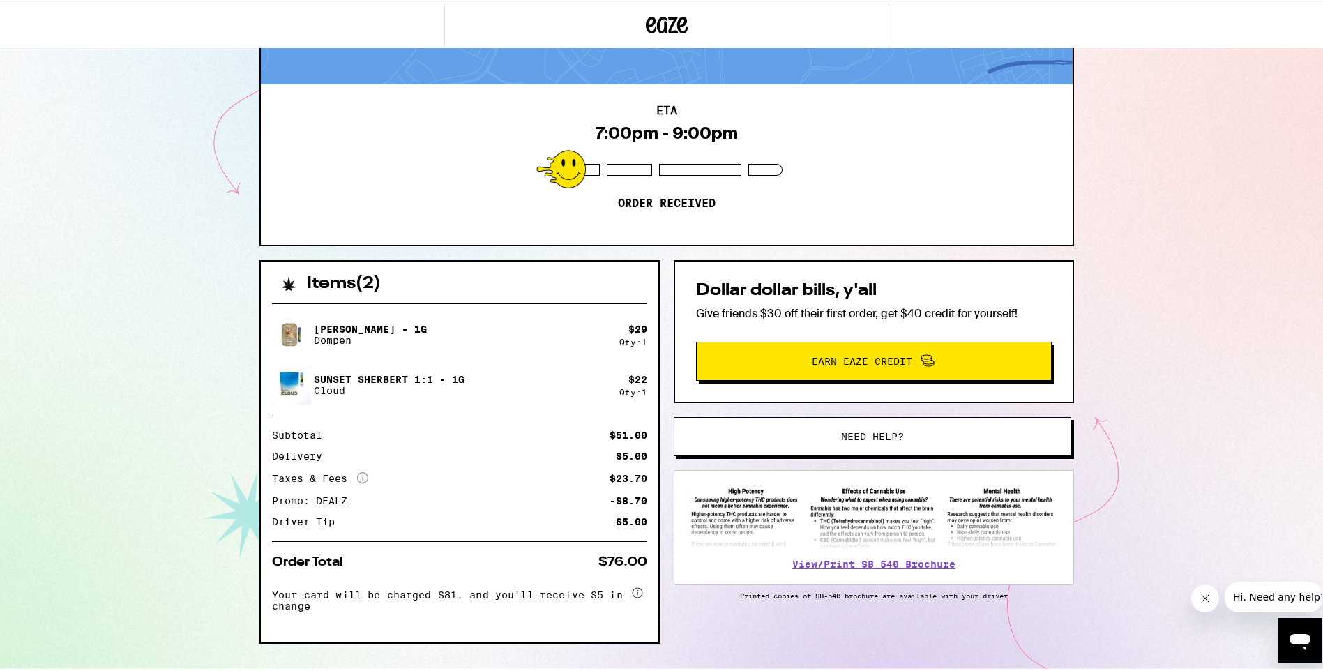
scroll to position [122, 0]
